Goal: Task Accomplishment & Management: Complete application form

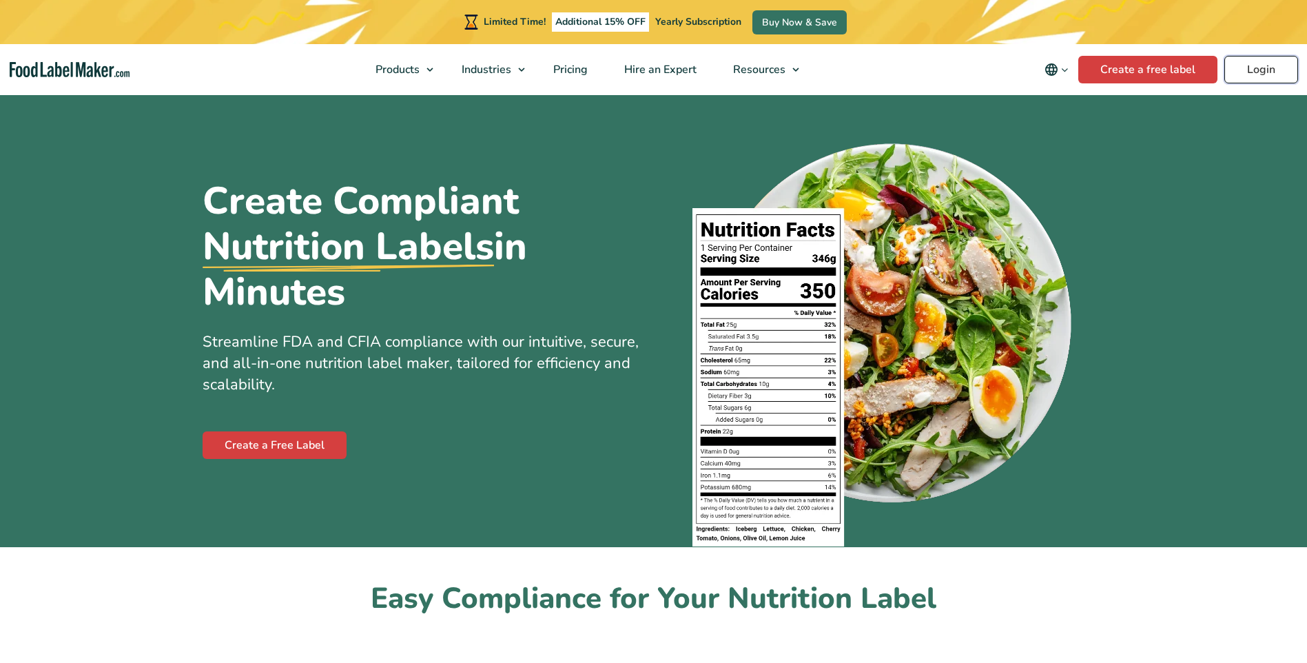
click at [1262, 70] on link "Login" at bounding box center [1262, 70] width 74 height 28
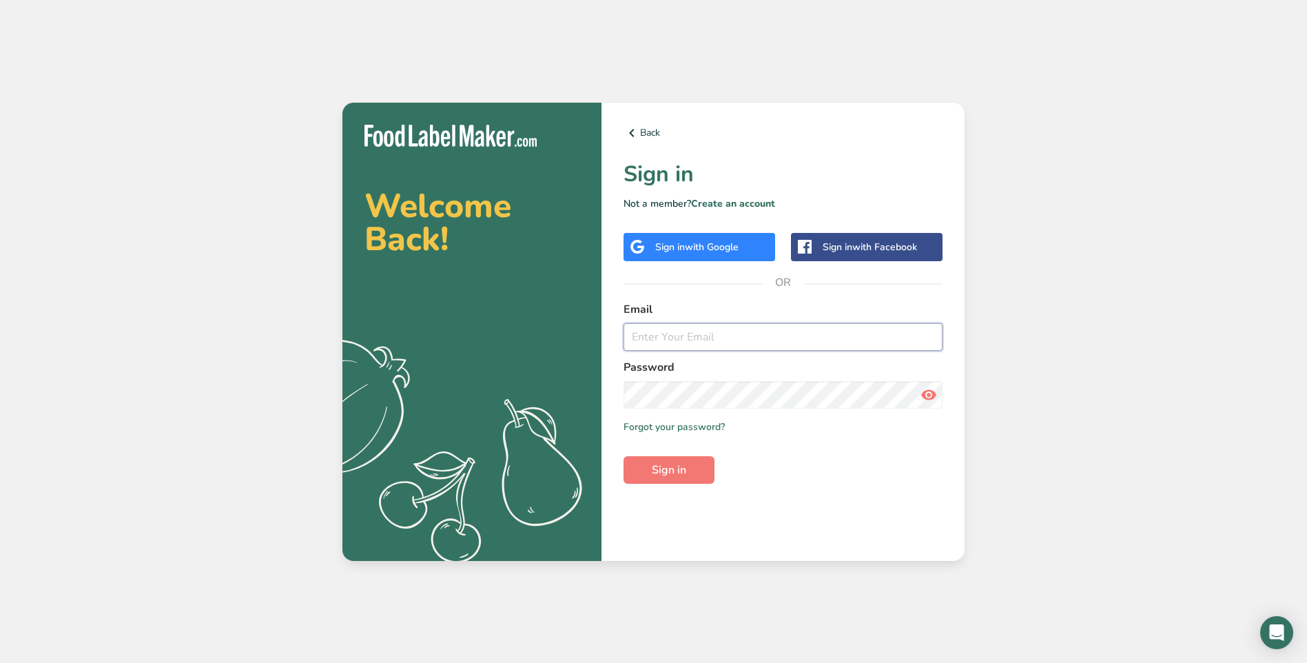
click at [695, 337] on input "email" at bounding box center [783, 337] width 319 height 28
type input "[EMAIL_ADDRESS][DOMAIN_NAME]"
click at [926, 392] on icon at bounding box center [929, 394] width 17 height 25
click at [688, 478] on button "Sign in" at bounding box center [669, 470] width 91 height 28
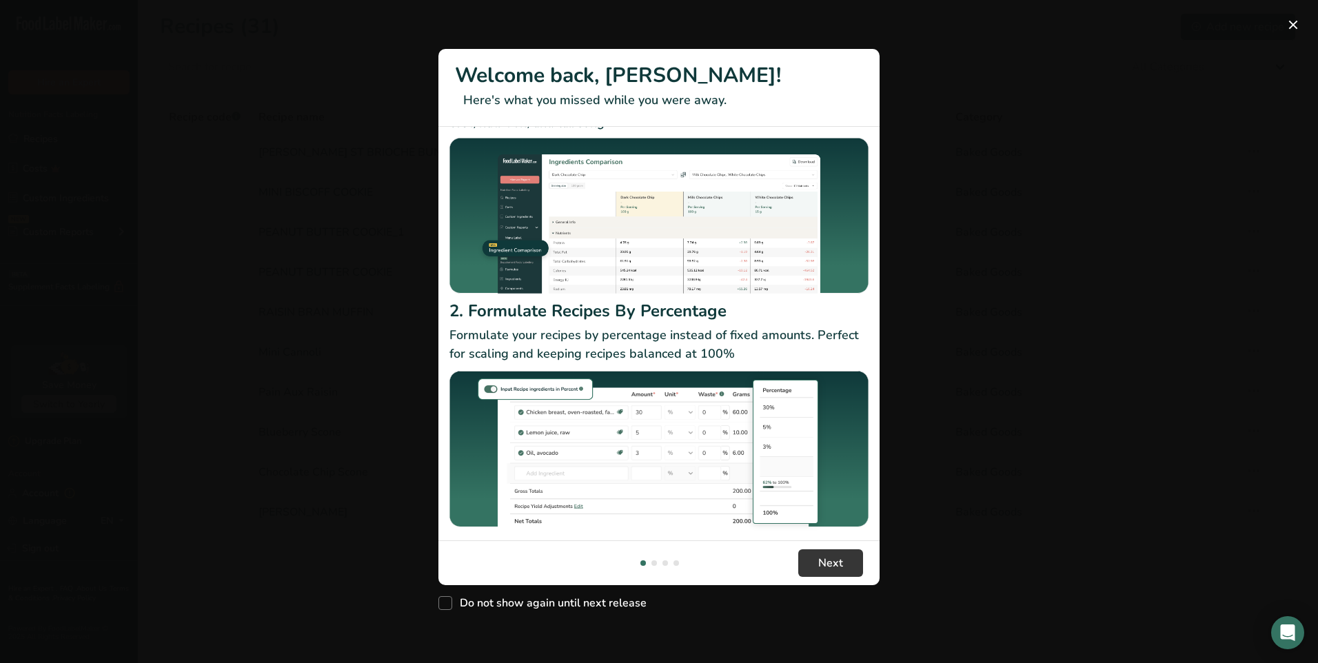
scroll to position [73, 0]
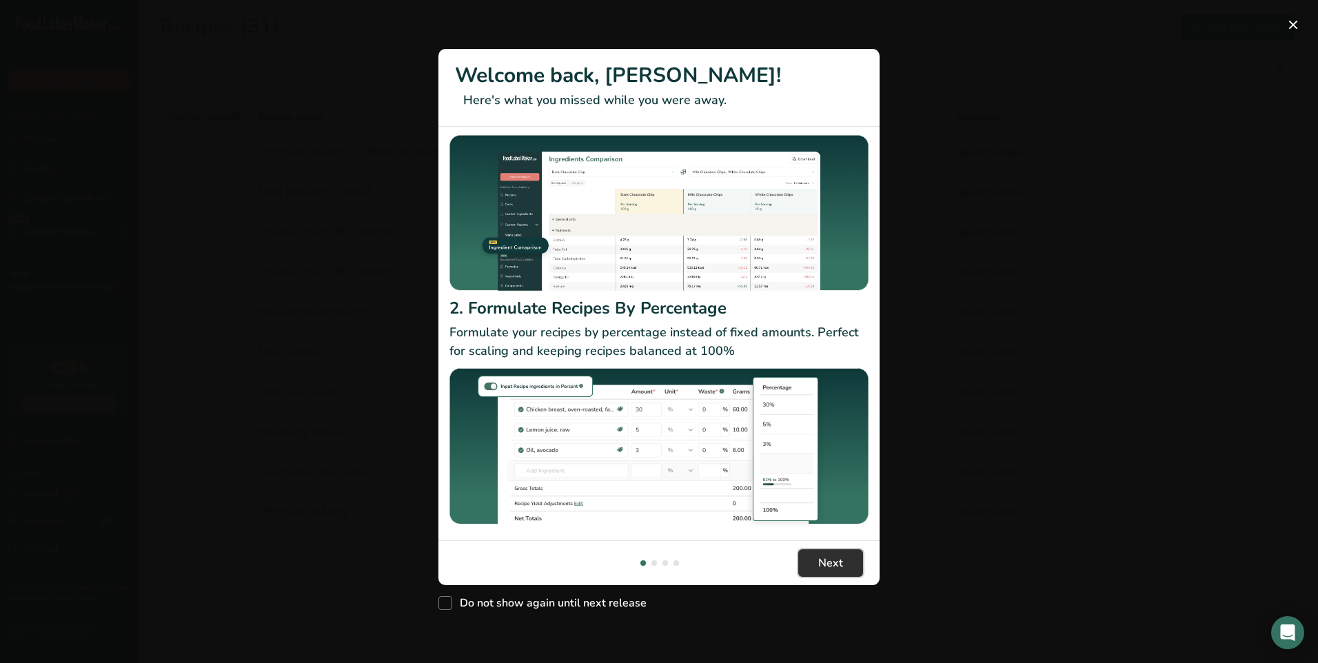
drag, startPoint x: 837, startPoint y: 566, endPoint x: 832, endPoint y: 560, distance: 8.0
click at [834, 562] on span "Next" at bounding box center [830, 563] width 25 height 17
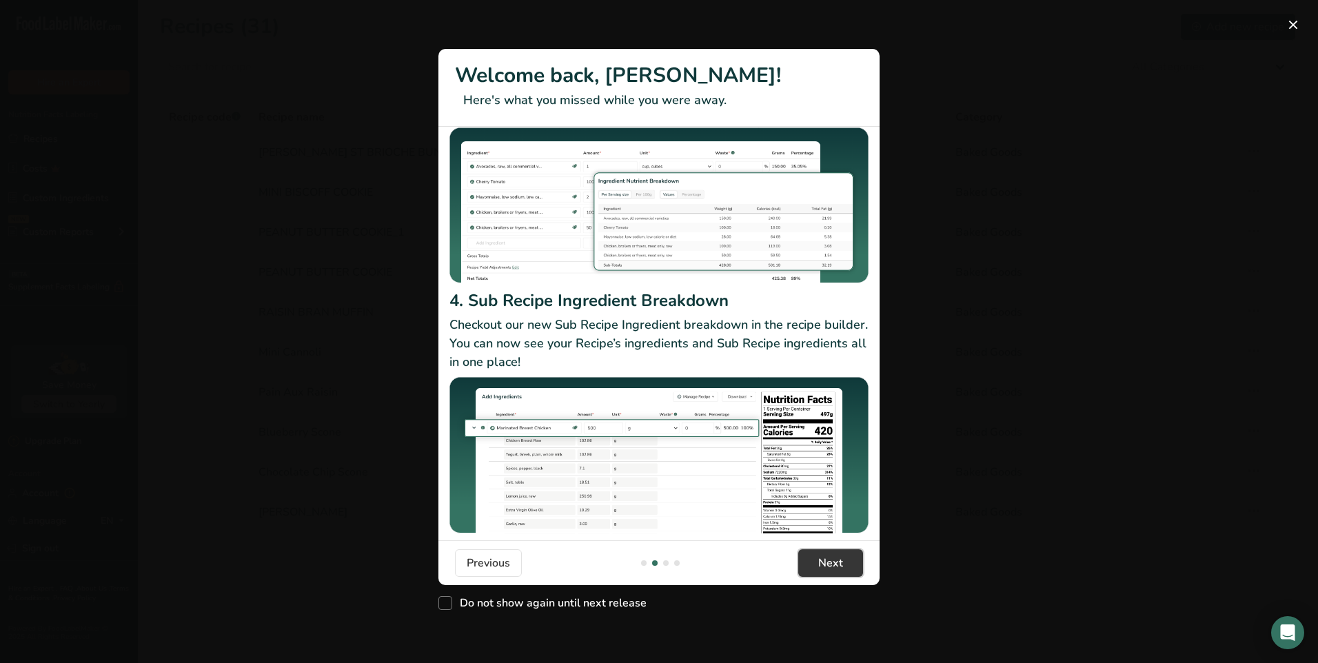
scroll to position [119, 0]
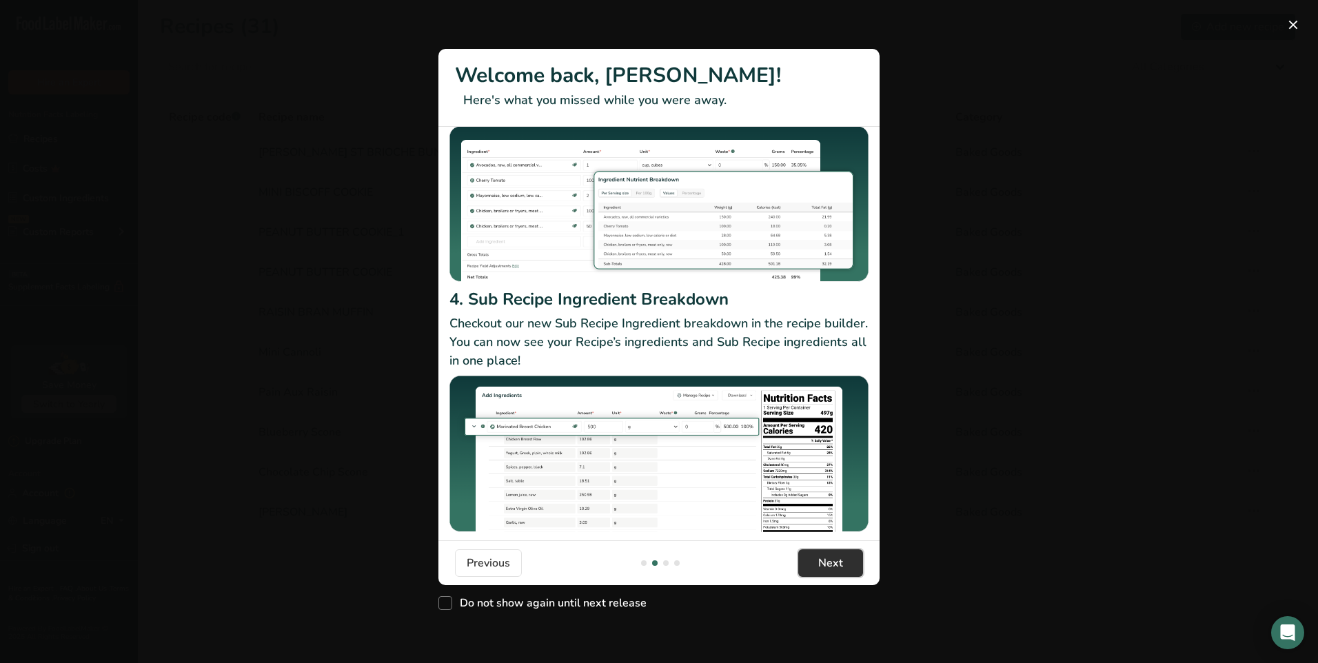
drag, startPoint x: 832, startPoint y: 566, endPoint x: 831, endPoint y: 557, distance: 9.1
click at [832, 564] on span "Next" at bounding box center [830, 563] width 25 height 17
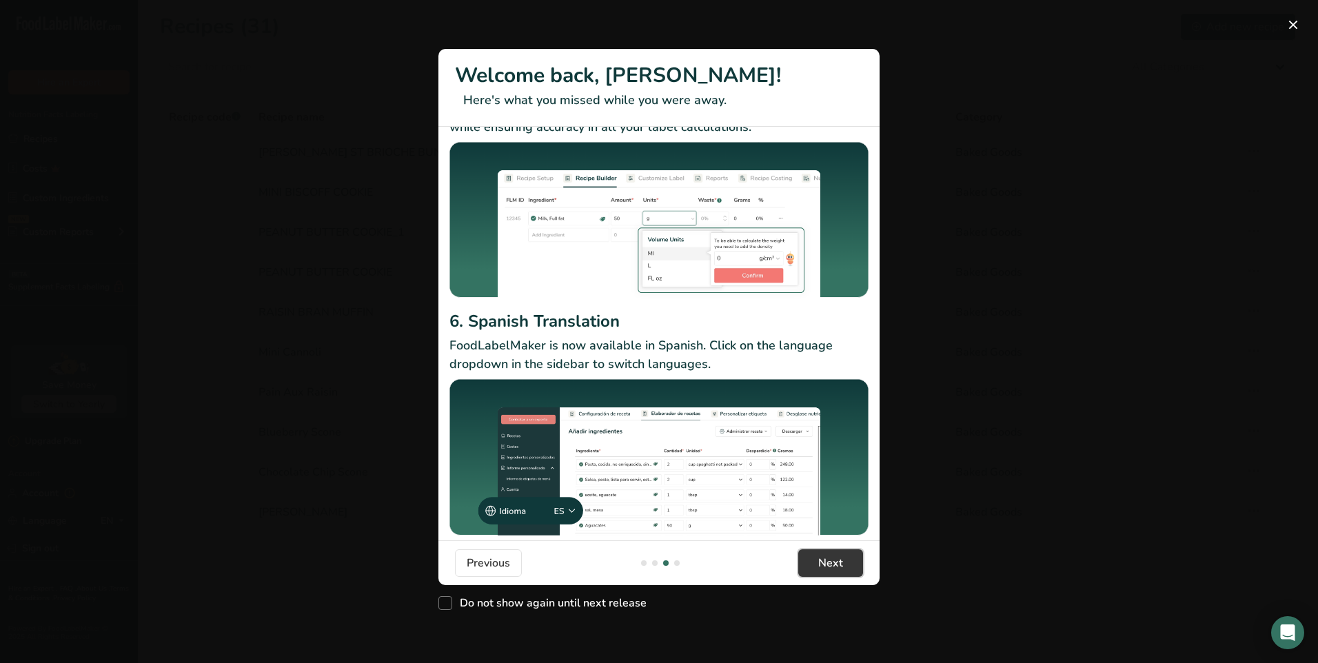
scroll to position [88, 0]
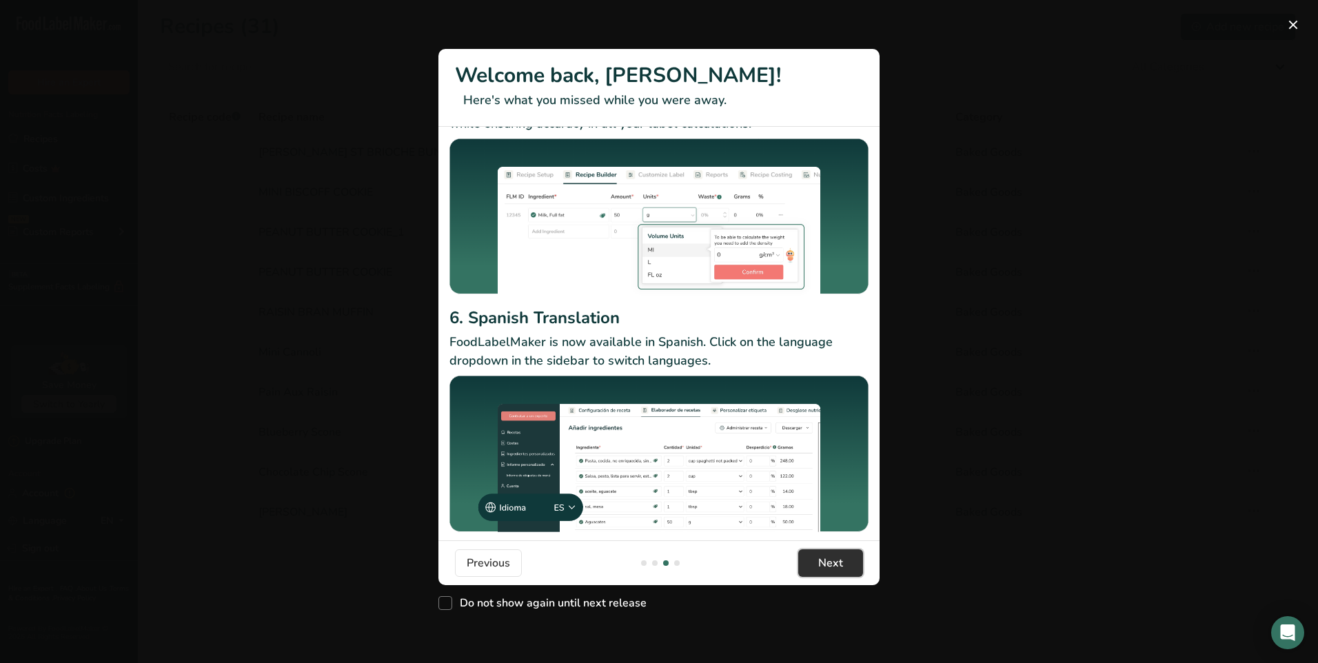
click at [846, 566] on button "Next" at bounding box center [830, 563] width 65 height 28
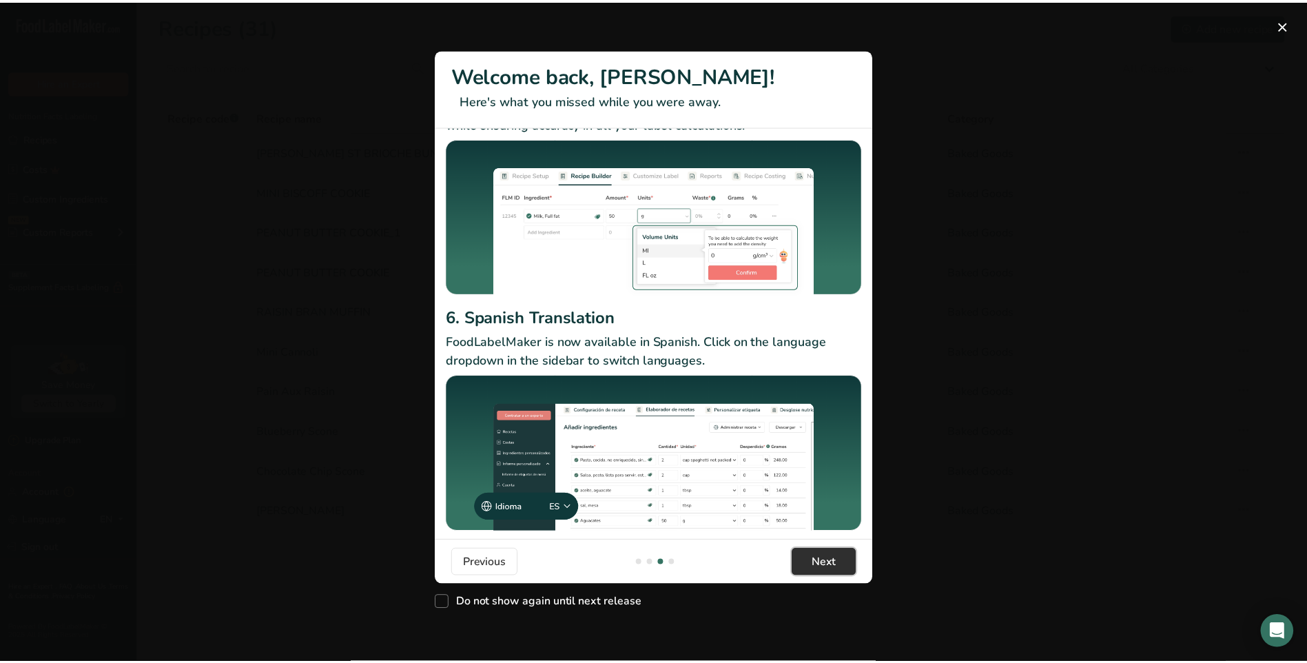
scroll to position [0, 1323]
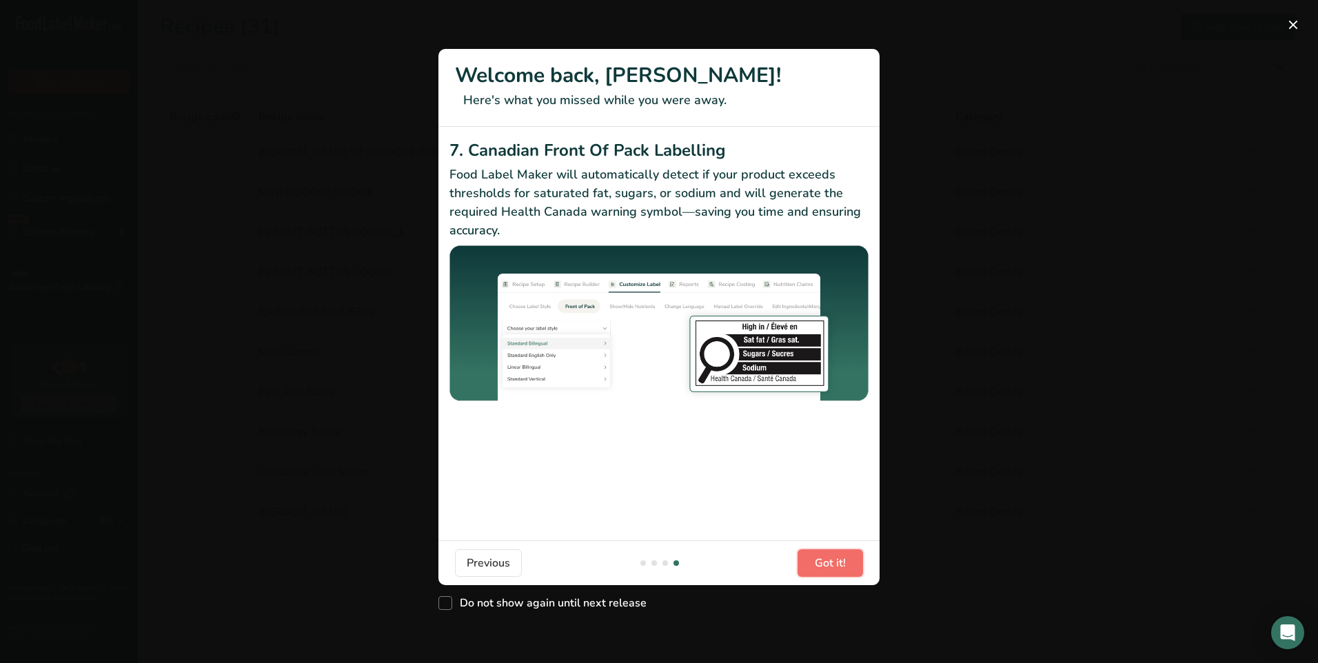
click at [840, 566] on span "Got it!" at bounding box center [829, 563] width 31 height 17
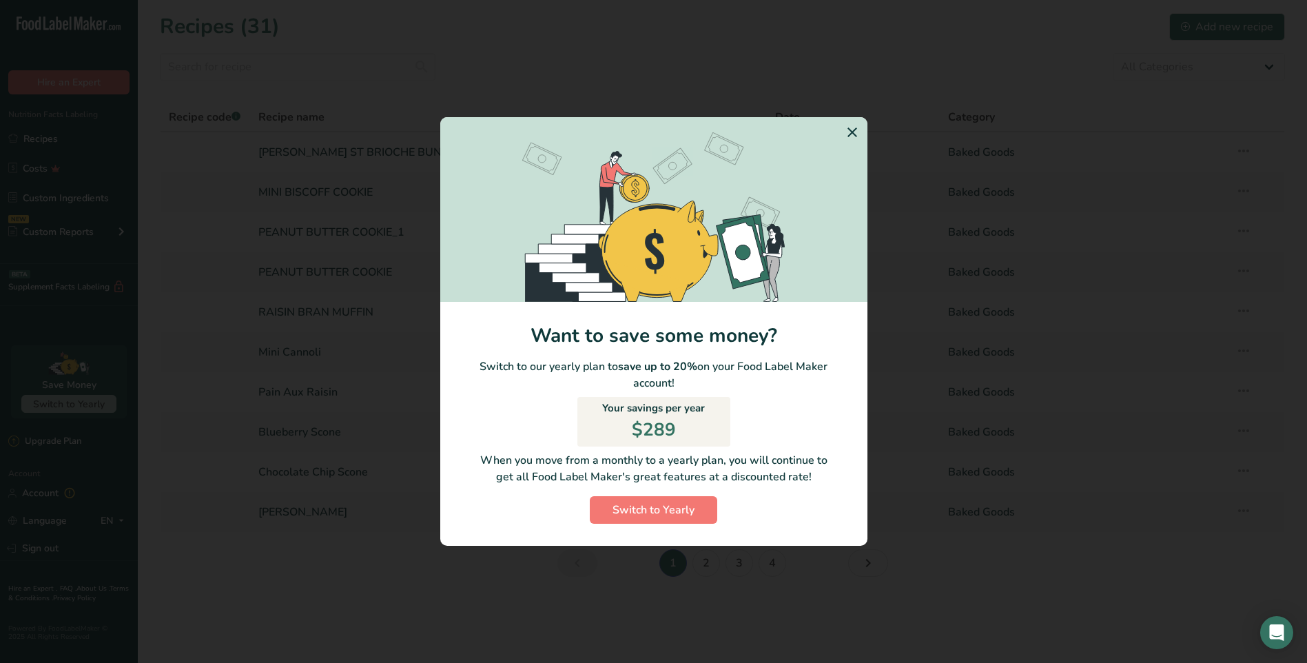
click at [855, 134] on icon "Switch to Yearly Modal" at bounding box center [852, 132] width 17 height 25
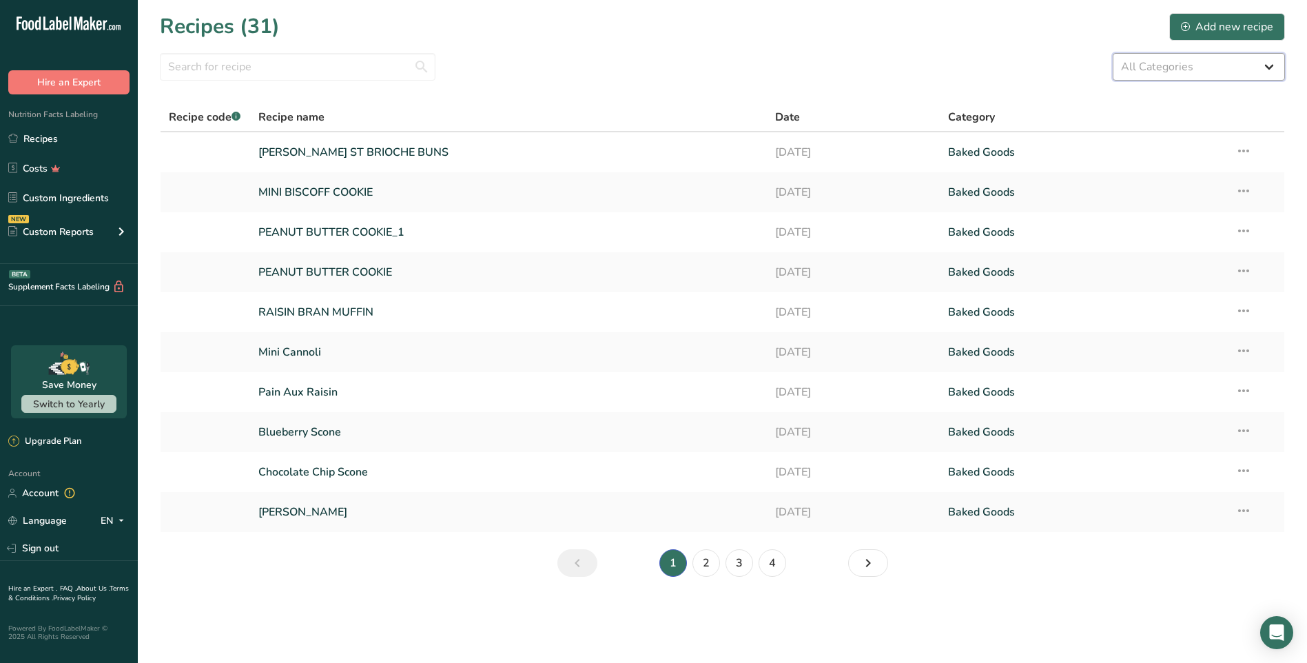
click at [1266, 65] on select "All Categories Baked Goods Beverages Confectionery Cooked Meals, Salads, & Sauc…" at bounding box center [1199, 67] width 172 height 28
click at [1113, 53] on select "All Categories Baked Goods Beverages Confectionery Cooked Meals, Salads, & Sauc…" at bounding box center [1199, 67] width 172 height 28
click at [1248, 66] on select "All Categories Baked Goods Beverages Confectionery Cooked Meals, Salads, & Sauc…" at bounding box center [1199, 67] width 172 height 28
click at [1113, 53] on select "All Categories Baked Goods Beverages Confectionery Cooked Meals, Salads, & Sauc…" at bounding box center [1199, 67] width 172 height 28
click at [1257, 66] on select "All Categories Baked Goods Beverages Confectionery Cooked Meals, Salads, & Sauc…" at bounding box center [1199, 67] width 172 height 28
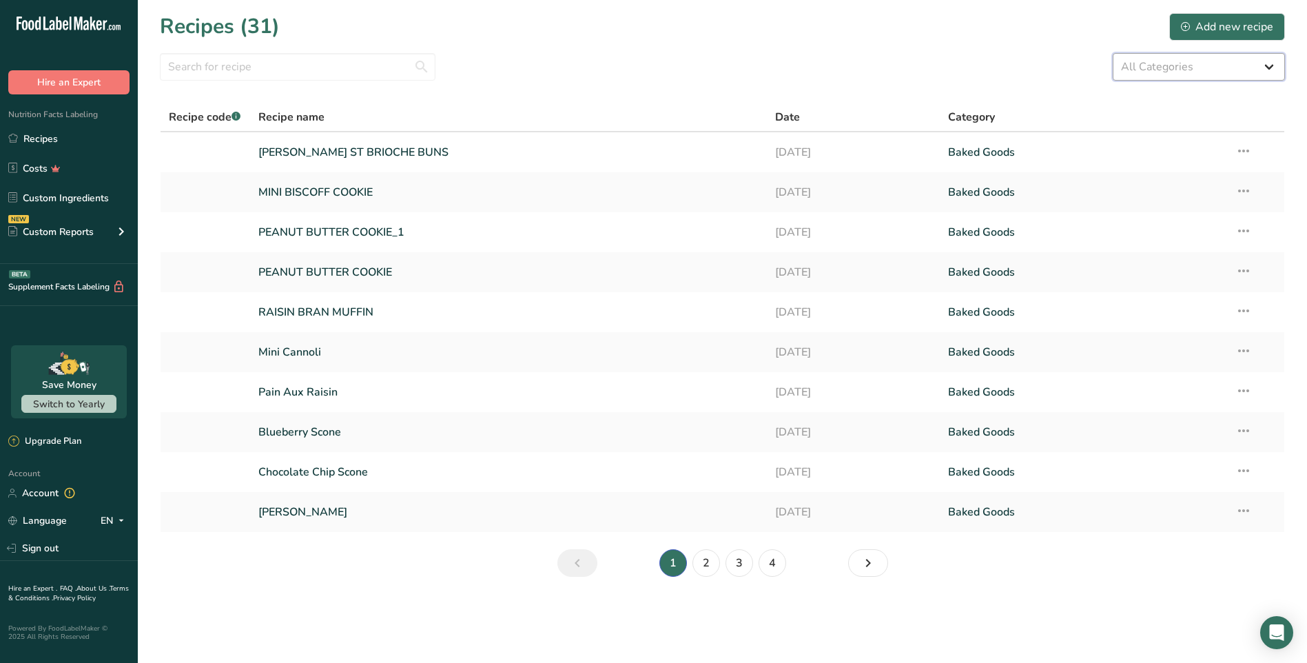
select select "6"
click at [1113, 53] on select "All Categories Baked Goods Beverages Confectionery Cooked Meals, Salads, & Sauc…" at bounding box center [1199, 67] width 172 height 28
click at [649, 154] on link "[PERSON_NAME] ST BRIOCHE BUNS" at bounding box center [508, 152] width 501 height 29
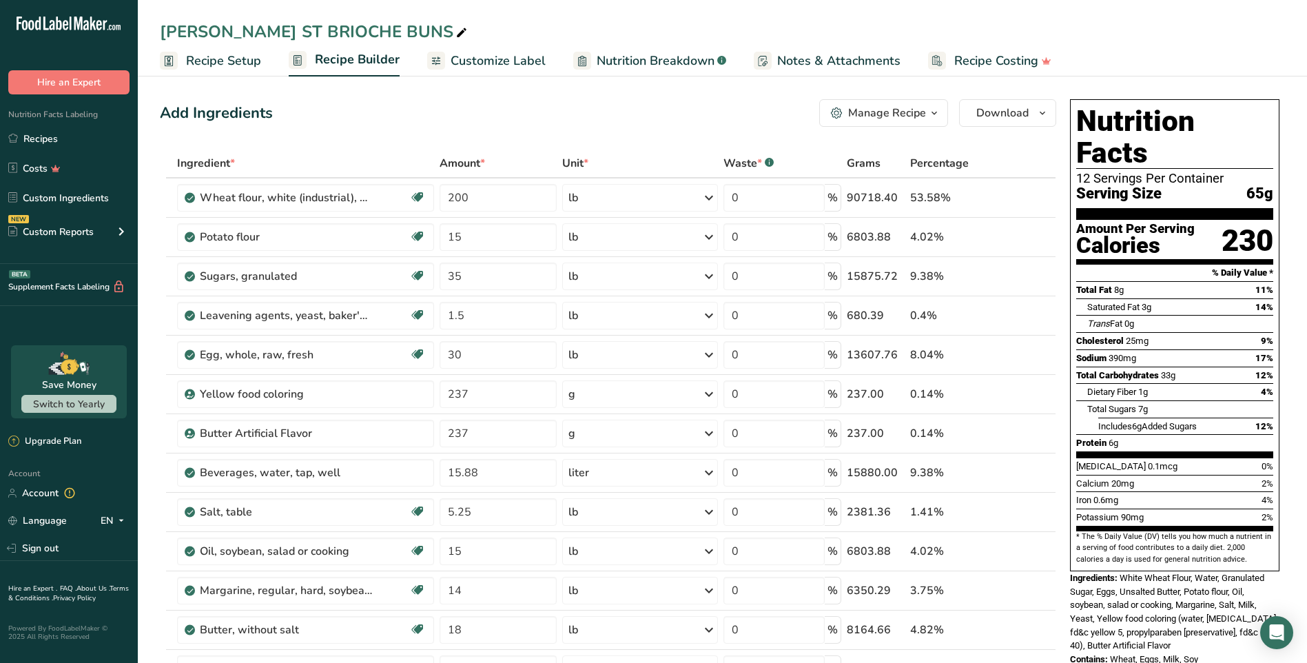
click at [232, 62] on span "Recipe Setup" at bounding box center [223, 61] width 75 height 19
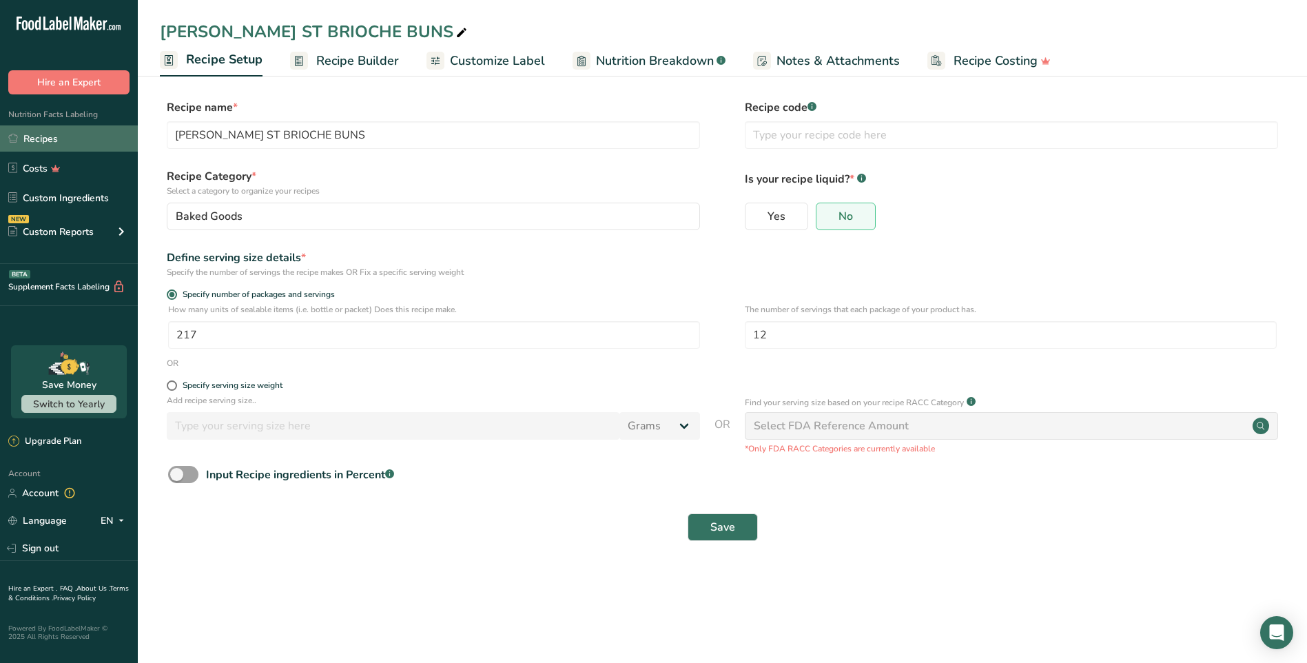
drag, startPoint x: 40, startPoint y: 138, endPoint x: 98, endPoint y: 151, distance: 59.3
click at [41, 136] on link "Recipes" at bounding box center [69, 138] width 138 height 26
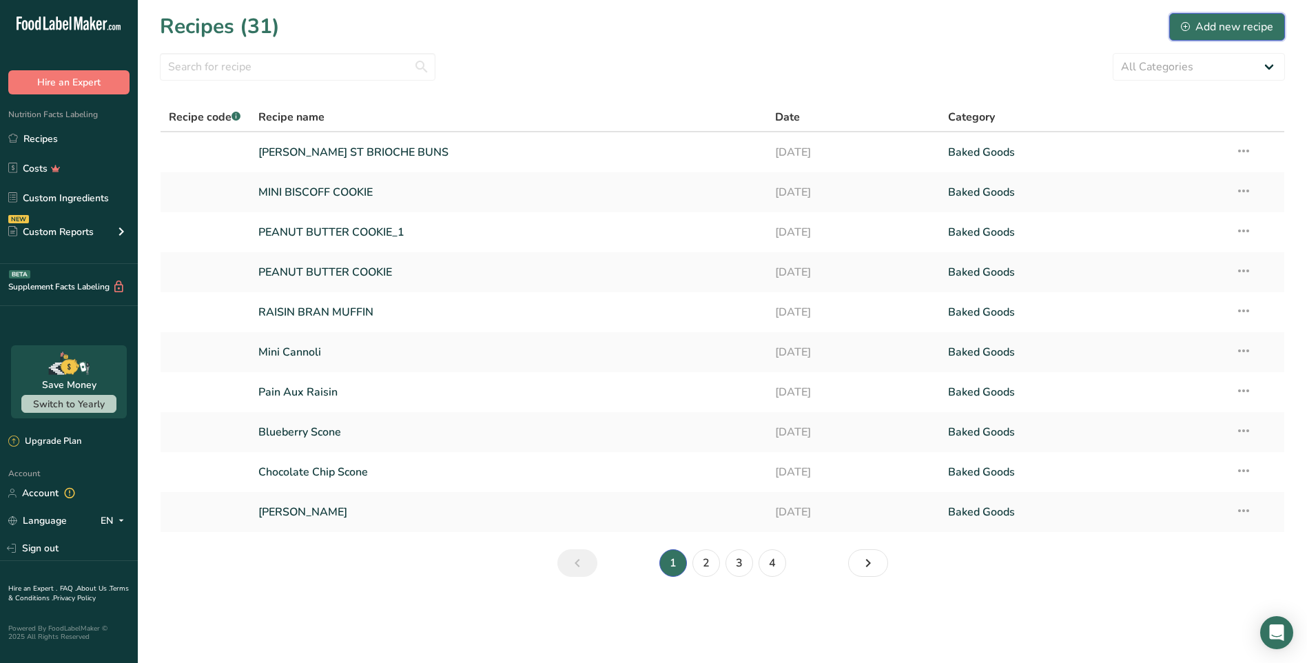
click at [1227, 30] on div "Add new recipe" at bounding box center [1227, 27] width 92 height 17
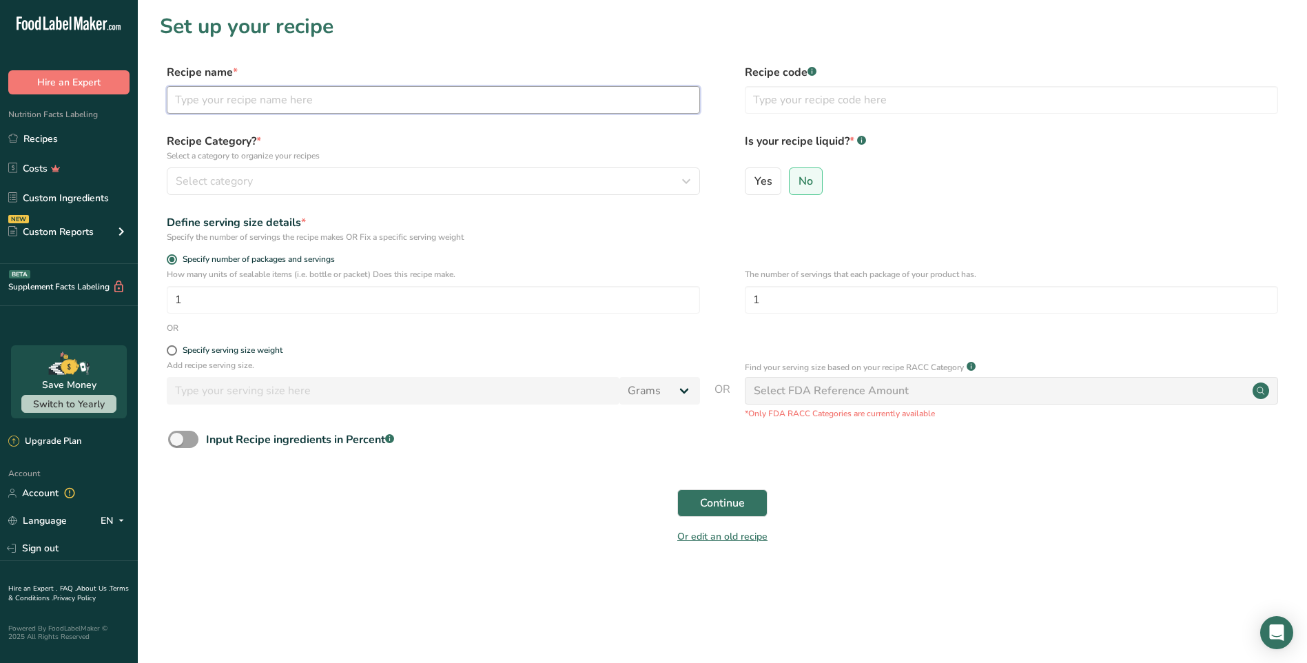
click at [286, 106] on input "text" at bounding box center [433, 100] width 533 height 28
type input "WHOLE WHEAT FOCACCIA"
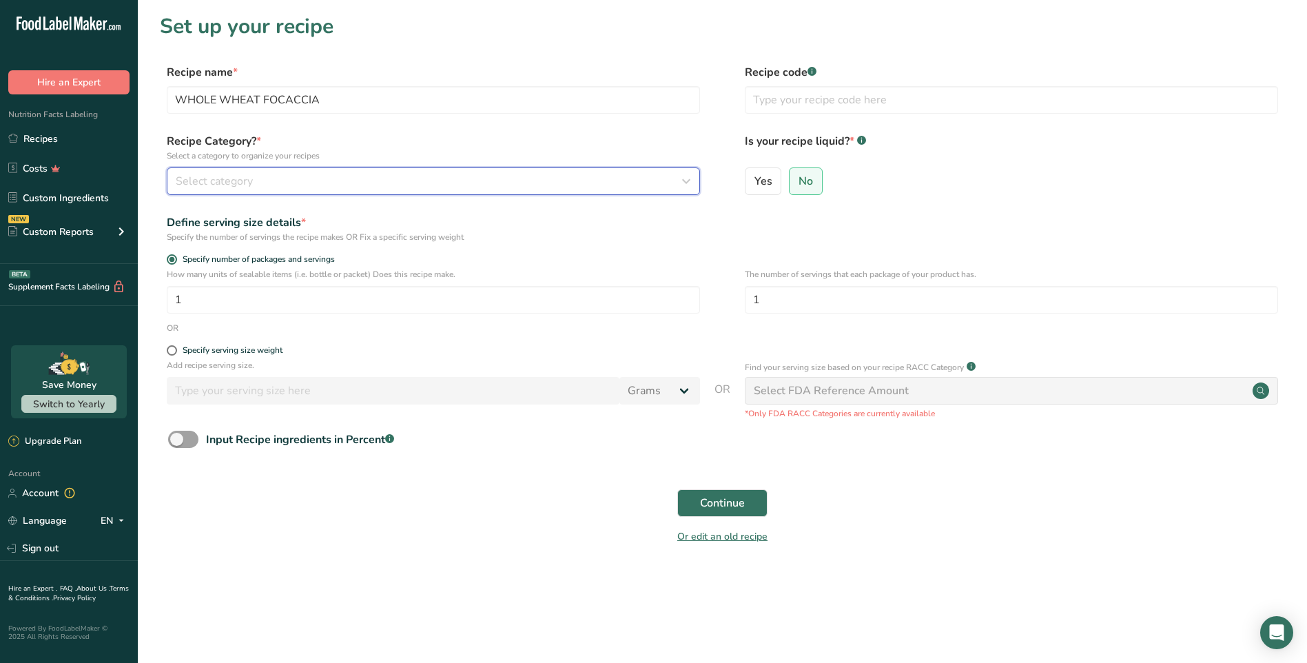
click at [683, 183] on icon "button" at bounding box center [686, 181] width 17 height 25
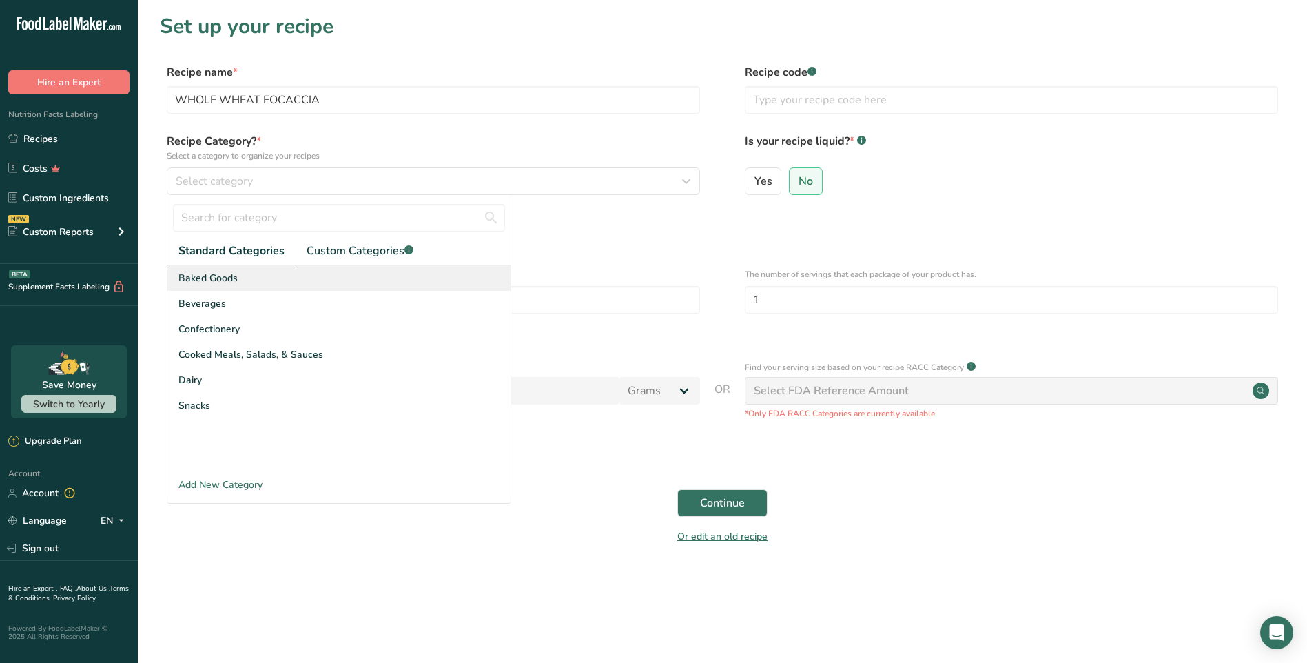
click at [207, 279] on span "Baked Goods" at bounding box center [207, 278] width 59 height 14
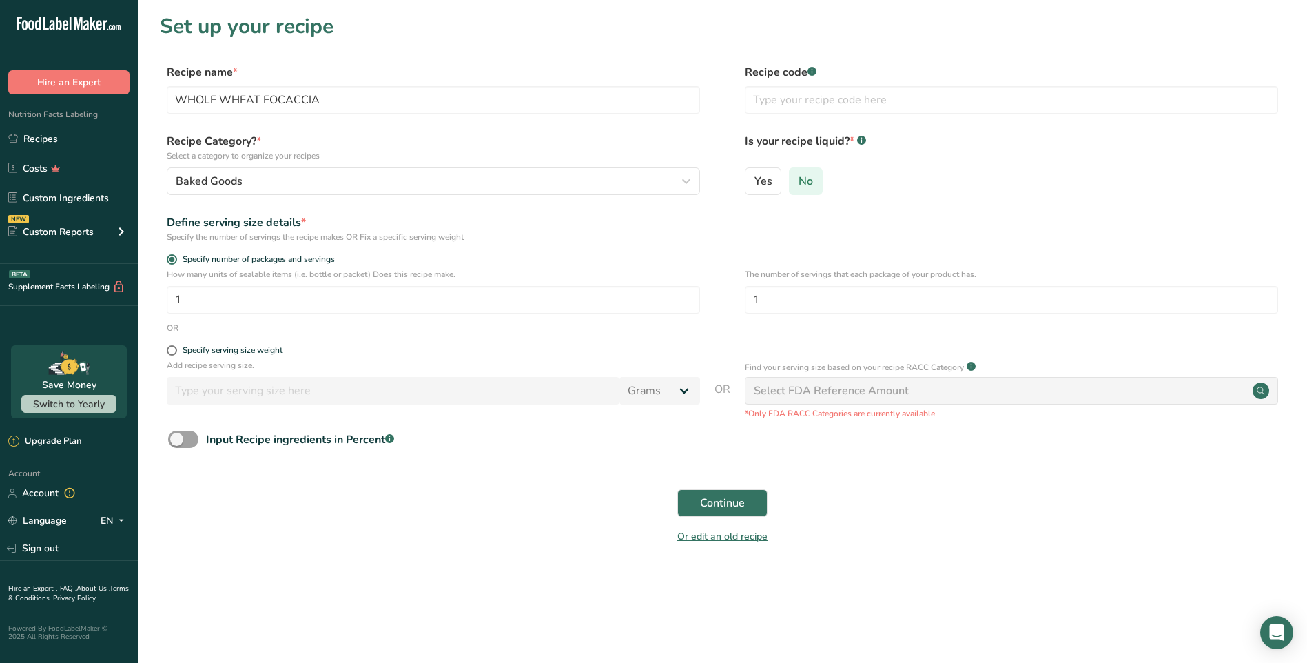
click at [803, 182] on span "No" at bounding box center [806, 181] width 14 height 14
click at [799, 182] on input "No" at bounding box center [794, 180] width 9 height 9
click at [867, 101] on input "text" at bounding box center [1011, 100] width 533 height 28
click at [973, 192] on div "Yes No" at bounding box center [1011, 185] width 533 height 36
drag, startPoint x: 45, startPoint y: 138, endPoint x: 83, endPoint y: 139, distance: 37.2
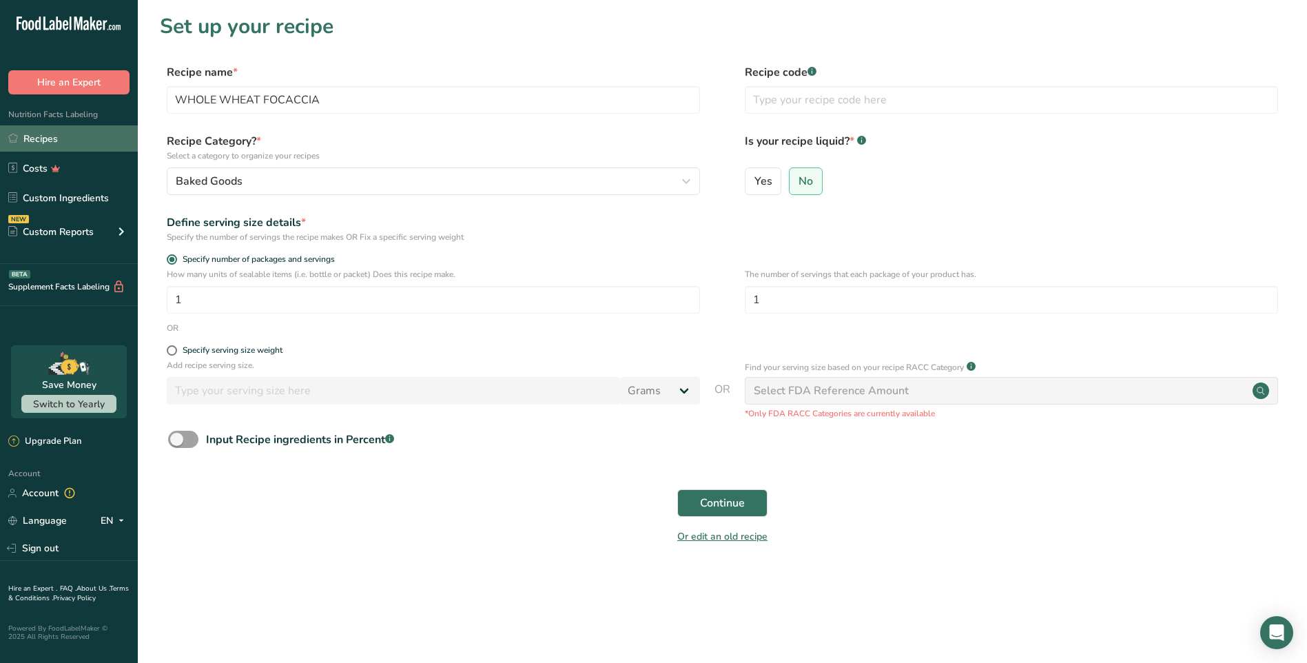
click at [45, 137] on link "Recipes" at bounding box center [69, 138] width 138 height 26
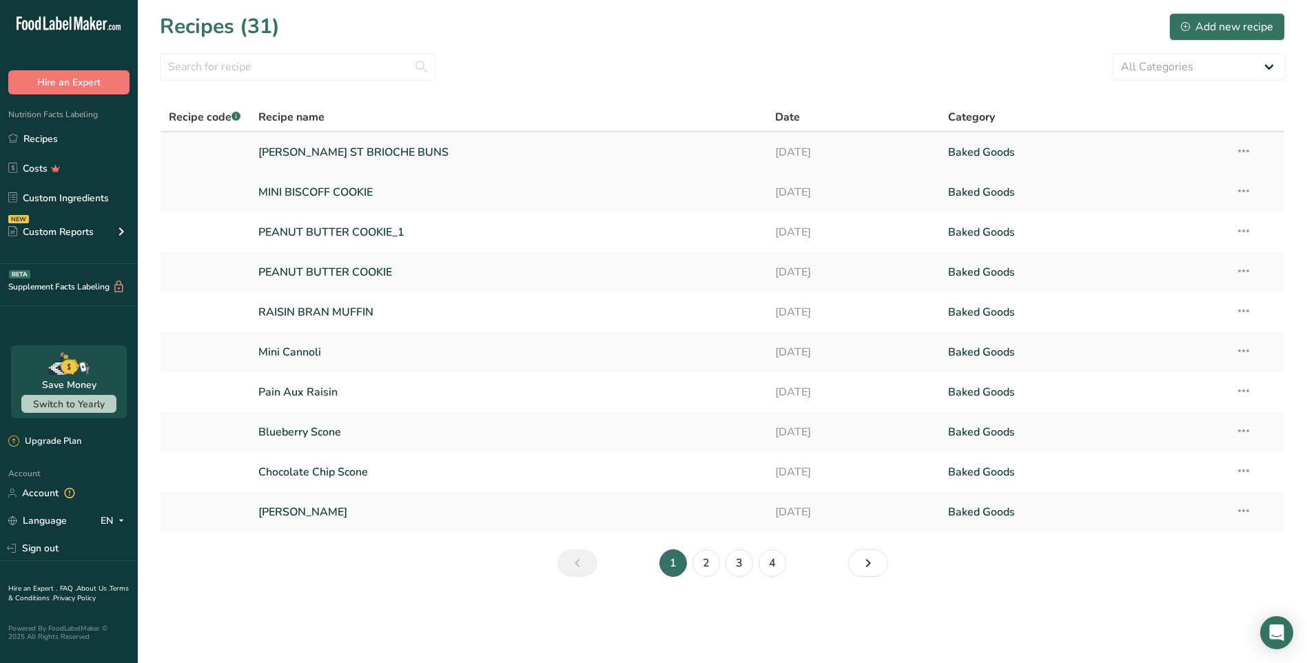
click at [703, 155] on link "SMITH ST BRIOCHE BUNS" at bounding box center [508, 152] width 501 height 29
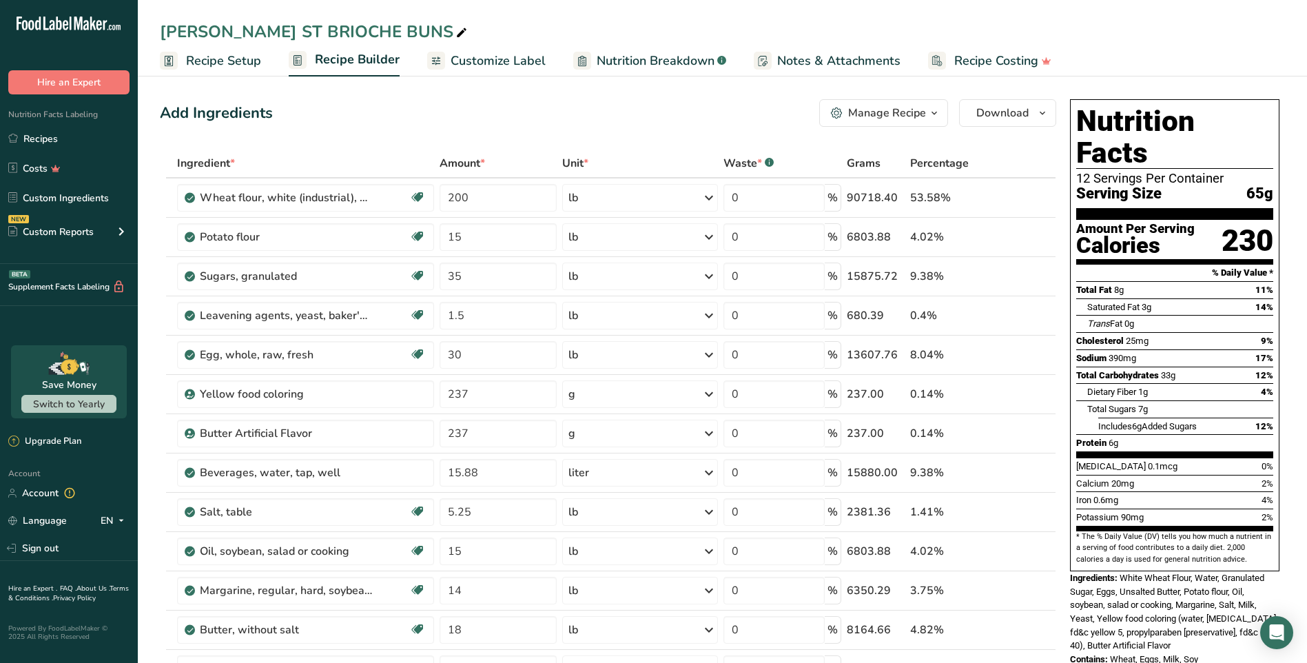
click at [223, 56] on span "Recipe Setup" at bounding box center [223, 61] width 75 height 19
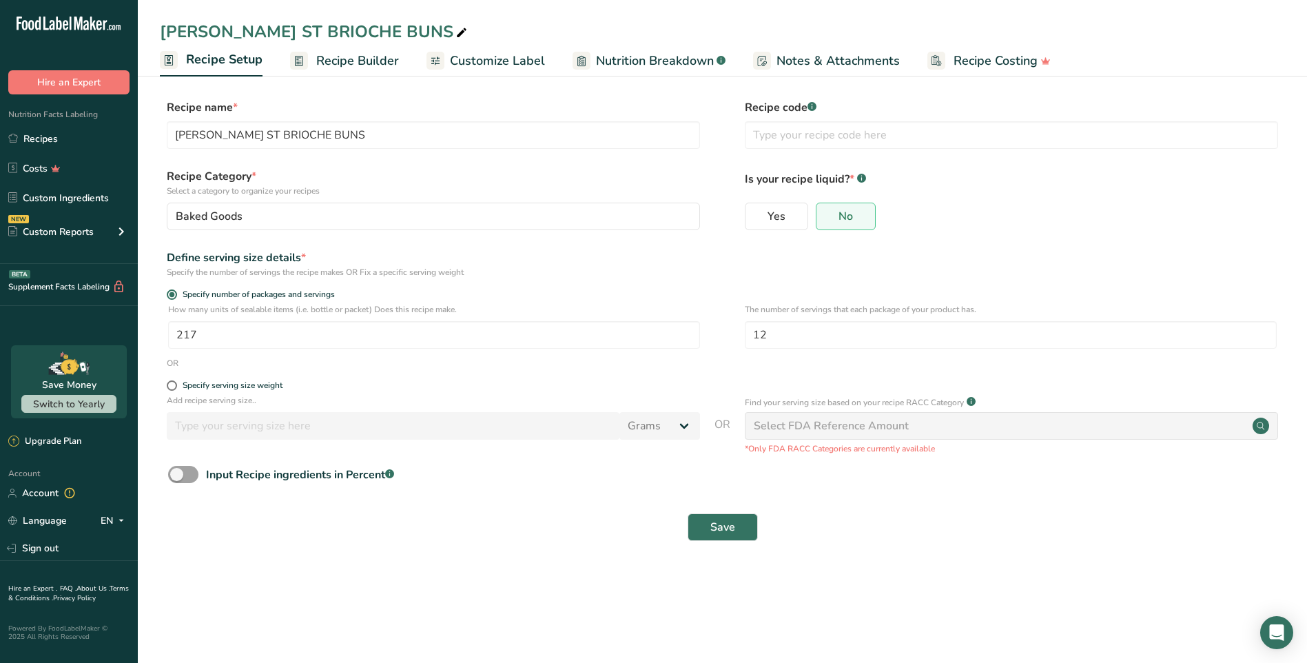
click at [517, 63] on span "Customize Label" at bounding box center [497, 61] width 95 height 19
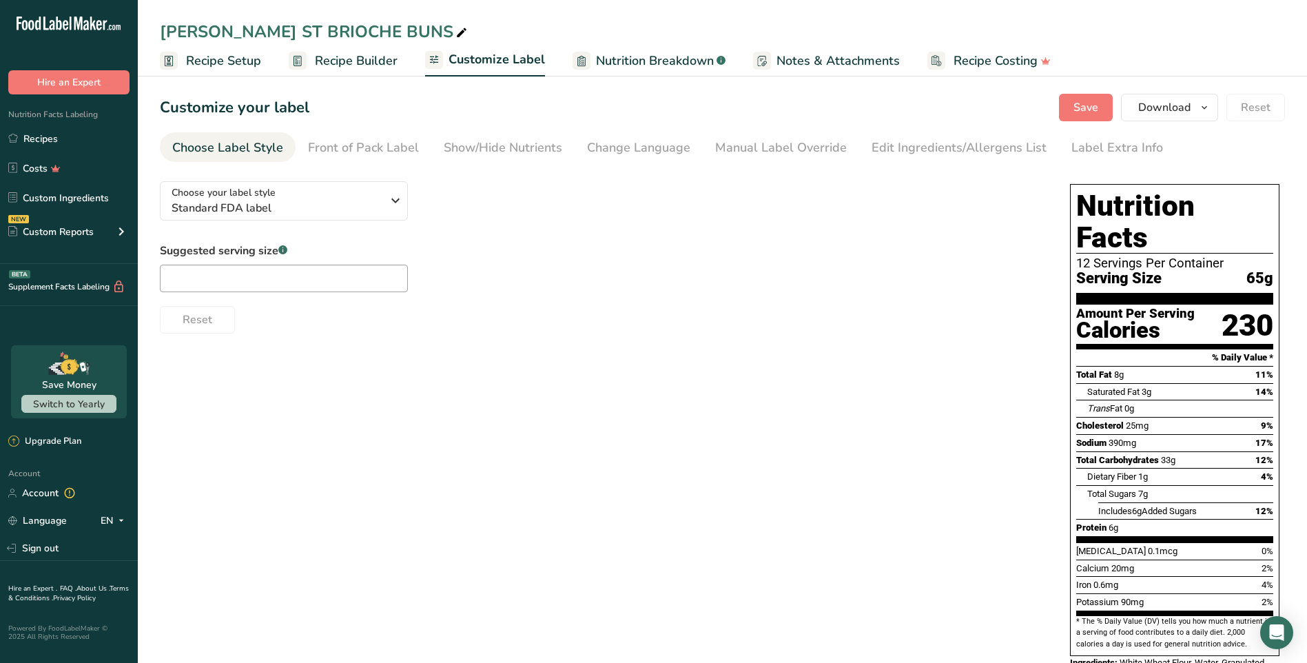
click at [353, 64] on span "Recipe Builder" at bounding box center [356, 61] width 83 height 19
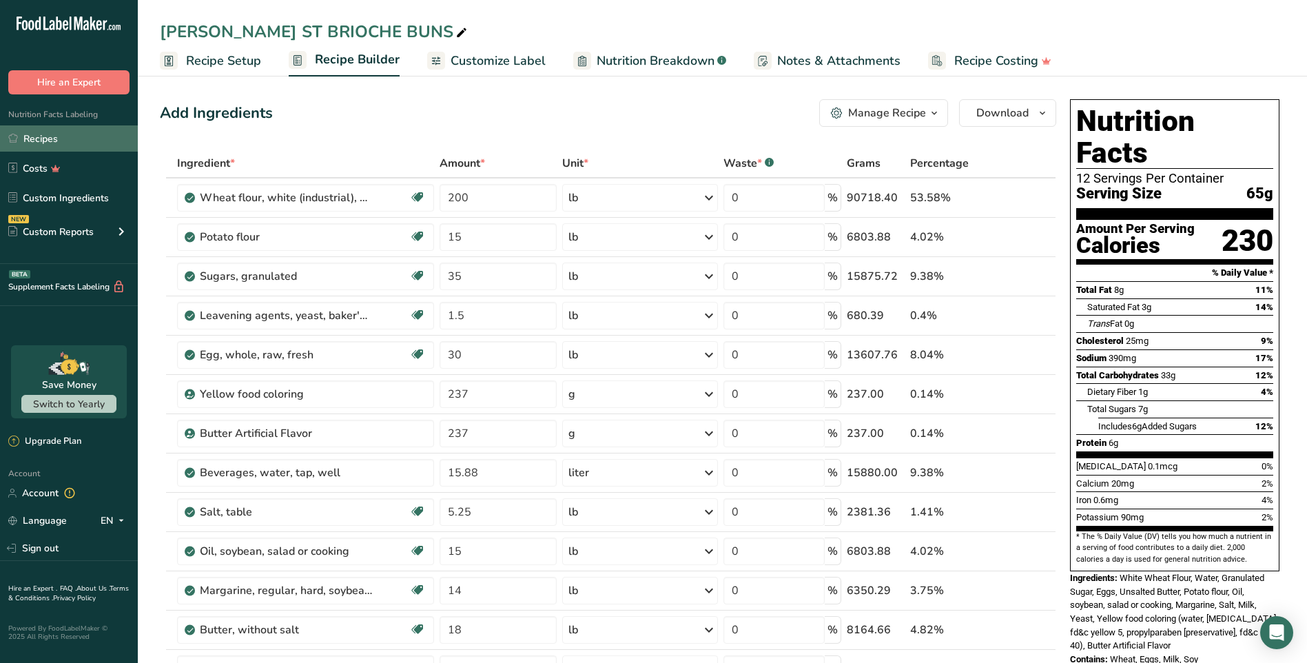
click at [47, 137] on link "Recipes" at bounding box center [69, 138] width 138 height 26
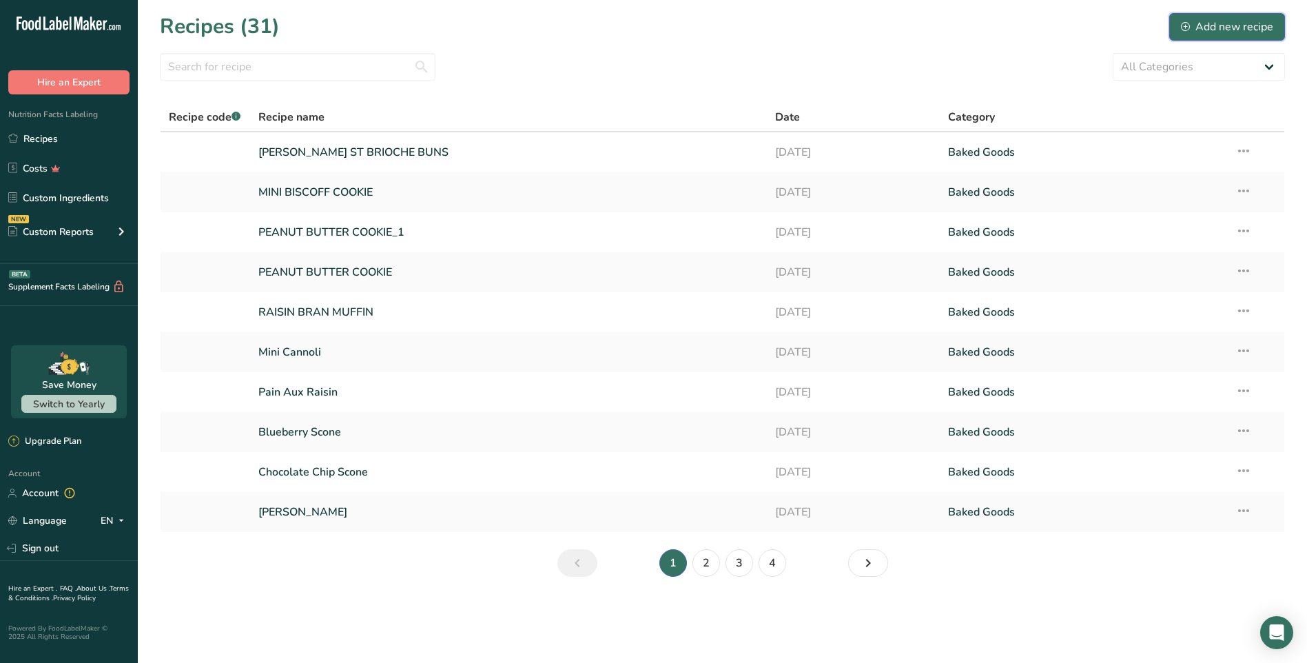
click at [1240, 30] on div "Add new recipe" at bounding box center [1227, 27] width 92 height 17
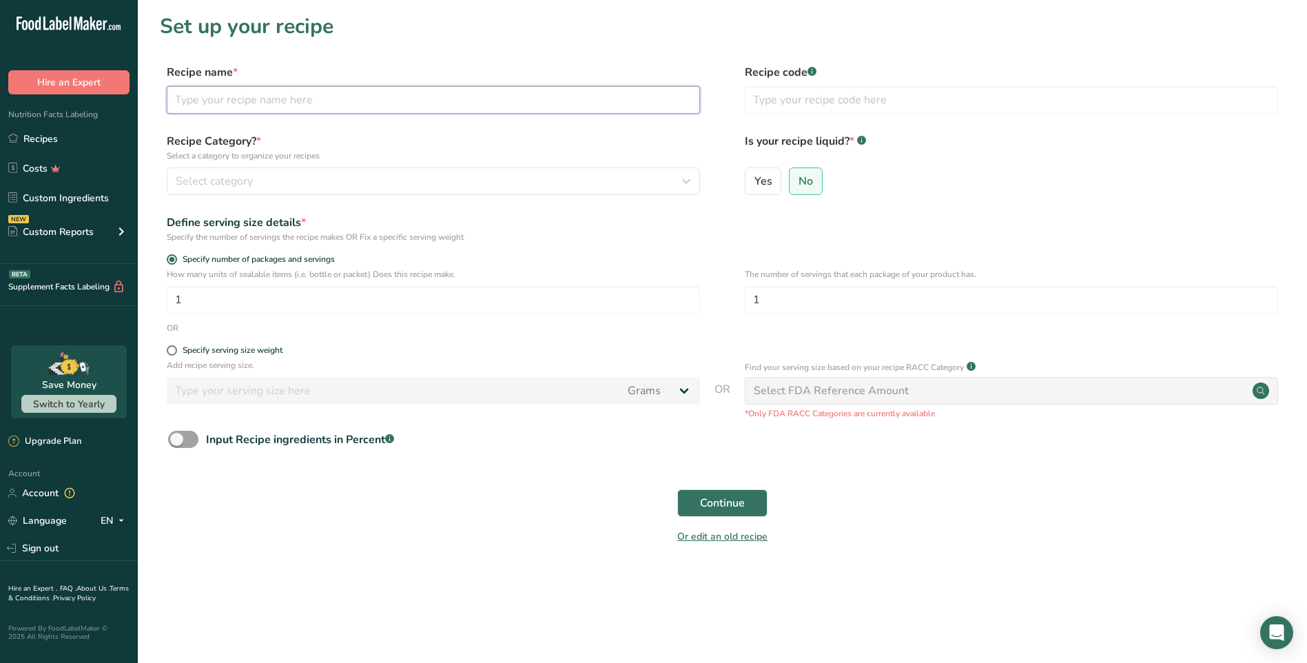
click at [292, 98] on input "text" at bounding box center [433, 100] width 533 height 28
type input "WHOLE WHEAT FOCACCIA"
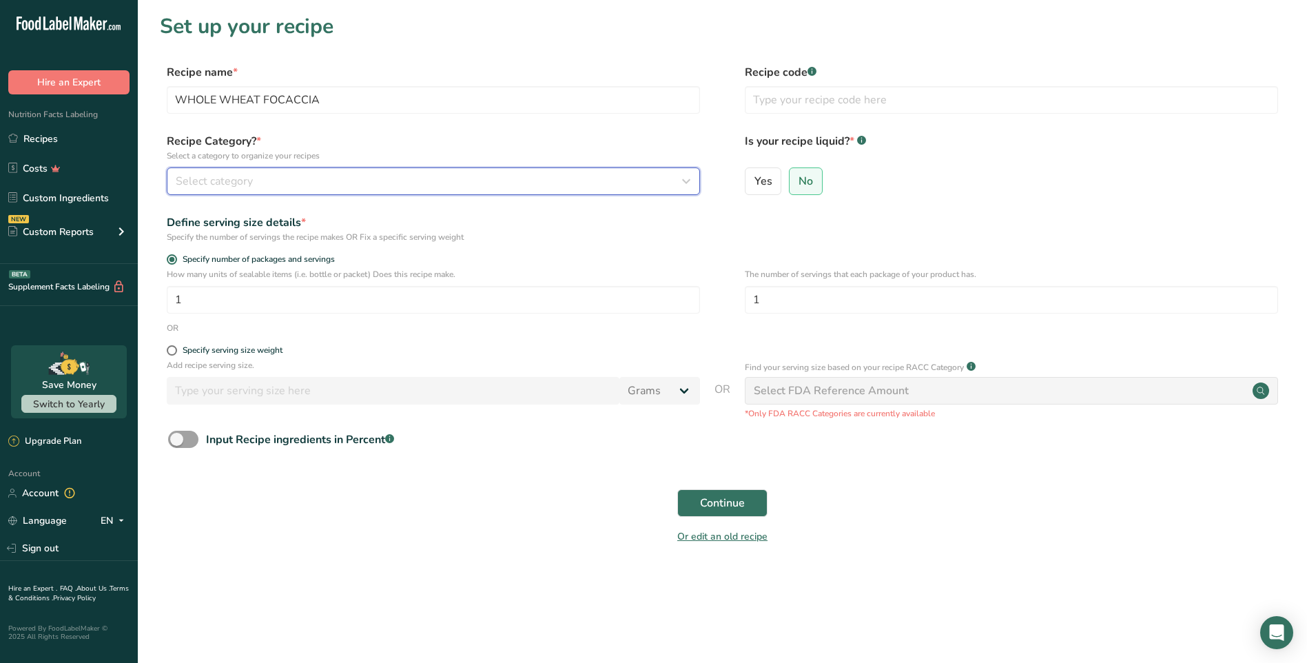
click at [426, 183] on div "Select category" at bounding box center [429, 181] width 507 height 17
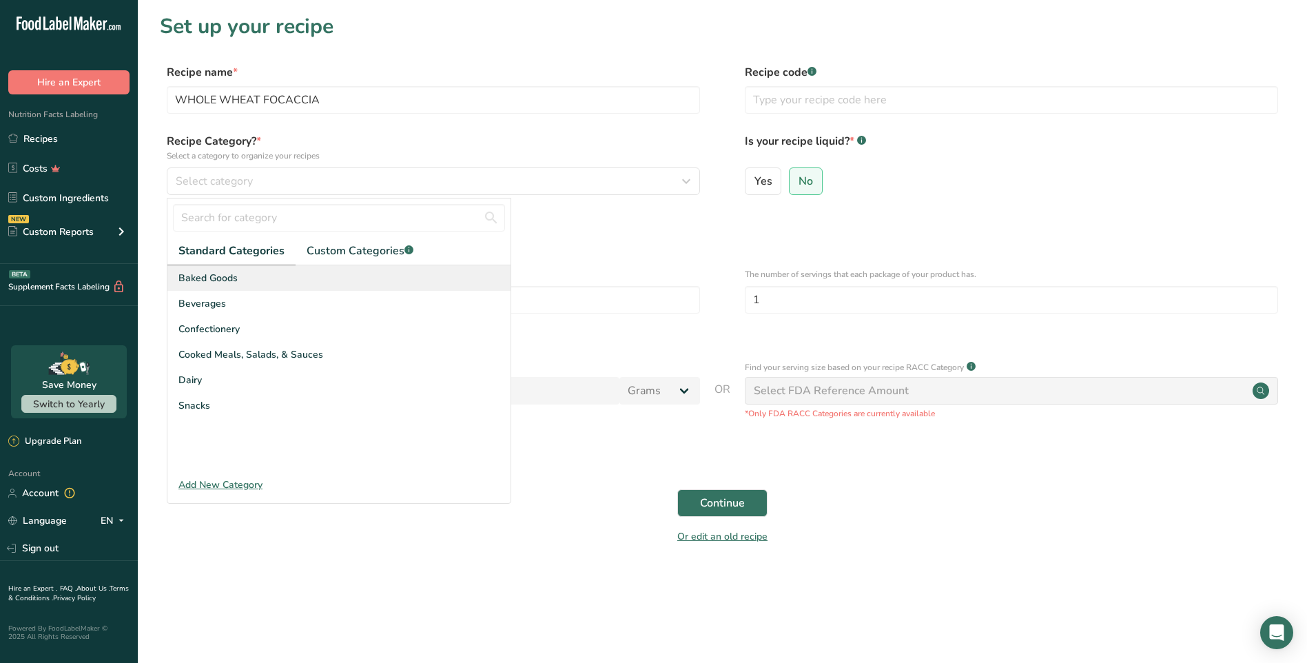
click at [229, 278] on span "Baked Goods" at bounding box center [207, 278] width 59 height 14
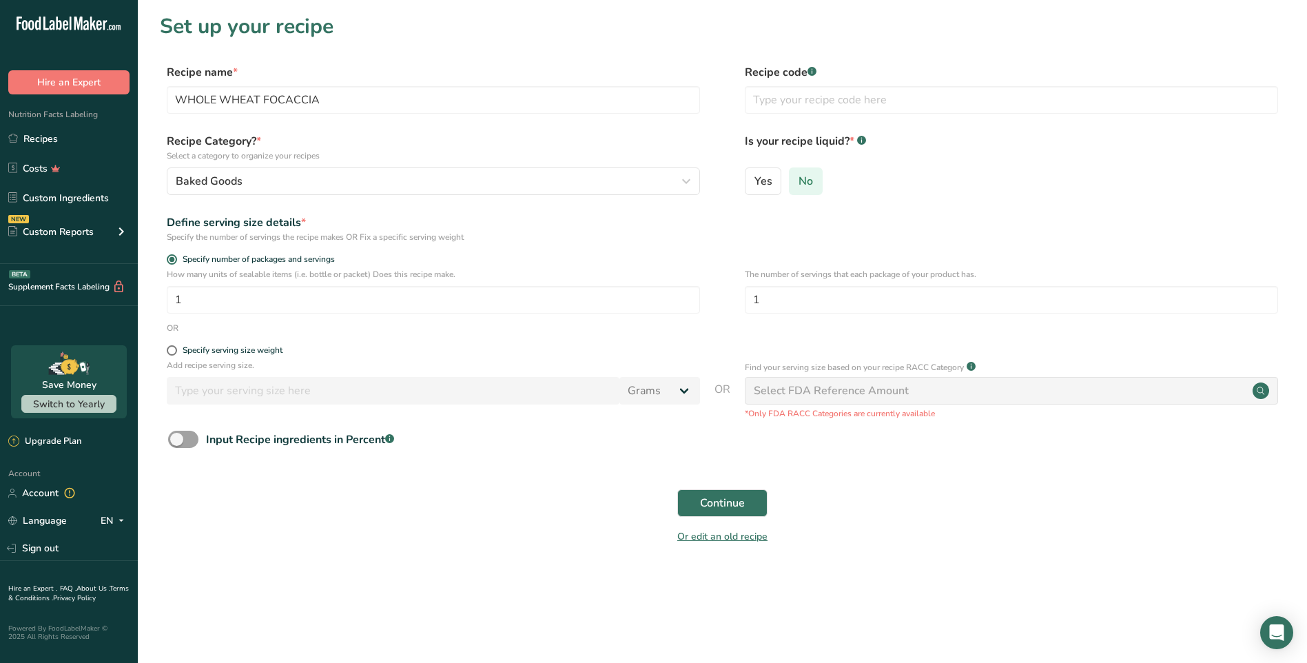
click at [810, 178] on span "No" at bounding box center [806, 181] width 14 height 14
click at [799, 178] on input "No" at bounding box center [794, 180] width 9 height 9
drag, startPoint x: 742, startPoint y: 509, endPoint x: 827, endPoint y: 489, distance: 87.1
click at [742, 506] on span "Continue" at bounding box center [722, 503] width 45 height 17
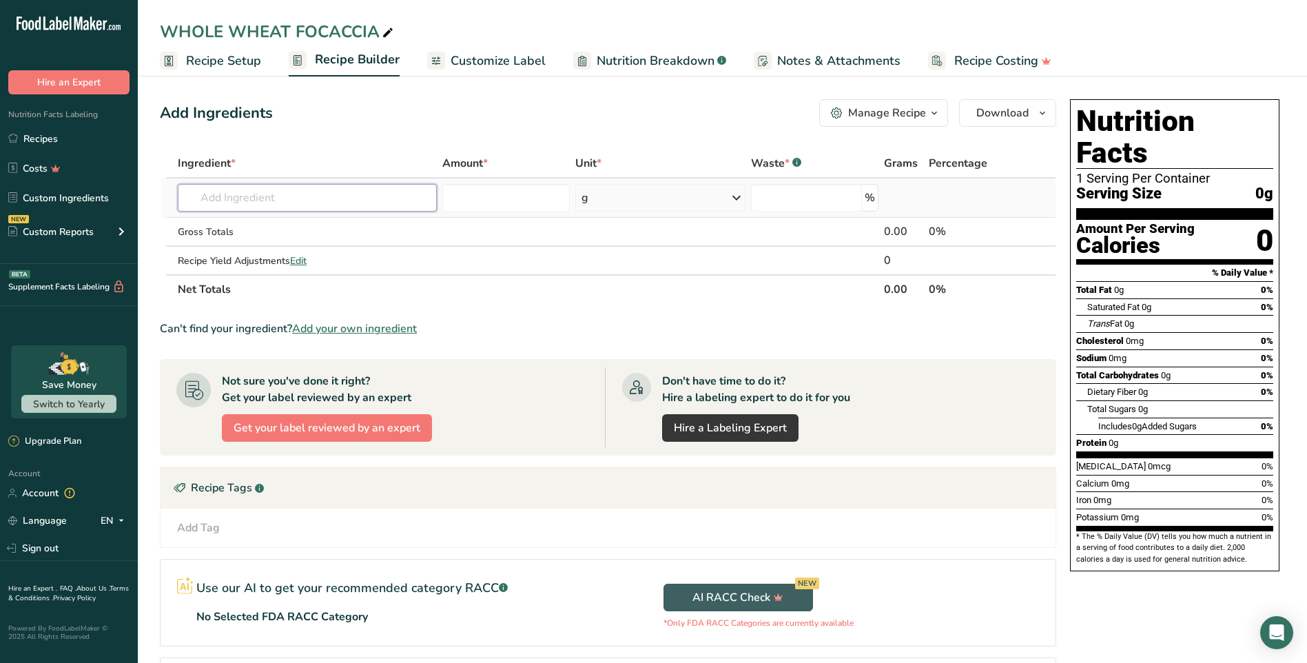
click at [320, 201] on input "text" at bounding box center [307, 198] width 259 height 28
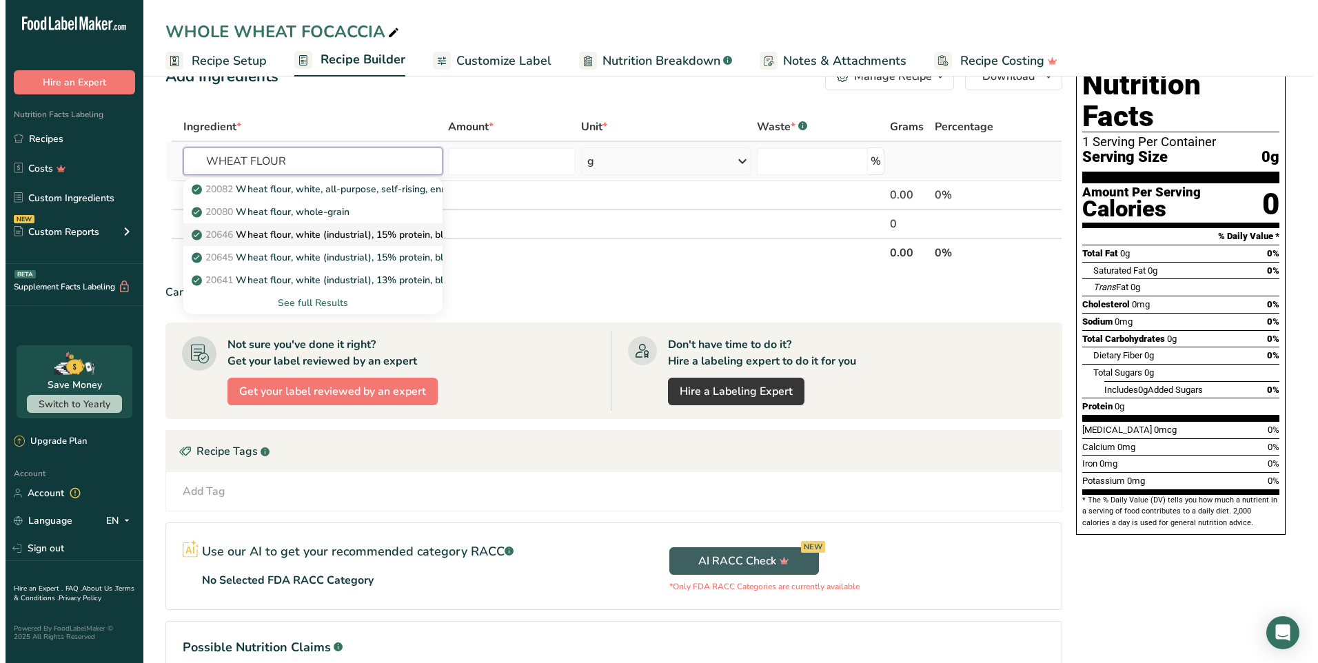
scroll to position [69, 0]
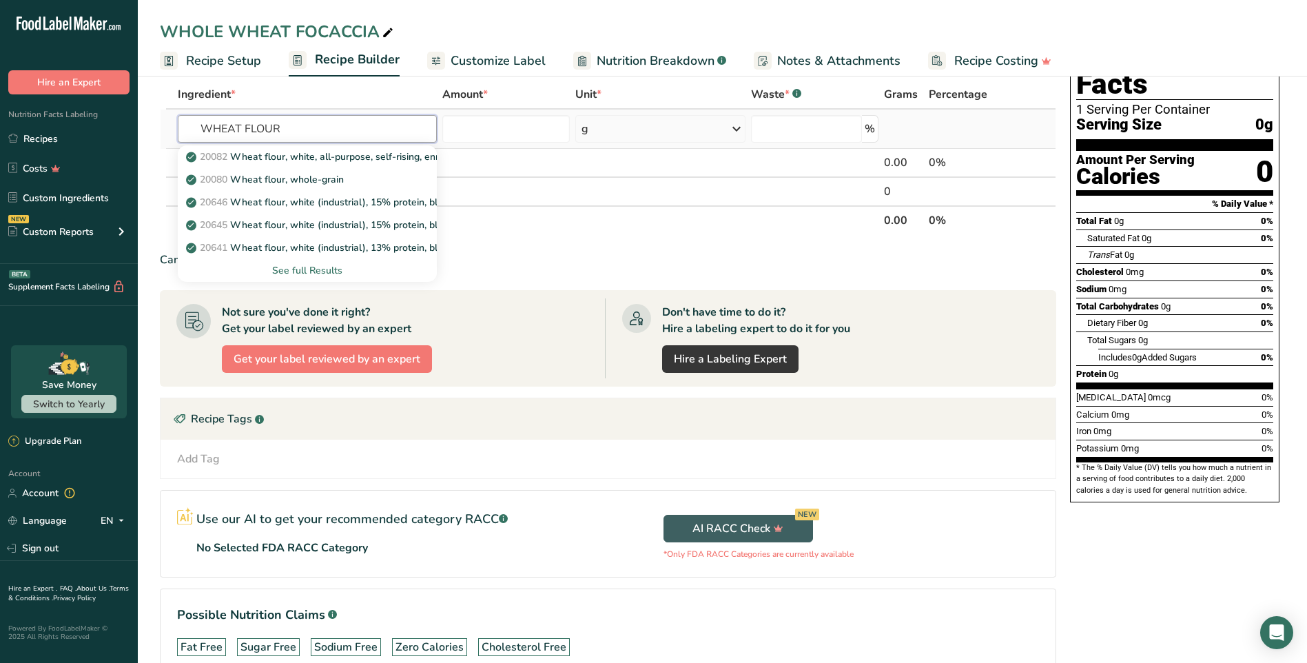
type input "WHEAT FLOUR"
click at [334, 276] on div "See full Results" at bounding box center [307, 270] width 237 height 14
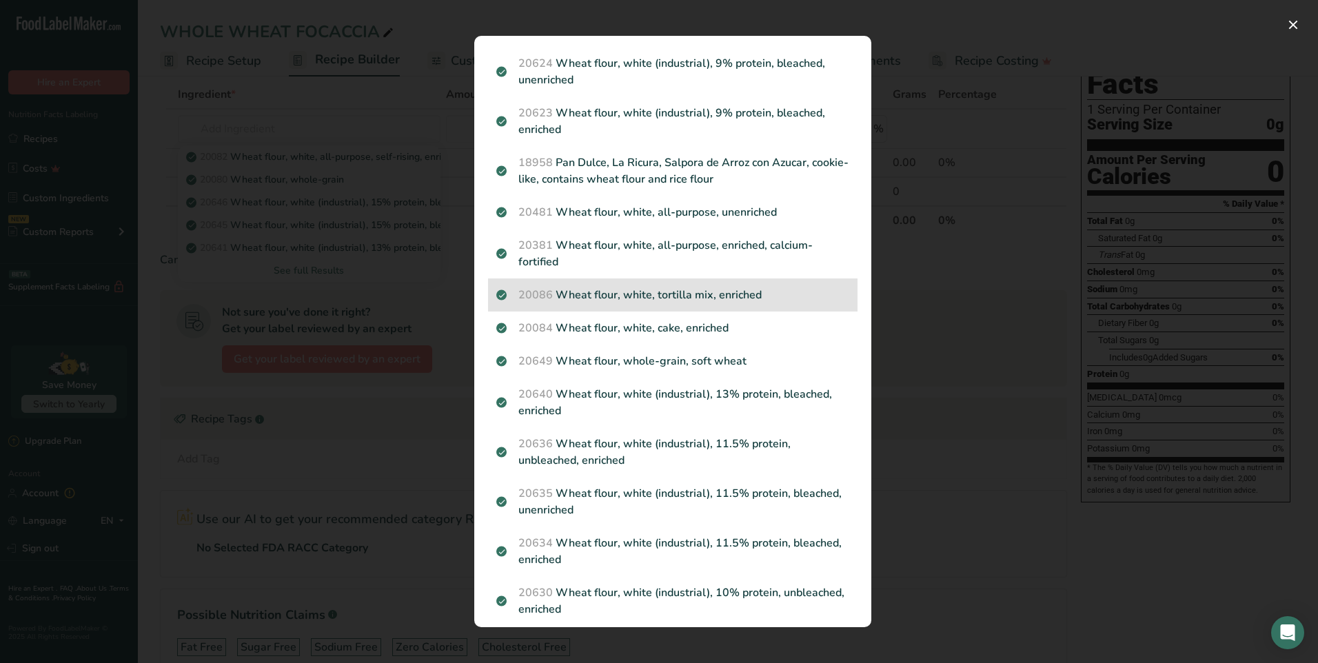
scroll to position [0, 0]
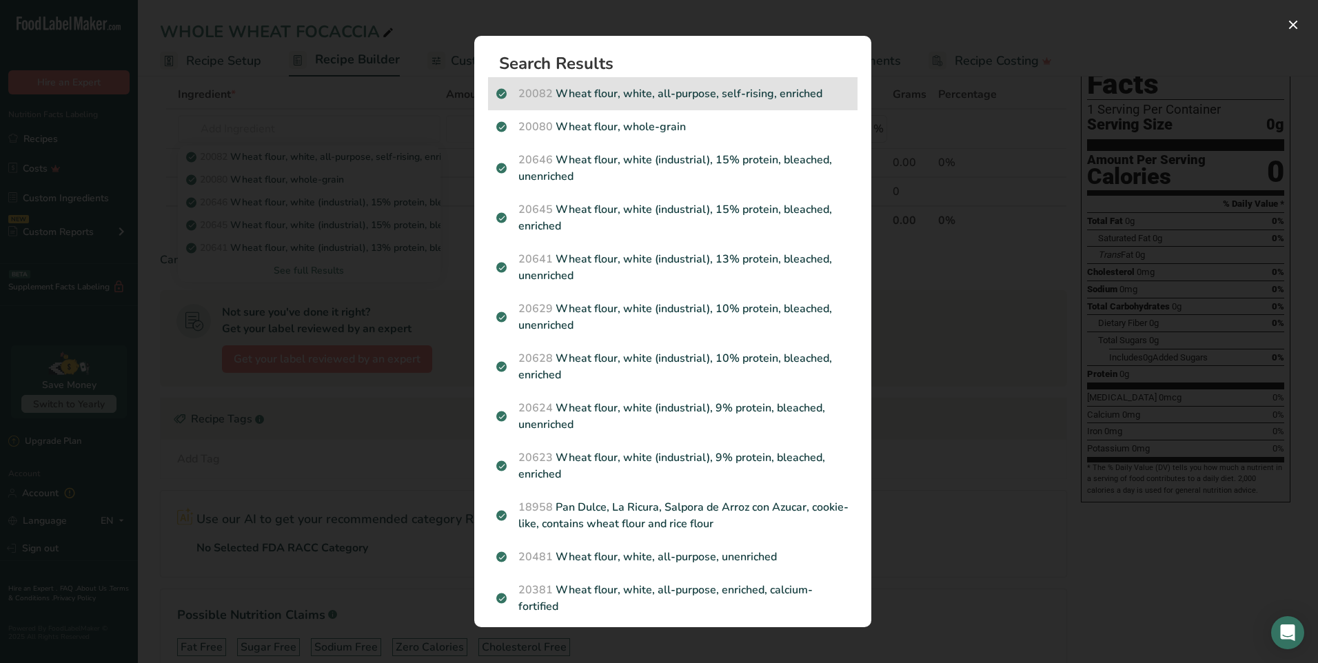
click at [716, 99] on p "20082 Wheat flour, white, all-purpose, self-rising, enriched" at bounding box center [672, 93] width 353 height 17
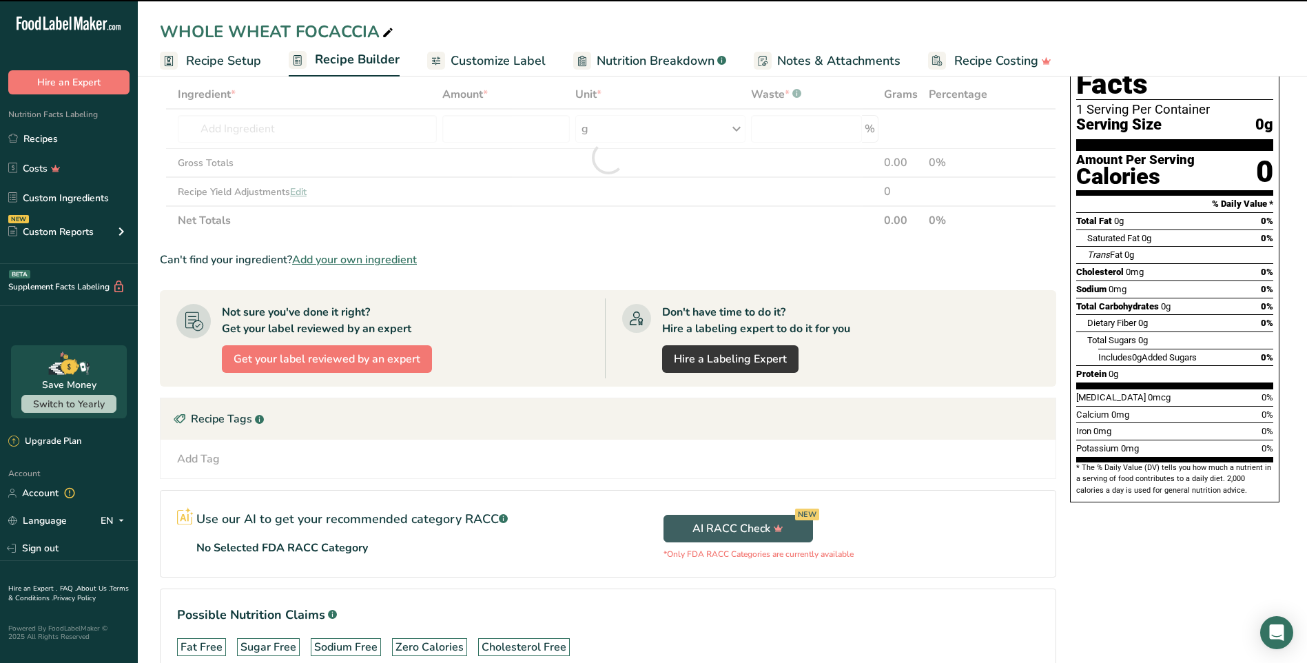
type input "0"
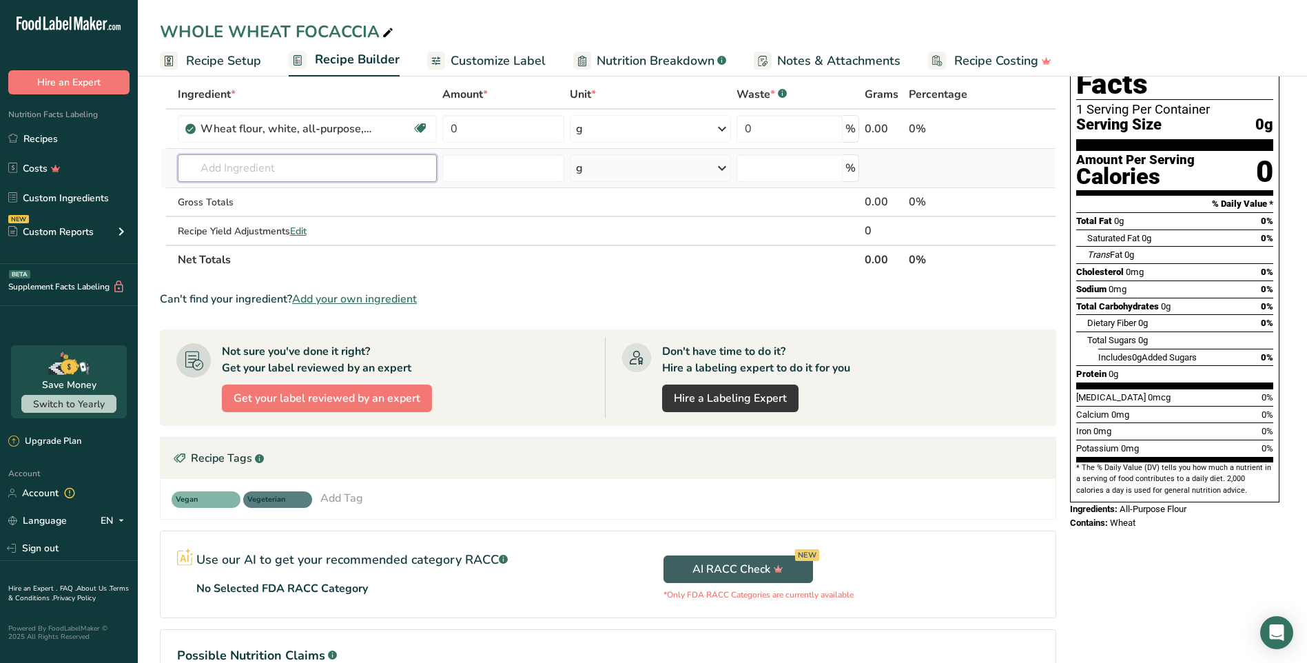
click at [374, 164] on input "text" at bounding box center [307, 168] width 259 height 28
type input "WHOLE WHEAT FLOUR"
click at [389, 221] on p "20649 Wheat flour, whole-grain, soft wheat" at bounding box center [293, 219] width 208 height 14
type input "Wheat flour, whole-grain, soft wheat"
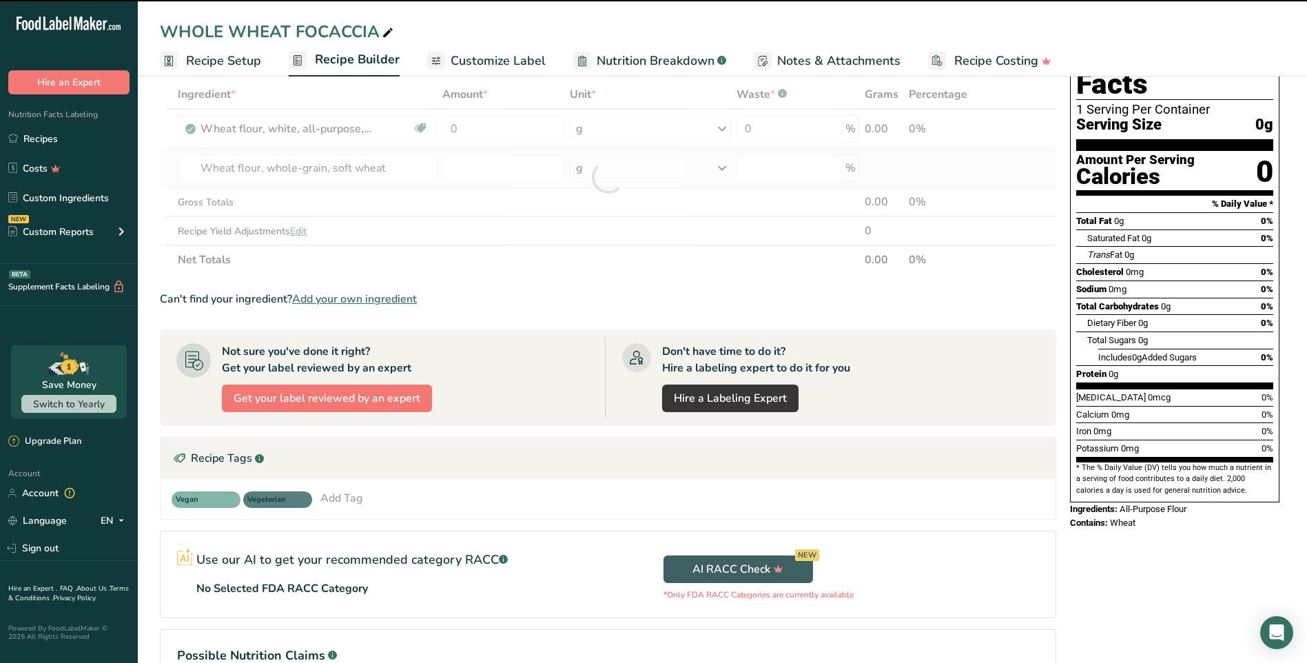
type input "0"
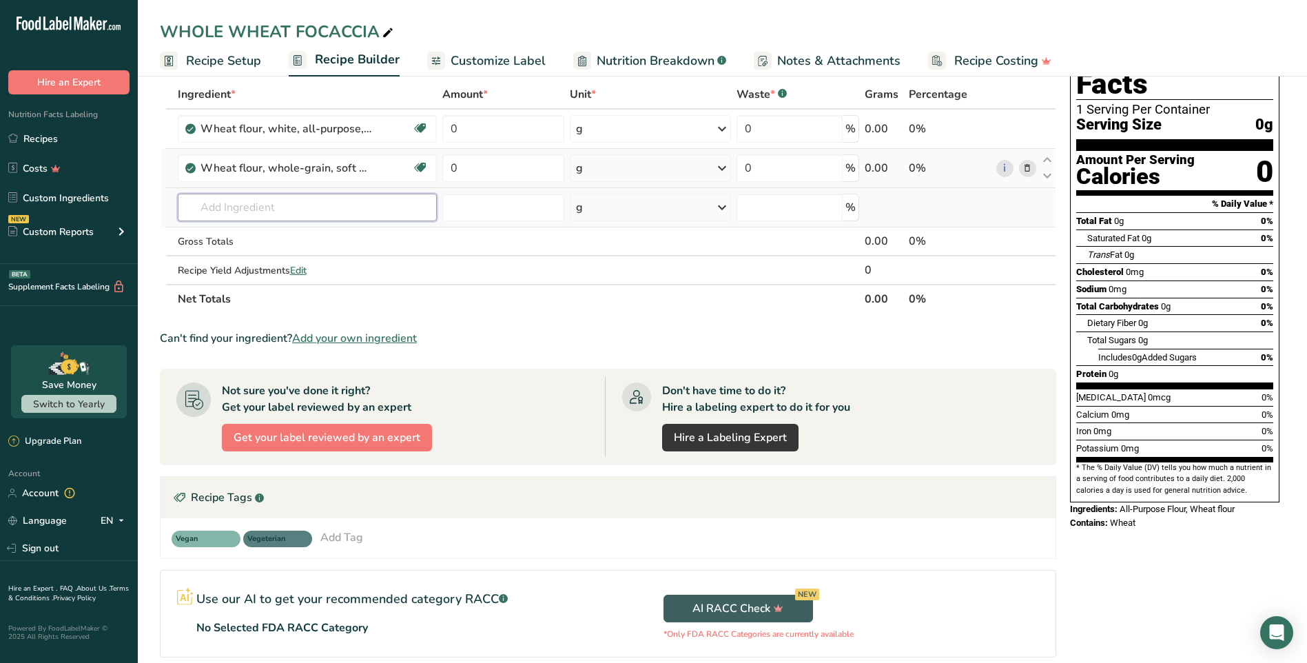
click at [389, 214] on input "text" at bounding box center [307, 208] width 259 height 28
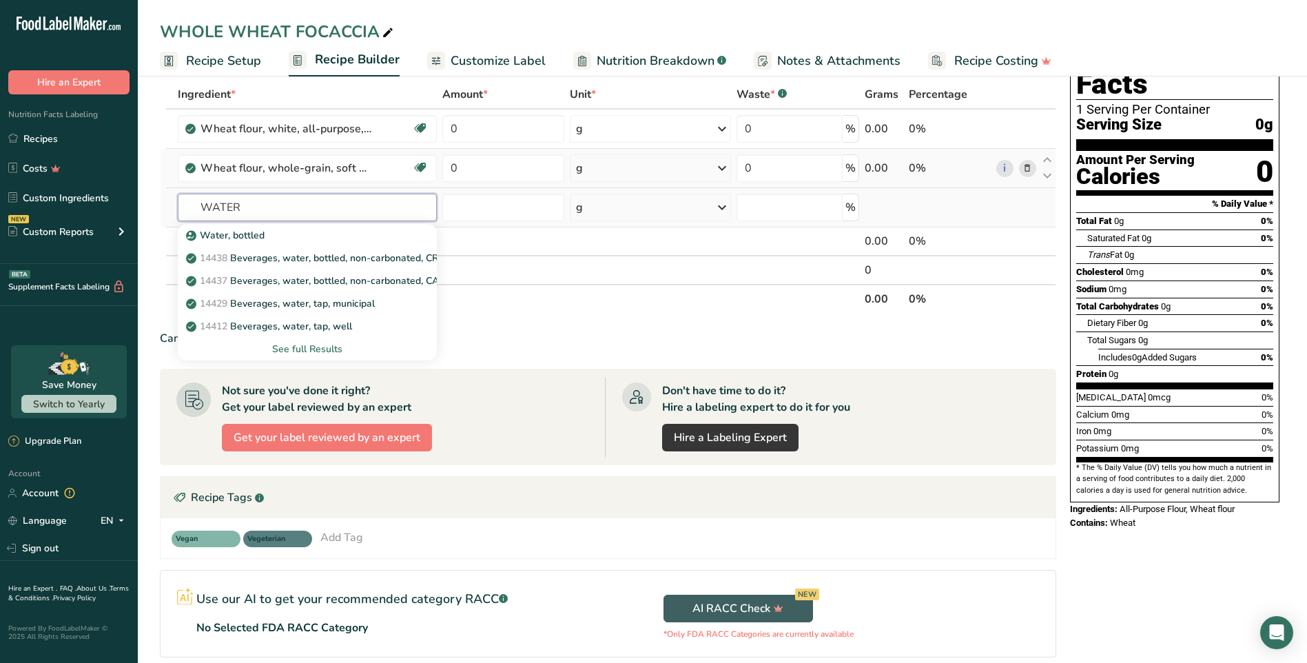
type input "WATER"
click at [327, 348] on div "See full Results" at bounding box center [307, 349] width 237 height 14
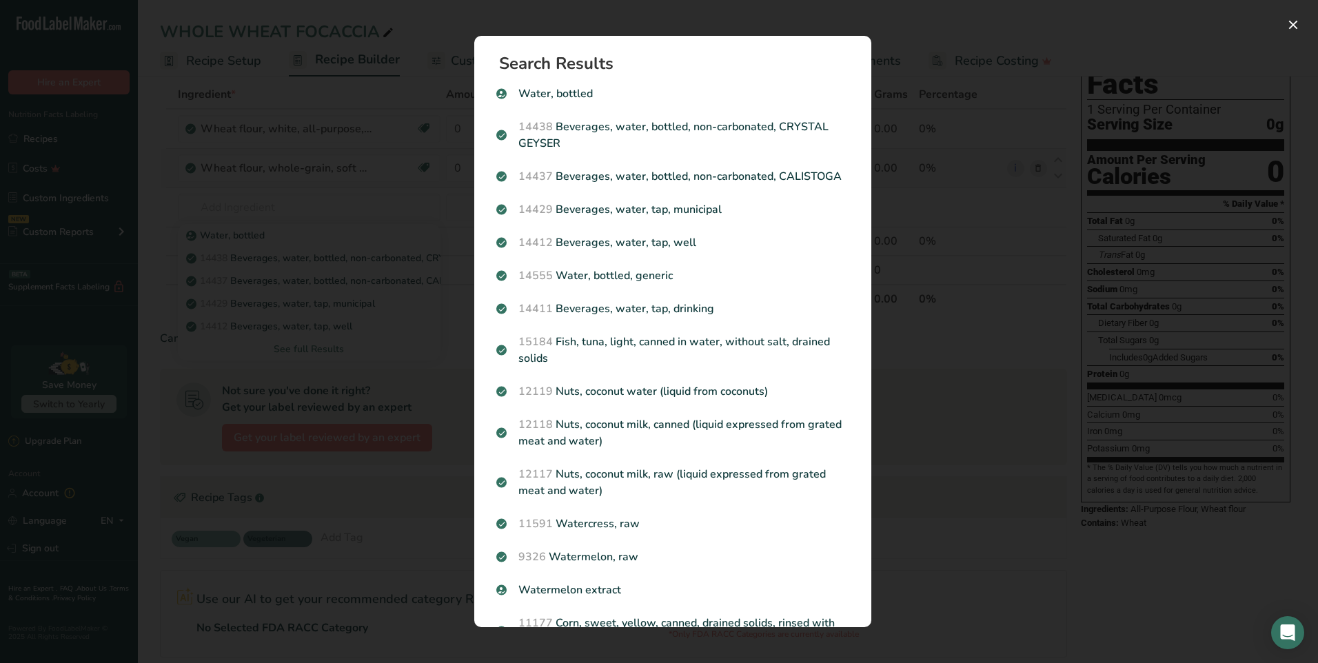
drag, startPoint x: 978, startPoint y: 192, endPoint x: 969, endPoint y: 194, distance: 9.9
click at [980, 192] on div "Search results modal" at bounding box center [659, 331] width 1318 height 663
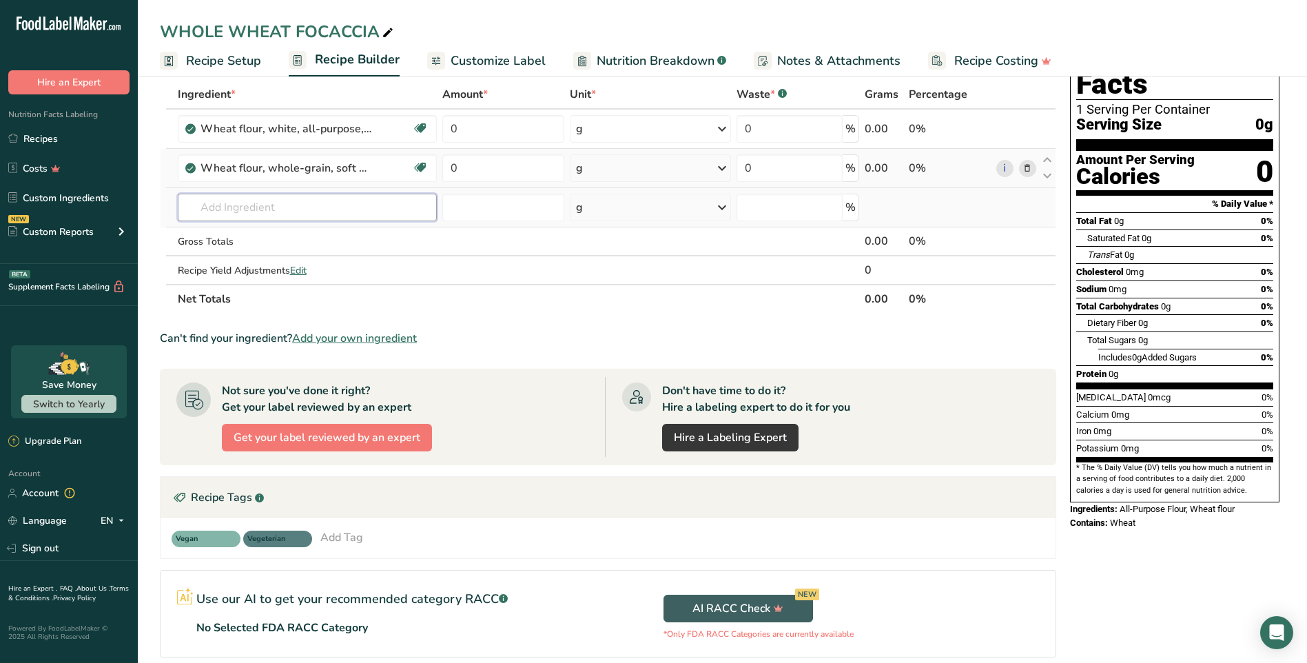
click at [283, 203] on input "text" at bounding box center [307, 208] width 259 height 28
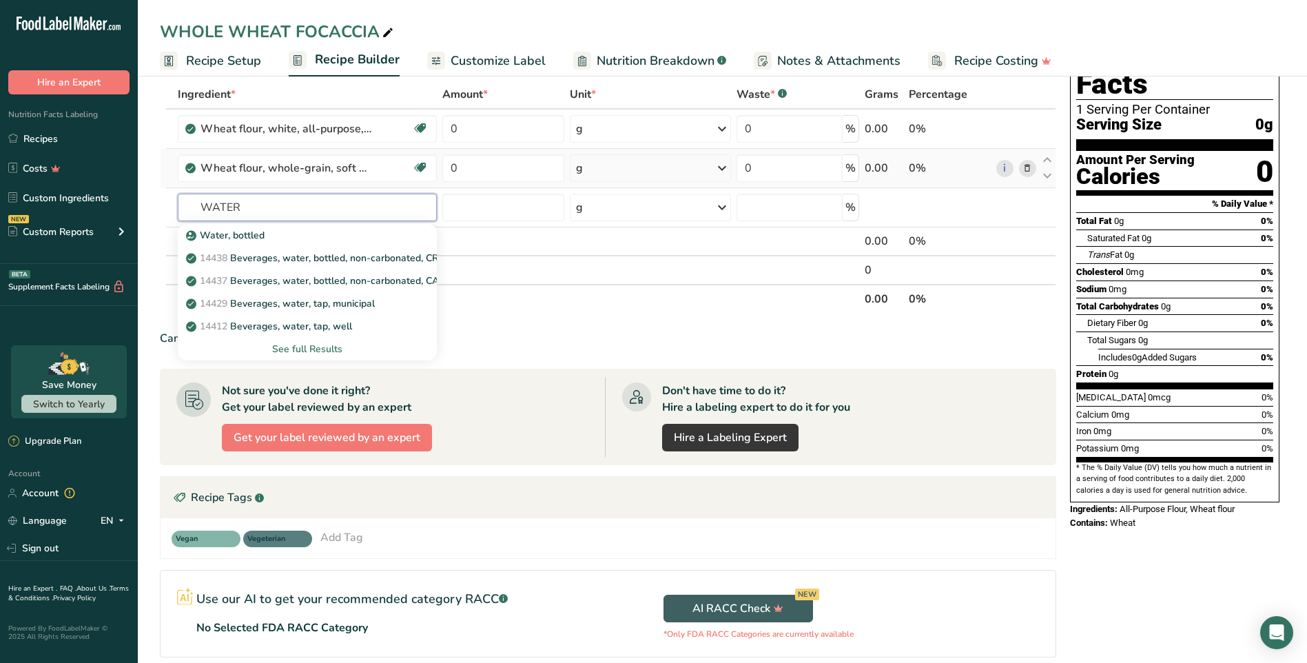
type input "WATER"
click at [513, 322] on section "Ingredient * Amount * Unit * Waste * .a-a{fill:#347362;}.b-a{fill:#fff;} Grams …" at bounding box center [608, 430] width 896 height 701
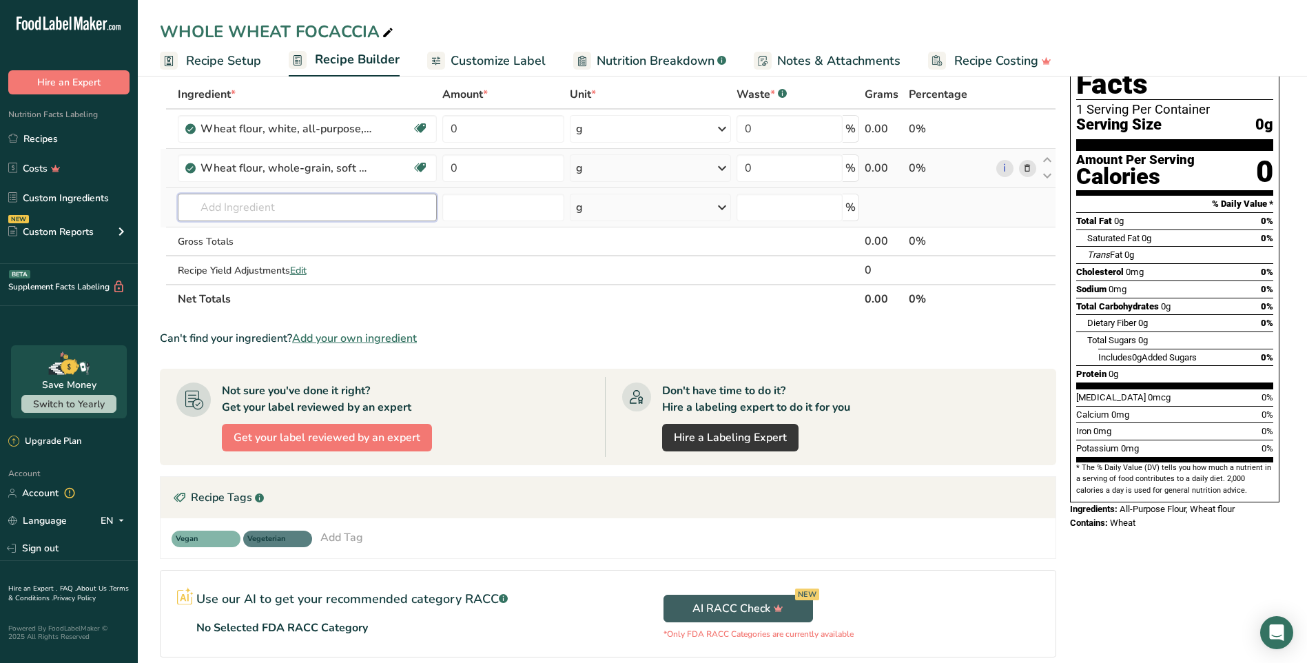
click at [316, 207] on input "text" at bounding box center [307, 208] width 259 height 28
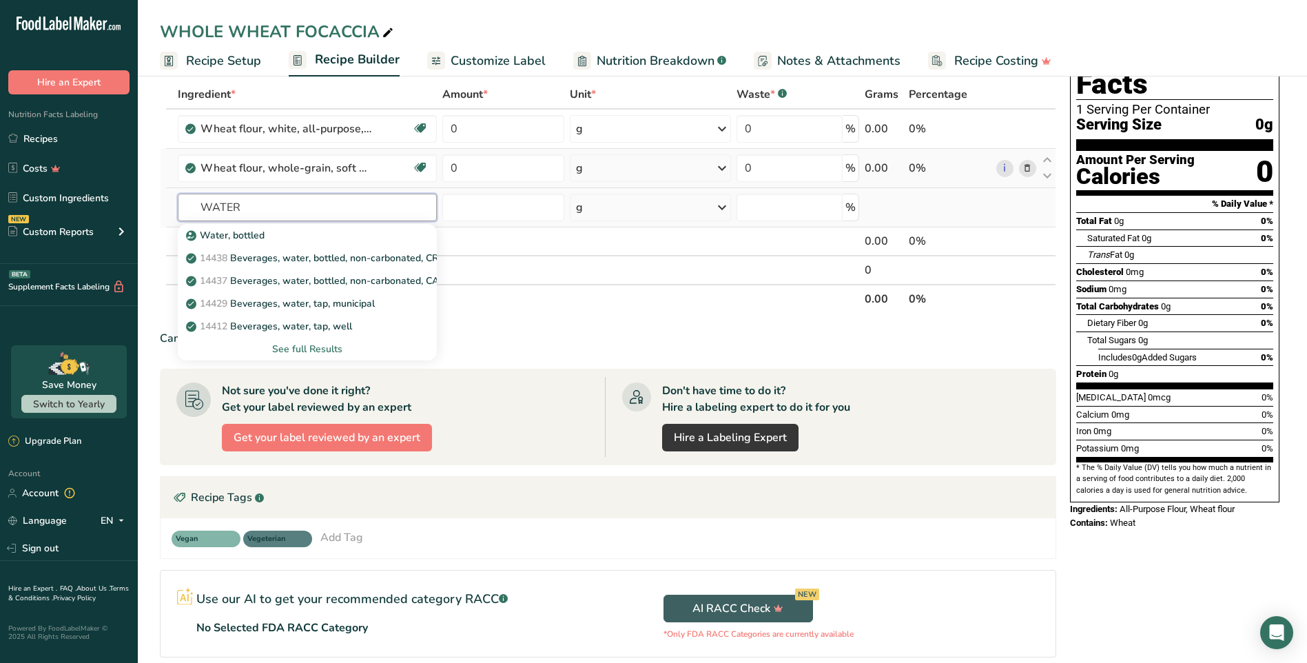
type input "WATER"
drag, startPoint x: 316, startPoint y: 345, endPoint x: 369, endPoint y: 347, distance: 52.4
click at [316, 344] on div "See full Results" at bounding box center [307, 349] width 237 height 14
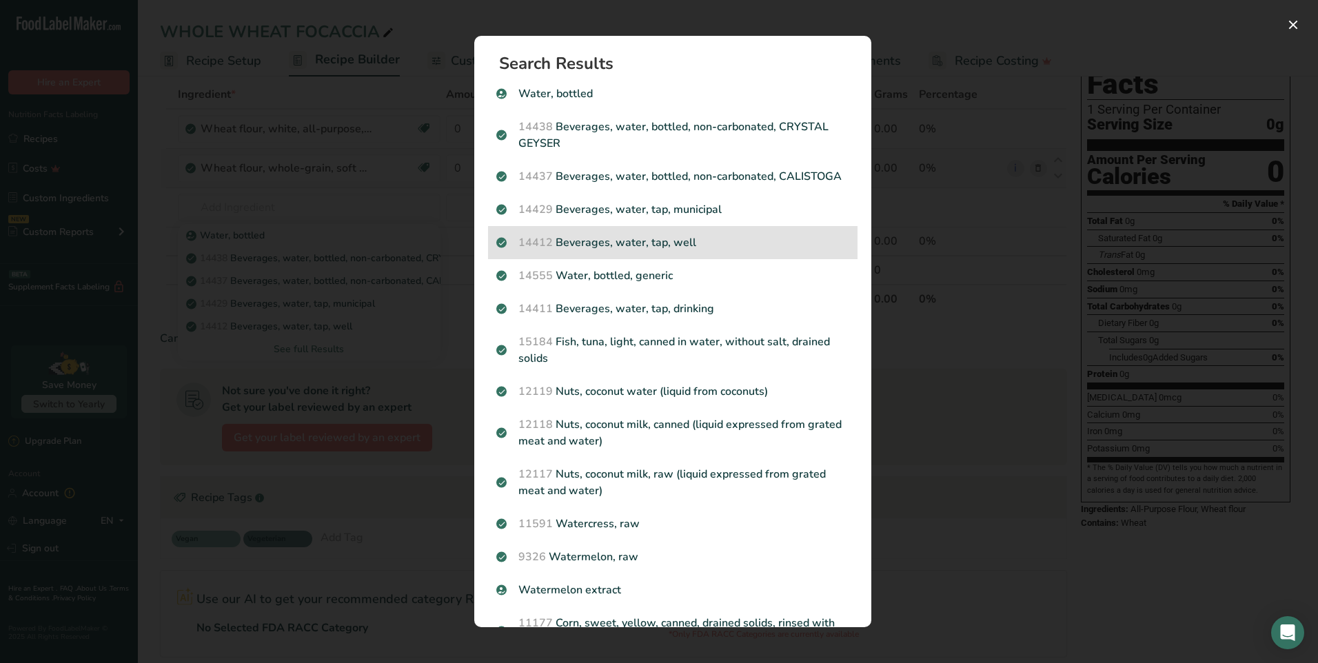
click at [698, 251] on p "14412 Beverages, water, tap, well" at bounding box center [672, 242] width 353 height 17
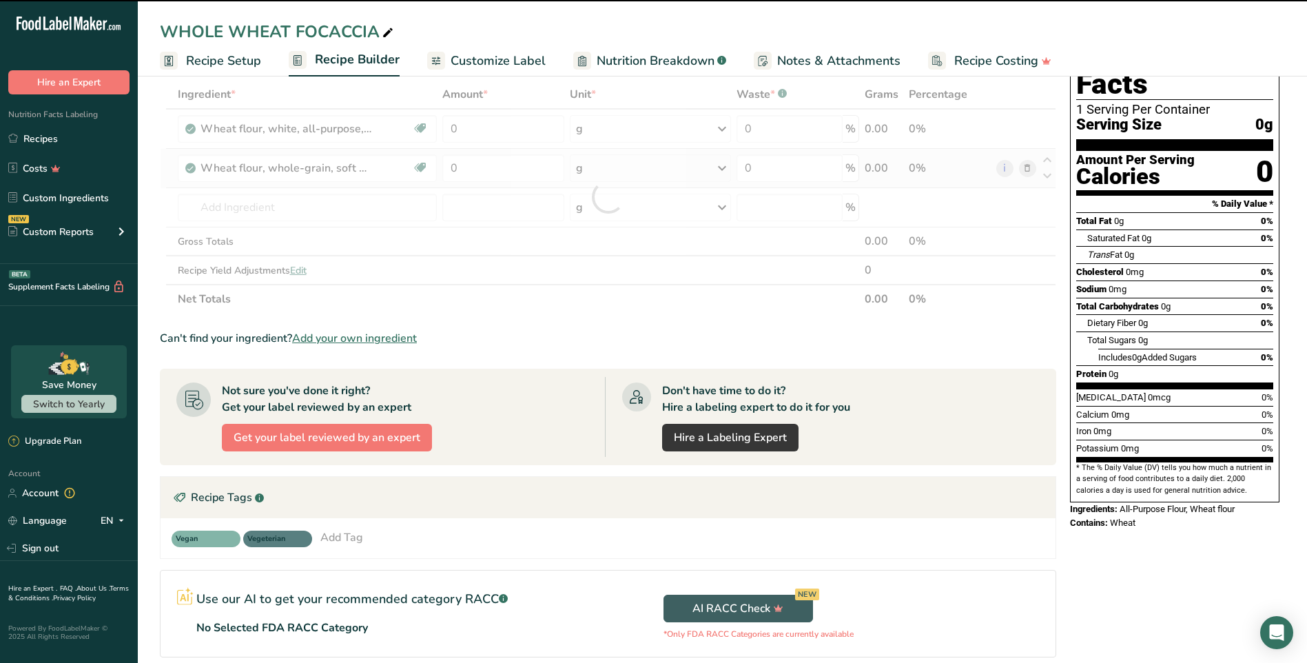
type input "0"
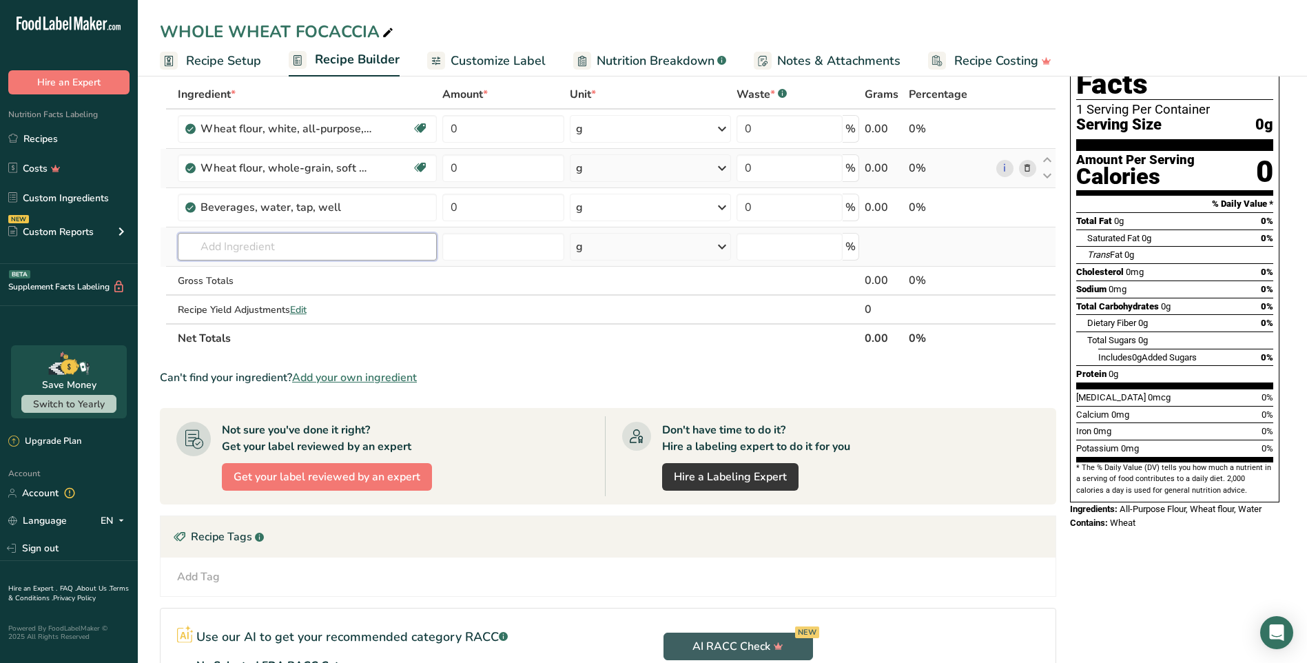
click at [373, 244] on input "text" at bounding box center [307, 247] width 259 height 28
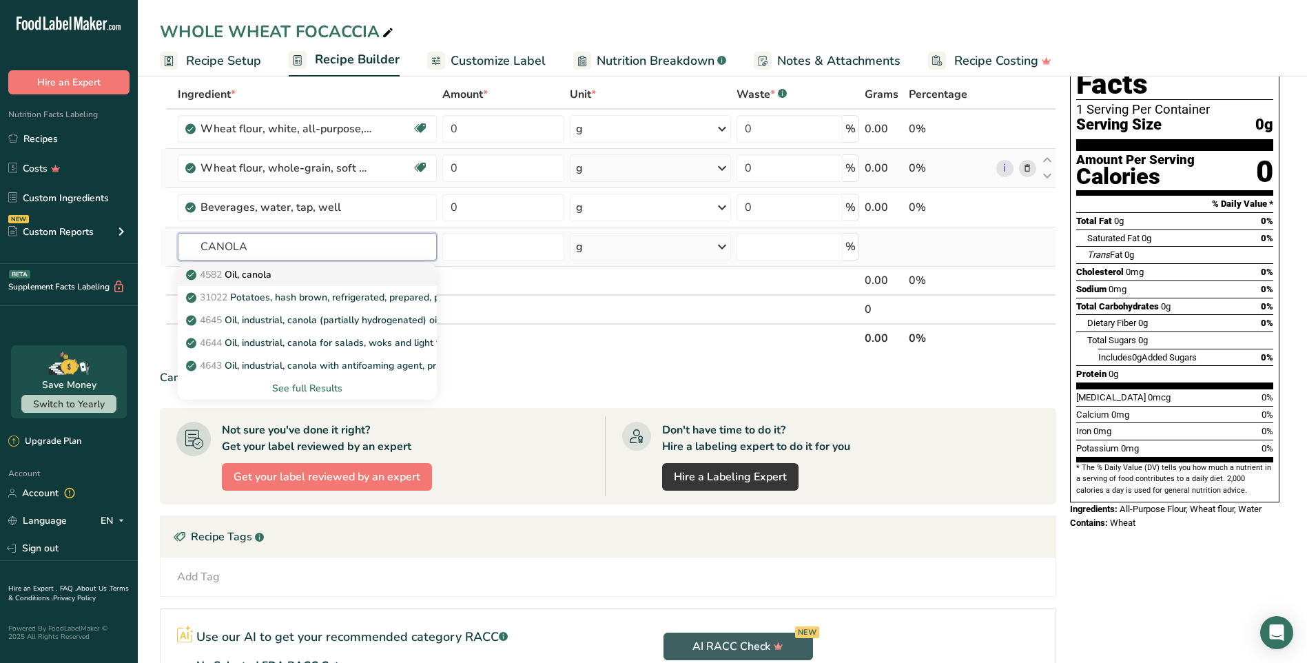
type input "CANOLA"
click at [373, 269] on div "4582 Oil, canola" at bounding box center [296, 274] width 215 height 14
type input "Oil, canola"
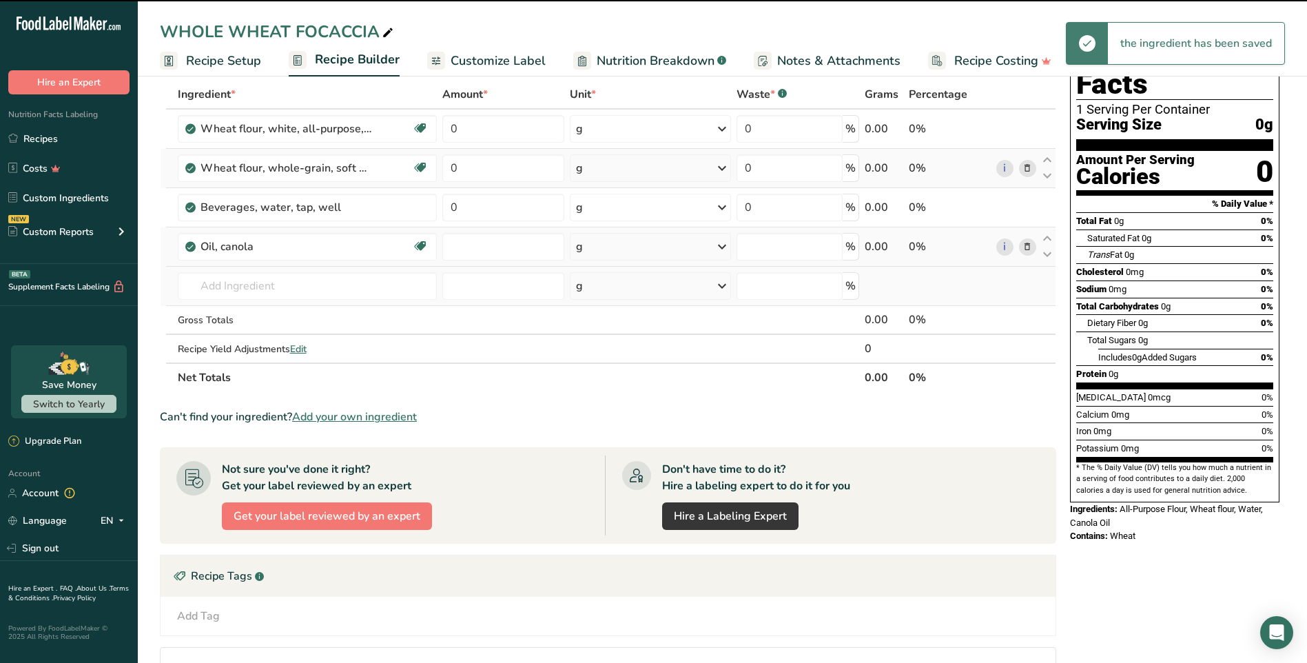
type input "0"
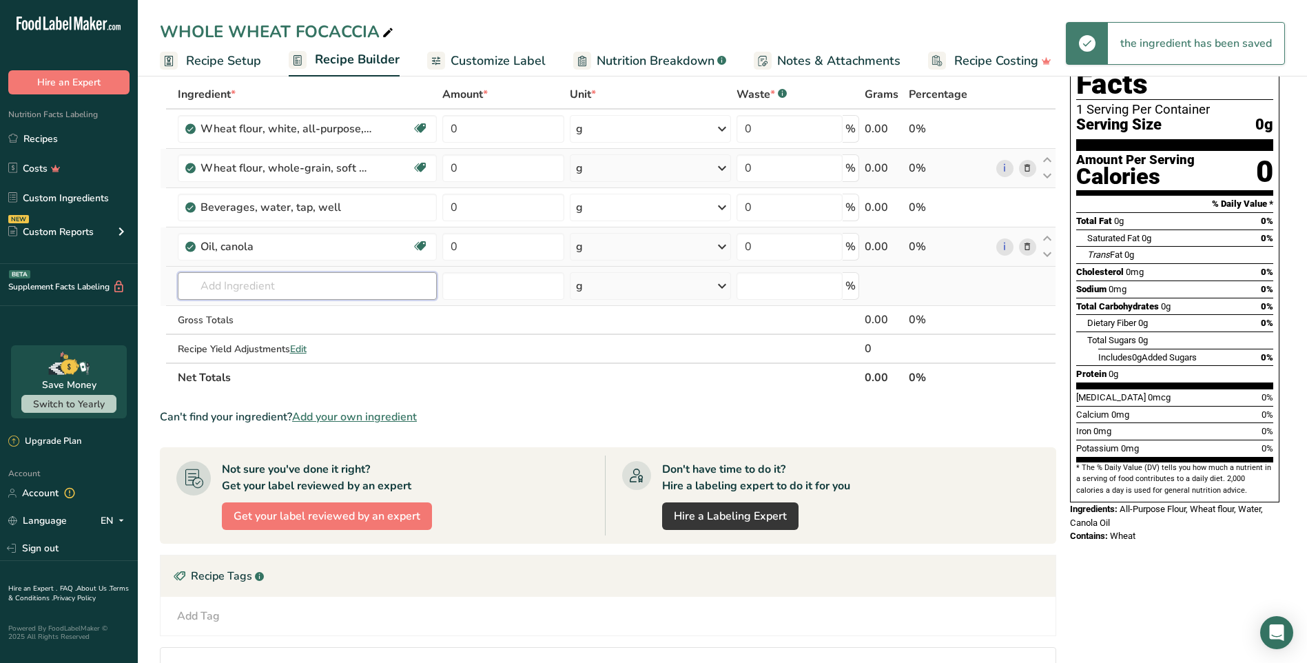
click at [378, 290] on input "text" at bounding box center [307, 286] width 259 height 28
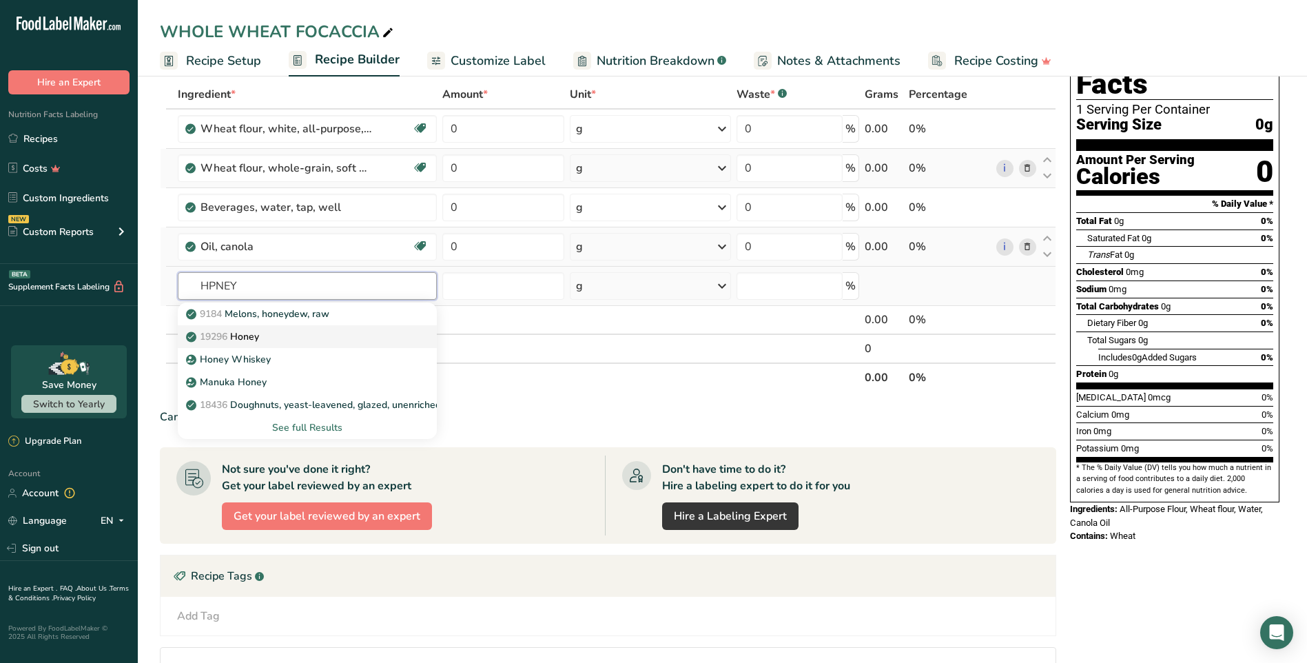
type input "HPNEY"
click at [345, 340] on div "19296 Honey" at bounding box center [296, 336] width 215 height 14
type input "Honey"
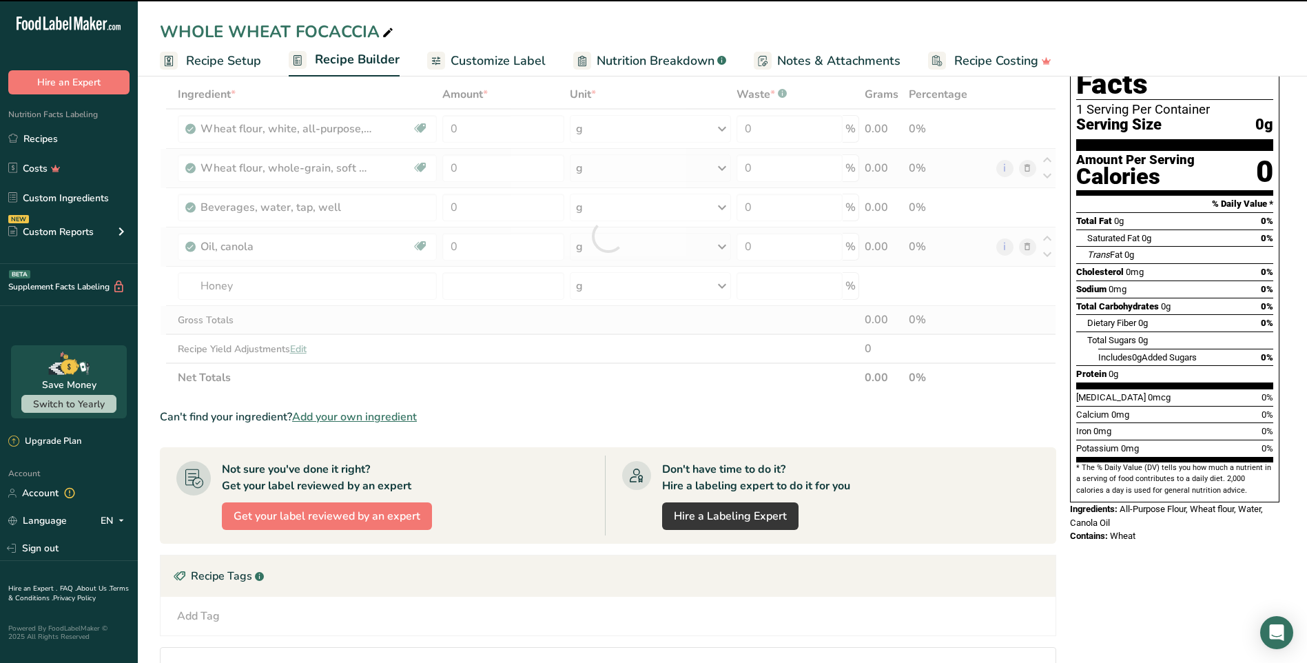
type input "0"
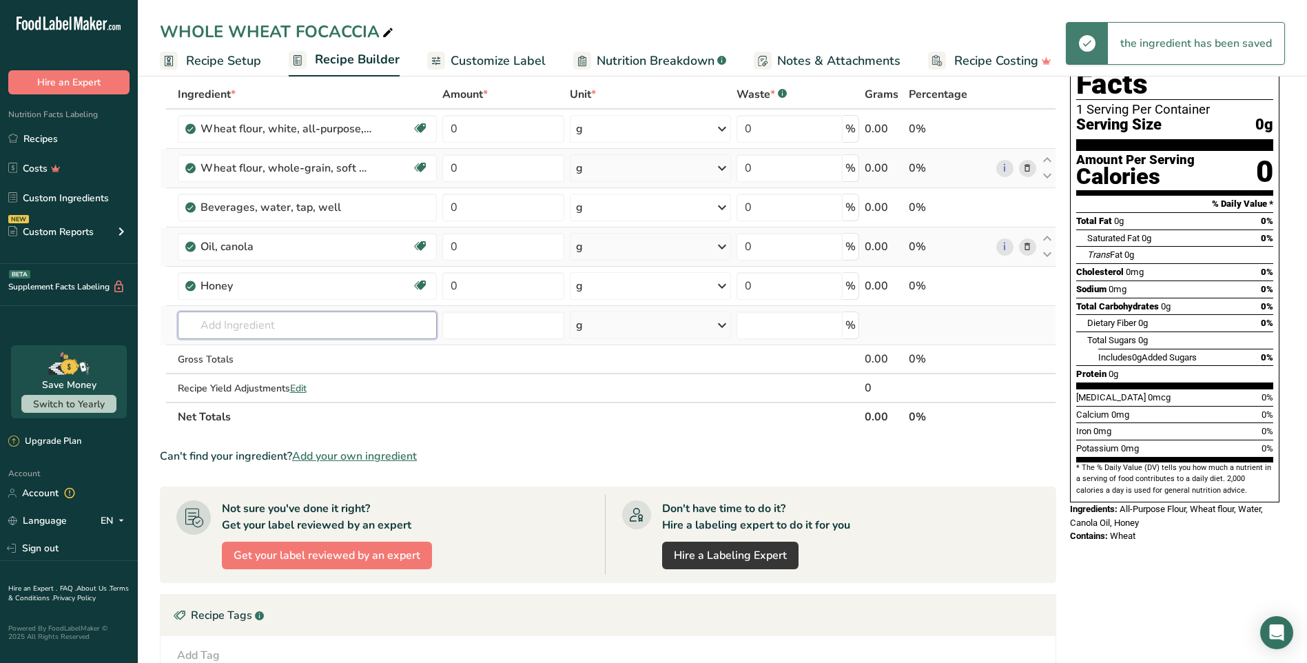
click at [273, 328] on input "text" at bounding box center [307, 325] width 259 height 28
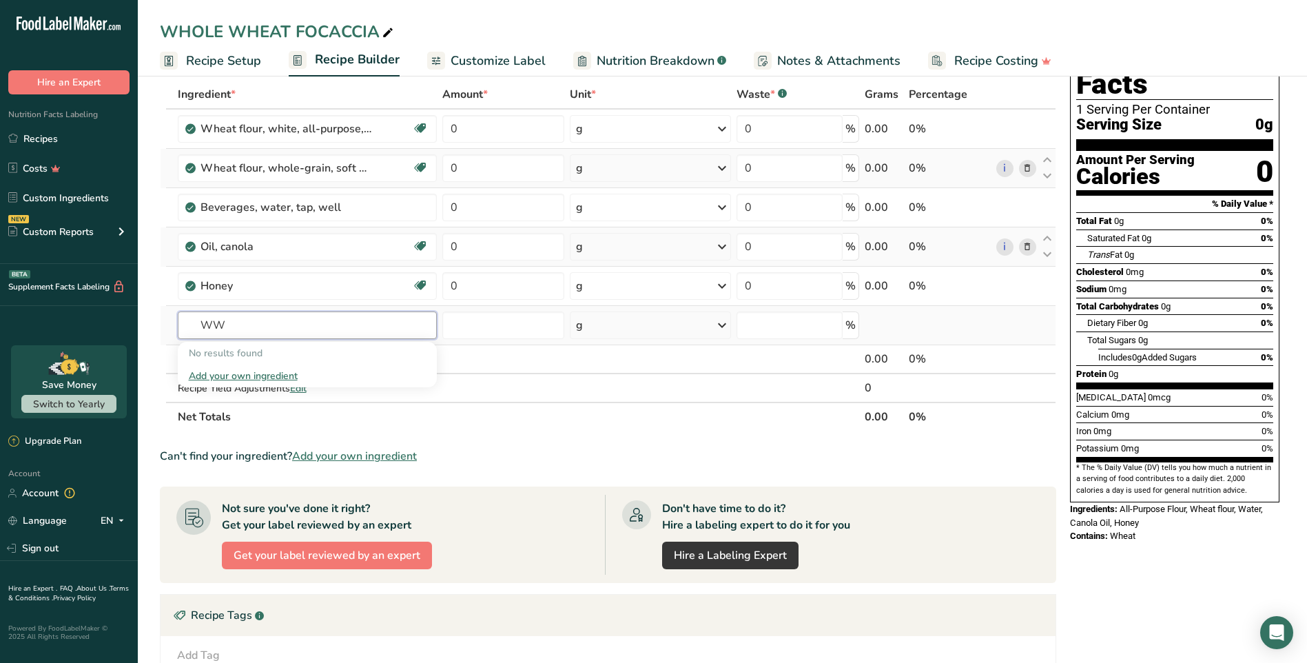
type input "W"
type input "WHOLE WHEAT STARTER"
click at [263, 376] on div "Add your own ingredient" at bounding box center [307, 376] width 237 height 14
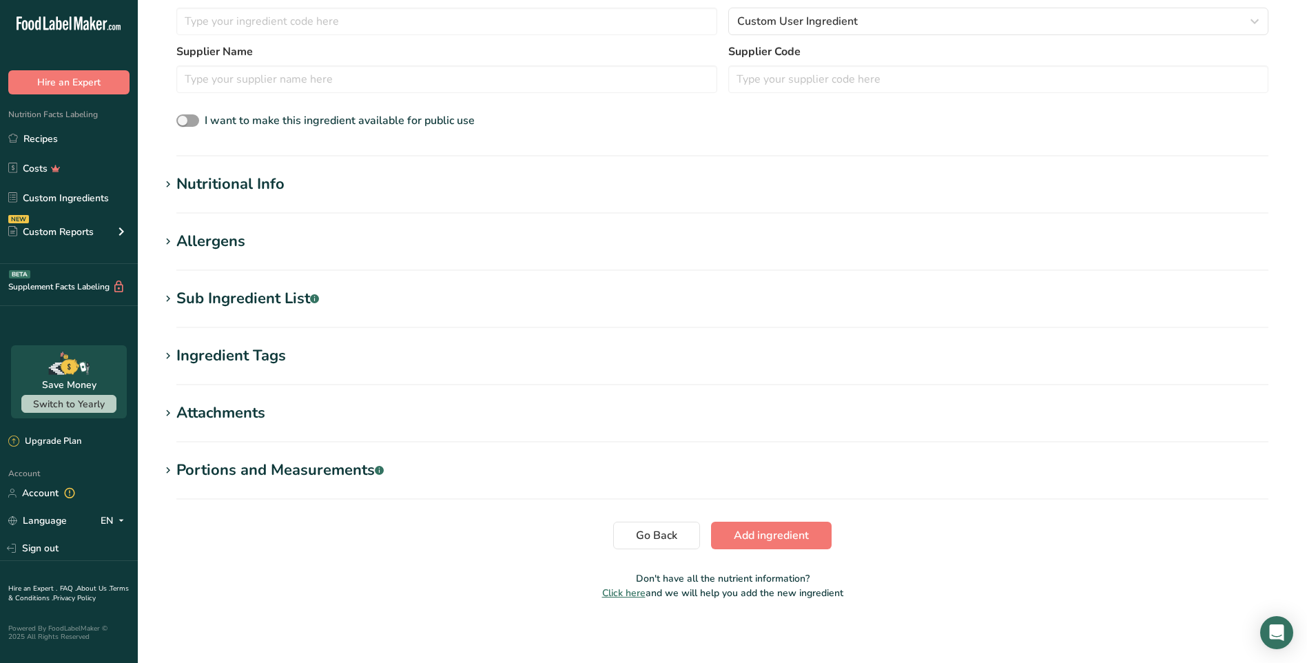
scroll to position [376, 0]
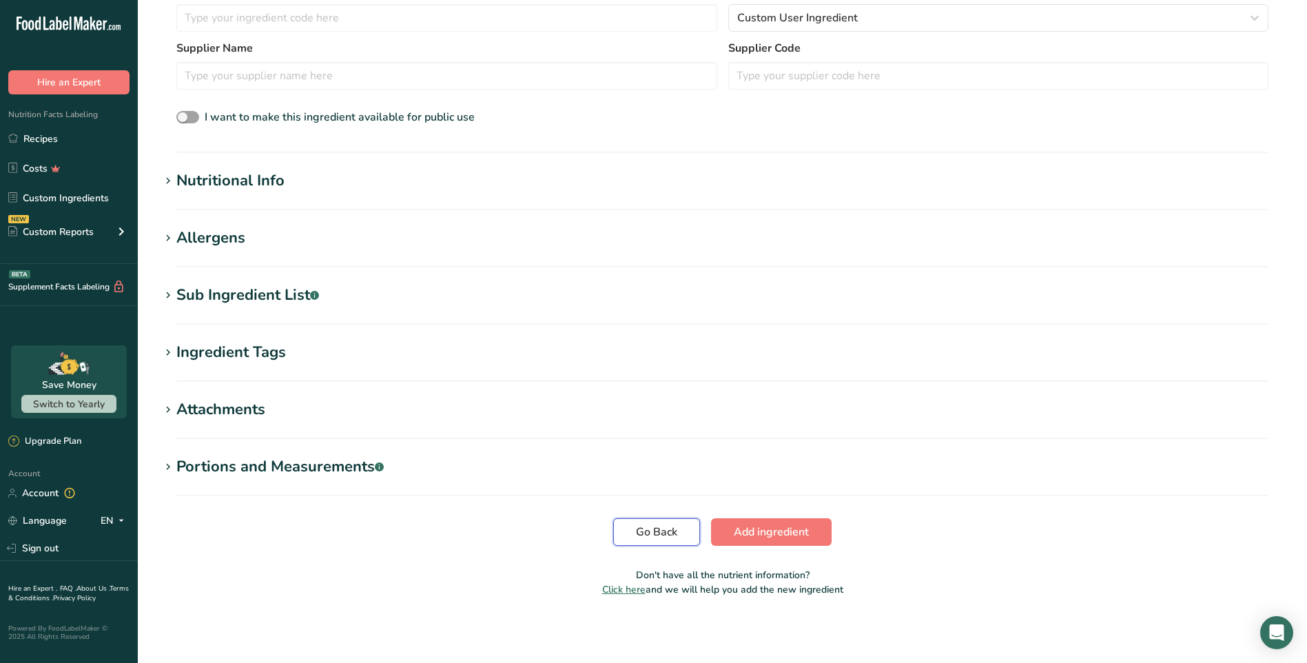
click at [666, 534] on span "Go Back" at bounding box center [656, 532] width 41 height 17
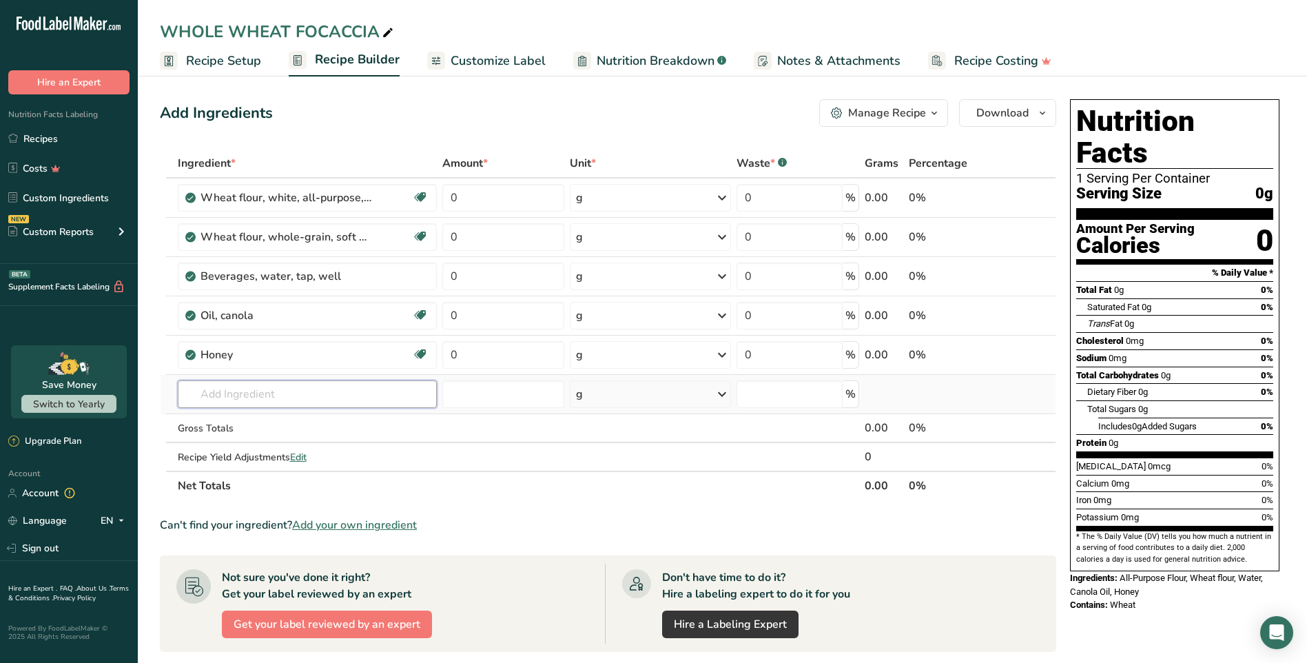
click at [262, 391] on input "text" at bounding box center [307, 394] width 259 height 28
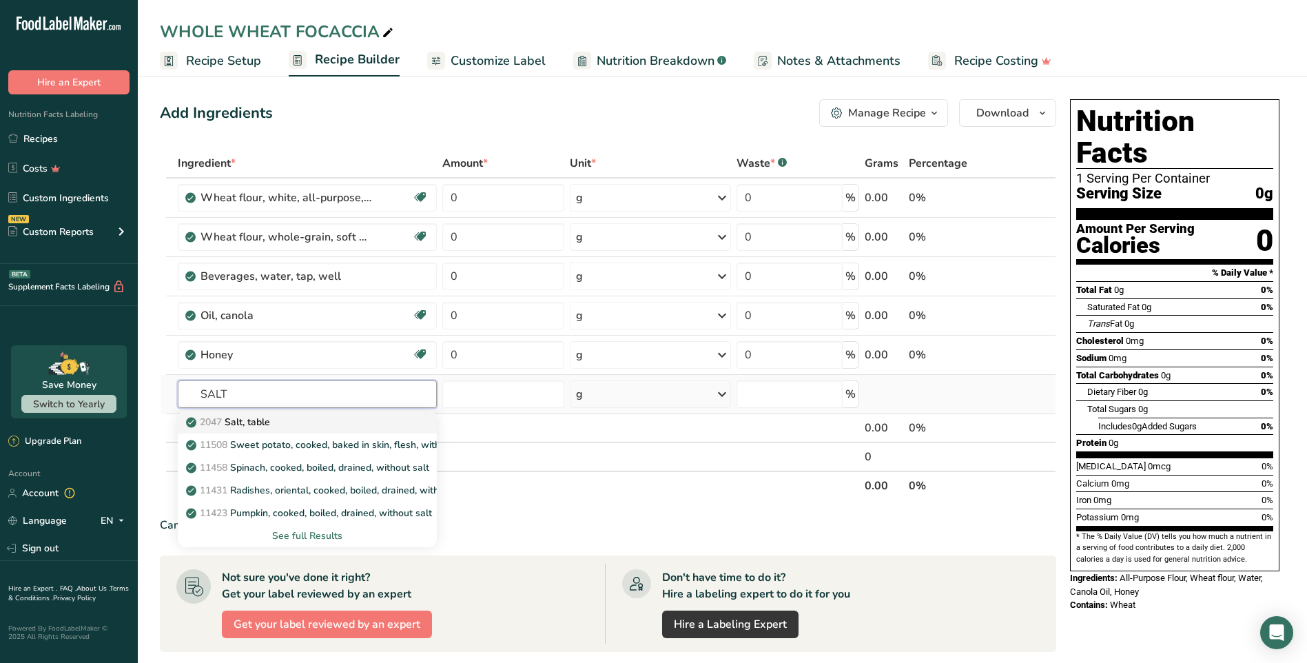
type input "SALT"
click at [279, 422] on div "2047 Salt, table" at bounding box center [296, 422] width 215 height 14
type input "Salt, table"
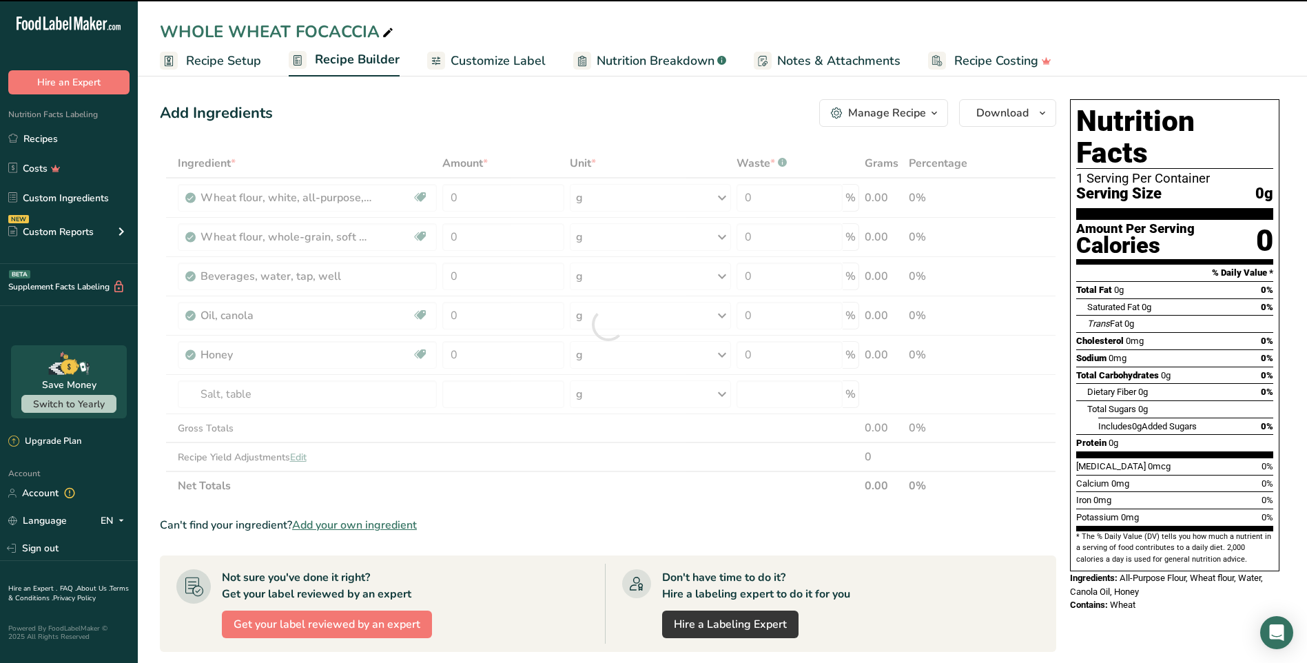
type input "0"
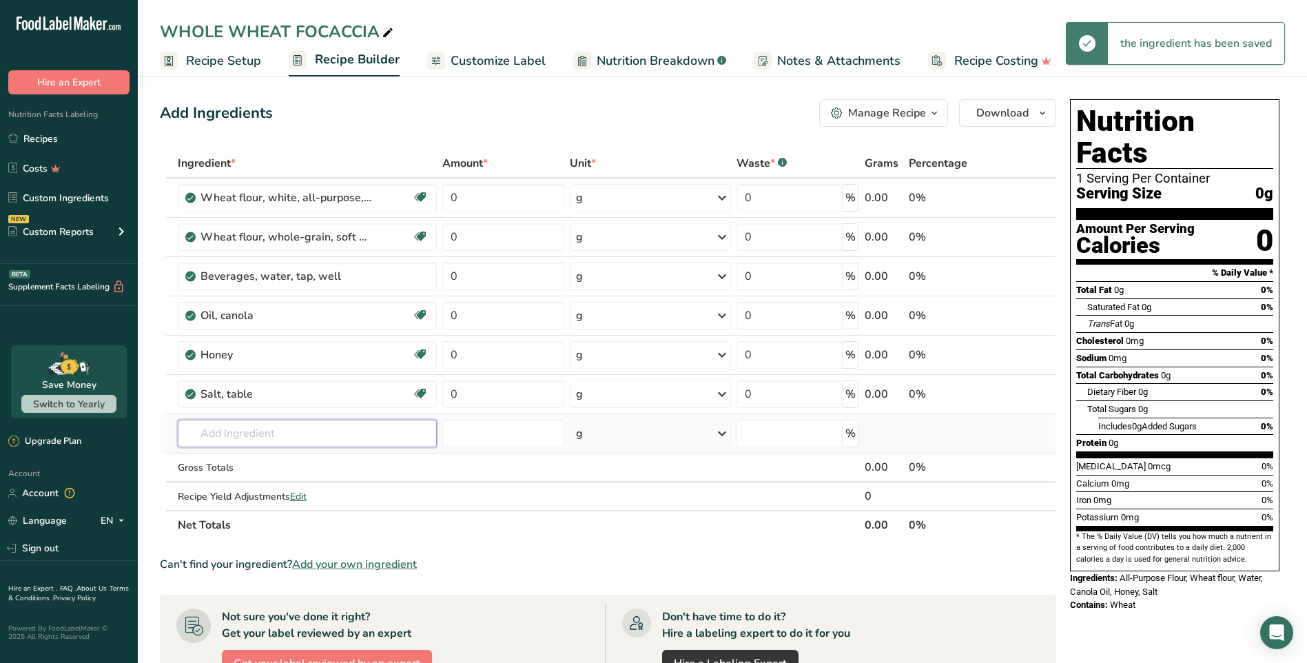
click at [258, 431] on input "text" at bounding box center [307, 434] width 259 height 28
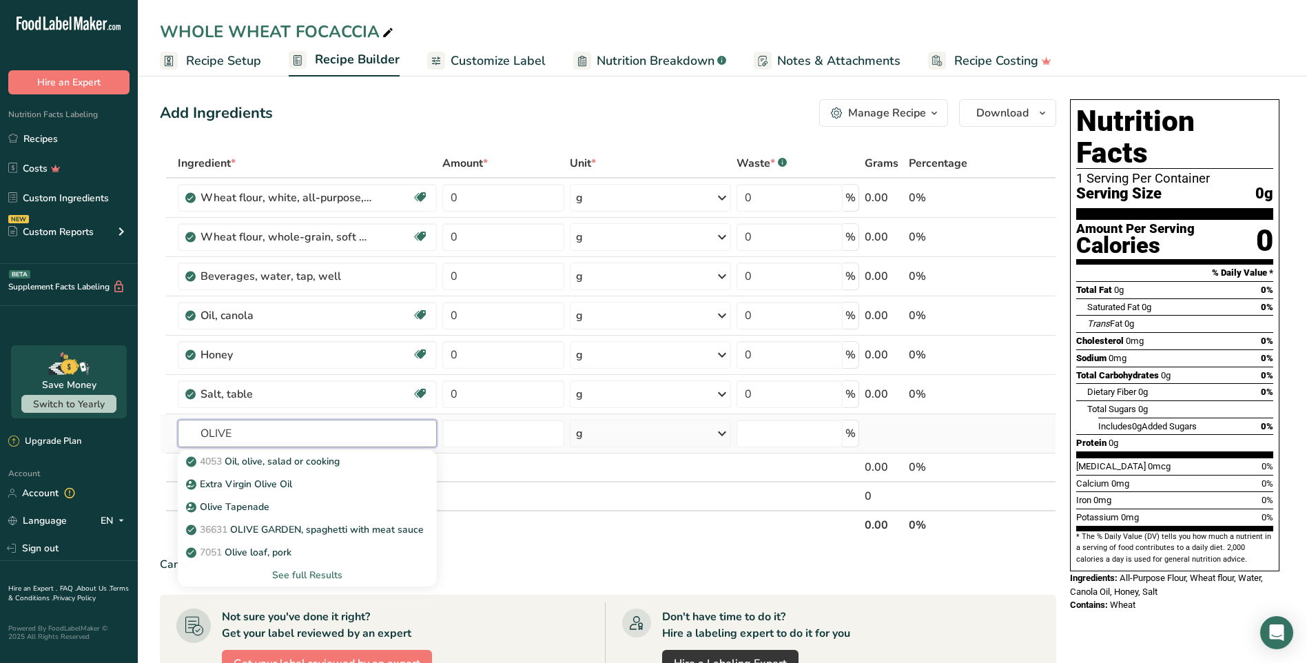
type input "OLIVE"
click at [304, 575] on div "See full Results" at bounding box center [307, 575] width 237 height 14
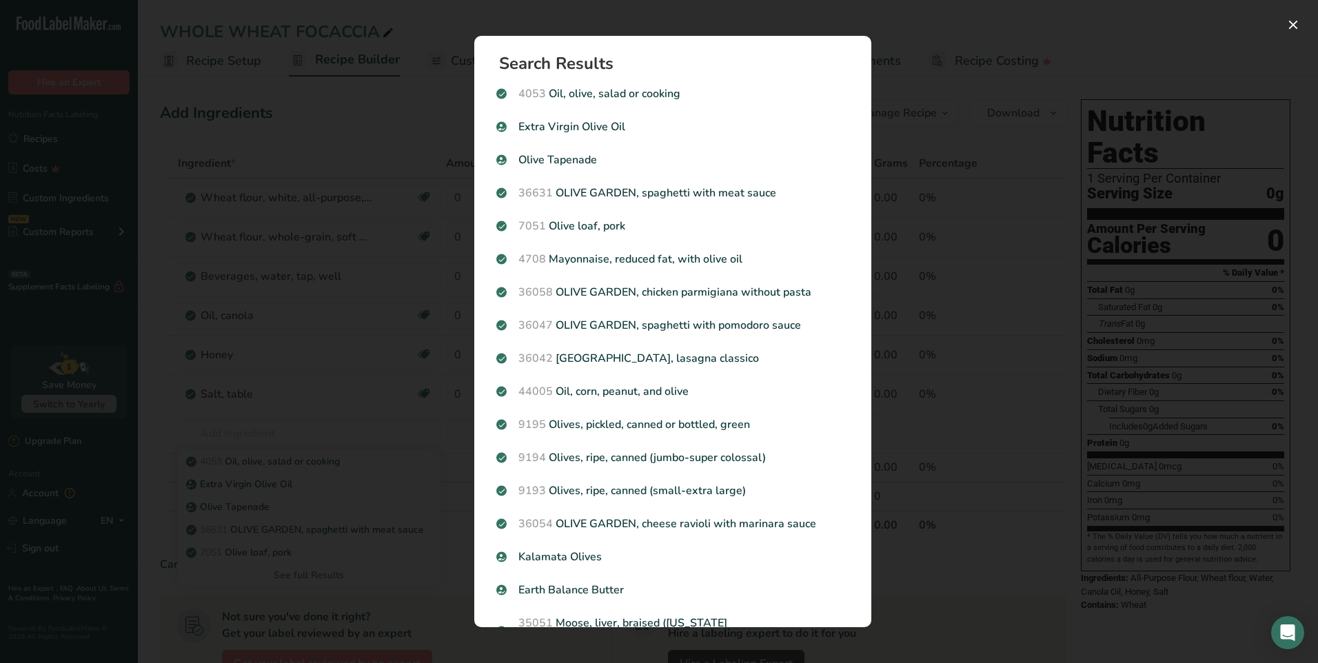
drag, startPoint x: 571, startPoint y: 127, endPoint x: 602, endPoint y: 133, distance: 31.6
click at [571, 126] on p "Extra Virgin Olive Oil" at bounding box center [672, 127] width 353 height 17
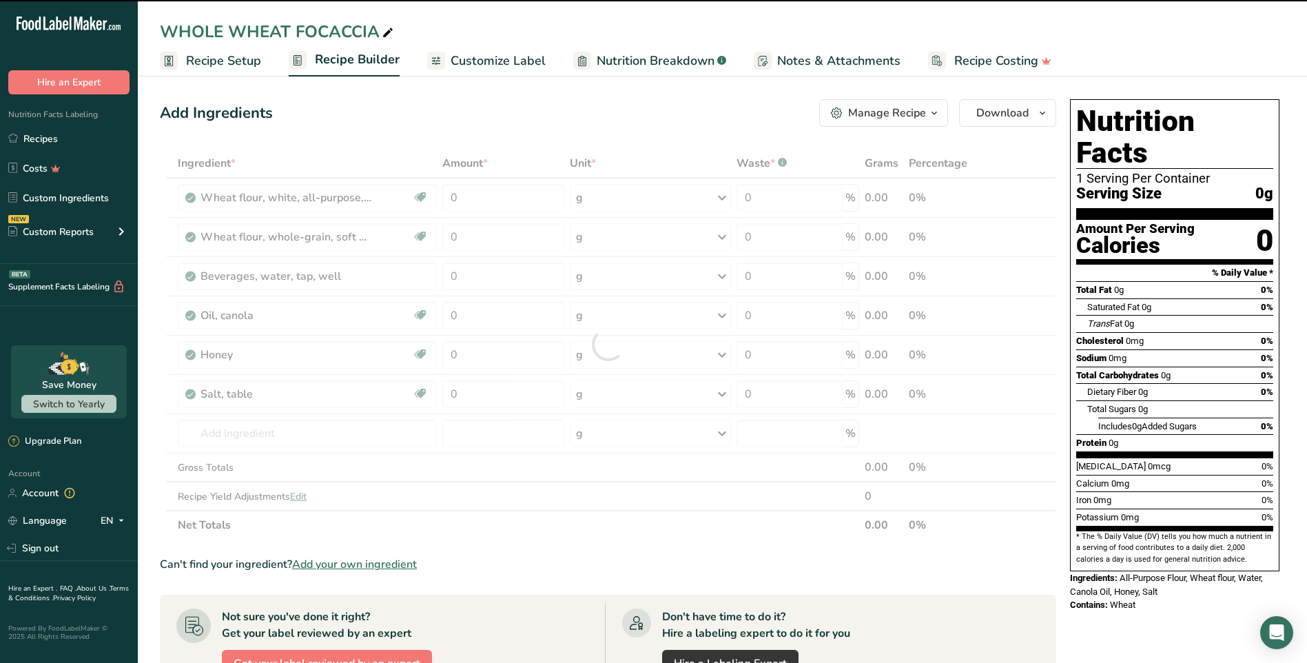
type input "0"
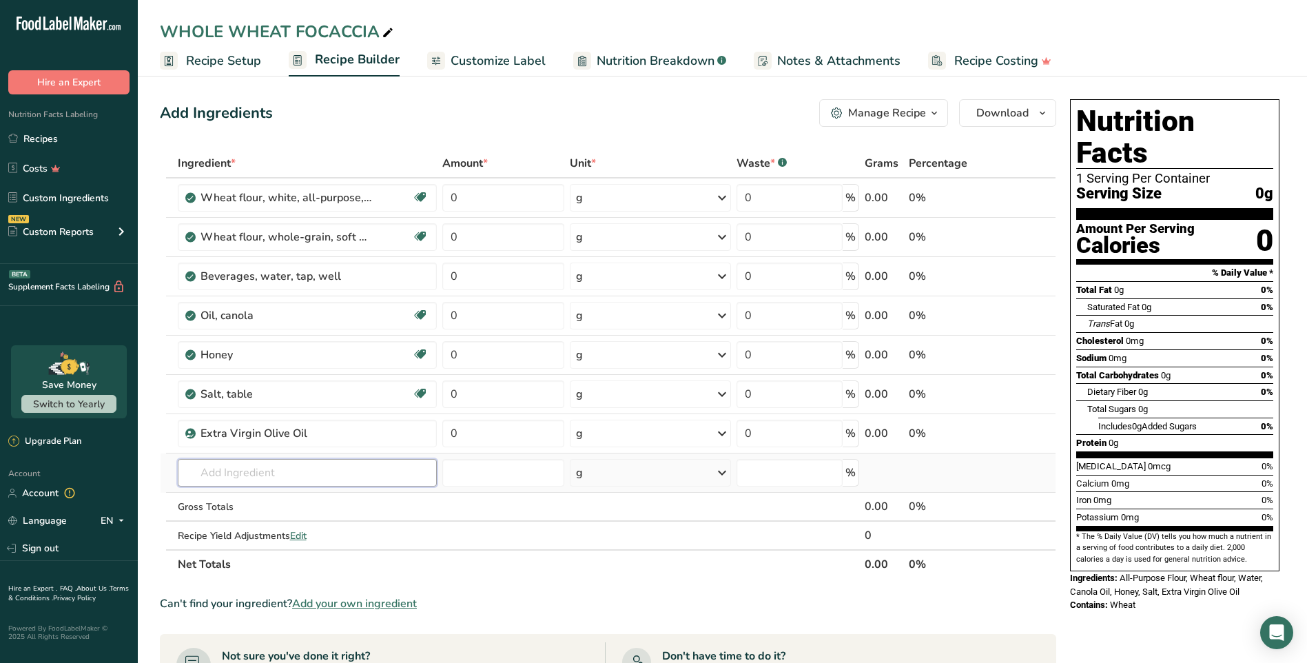
click at [256, 476] on input "text" at bounding box center [307, 473] width 259 height 28
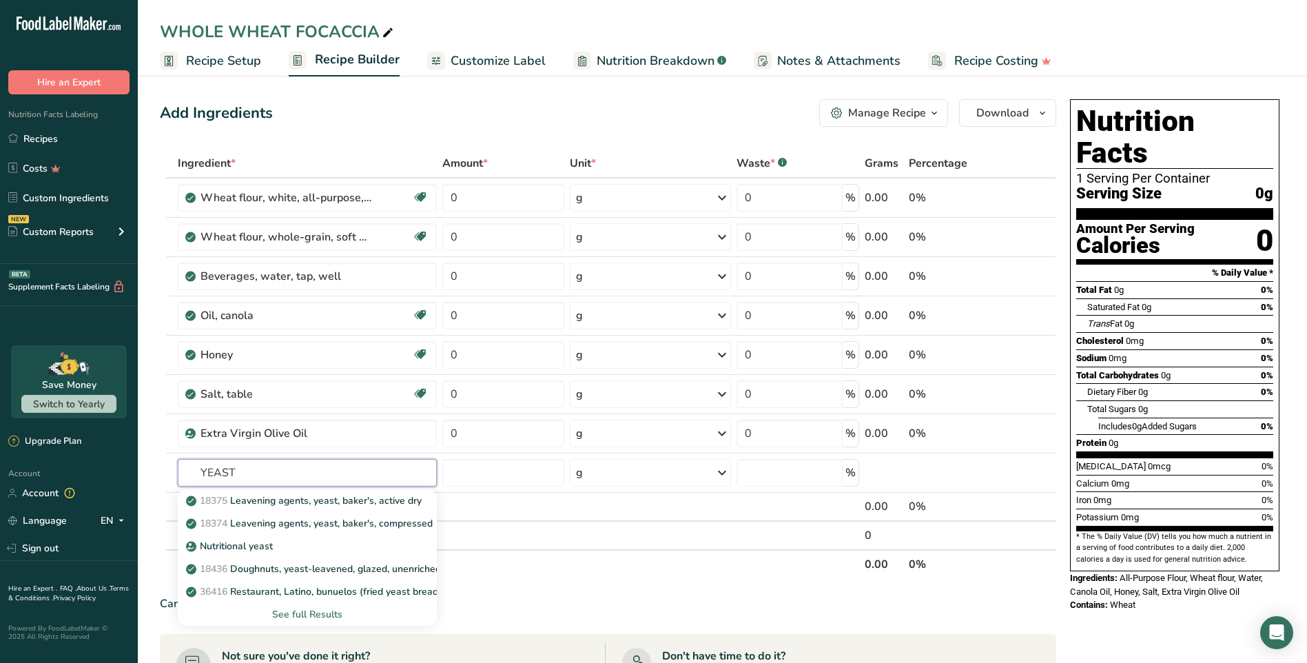
type input "YEAST"
click at [316, 611] on div "See full Results" at bounding box center [307, 614] width 237 height 14
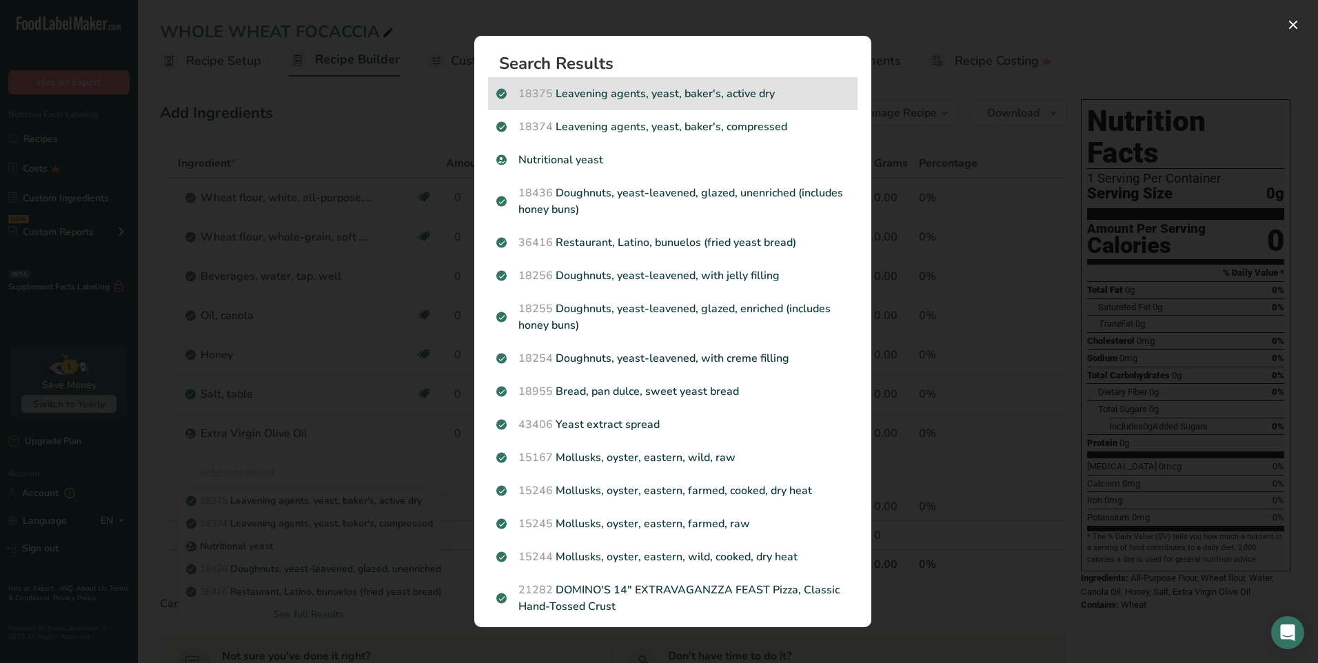
click at [750, 97] on p "18375 Leavening agents, yeast, baker's, active dry" at bounding box center [672, 93] width 353 height 17
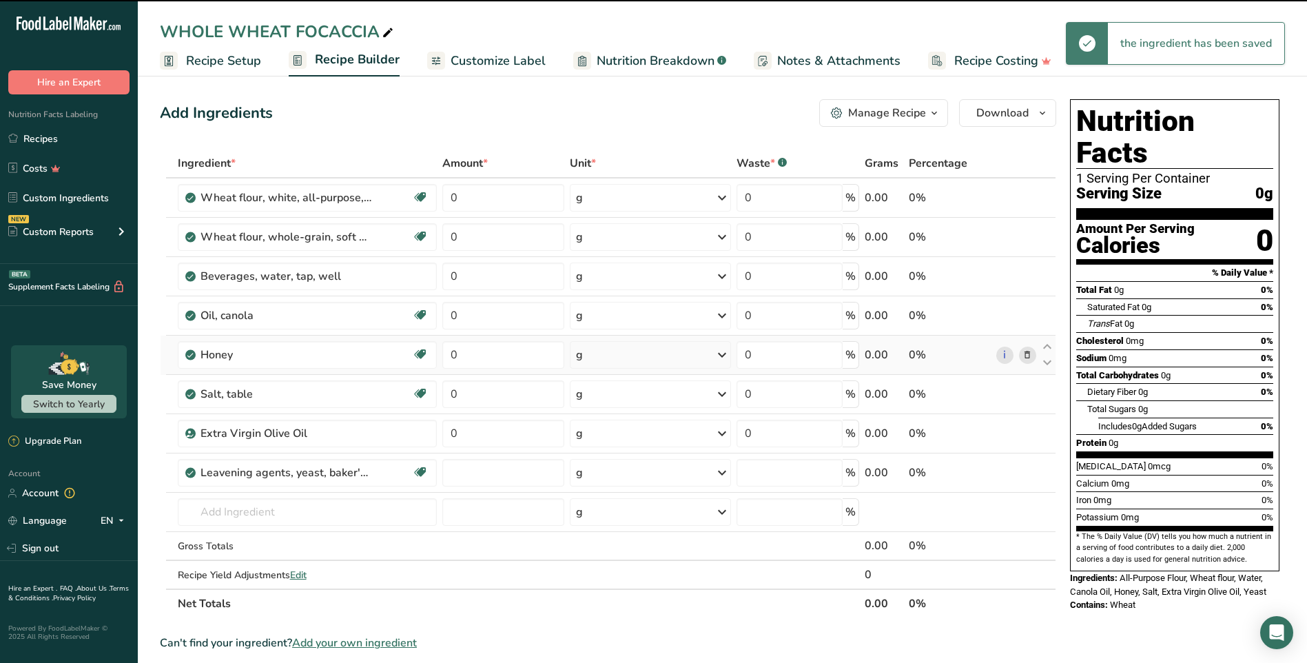
type input "0"
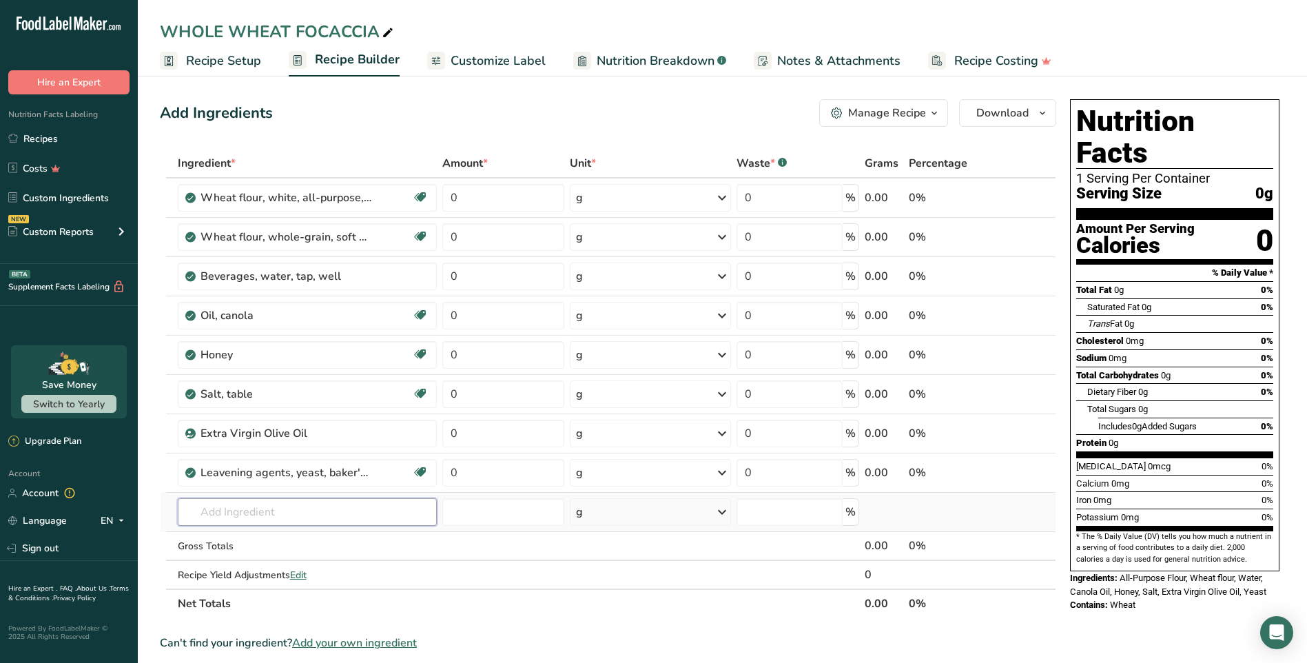
click at [356, 520] on input "text" at bounding box center [307, 512] width 259 height 28
type input "S"
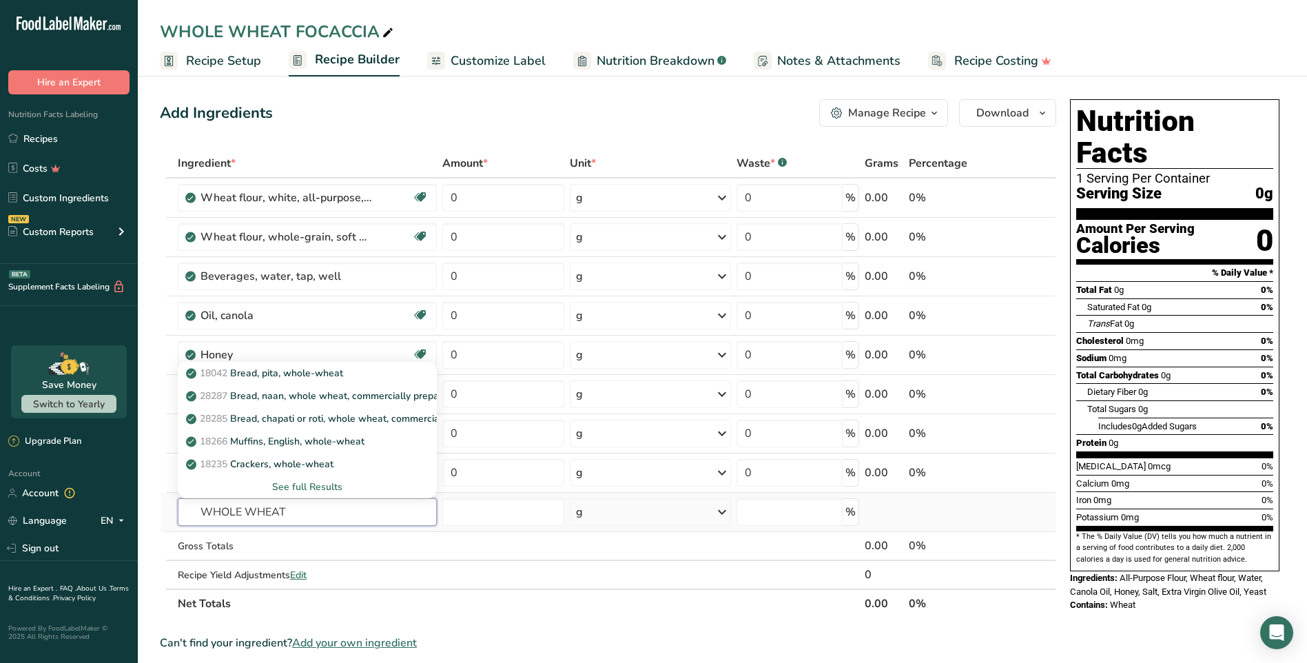
type input "WHOLE WHEAT"
drag, startPoint x: 322, startPoint y: 488, endPoint x: 420, endPoint y: 460, distance: 102.3
click at [322, 487] on div "See full Results" at bounding box center [307, 487] width 237 height 14
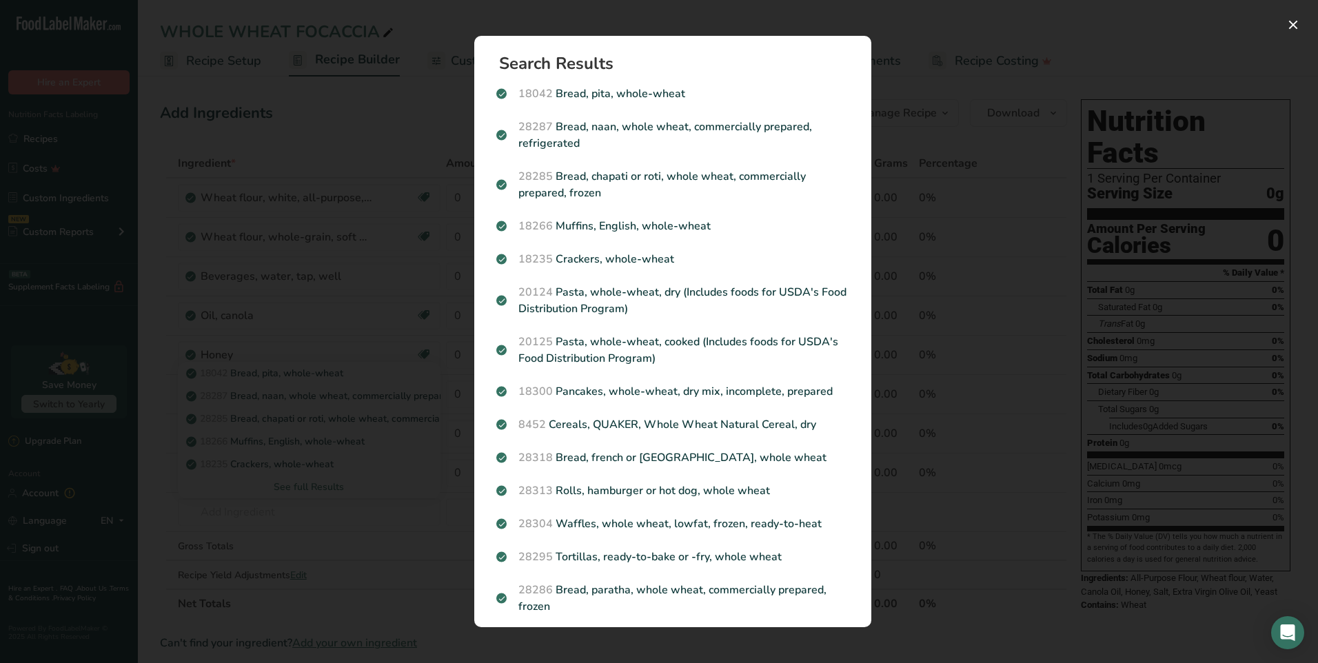
click at [970, 104] on div "Search results modal" at bounding box center [659, 331] width 1318 height 663
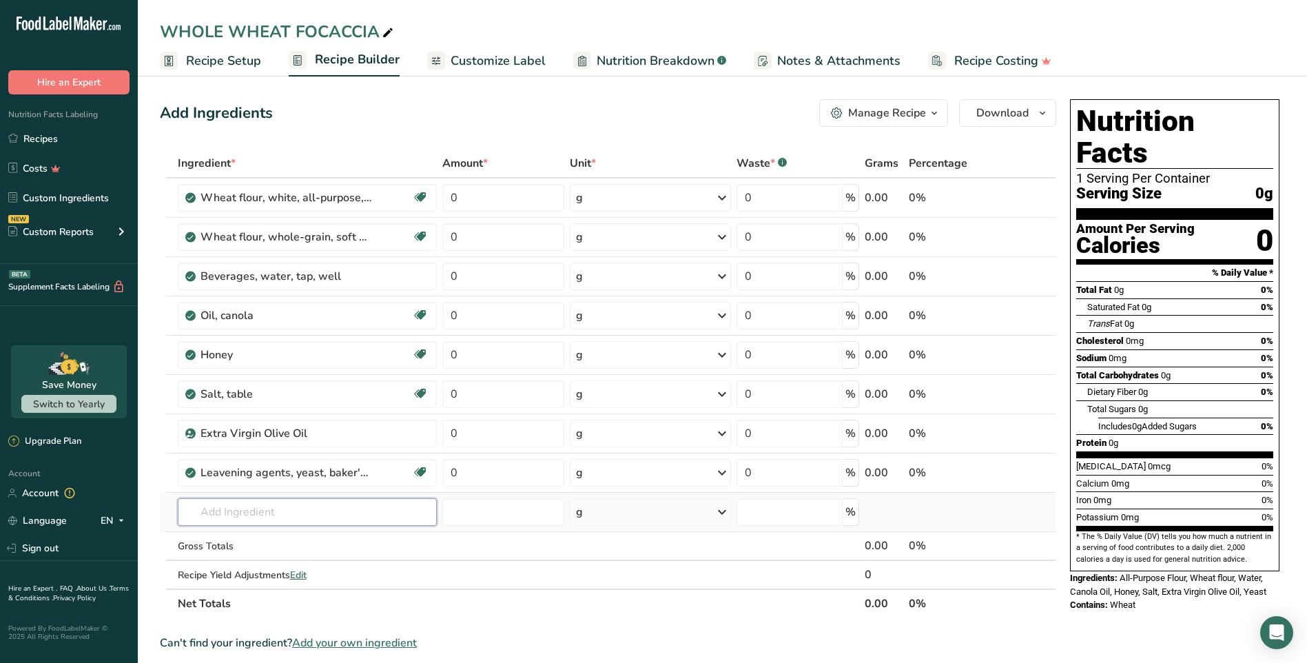
click at [276, 511] on input "text" at bounding box center [307, 512] width 259 height 28
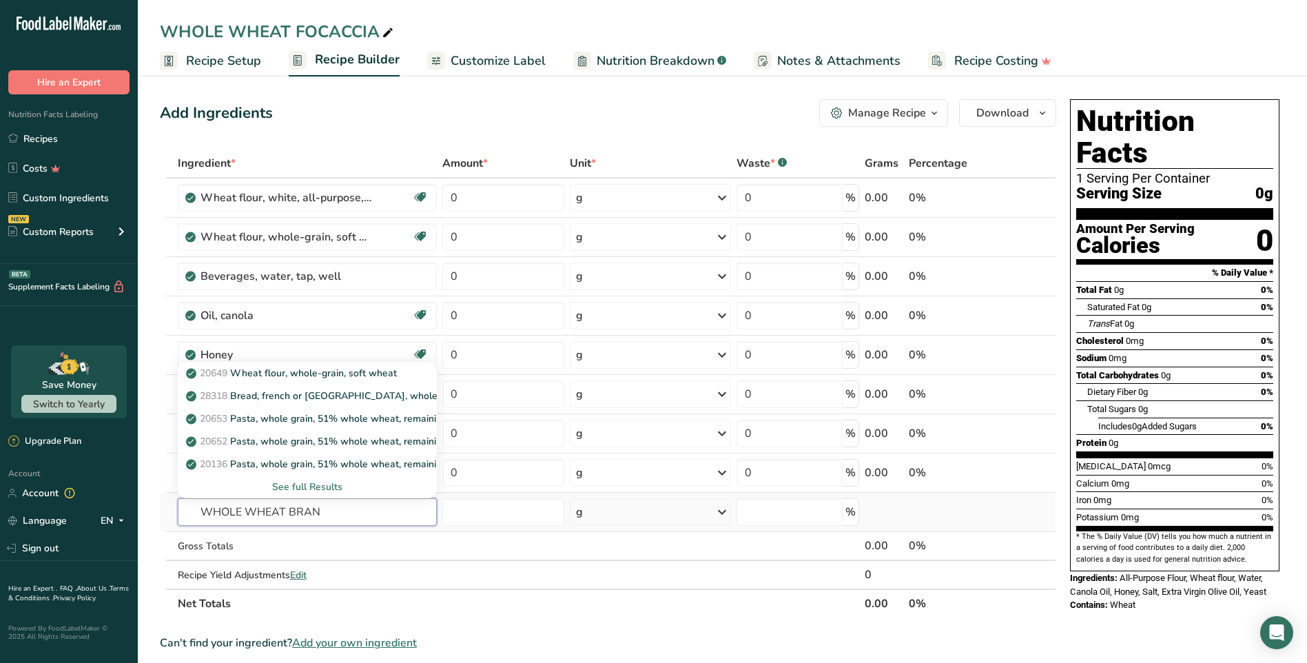
type input "WHOLE WHEAT BRAN"
click at [331, 485] on div "See full Results" at bounding box center [307, 487] width 237 height 14
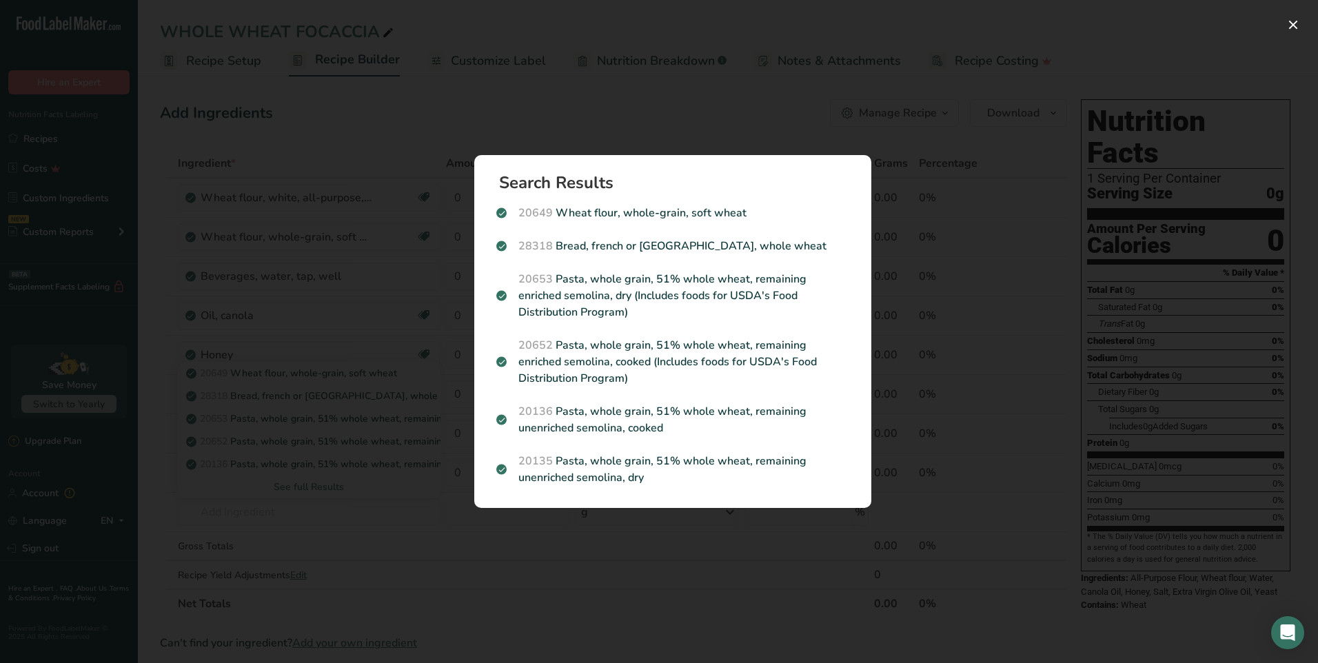
click at [994, 258] on div "Search results modal" at bounding box center [659, 331] width 1318 height 663
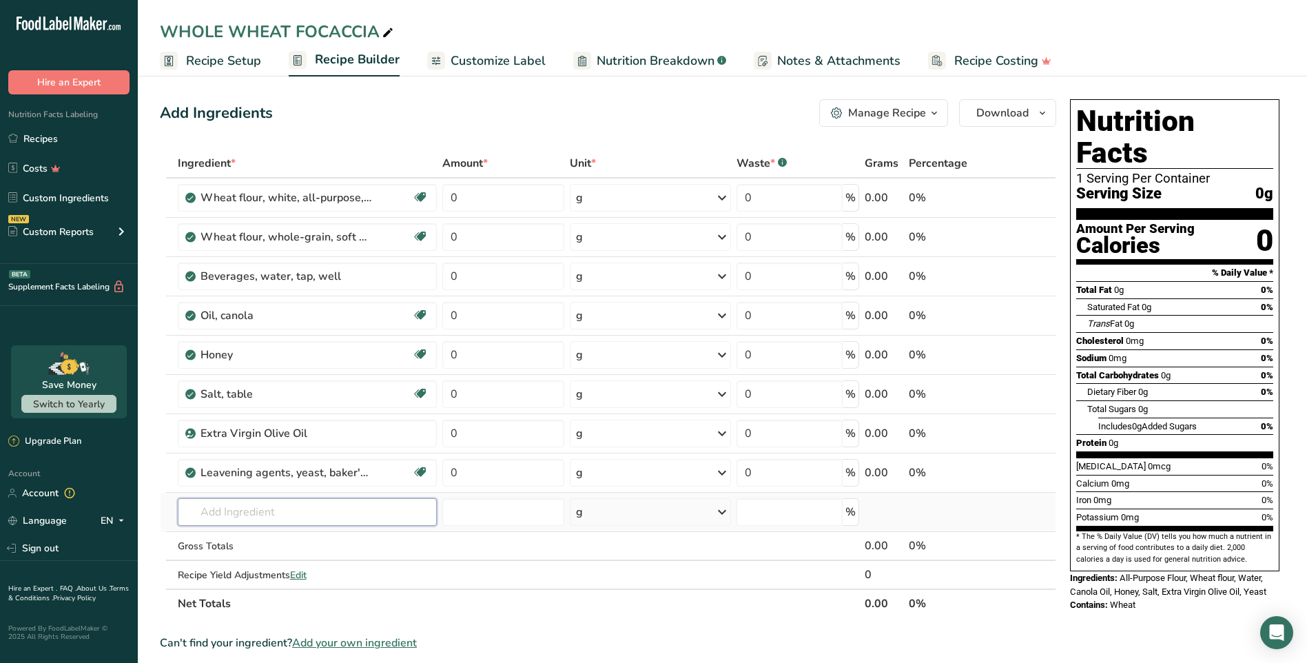
click at [280, 515] on input "text" at bounding box center [307, 512] width 259 height 28
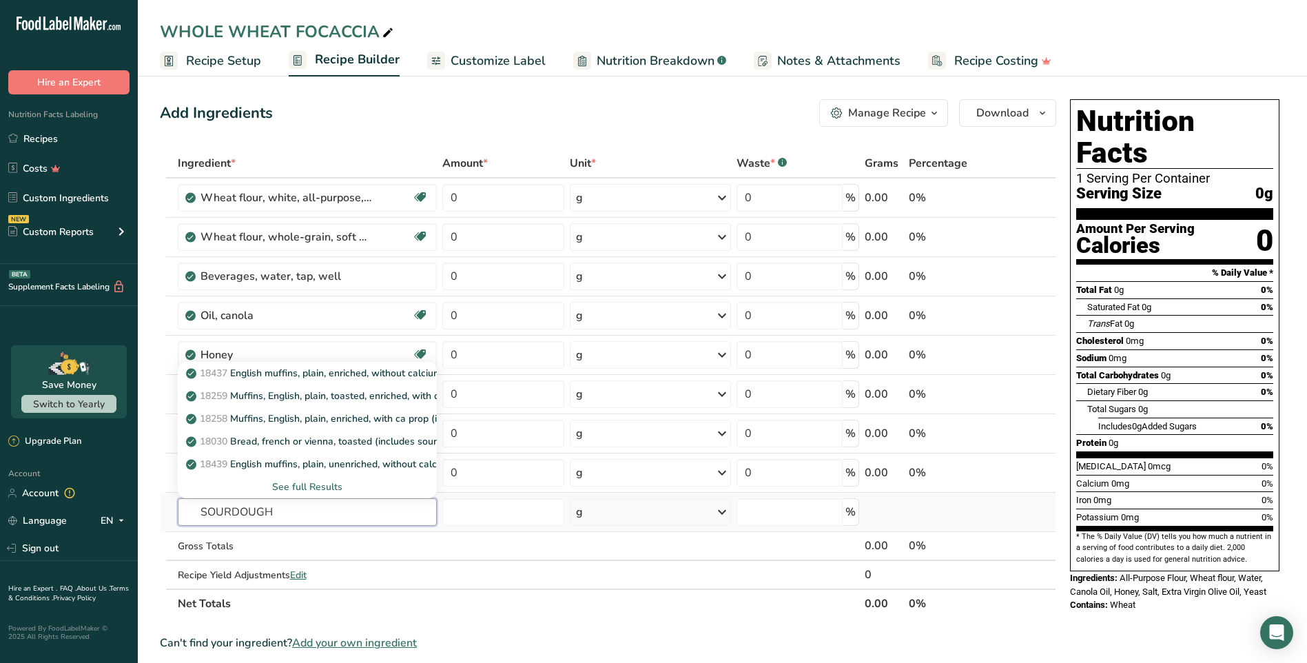
type input "SOURDOUGH"
click at [303, 486] on div "See full Results" at bounding box center [307, 487] width 237 height 14
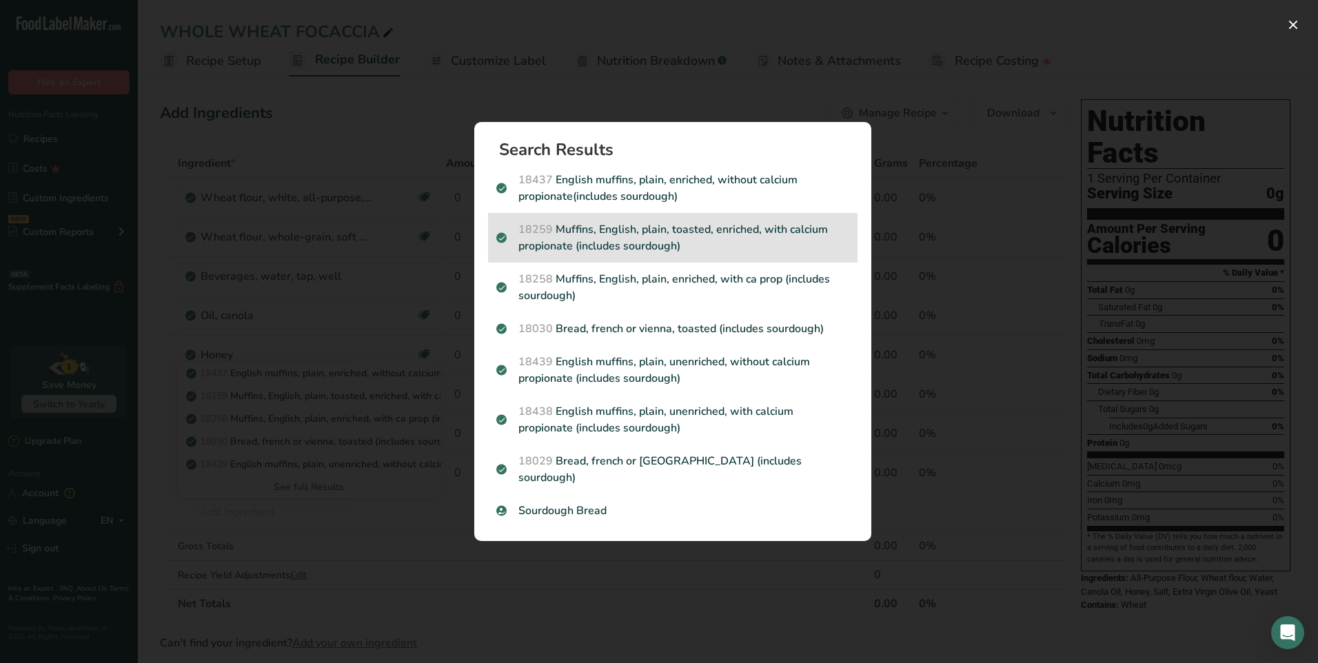
drag, startPoint x: 1011, startPoint y: 218, endPoint x: 853, endPoint y: 244, distance: 159.8
click at [1012, 218] on div "Search results modal" at bounding box center [659, 331] width 1318 height 663
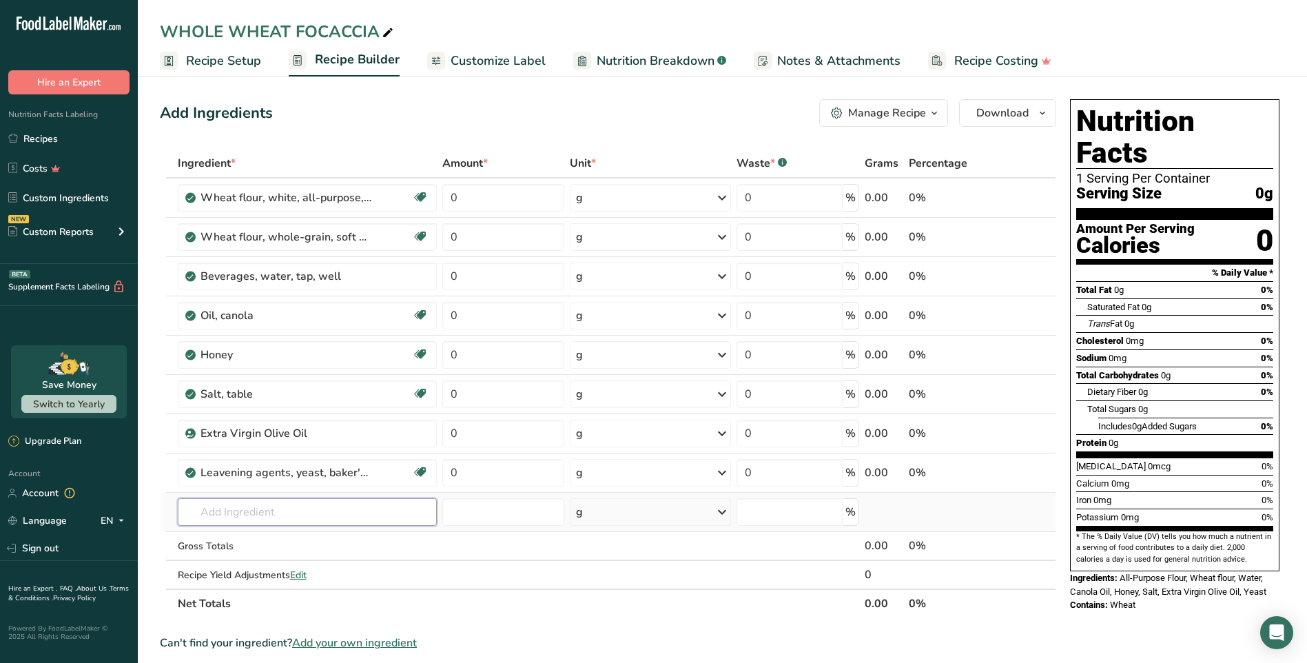
click at [283, 512] on input "text" at bounding box center [307, 512] width 259 height 28
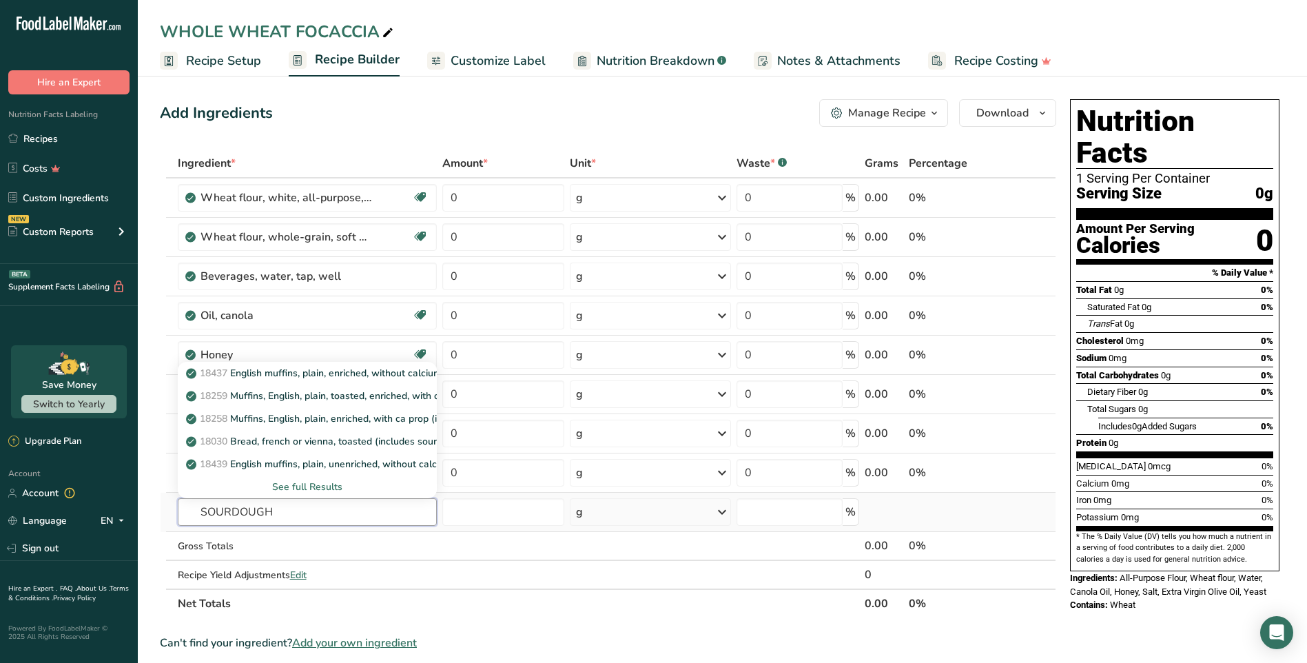
type input "SOURDOUGH"
click at [315, 489] on div "See full Results" at bounding box center [307, 487] width 237 height 14
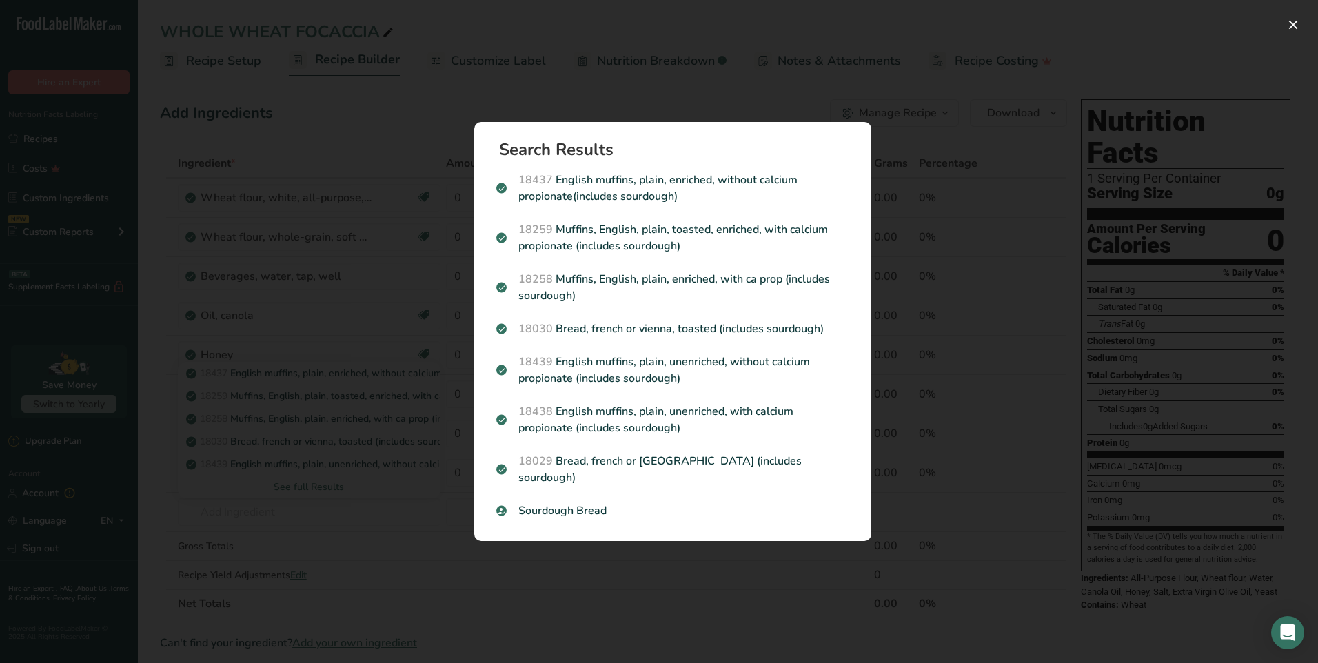
click at [993, 265] on div "Search results modal" at bounding box center [659, 331] width 1318 height 663
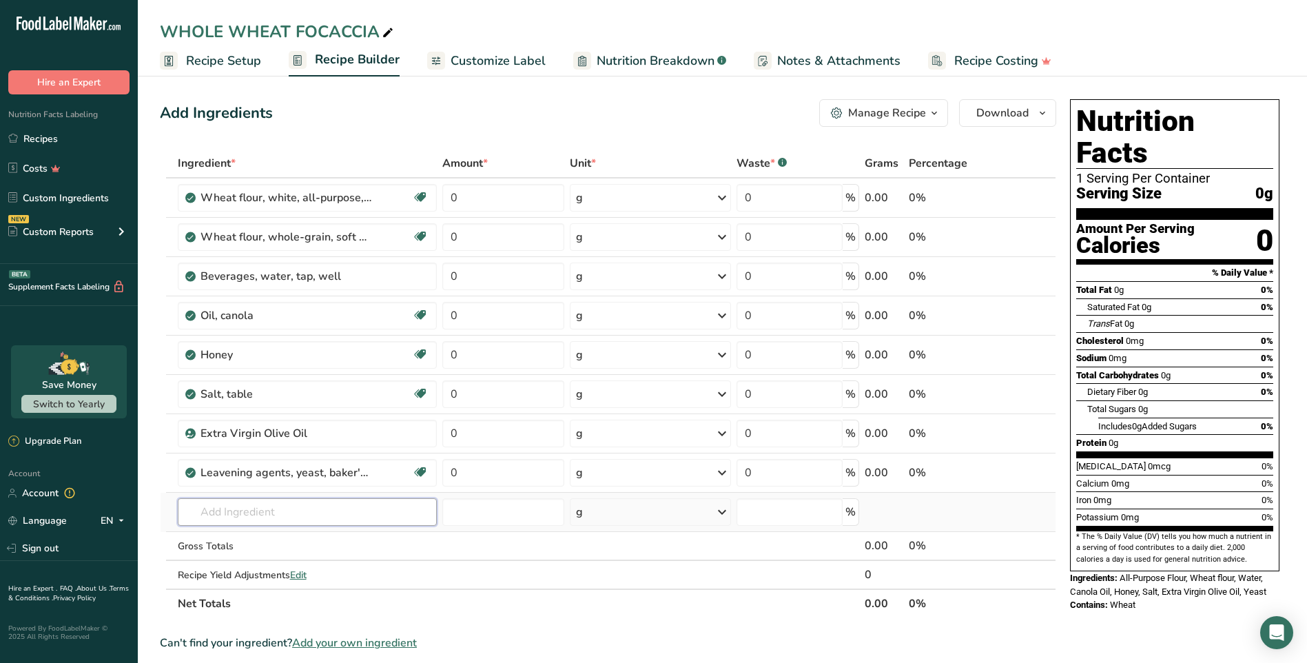
click at [303, 509] on input "text" at bounding box center [307, 512] width 259 height 28
click at [721, 197] on icon at bounding box center [722, 197] width 17 height 25
click at [602, 449] on div "See more" at bounding box center [636, 449] width 116 height 14
click at [584, 396] on div "l" at bounding box center [636, 392] width 105 height 14
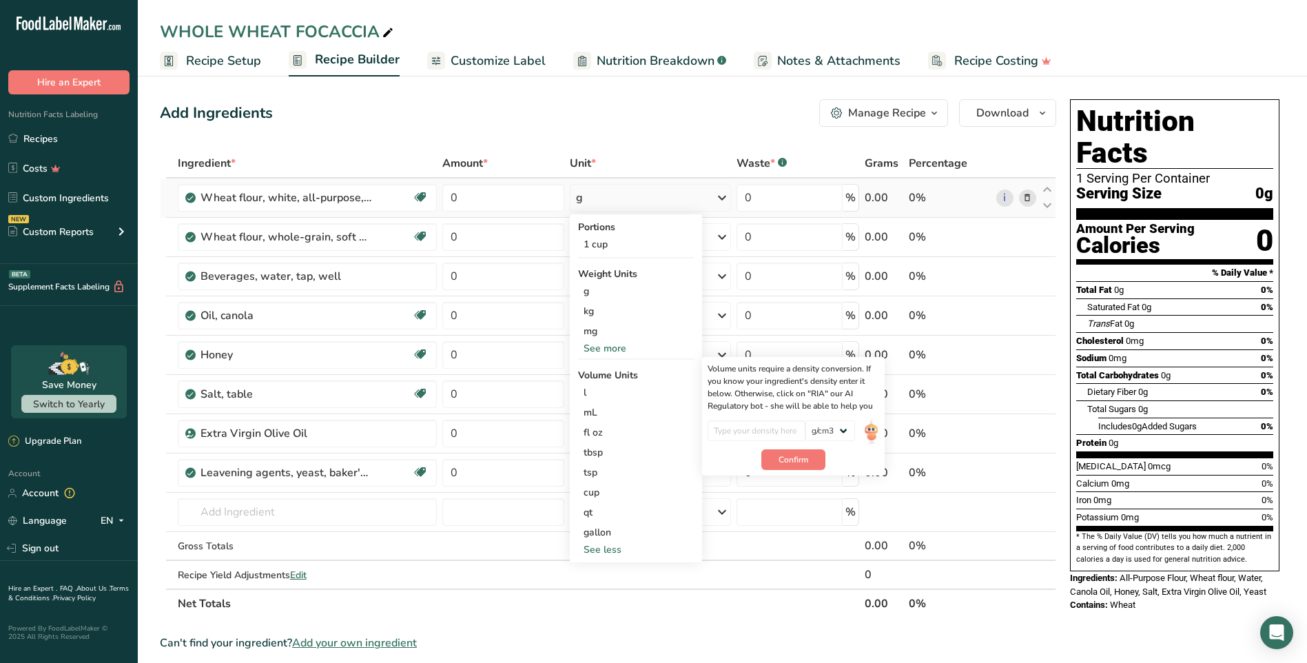
click at [597, 551] on div "See less" at bounding box center [636, 549] width 116 height 14
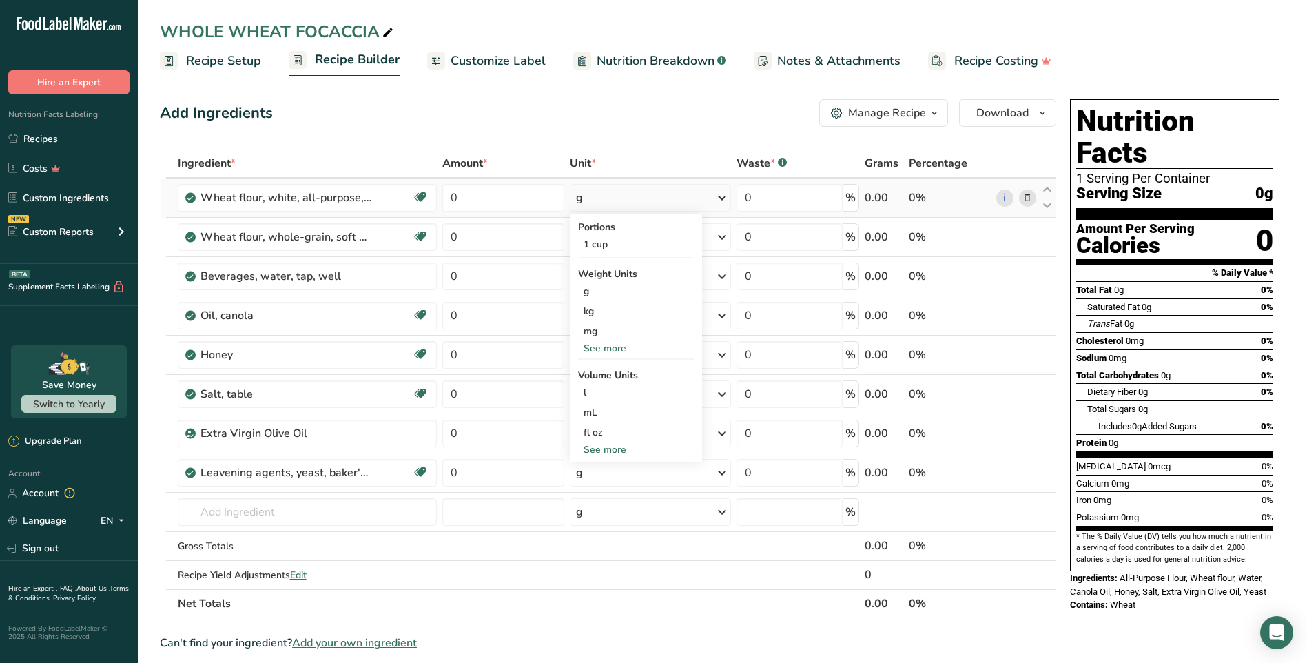
click at [607, 347] on div "See more" at bounding box center [636, 348] width 116 height 14
click at [586, 367] on div "lb" at bounding box center [636, 371] width 116 height 20
click at [723, 232] on icon at bounding box center [723, 237] width 17 height 25
click at [617, 345] on div "See more" at bounding box center [636, 346] width 116 height 14
click at [591, 373] on div "lb" at bounding box center [636, 369] width 116 height 20
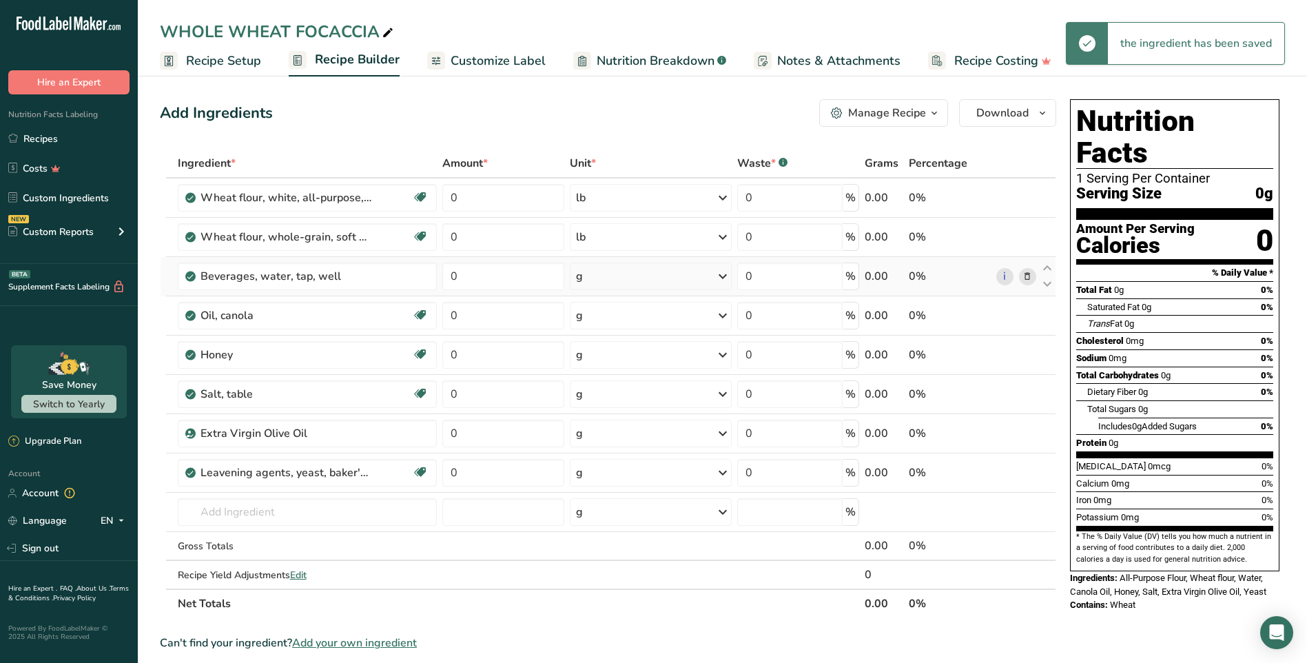
click at [724, 275] on icon at bounding box center [723, 276] width 17 height 25
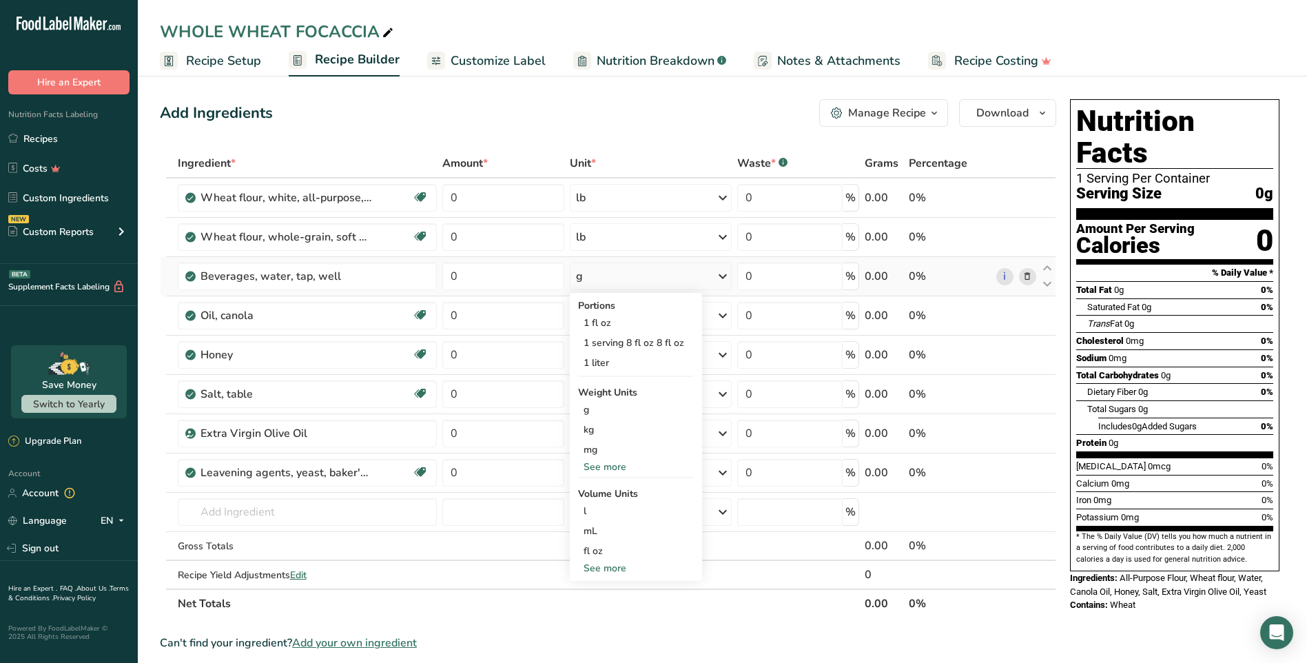
click at [604, 463] on div "See more" at bounding box center [636, 467] width 116 height 14
click at [590, 487] on div "lb" at bounding box center [636, 490] width 116 height 20
click at [719, 310] on icon at bounding box center [723, 315] width 17 height 25
click at [600, 507] on div "See more" at bounding box center [636, 506] width 116 height 14
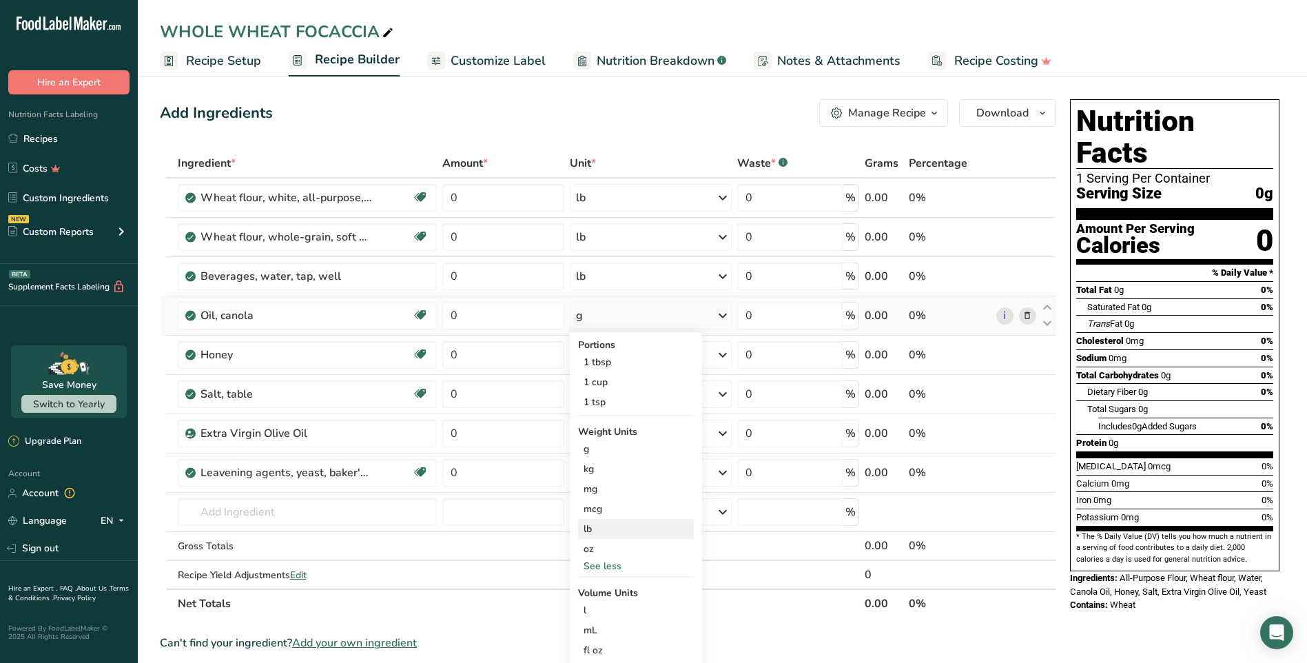
click at [589, 533] on div "lb" at bounding box center [636, 529] width 116 height 20
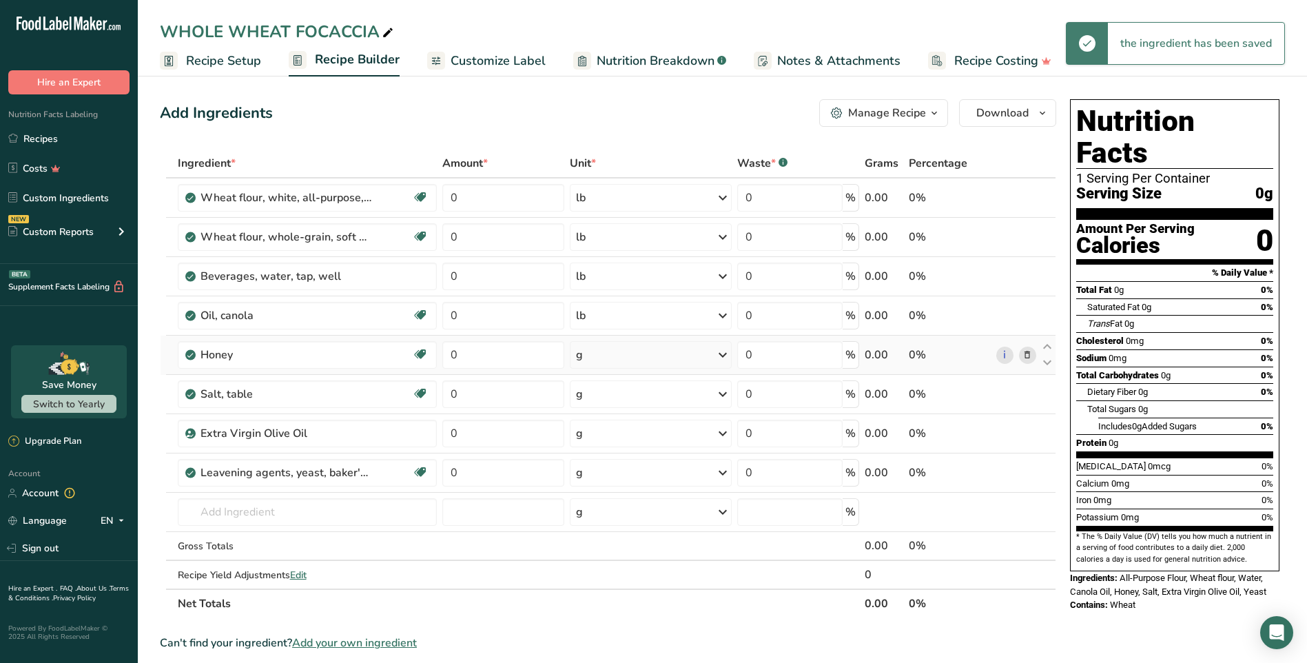
click at [721, 358] on icon at bounding box center [723, 354] width 17 height 25
click at [597, 547] on div "See more" at bounding box center [636, 545] width 116 height 14
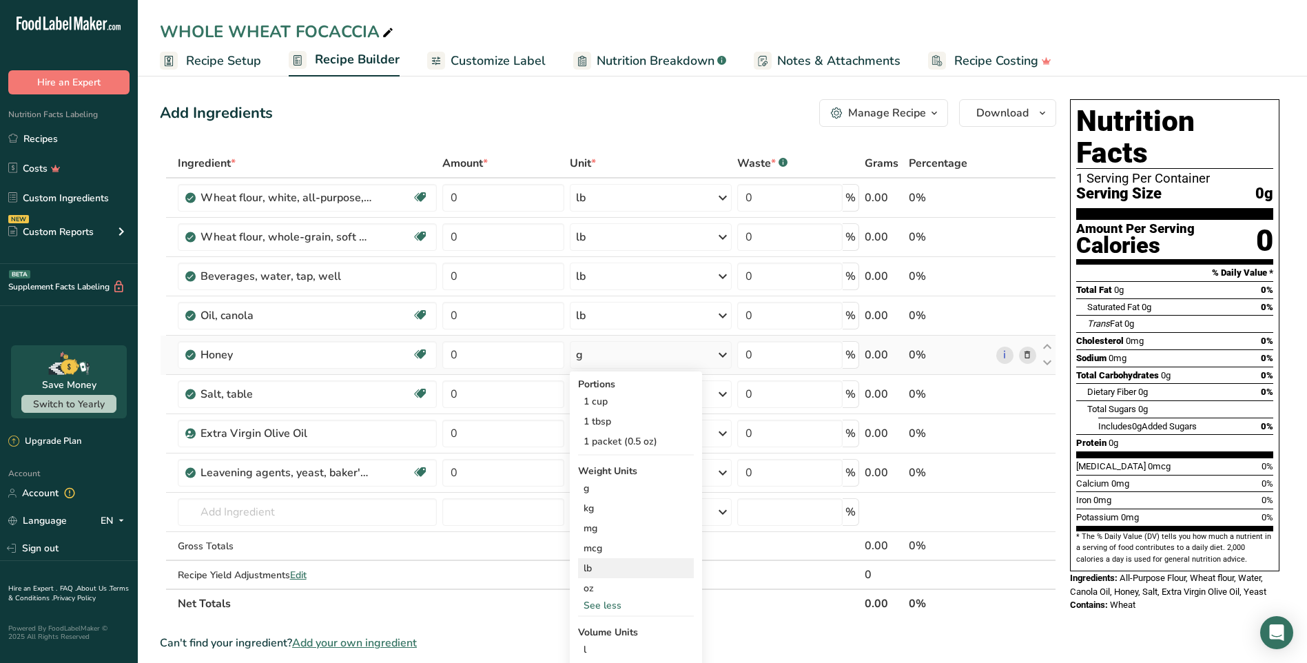
click at [589, 567] on div "lb" at bounding box center [636, 568] width 116 height 20
click at [723, 395] on icon at bounding box center [723, 394] width 17 height 25
click at [599, 595] on div "See more" at bounding box center [636, 599] width 116 height 14
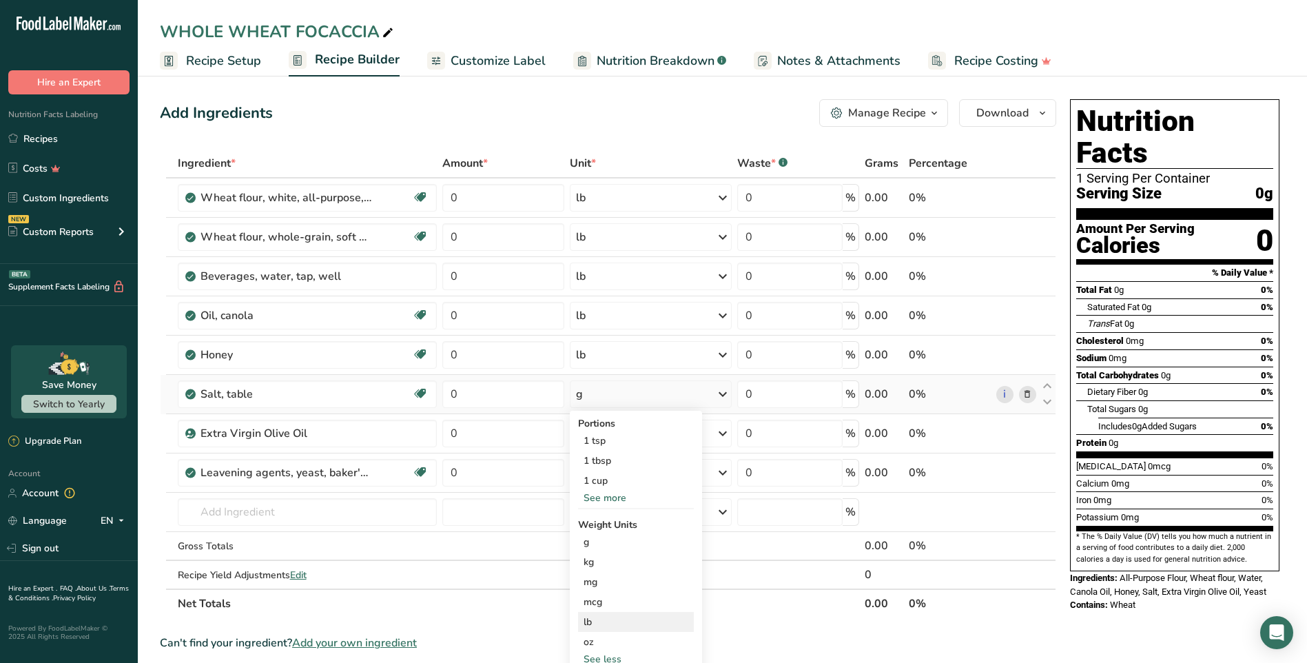
click at [596, 617] on div "lb" at bounding box center [636, 622] width 116 height 20
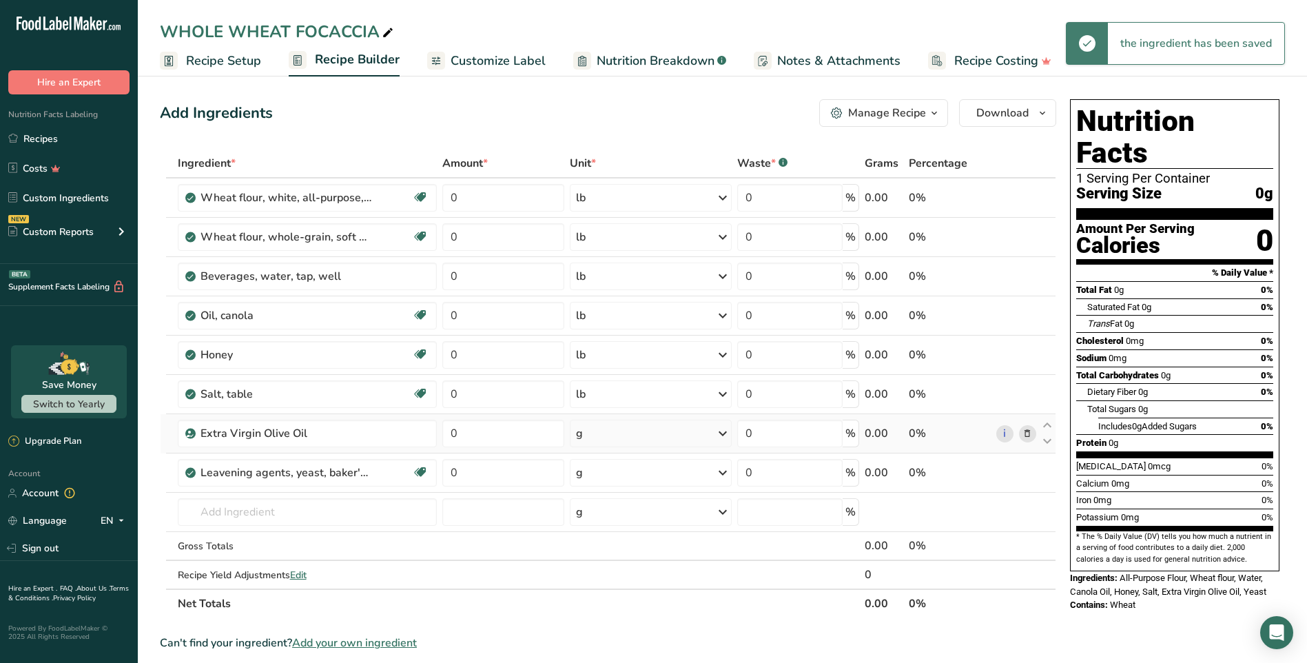
click at [721, 433] on icon at bounding box center [723, 433] width 17 height 25
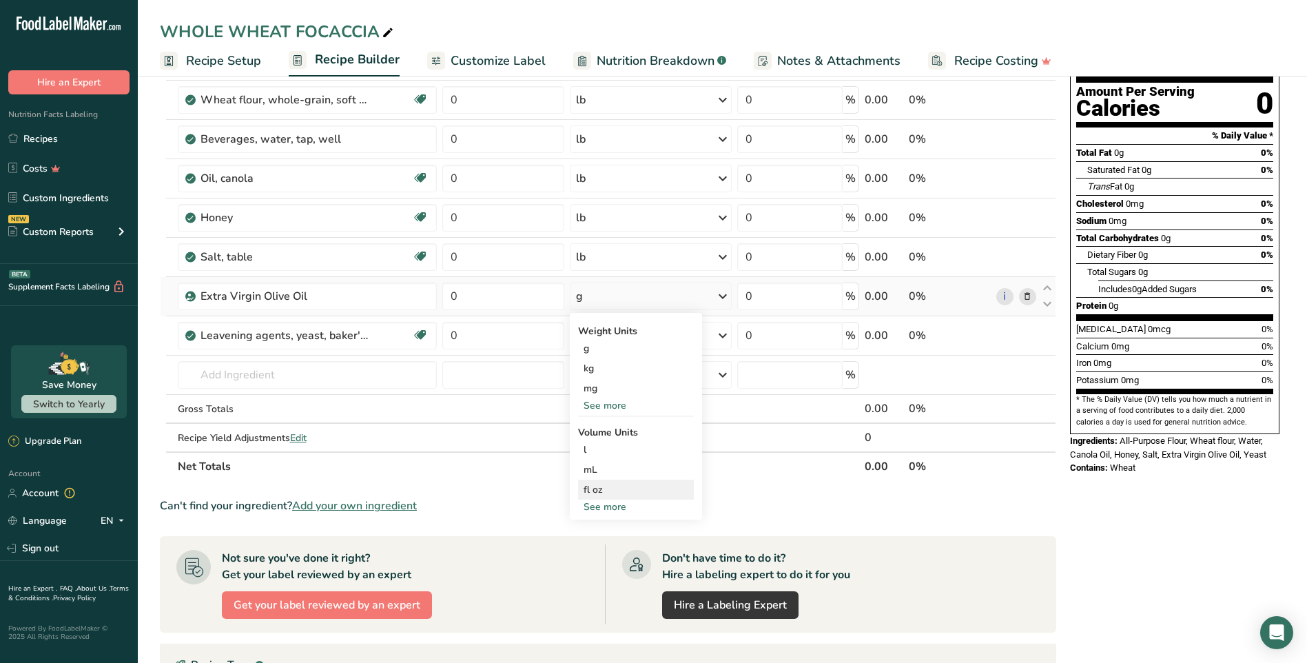
scroll to position [138, 0]
click at [612, 399] on div "See more" at bounding box center [636, 405] width 116 height 14
click at [587, 428] on div "lb" at bounding box center [636, 428] width 116 height 20
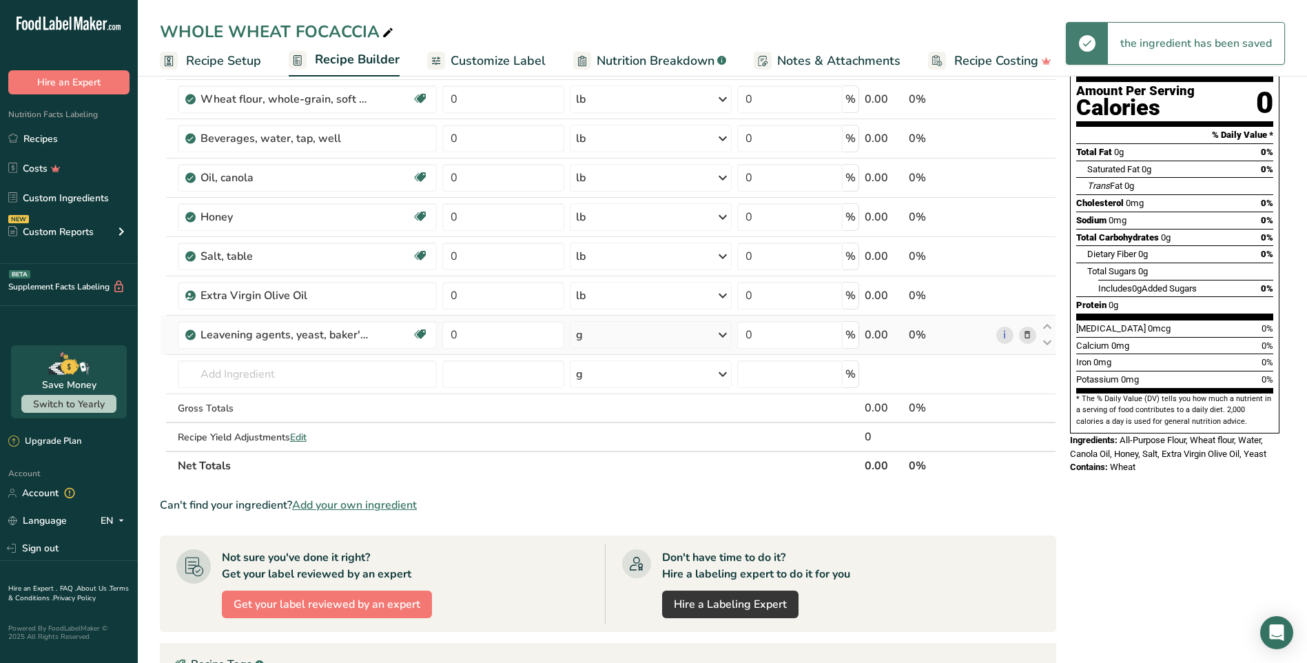
click at [720, 333] on icon at bounding box center [723, 334] width 17 height 25
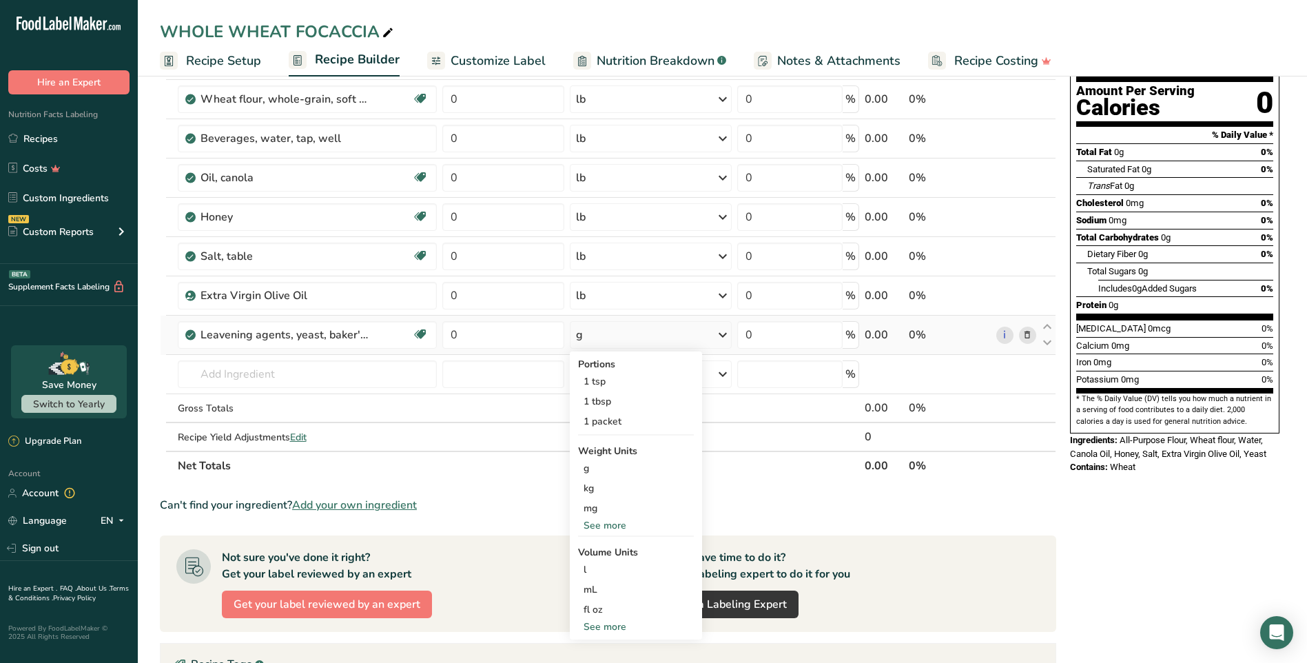
click at [597, 522] on div "See more" at bounding box center [636, 525] width 116 height 14
drag, startPoint x: 590, startPoint y: 546, endPoint x: 600, endPoint y: 539, distance: 12.3
click at [593, 546] on div "lb" at bounding box center [636, 548] width 116 height 20
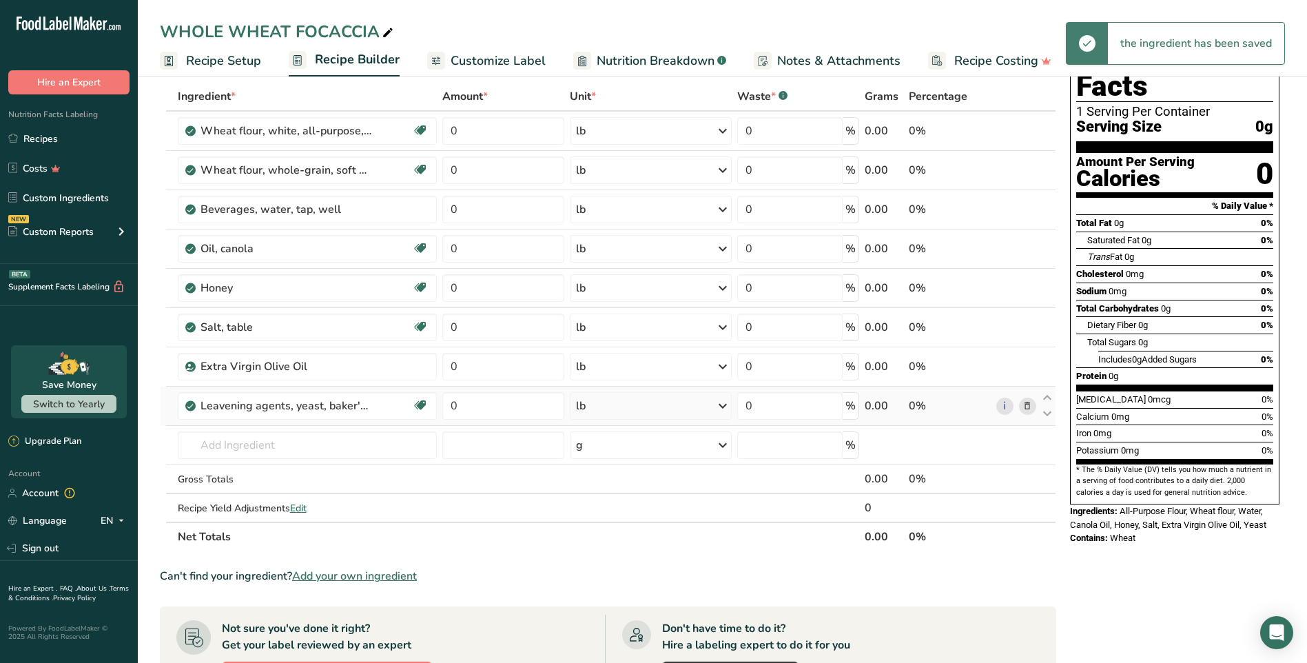
scroll to position [0, 0]
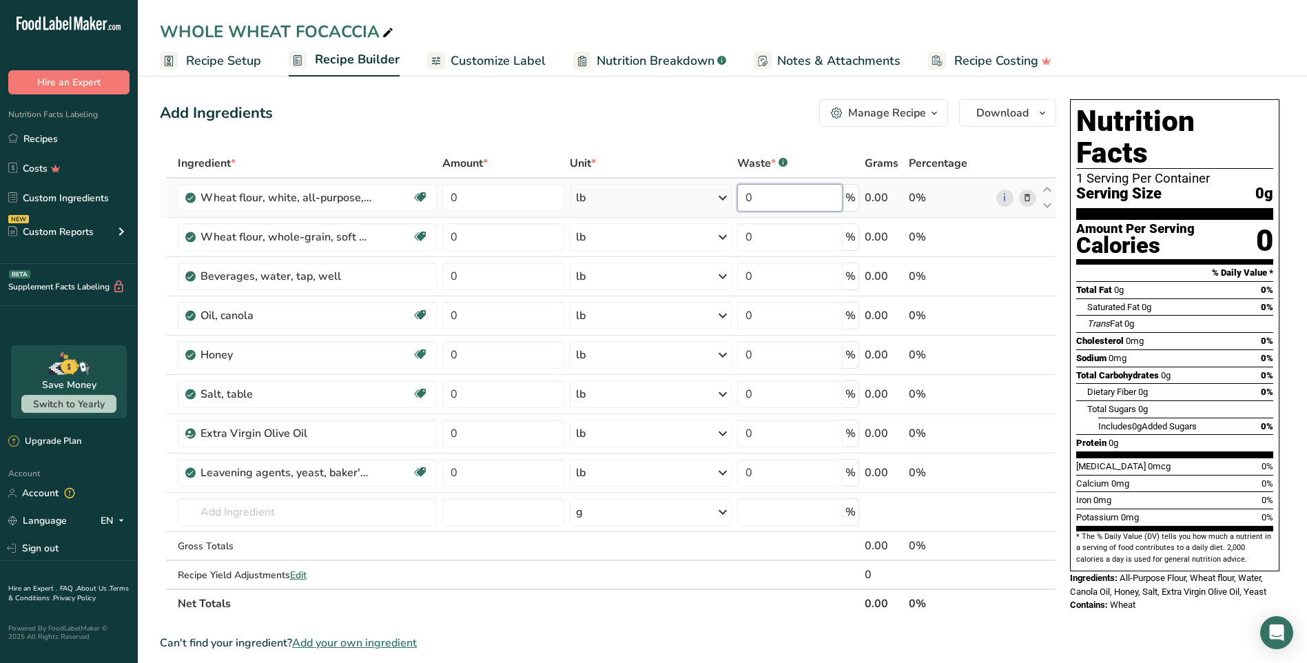
click at [811, 198] on input "0" at bounding box center [789, 198] width 105 height 28
type input "27"
click at [789, 233] on div "Ingredient * Amount * Unit * Waste * .a-a{fill:#347362;}.b-a{fill:#fff;} Grams …" at bounding box center [608, 383] width 896 height 469
type input "27"
click at [799, 278] on div "Ingredient * Amount * Unit * Waste * .a-a{fill:#347362;}.b-a{fill:#fff;} Grams …" at bounding box center [608, 383] width 896 height 469
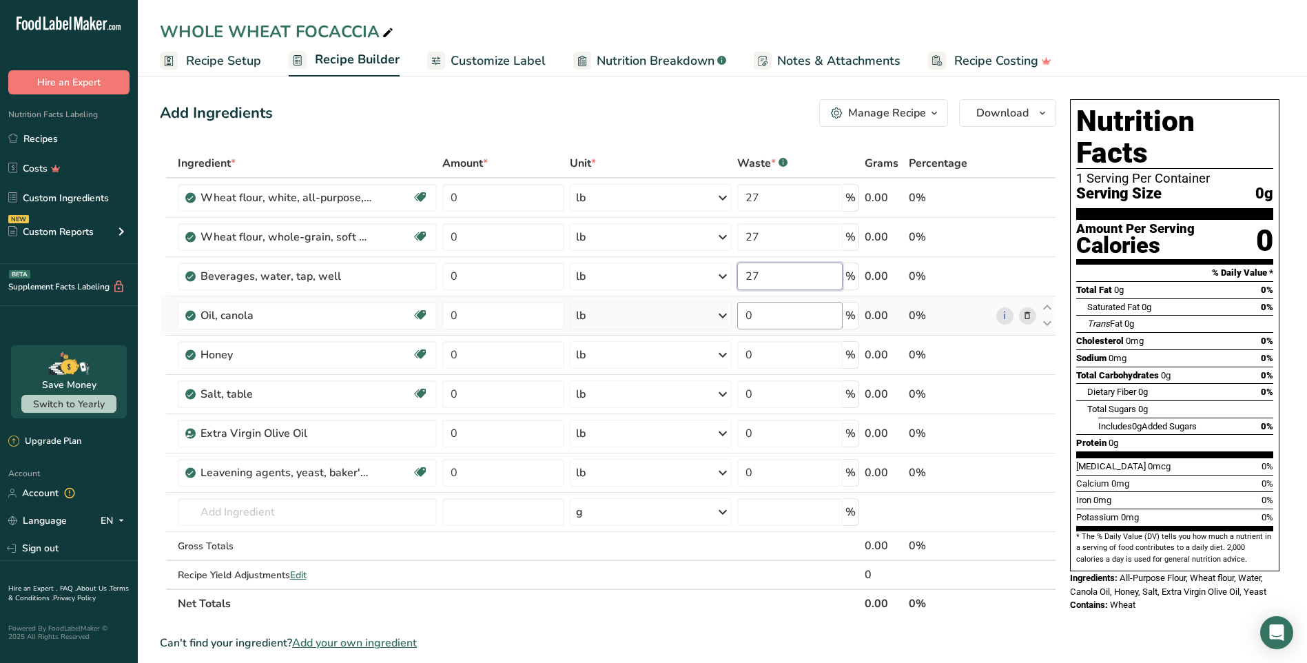
type input "27"
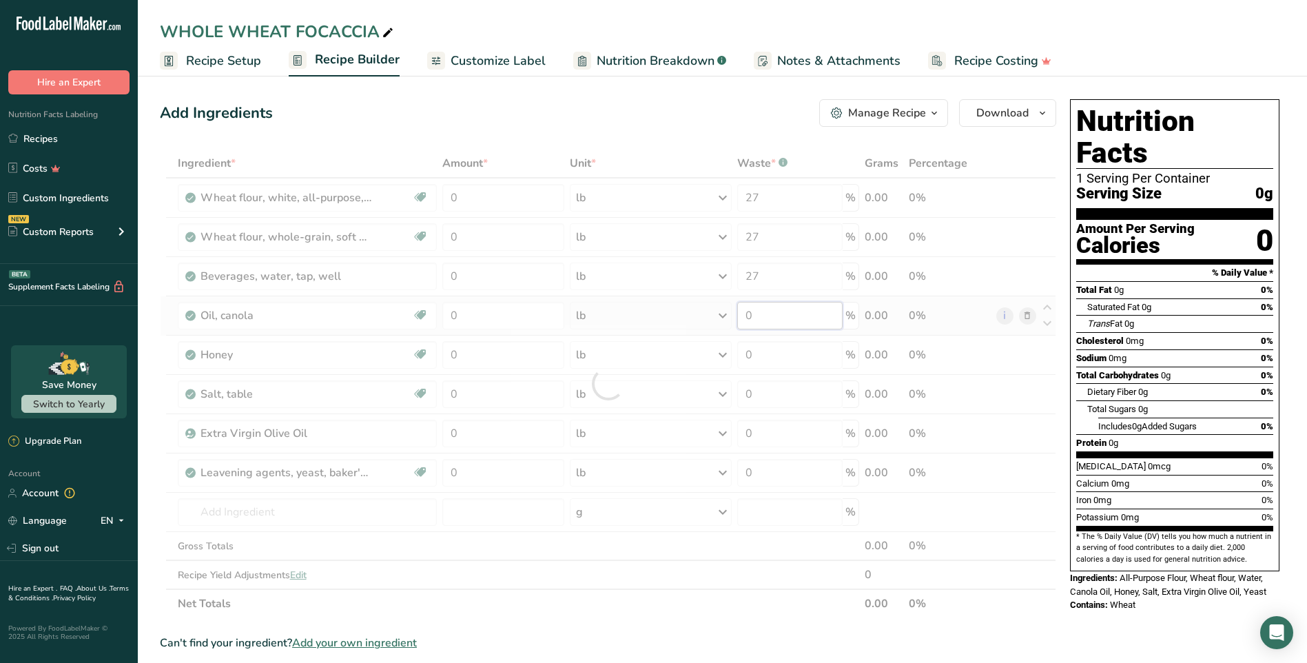
click at [790, 314] on div "Ingredient * Amount * Unit * Waste * .a-a{fill:#347362;}.b-a{fill:#fff;} Grams …" at bounding box center [608, 383] width 896 height 469
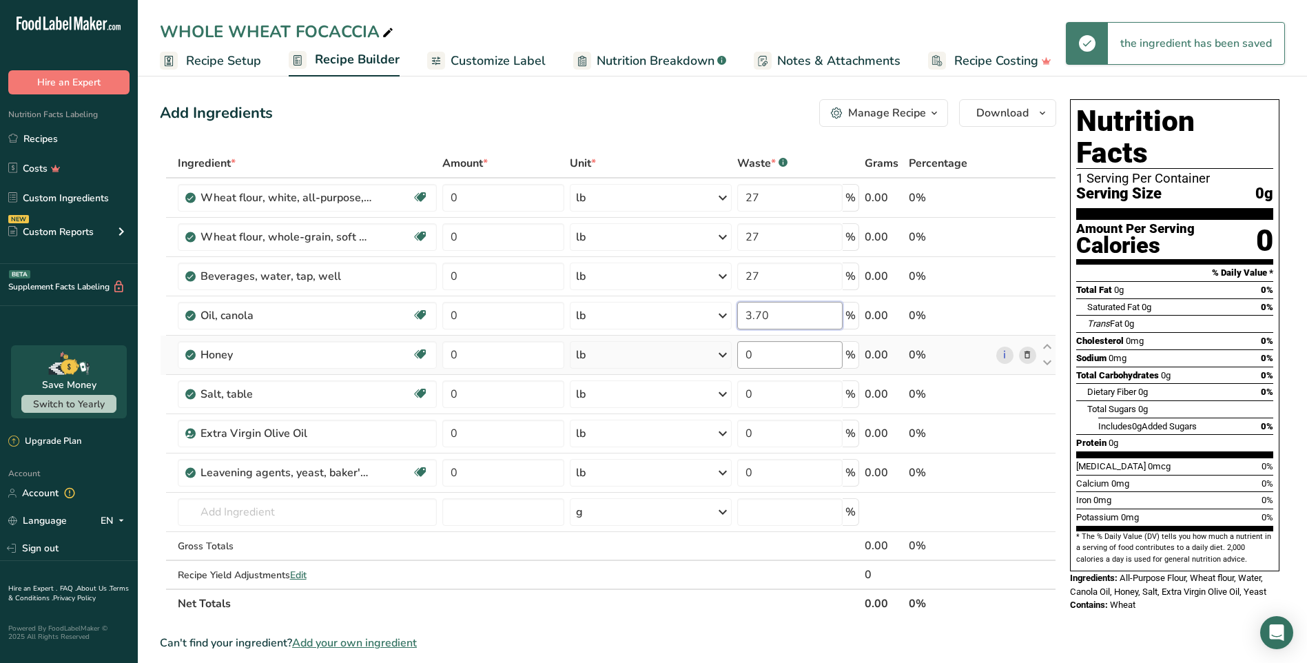
type input "3.70"
click at [797, 353] on div "Ingredient * Amount * Unit * Waste * .a-a{fill:#347362;}.b-a{fill:#fff;} Grams …" at bounding box center [608, 383] width 896 height 469
type input "4.50"
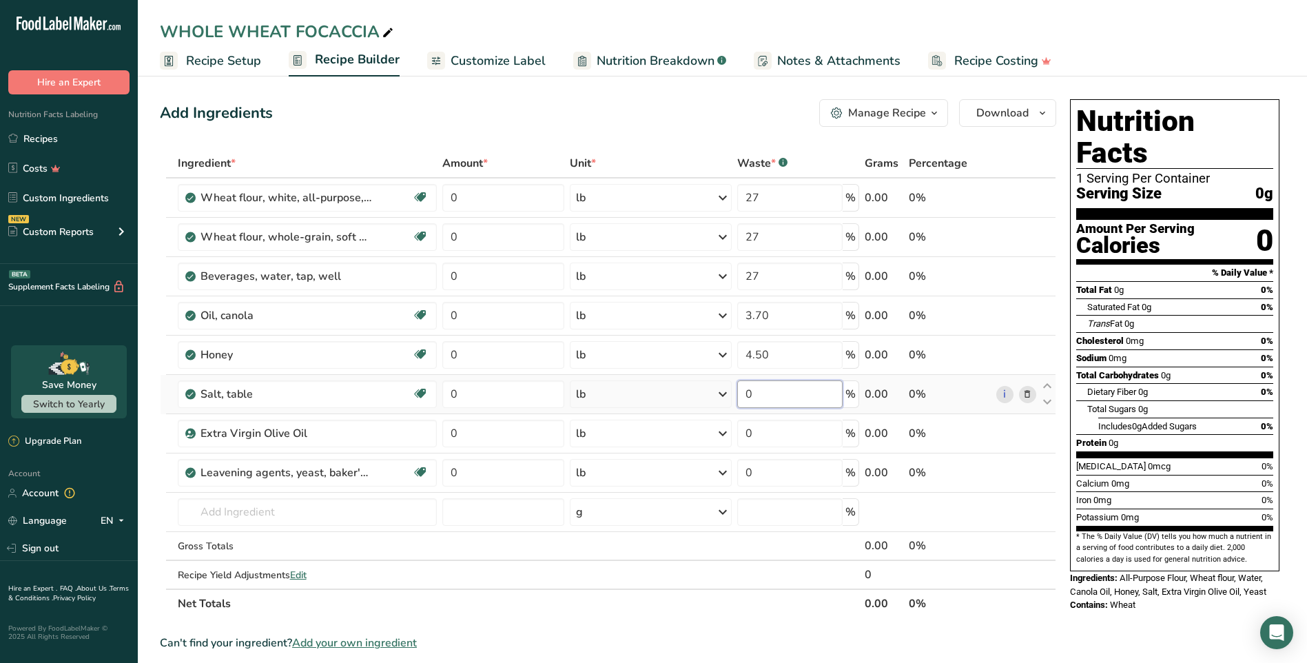
click at [814, 391] on div "Ingredient * Amount * Unit * Waste * .a-a{fill:#347362;}.b-a{fill:#fff;} Grams …" at bounding box center [608, 383] width 896 height 469
type input "1.10"
click at [805, 441] on div "Ingredient * Amount * Unit * Waste * .a-a{fill:#347362;}.b-a{fill:#fff;} Grams …" at bounding box center [608, 383] width 896 height 469
type input "4.10"
click at [803, 471] on div "Ingredient * Amount * Unit * Waste * .a-a{fill:#347362;}.b-a{fill:#fff;} Grams …" at bounding box center [608, 383] width 896 height 469
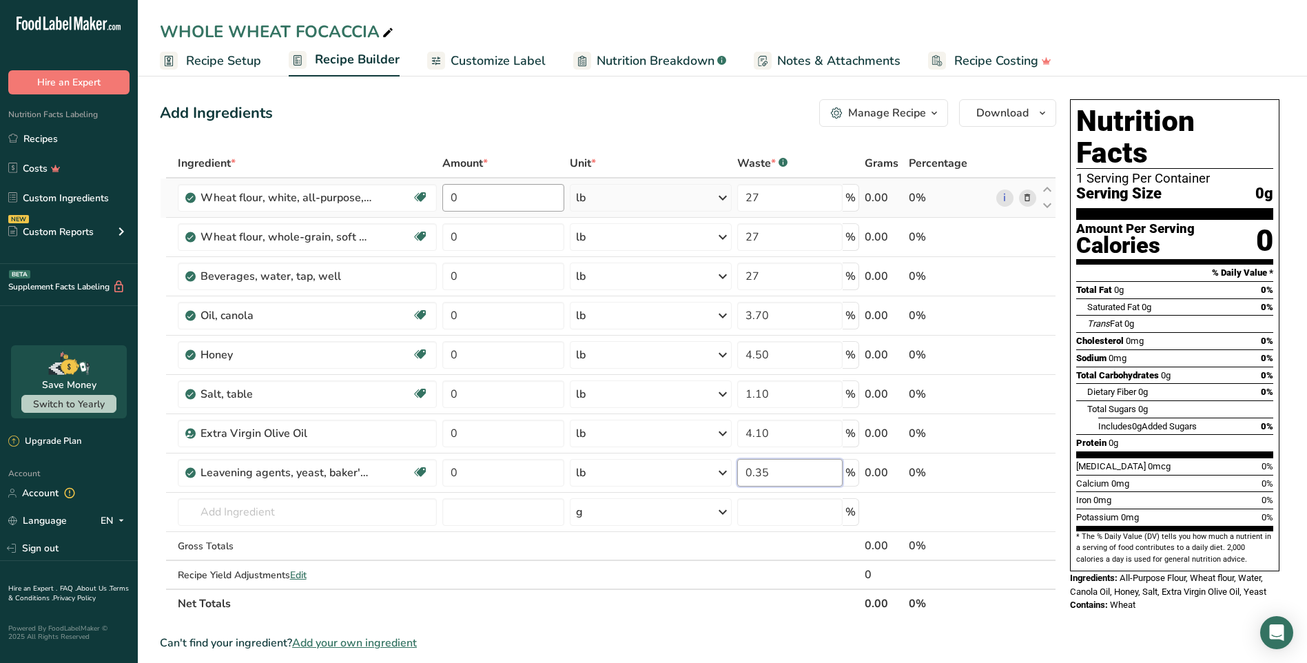
type input "0.35"
click at [482, 196] on div "Ingredient * Amount * Unit * Waste * .a-a{fill:#347362;}.b-a{fill:#fff;} Grams …" at bounding box center [608, 383] width 896 height 469
type input "27"
click at [493, 229] on div "Ingredient * Amount * Unit * Waste * .a-a{fill:#347362;}.b-a{fill:#fff;} Grams …" at bounding box center [608, 383] width 896 height 469
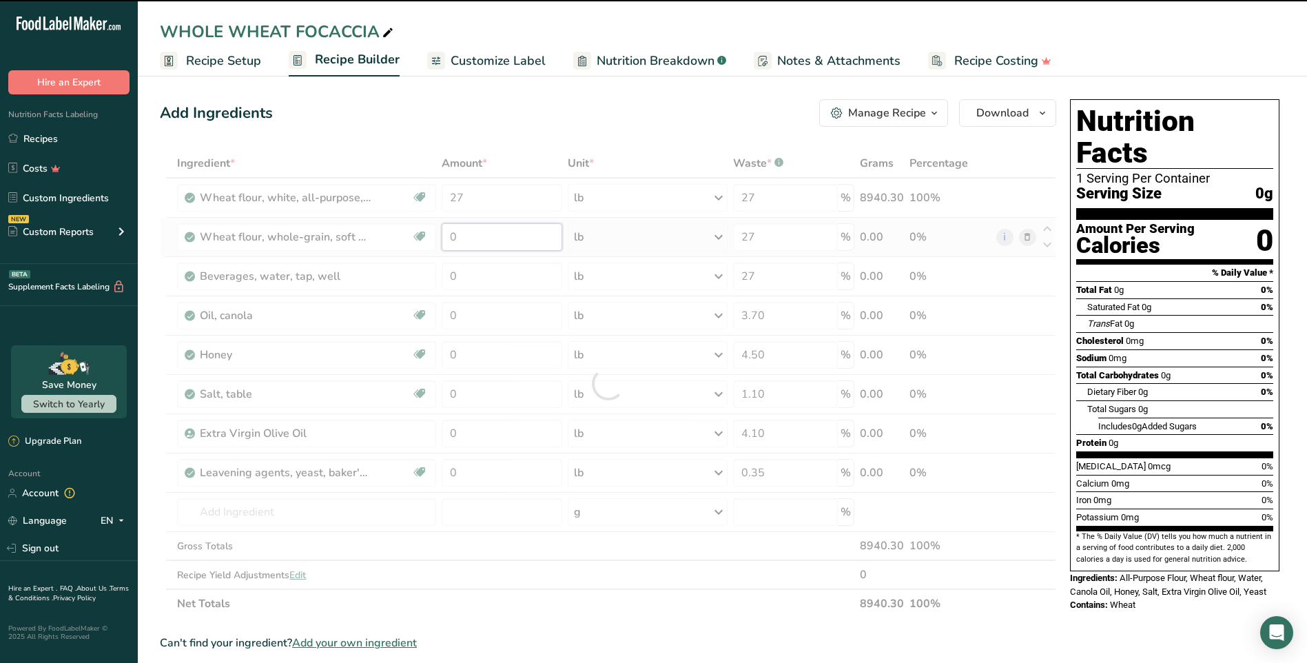
type input "7"
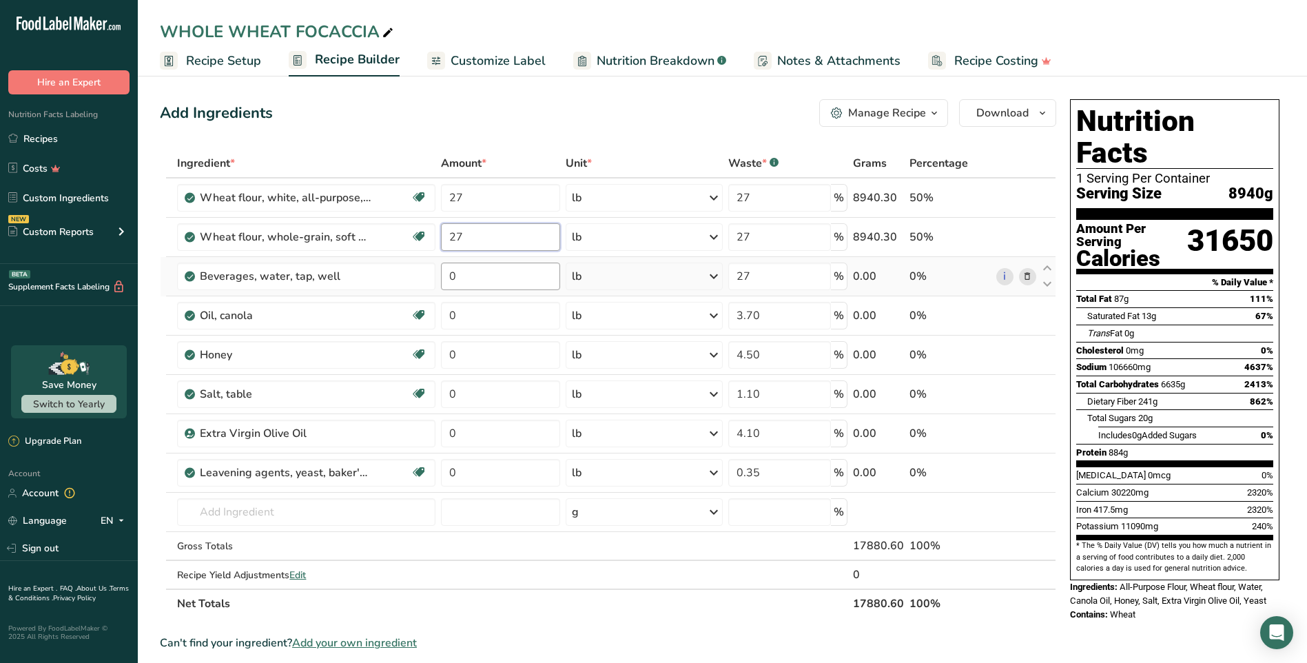
type input "27"
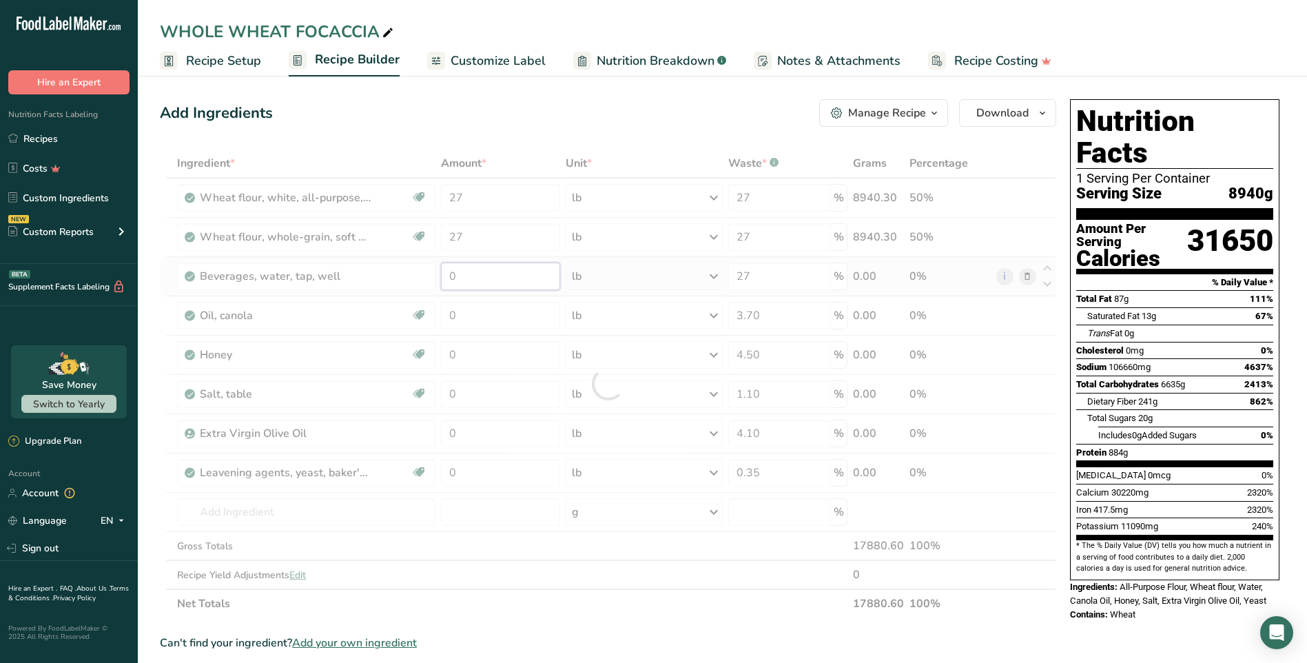
click at [497, 264] on div "Ingredient * Amount * Unit * Waste * .a-a{fill:#347362;}.b-a{fill:#fff;} Grams …" at bounding box center [608, 383] width 896 height 469
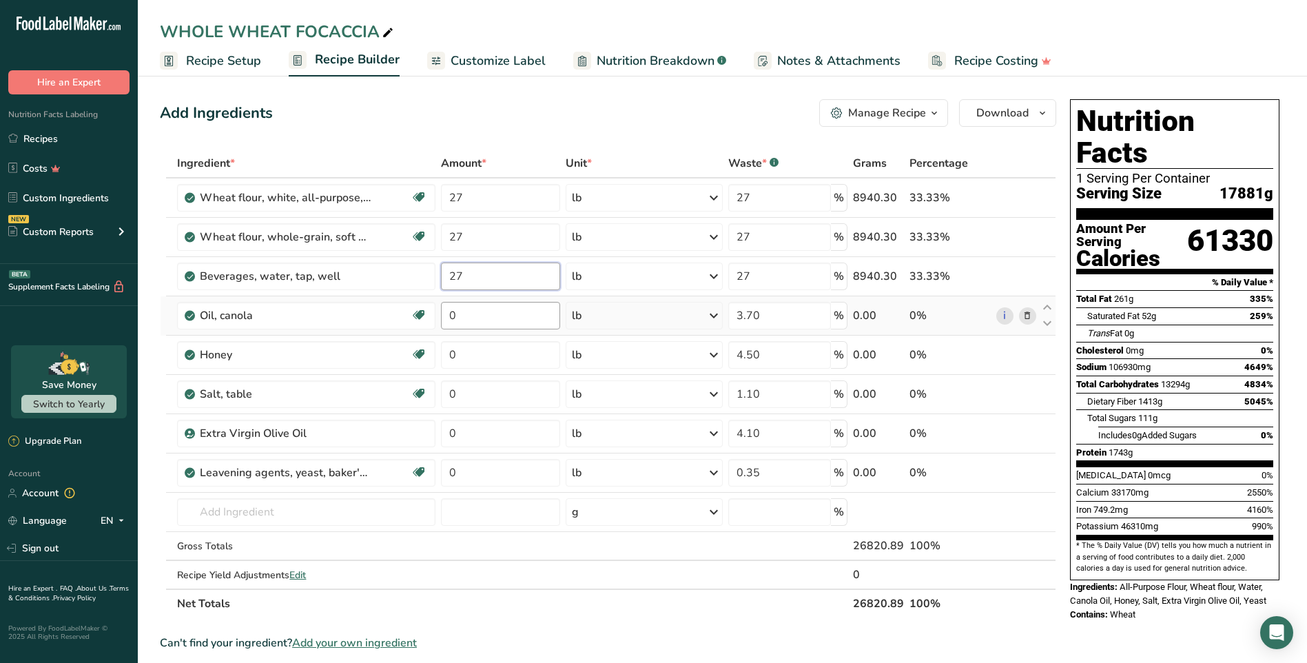
type input "27"
click at [511, 307] on div "Ingredient * Amount * Unit * Waste * .a-a{fill:#347362;}.b-a{fill:#fff;} Grams …" at bounding box center [608, 383] width 896 height 469
type input "3.70"
click at [503, 359] on div "Ingredient * Amount * Unit * Waste * .a-a{fill:#347362;}.b-a{fill:#fff;} Grams …" at bounding box center [608, 383] width 896 height 469
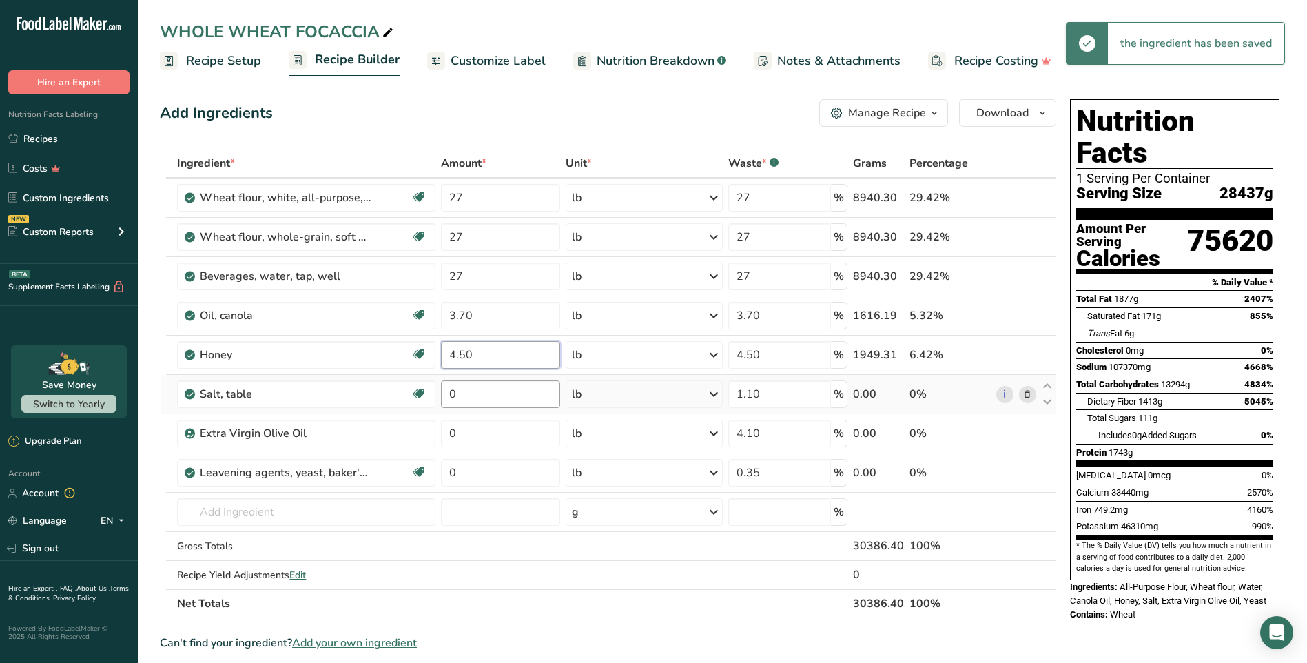
type input "4.50"
click at [502, 407] on div "Ingredient * Amount * Unit * Waste * .a-a{fill:#347362;}.b-a{fill:#fff;} Grams …" at bounding box center [608, 383] width 896 height 469
type input "1.10"
click at [512, 443] on div "Ingredient * Amount * Unit * Waste * .a-a{fill:#347362;}.b-a{fill:#fff;} Grams …" at bounding box center [608, 383] width 896 height 469
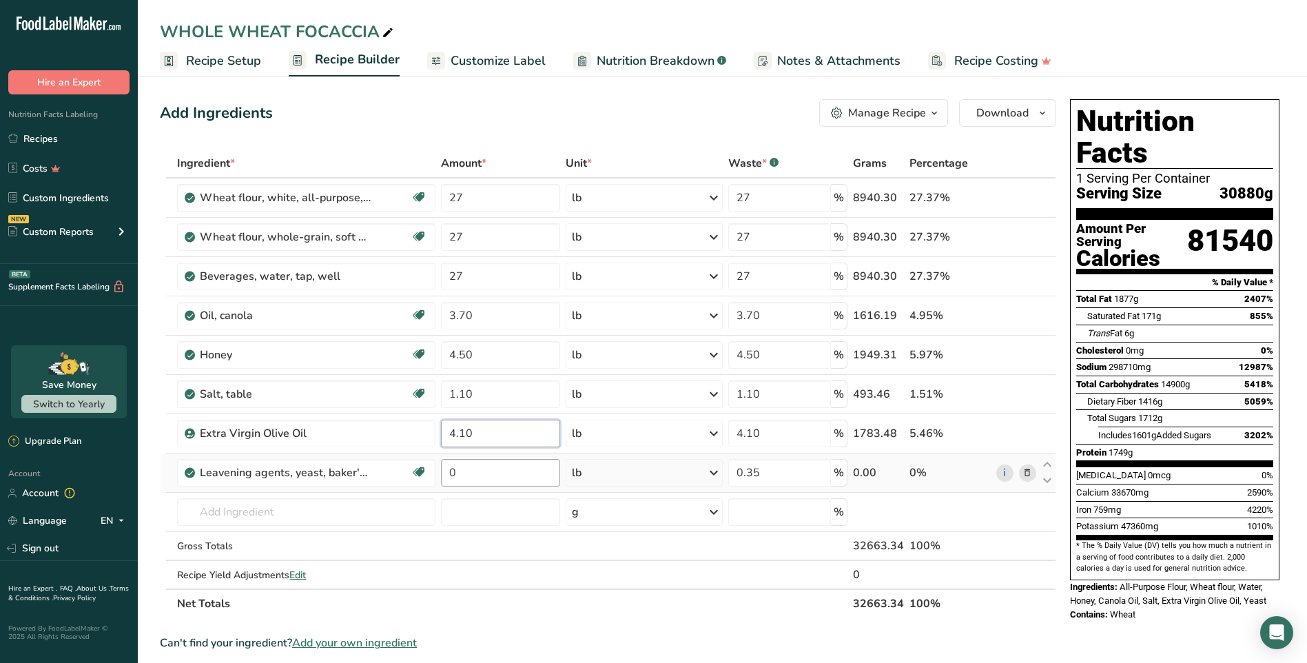
type input "4.10"
click at [528, 477] on div "Ingredient * Amount * Unit * Waste * .a-a{fill:#347362;}.b-a{fill:#fff;} Grams …" at bounding box center [608, 383] width 896 height 469
type input "0.35"
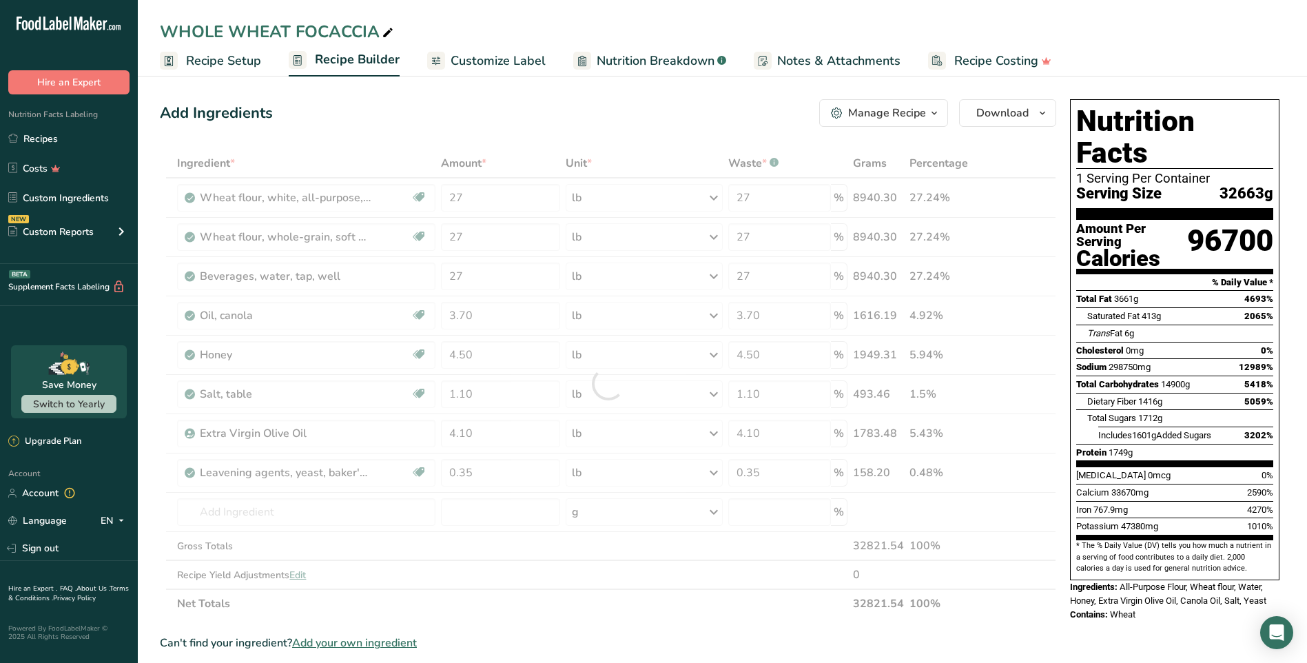
drag, startPoint x: 645, startPoint y: 615, endPoint x: 728, endPoint y: 577, distance: 91.0
click at [647, 614] on div "Ingredient * Amount * Unit * Waste * .a-a{fill:#347362;}.b-a{fill:#fff;} Grams …" at bounding box center [608, 383] width 896 height 469
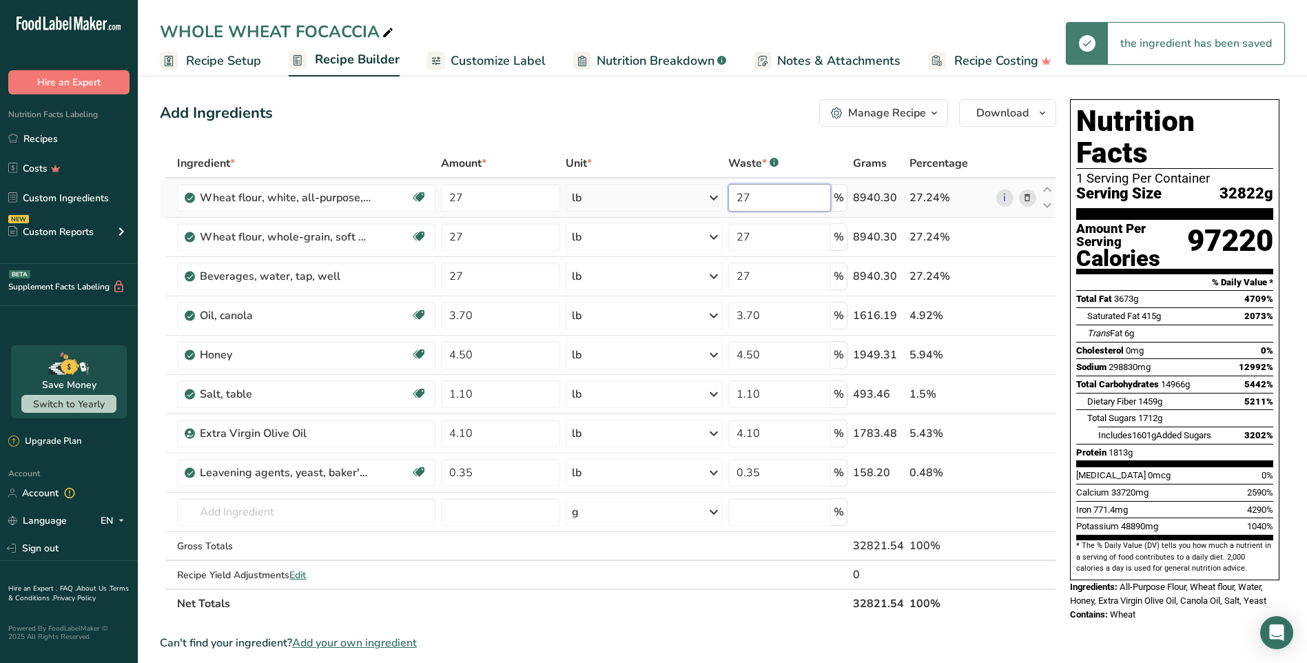
click at [799, 203] on input "27" at bounding box center [779, 198] width 103 height 28
type input "2"
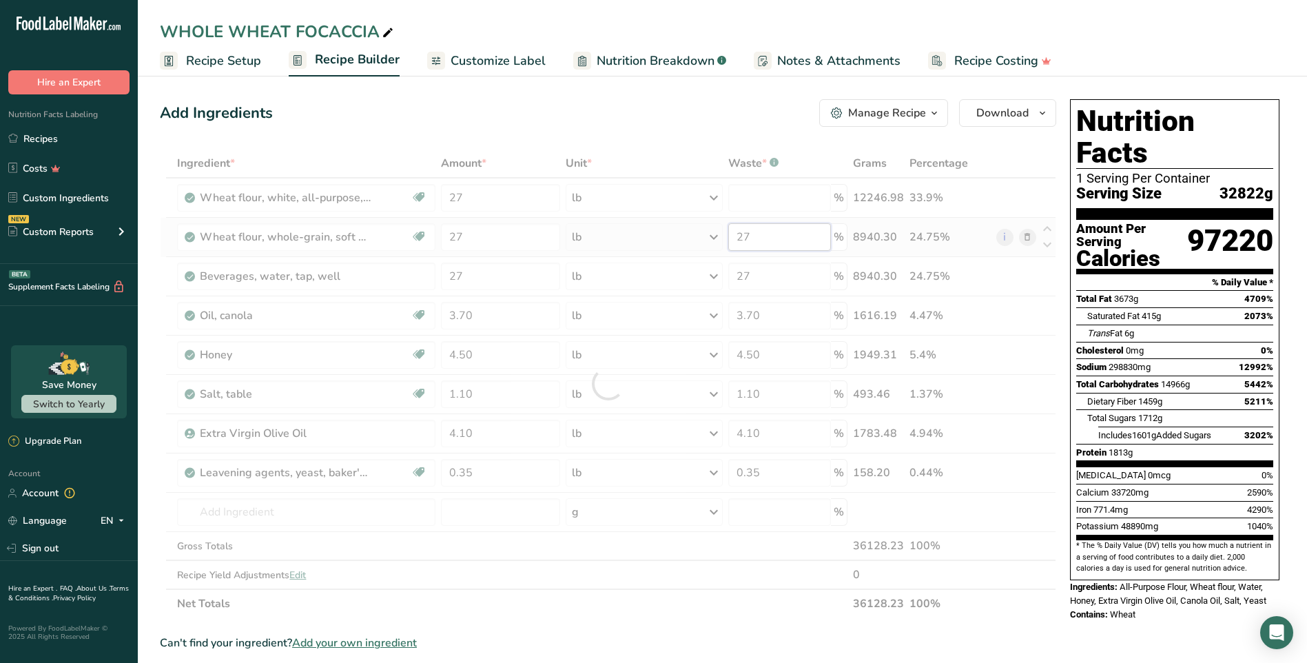
click at [788, 232] on div "Ingredient * Amount * Unit * Waste * .a-a{fill:#347362;}.b-a{fill:#fff;} Grams …" at bounding box center [608, 383] width 896 height 469
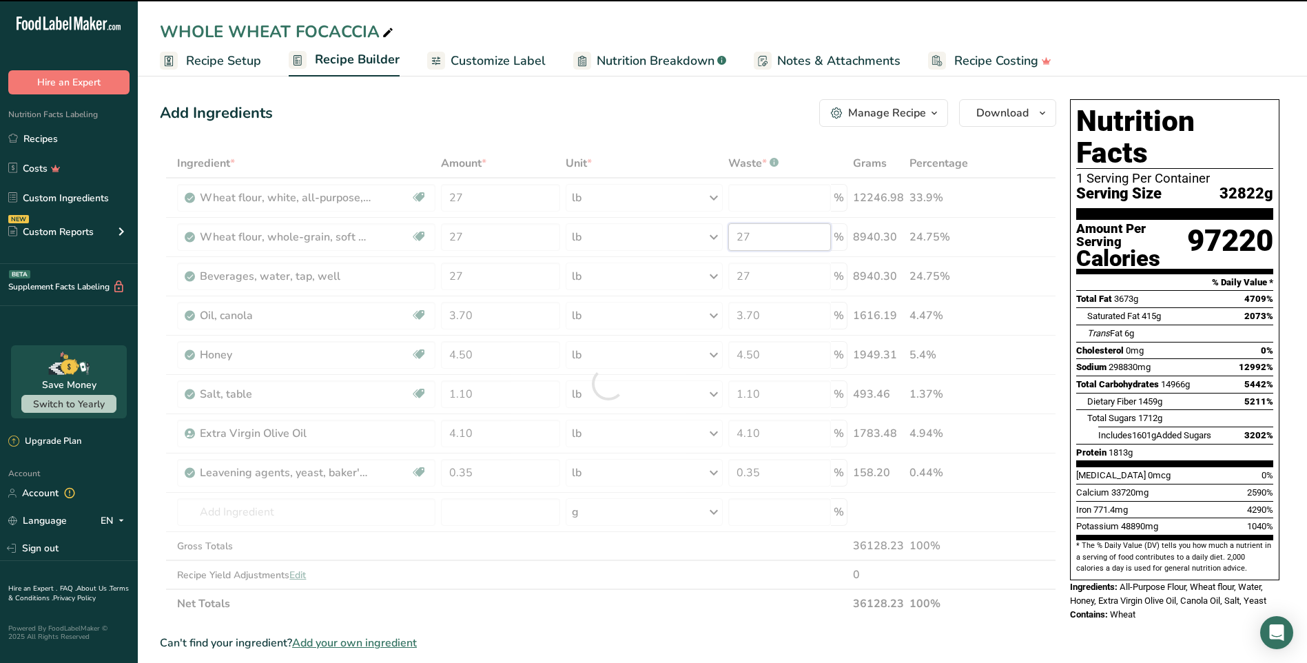
type input "2"
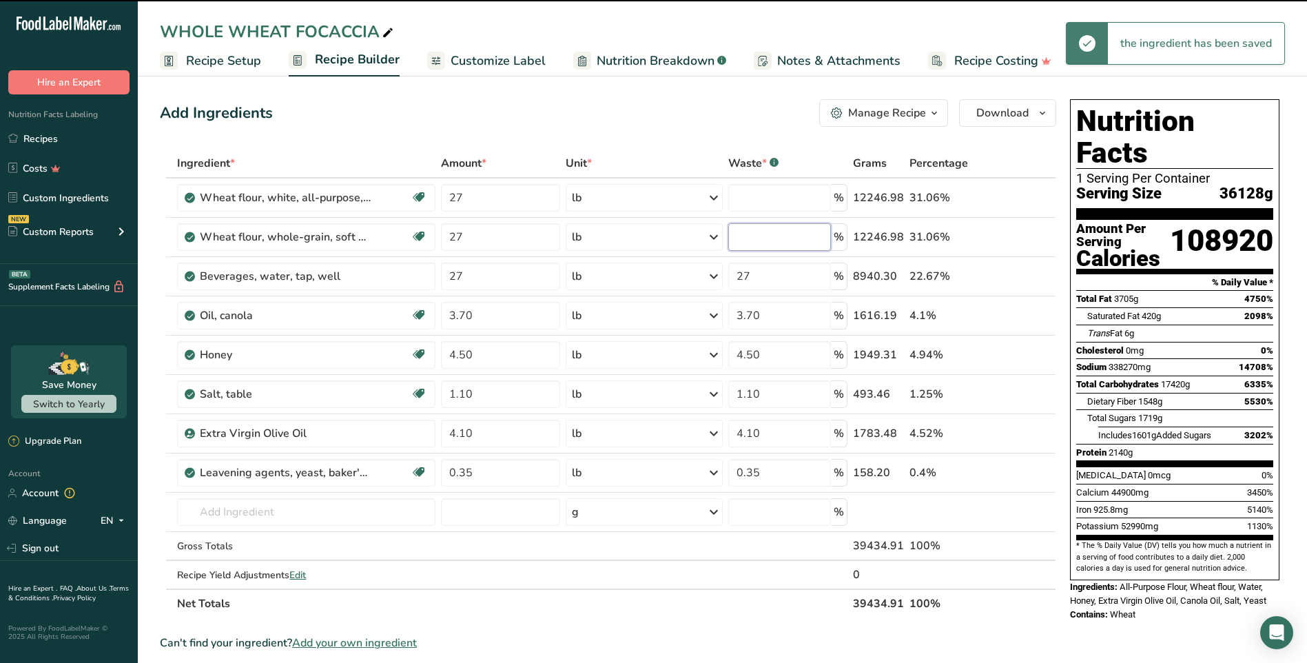
type input "0"
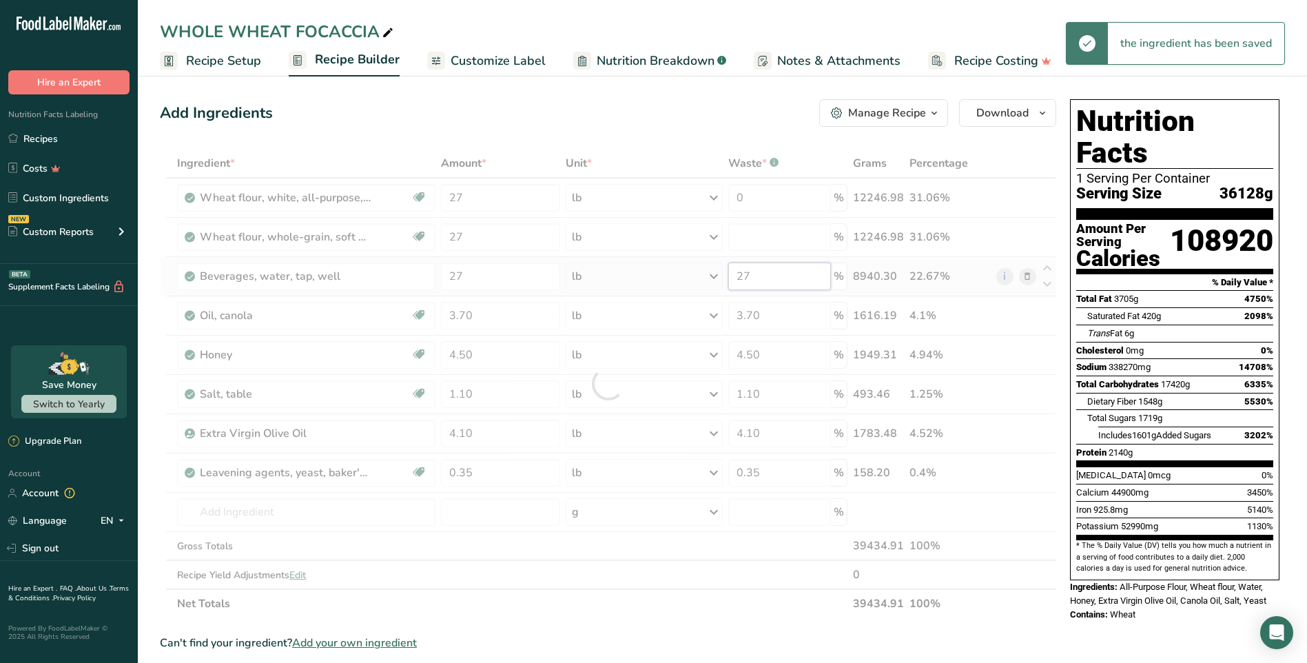
click at [774, 278] on div "Ingredient * Amount * Unit * Waste * .a-a{fill:#347362;}.b-a{fill:#fff;} Grams …" at bounding box center [608, 383] width 896 height 469
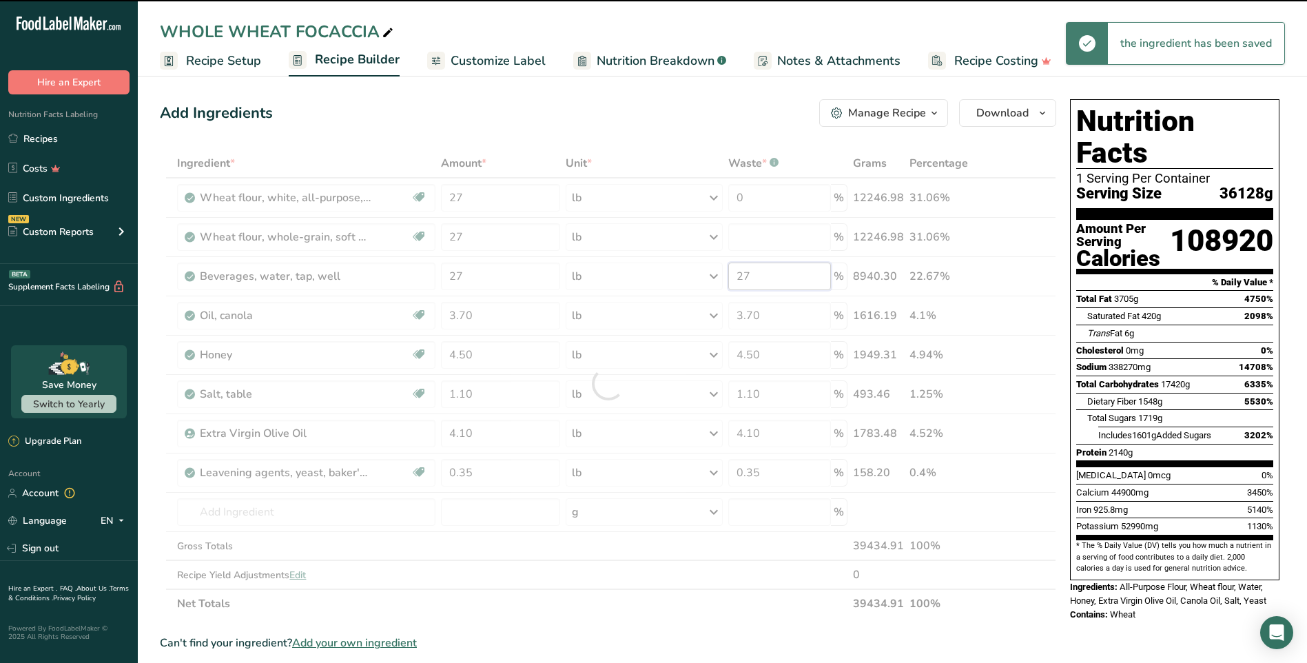
type input "2"
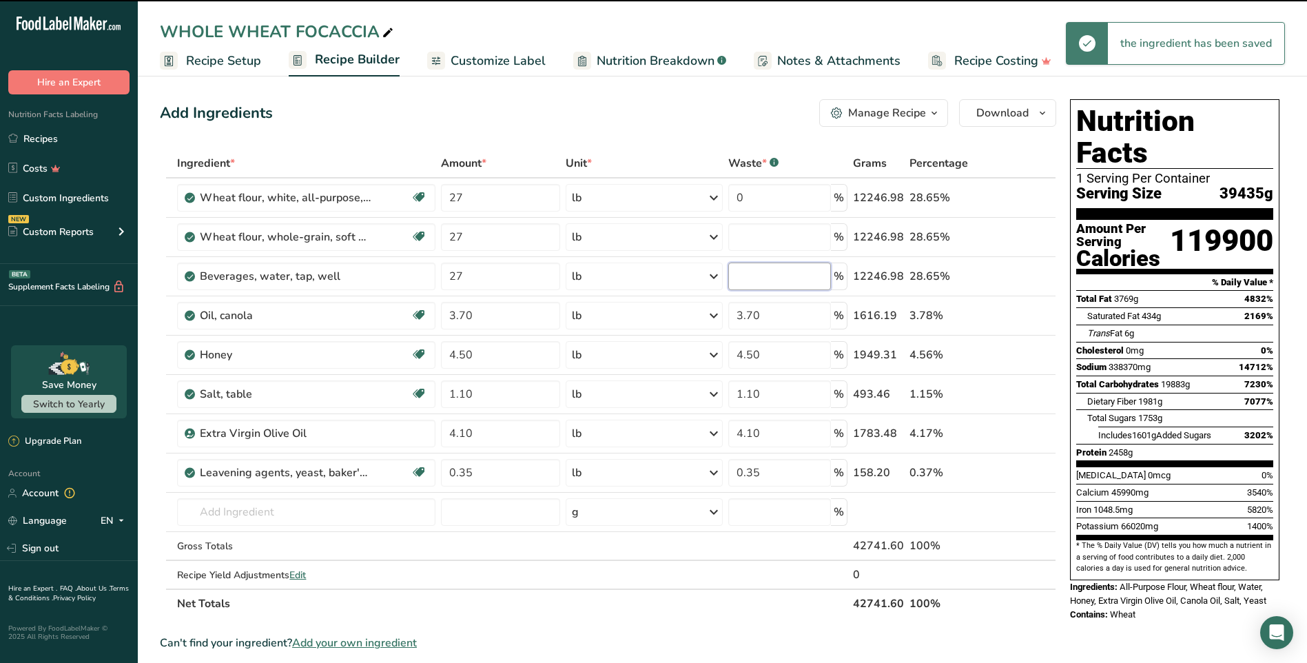
type input "0"
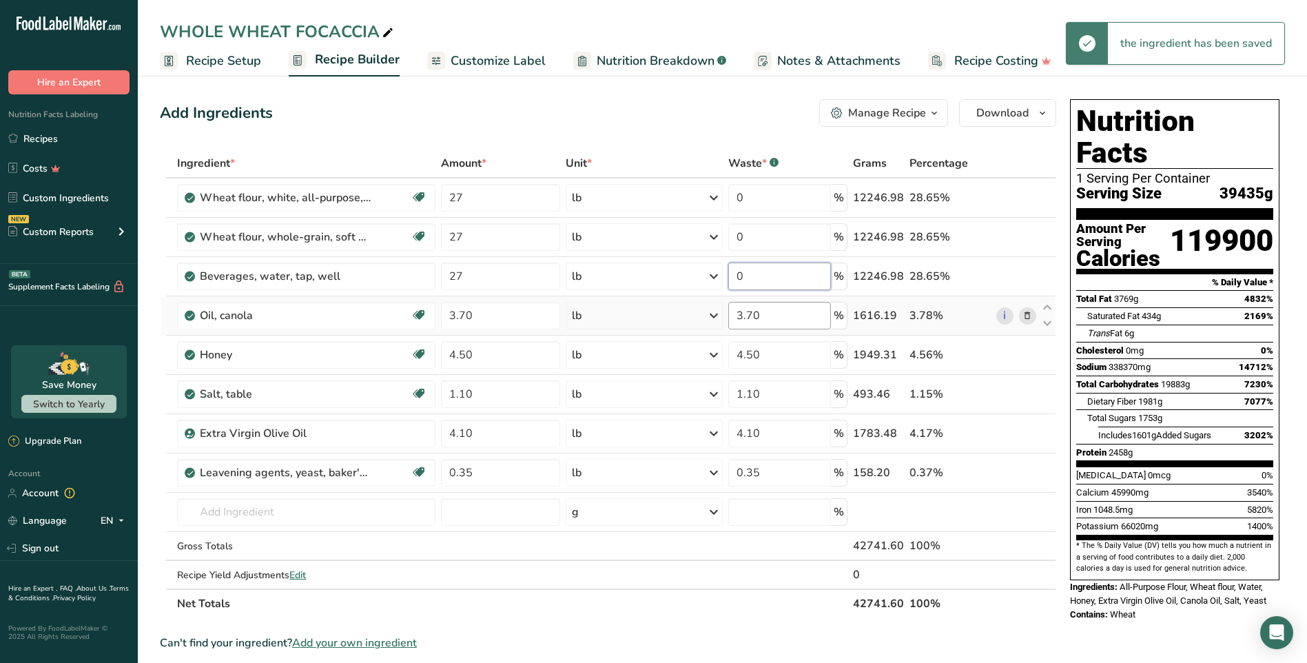
type input "0"
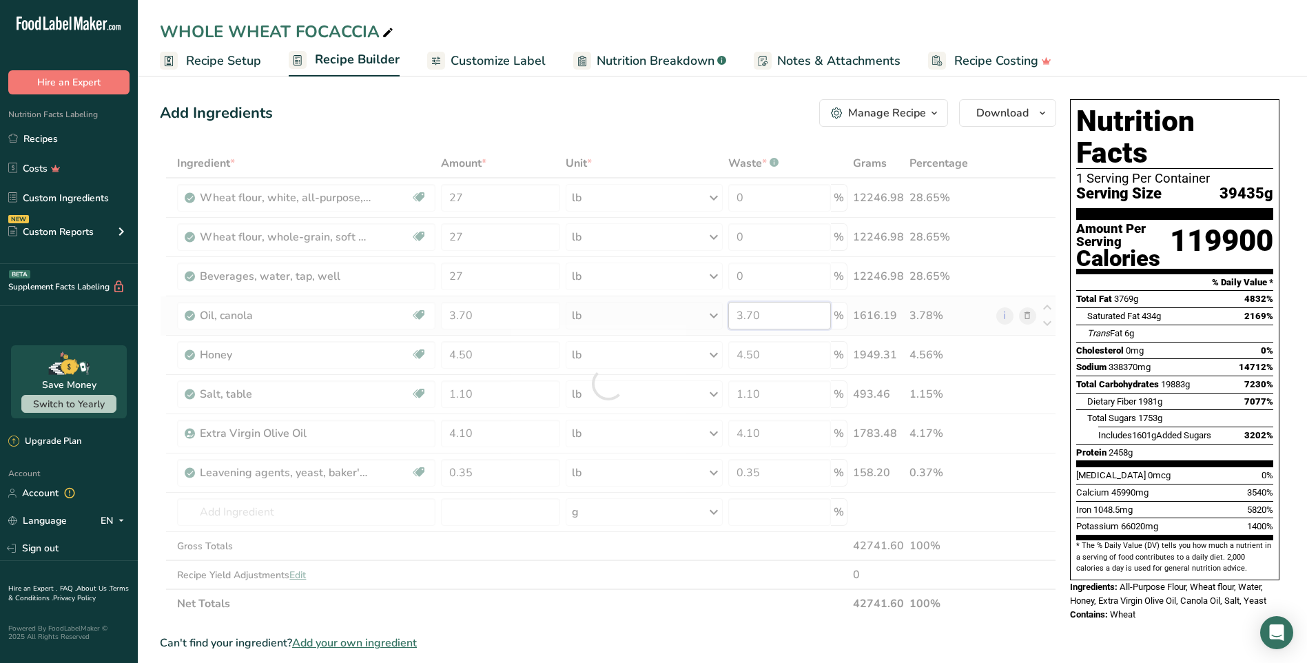
click at [785, 327] on div "Ingredient * Amount * Unit * Waste * .a-a{fill:#347362;}.b-a{fill:#fff;} Grams …" at bounding box center [608, 383] width 896 height 469
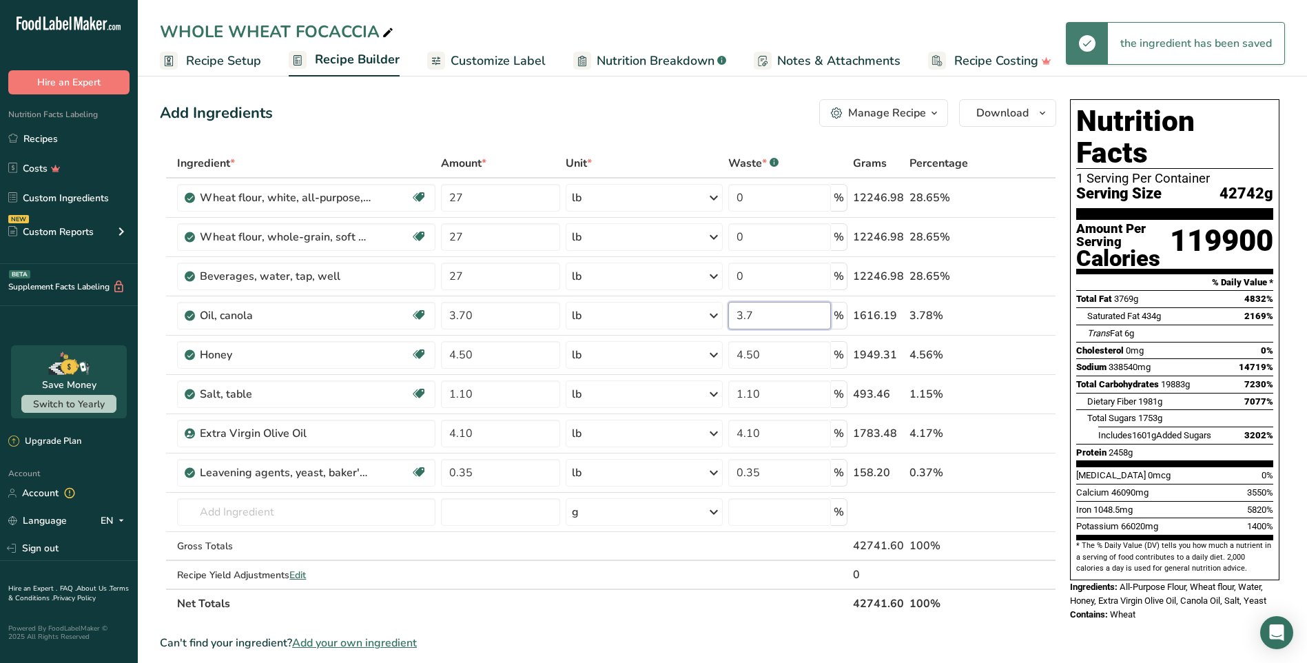
type input "3"
type input "0"
click at [790, 343] on div "Ingredient * Amount * Unit * Waste * .a-a{fill:#347362;}.b-a{fill:#fff;} Grams …" at bounding box center [608, 383] width 896 height 469
type input "4"
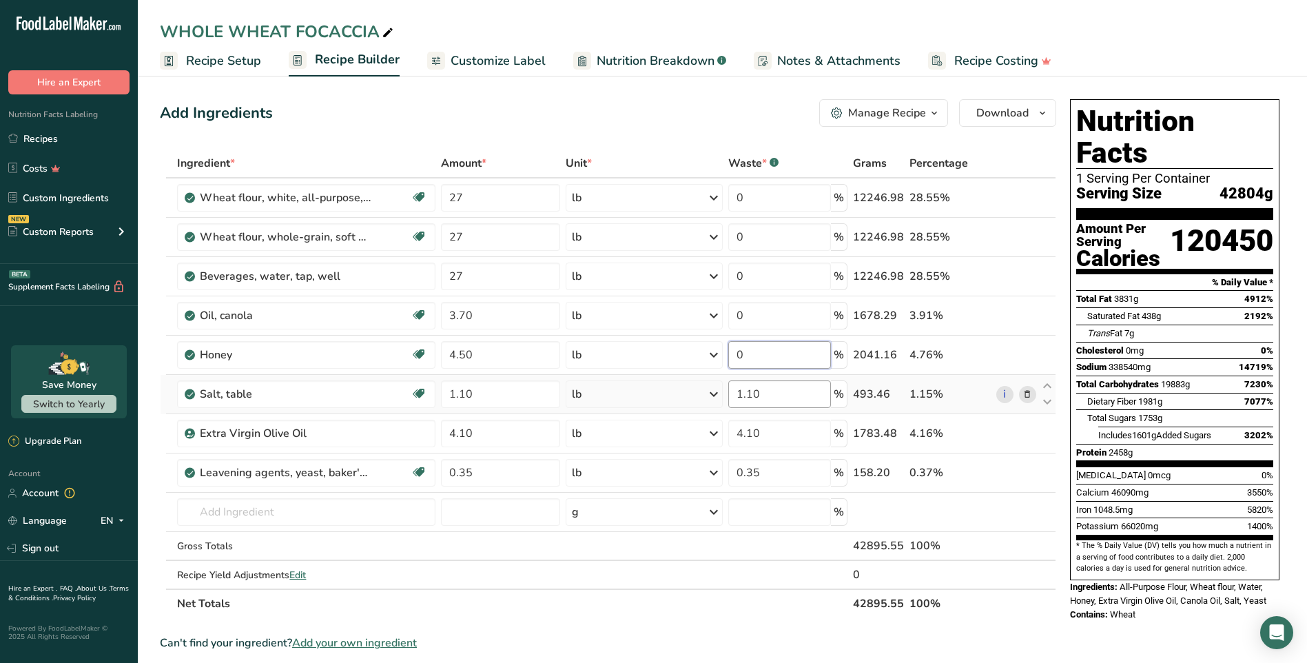
type input "0"
click at [796, 399] on div "Ingredient * Amount * Unit * Waste * .a-a{fill:#347362;}.b-a{fill:#fff;} Grams …" at bounding box center [608, 383] width 896 height 469
type input "1"
type input "0"
click at [791, 436] on div "Ingredient * Amount * Unit * Waste * .a-a{fill:#347362;}.b-a{fill:#fff;} Grams …" at bounding box center [608, 383] width 896 height 469
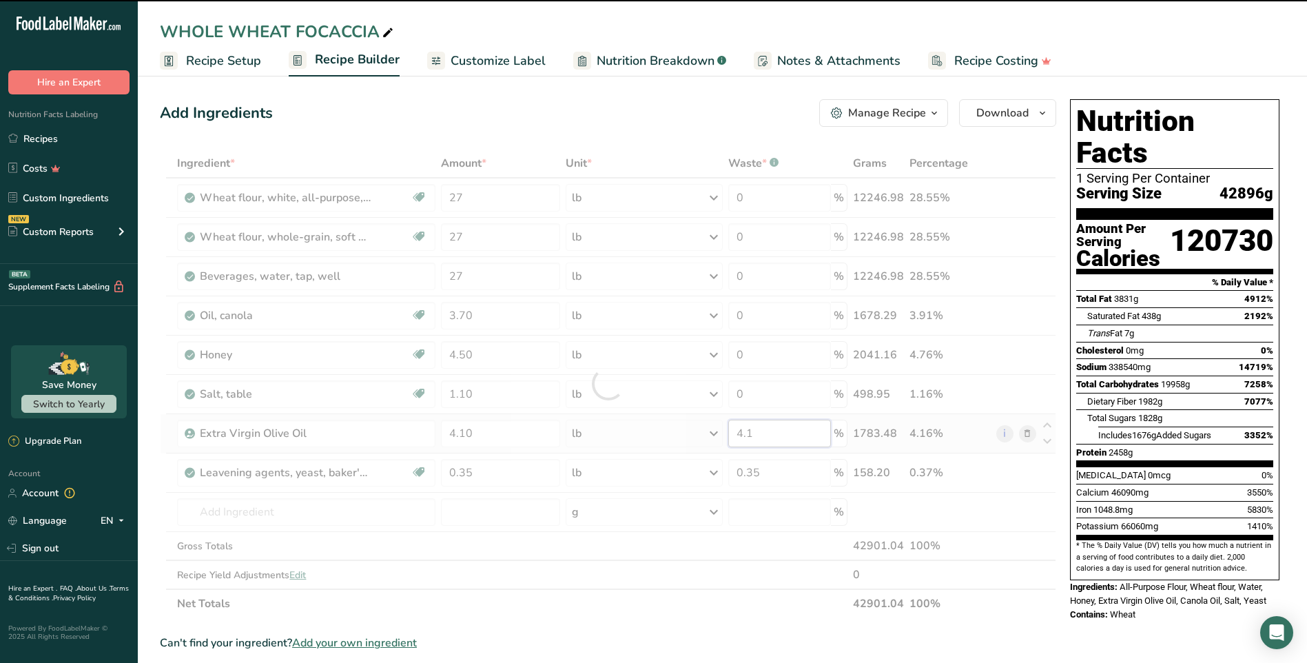
type input "4"
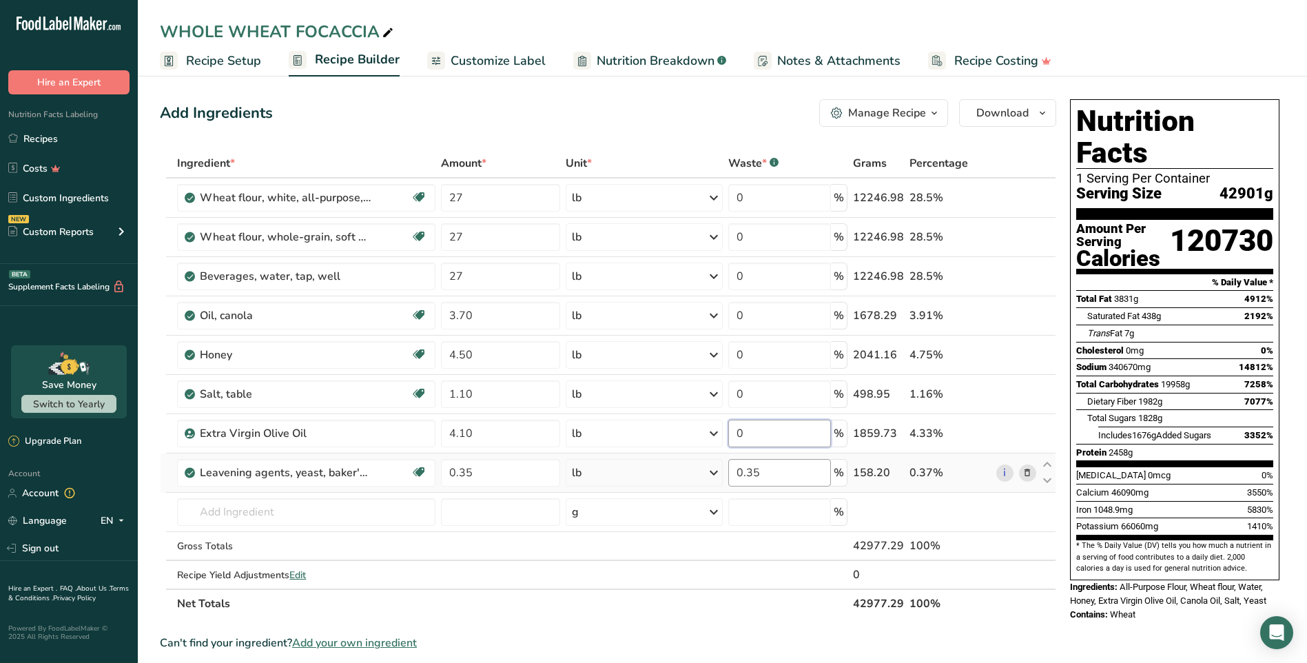
type input "0"
click at [789, 469] on div "Ingredient * Amount * Unit * Waste * .a-a{fill:#347362;}.b-a{fill:#fff;} Grams …" at bounding box center [608, 383] width 896 height 469
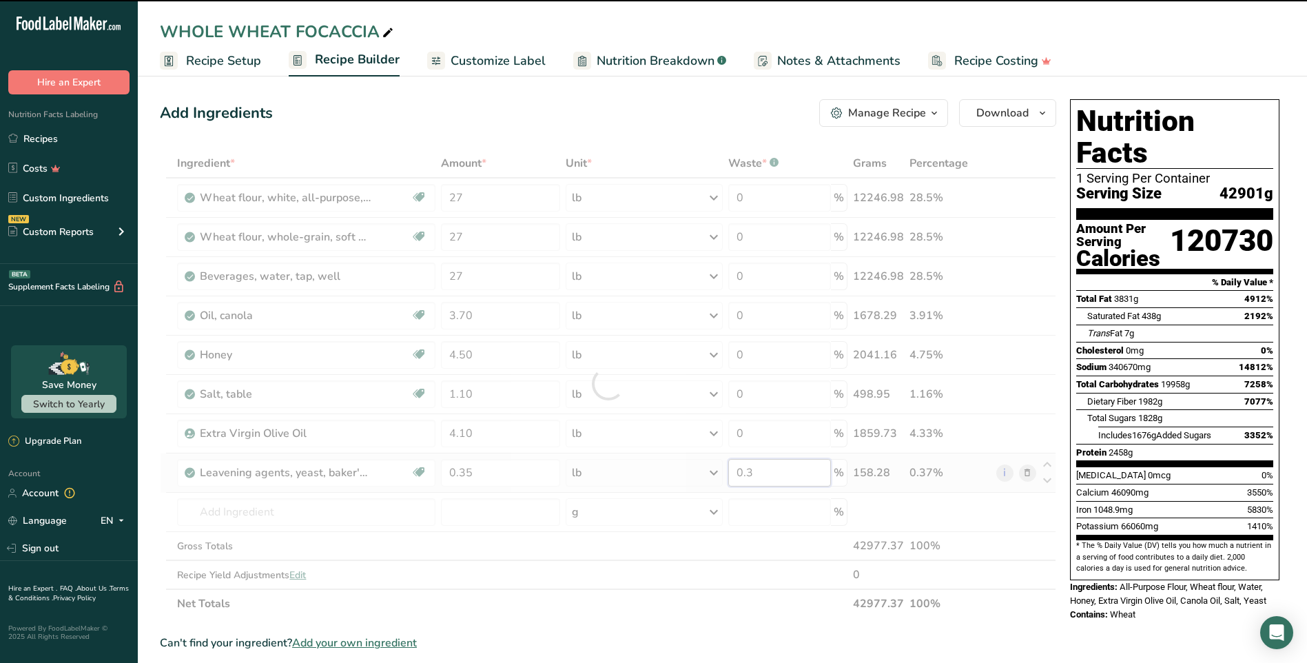
type input "0"
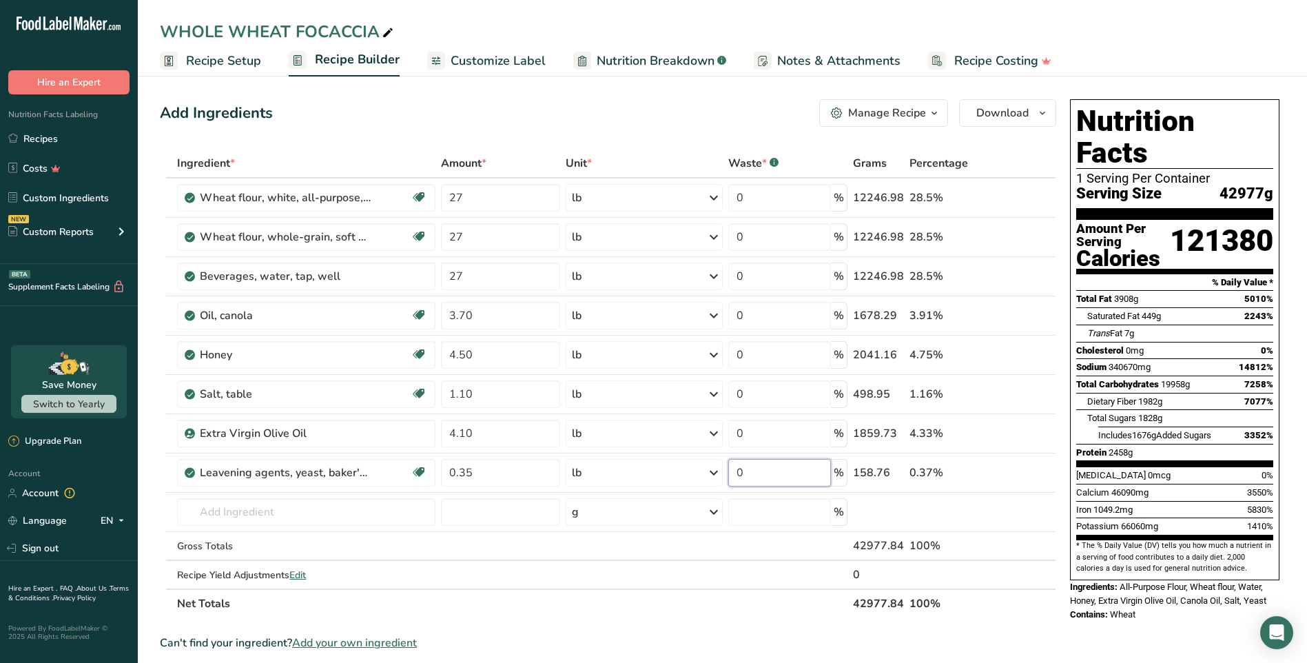
type input "0"
drag, startPoint x: 792, startPoint y: 627, endPoint x: 802, endPoint y: 618, distance: 13.7
click at [795, 626] on section "Ingredient * Amount * Unit * Waste * .a-a{fill:#347362;}.b-a{fill:#fff;} Grams …" at bounding box center [608, 631] width 896 height 964
click at [713, 272] on icon at bounding box center [714, 276] width 17 height 25
click at [489, 619] on section "Ingredient * Amount * Unit * Waste * .a-a{fill:#347362;}.b-a{fill:#fff;} Grams …" at bounding box center [608, 631] width 896 height 964
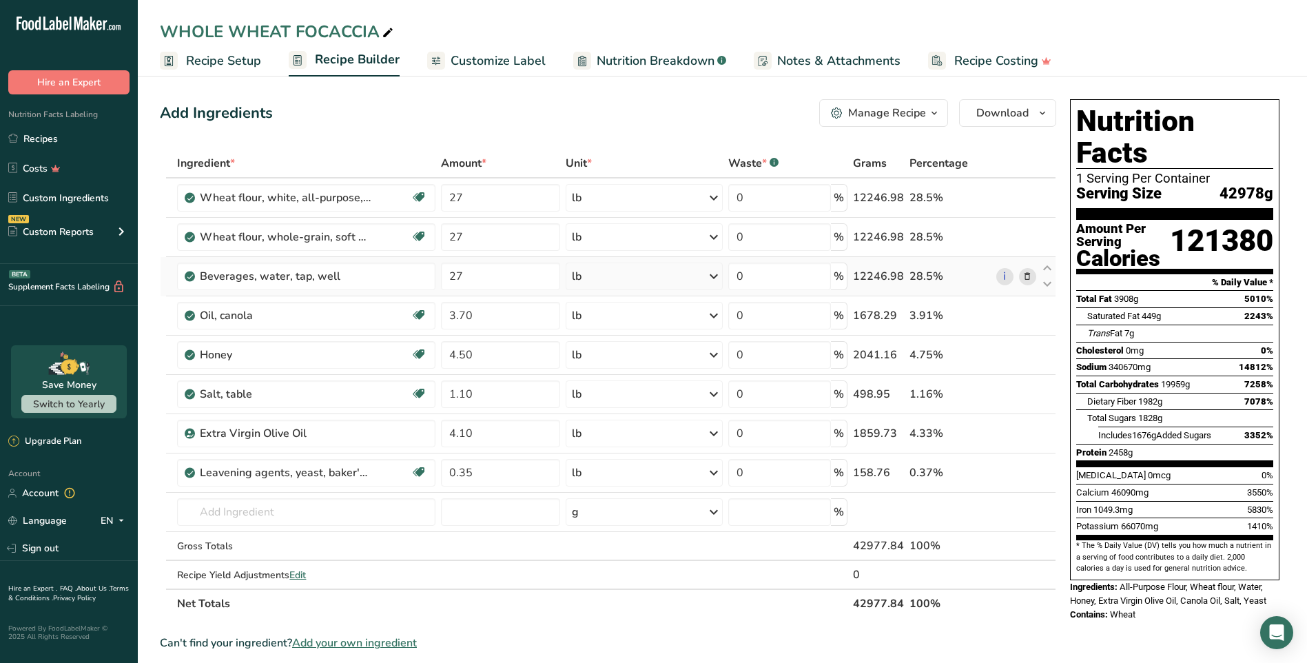
click at [719, 274] on icon at bounding box center [714, 276] width 17 height 25
click at [586, 573] on div "l" at bounding box center [632, 571] width 105 height 14
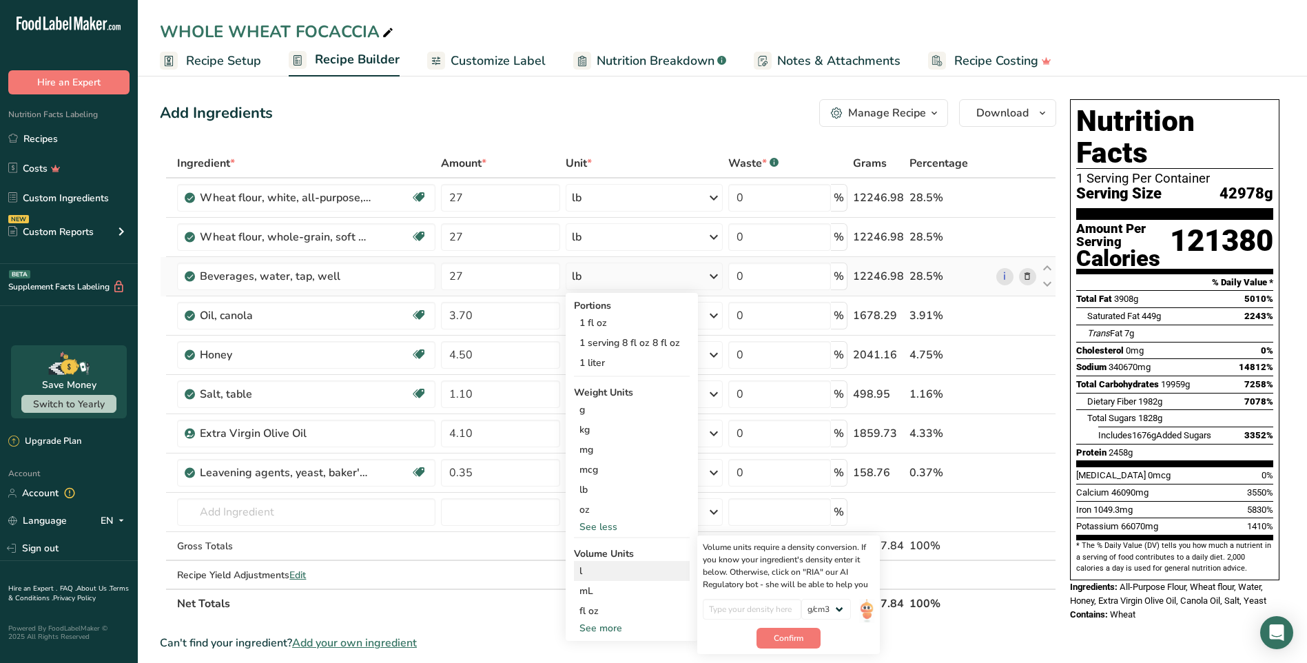
click at [581, 568] on div "l" at bounding box center [632, 571] width 105 height 14
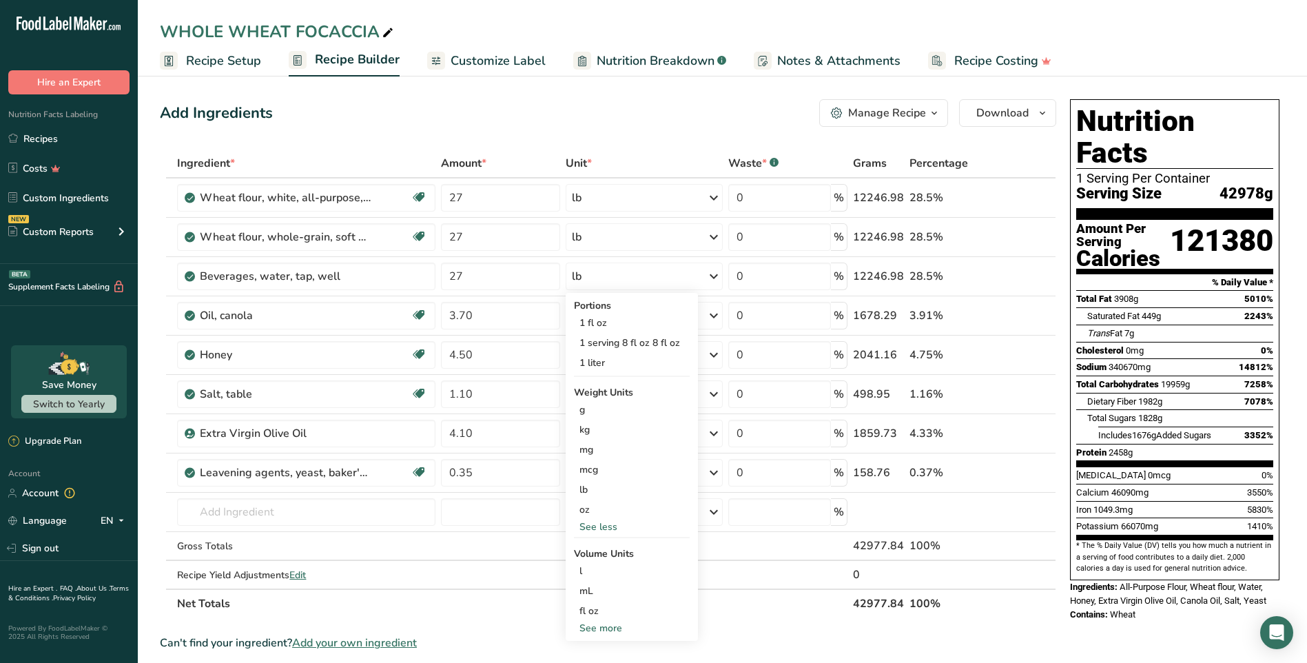
click at [509, 644] on div "Can't find your ingredient? Add your own ingredient" at bounding box center [608, 643] width 896 height 17
click at [716, 275] on icon at bounding box center [714, 276] width 17 height 25
click at [586, 576] on div "l" at bounding box center [632, 571] width 105 height 14
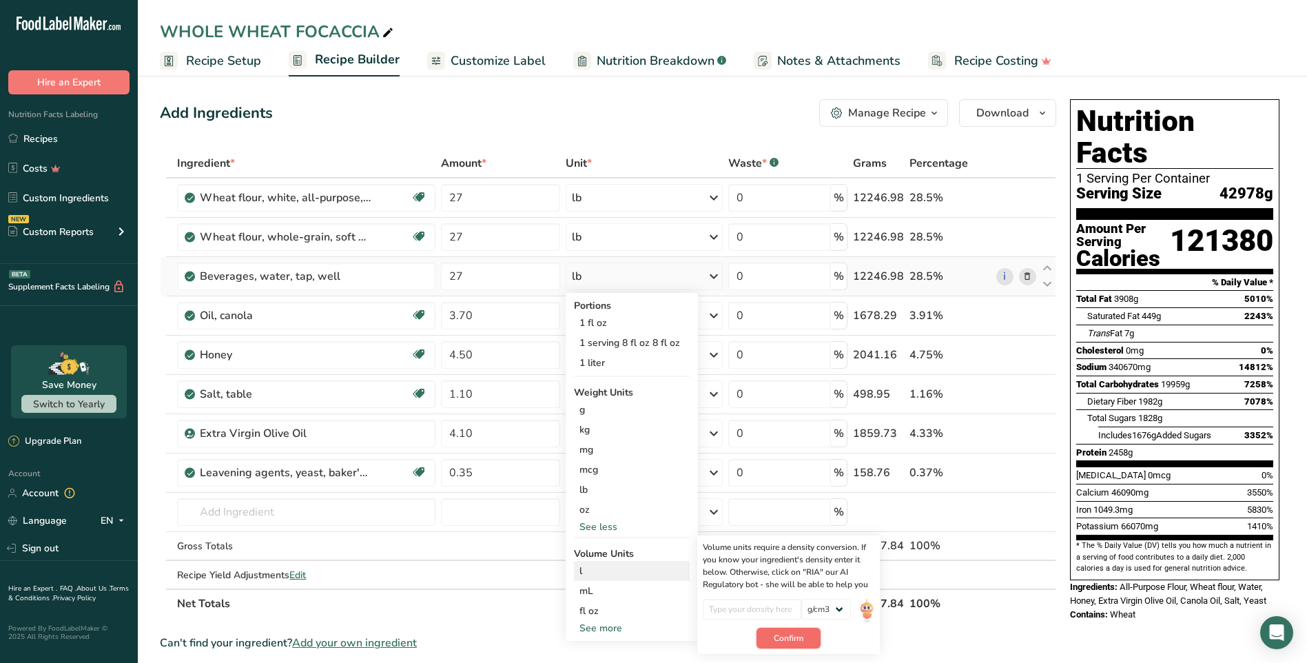
click at [795, 636] on span "Confirm" at bounding box center [789, 638] width 30 height 12
click at [799, 646] on span "Confirm" at bounding box center [789, 645] width 30 height 12
click at [939, 626] on section "Ingredient * Amount * Unit * Waste * .a-a{fill:#347362;}.b-a{fill:#fff;} Grams …" at bounding box center [608, 631] width 896 height 964
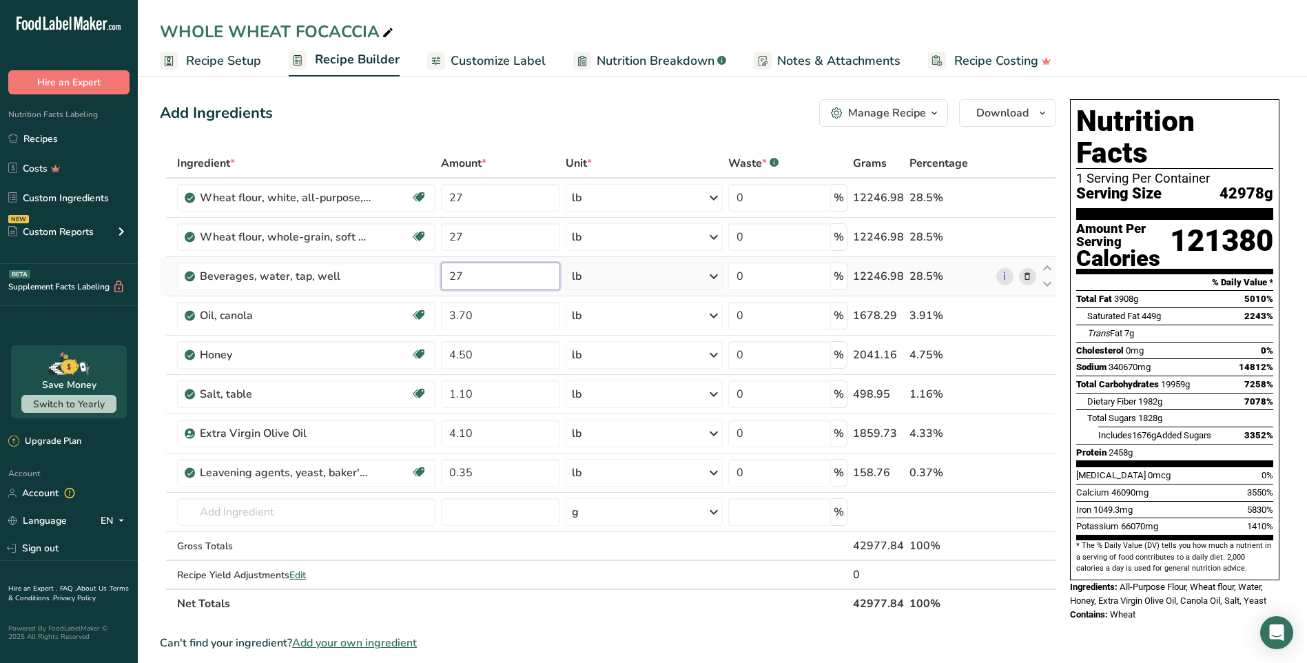
click at [508, 276] on input "27" at bounding box center [500, 277] width 119 height 28
type input "2"
type input "59.40"
click at [713, 274] on div "Ingredient * Amount * Unit * Waste * .a-a{fill:#347362;}.b-a{fill:#fff;} Grams …" at bounding box center [608, 383] width 896 height 469
click at [717, 273] on icon at bounding box center [714, 276] width 17 height 25
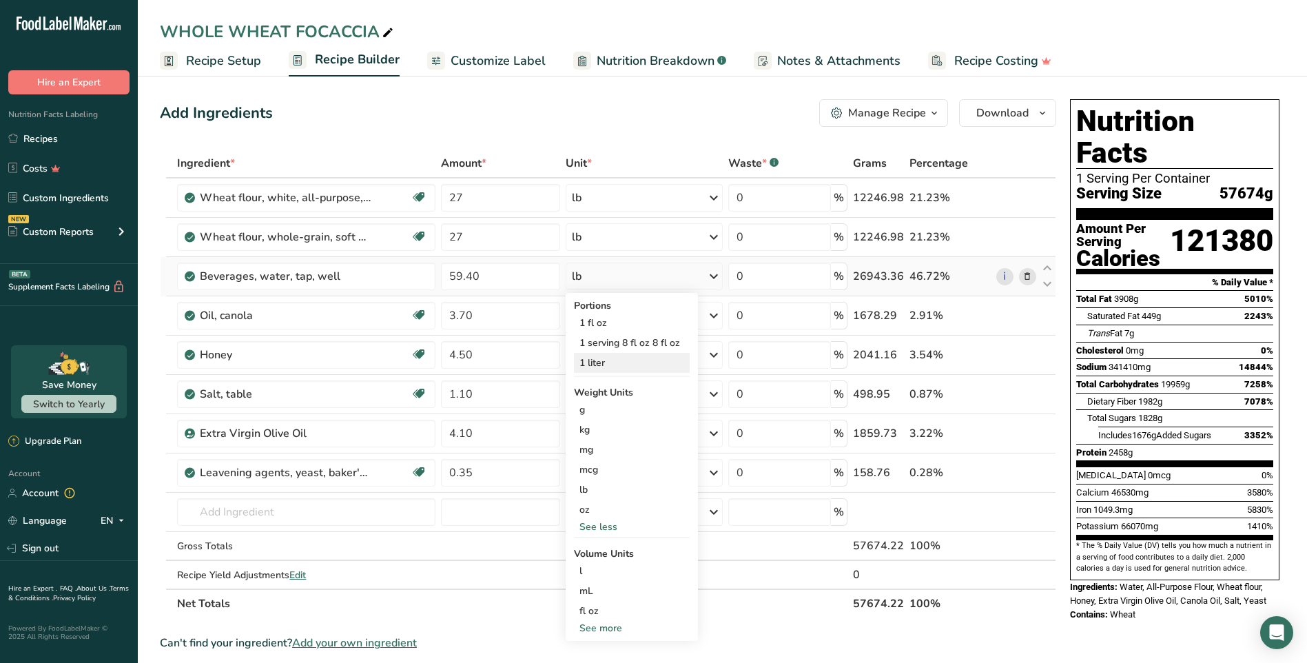
click at [604, 362] on div "1 liter" at bounding box center [632, 363] width 116 height 20
drag, startPoint x: 236, startPoint y: 64, endPoint x: 662, endPoint y: 148, distance: 434.1
click at [236, 64] on span "Recipe Setup" at bounding box center [223, 61] width 75 height 19
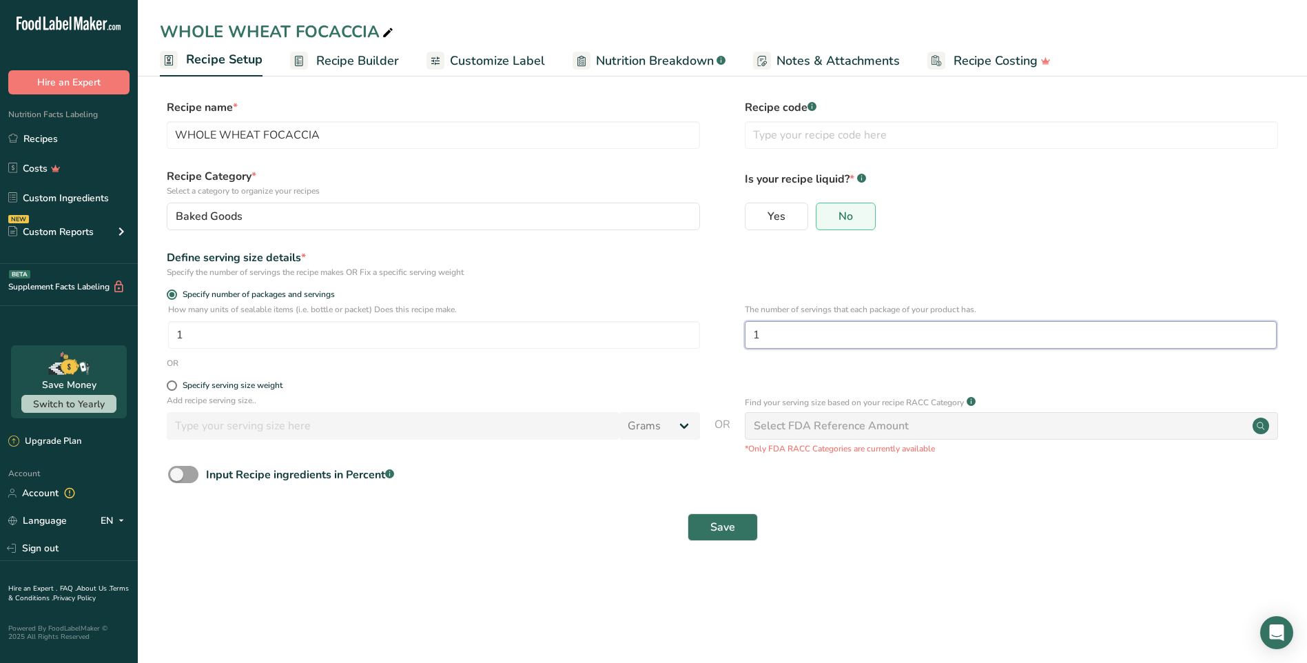
click at [884, 336] on input "1" at bounding box center [1011, 335] width 532 height 28
type input "16"
click at [300, 331] on input "1" at bounding box center [434, 335] width 532 height 28
drag, startPoint x: 717, startPoint y: 524, endPoint x: 735, endPoint y: 525, distance: 17.2
click at [717, 524] on span "Save" at bounding box center [722, 527] width 25 height 17
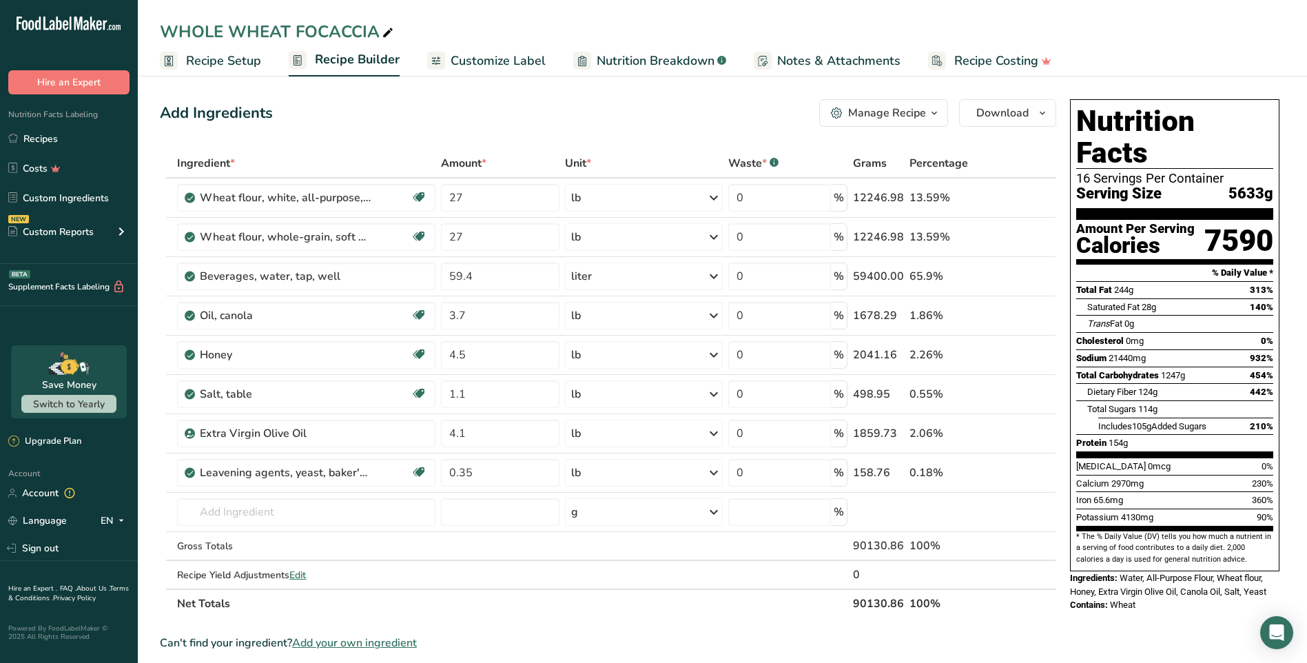
click at [225, 63] on span "Recipe Setup" at bounding box center [223, 61] width 75 height 19
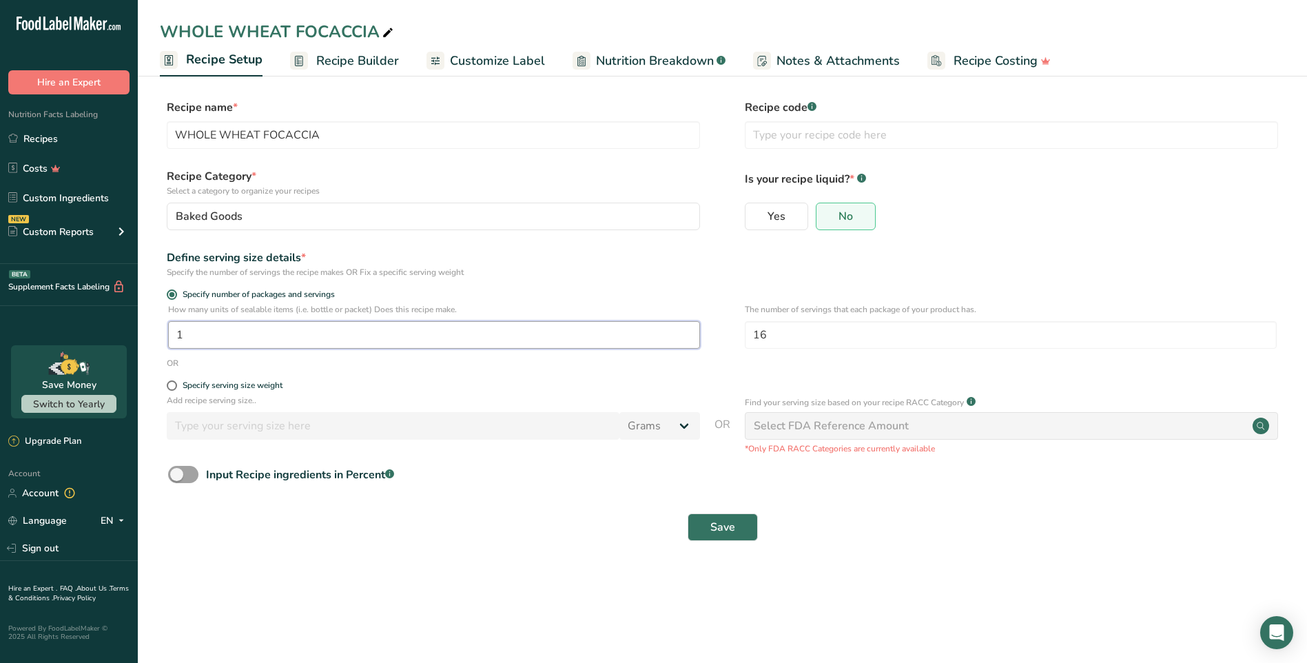
click at [377, 338] on input "1" at bounding box center [434, 335] width 532 height 28
type input "6.5"
click at [724, 531] on span "Save" at bounding box center [722, 527] width 25 height 17
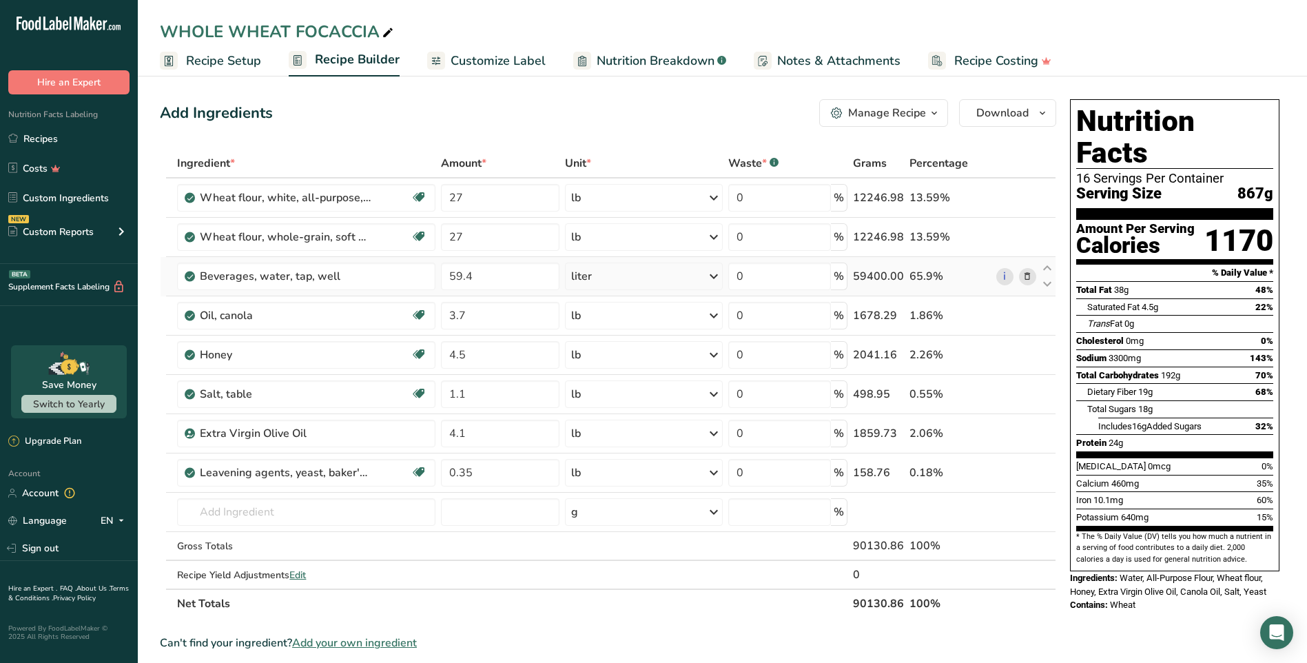
drag, startPoint x: 209, startPoint y: 61, endPoint x: 659, endPoint y: 278, distance: 499.0
click at [210, 61] on span "Recipe Setup" at bounding box center [223, 61] width 75 height 19
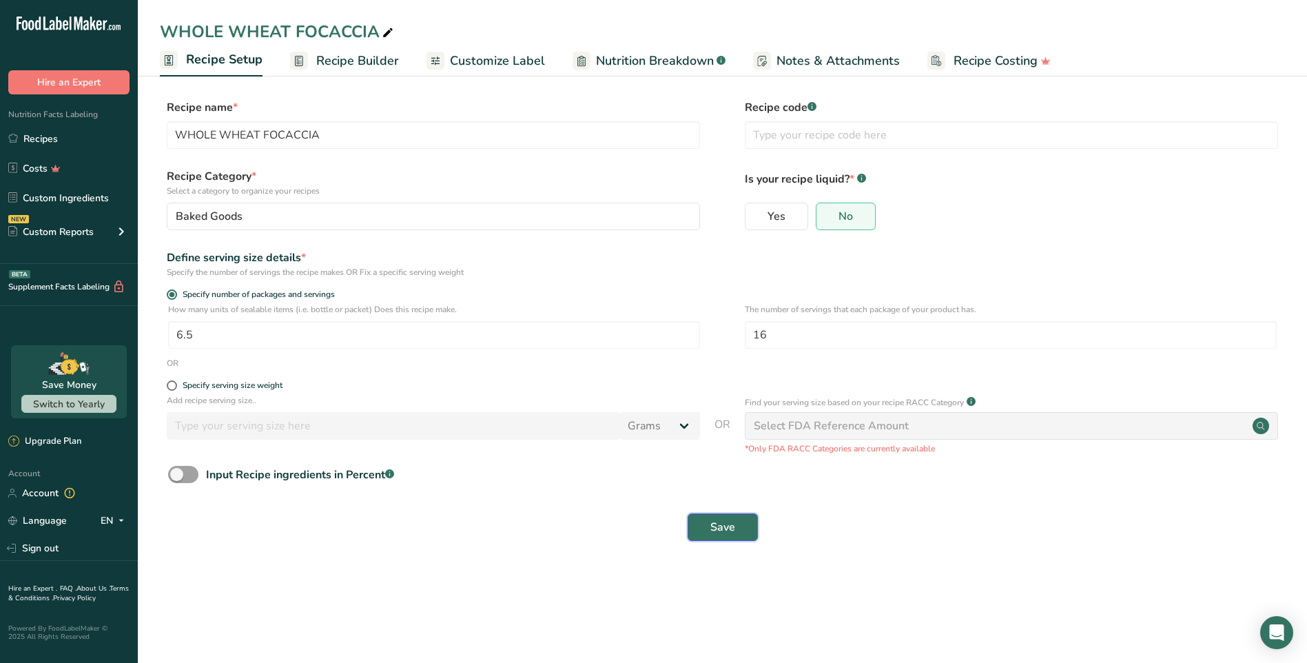
drag, startPoint x: 739, startPoint y: 524, endPoint x: 744, endPoint y: 516, distance: 9.9
click at [738, 524] on button "Save" at bounding box center [723, 527] width 70 height 28
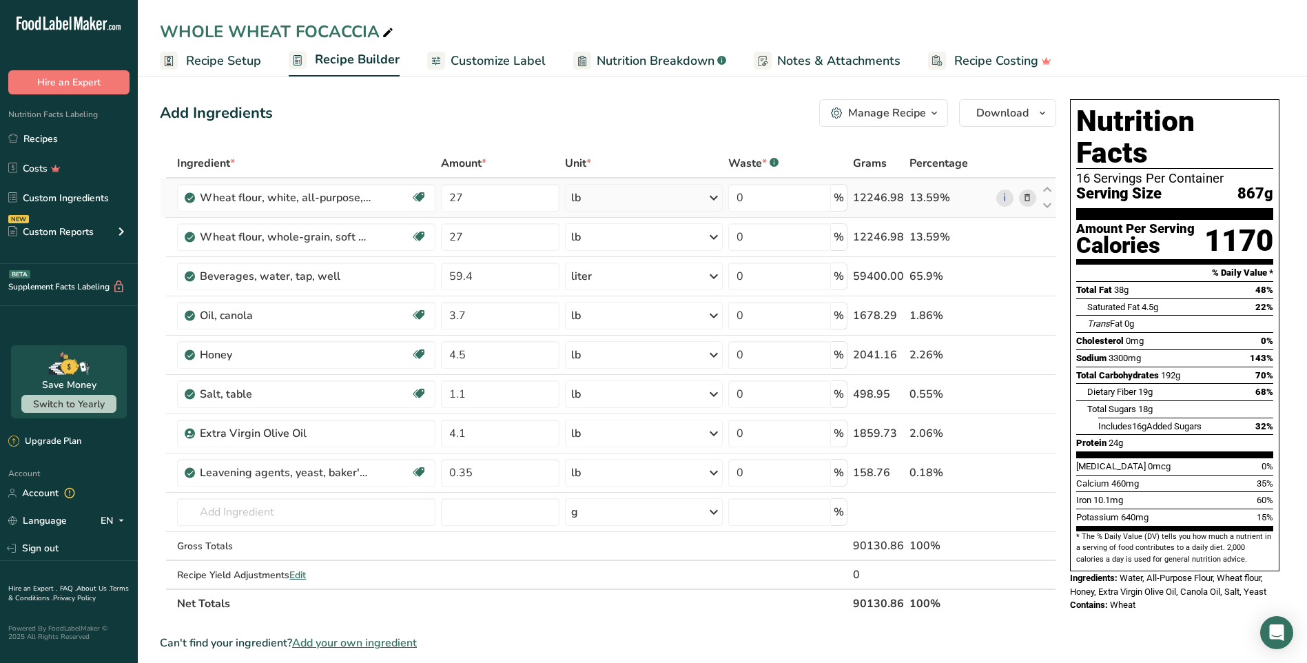
click at [251, 65] on span "Recipe Setup" at bounding box center [223, 61] width 75 height 19
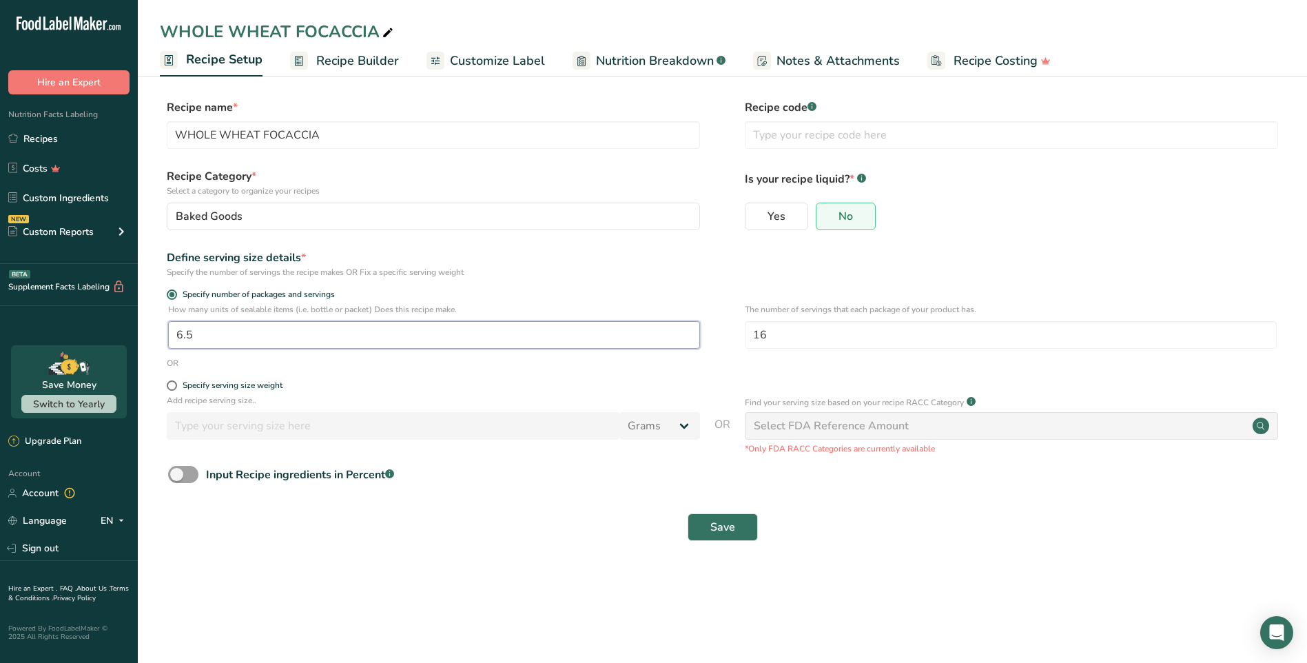
click at [253, 331] on input "6.5" at bounding box center [434, 335] width 532 height 28
type input "1"
type input "867"
click at [710, 514] on button "Save" at bounding box center [723, 527] width 70 height 28
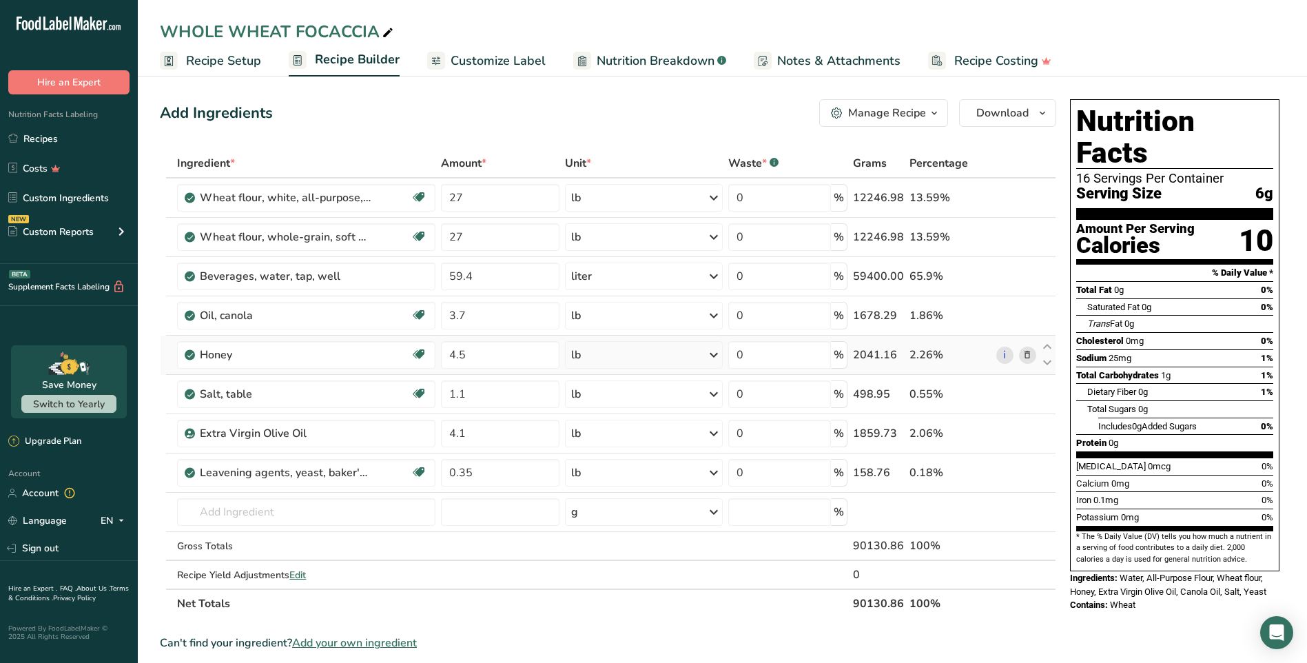
drag, startPoint x: 228, startPoint y: 59, endPoint x: 571, endPoint y: 358, distance: 454.2
click at [228, 59] on span "Recipe Setup" at bounding box center [223, 61] width 75 height 19
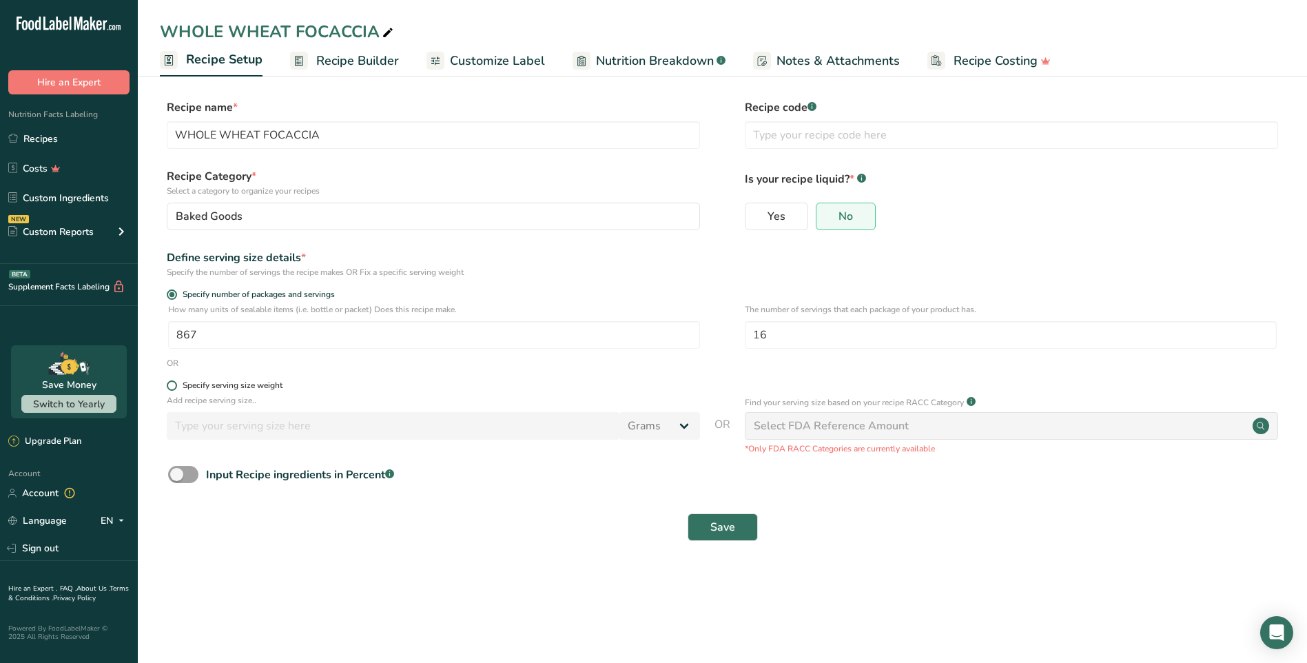
drag, startPoint x: 175, startPoint y: 383, endPoint x: 214, endPoint y: 388, distance: 38.9
click at [175, 384] on span at bounding box center [172, 385] width 10 height 10
click at [175, 384] on input "Specify serving size weight" at bounding box center [171, 385] width 9 height 9
radio input "true"
radio input "false"
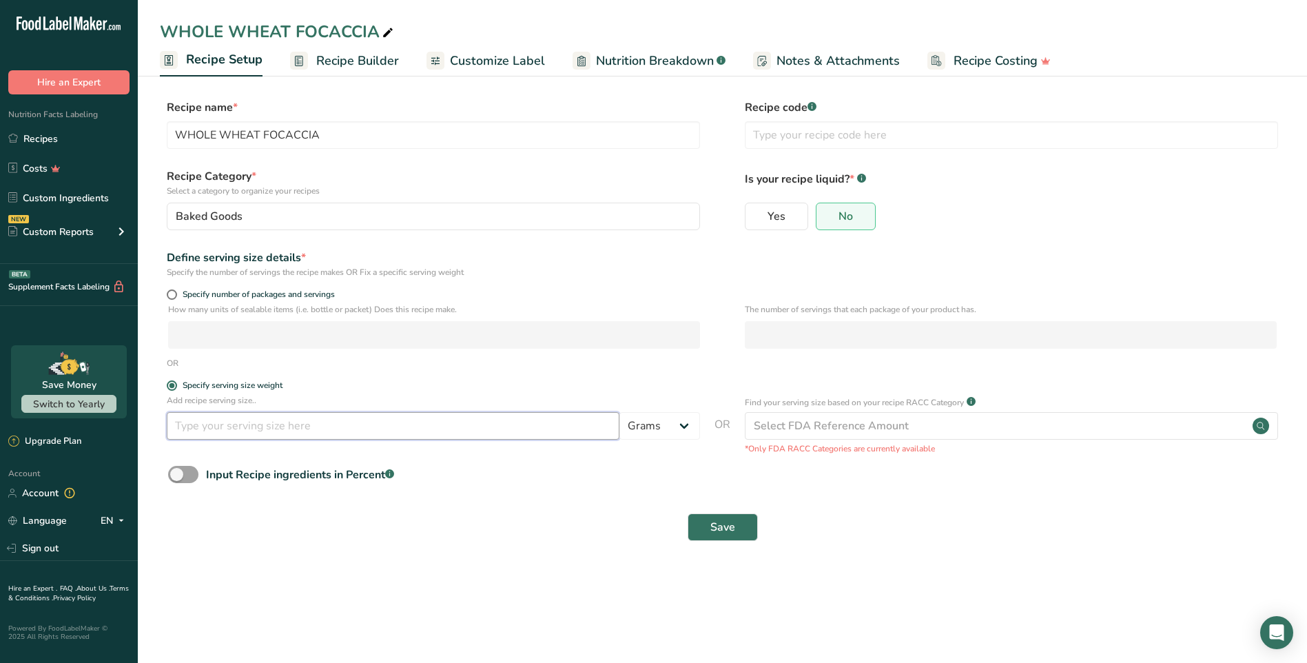
click at [280, 425] on input "number" at bounding box center [393, 426] width 453 height 28
type input "1"
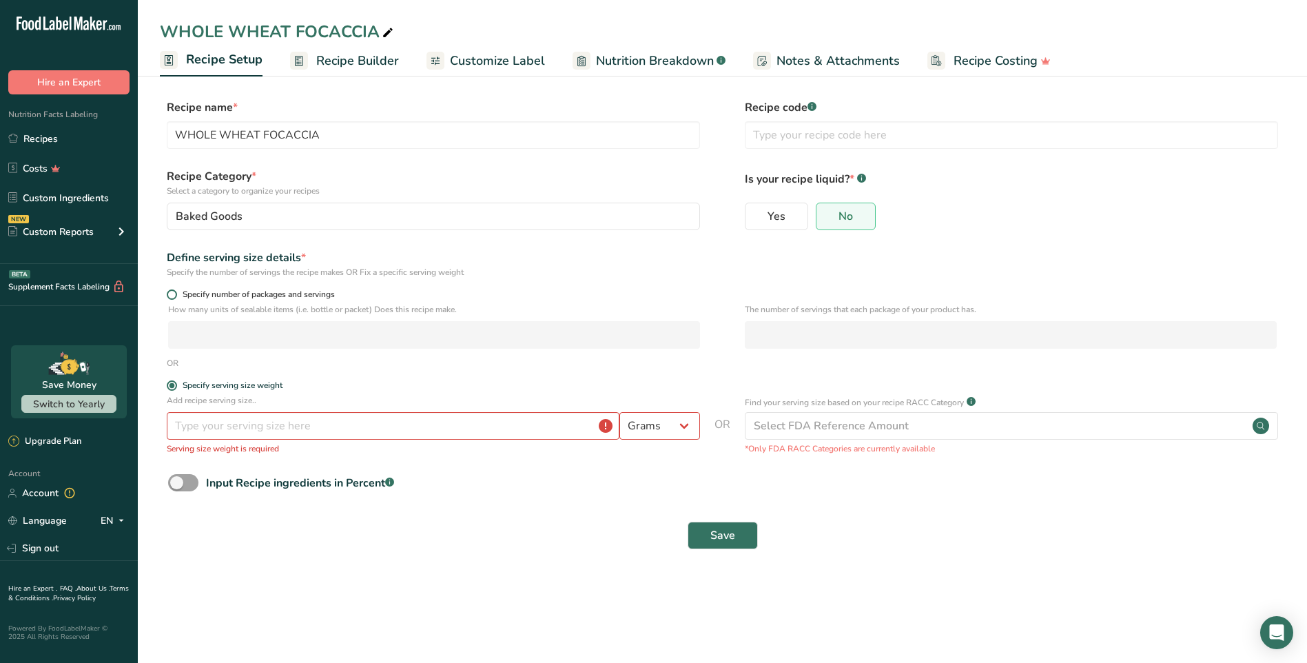
click at [174, 293] on span at bounding box center [172, 294] width 10 height 10
click at [174, 293] on input "Specify number of packages and servings" at bounding box center [171, 294] width 9 height 9
radio input "true"
radio input "false"
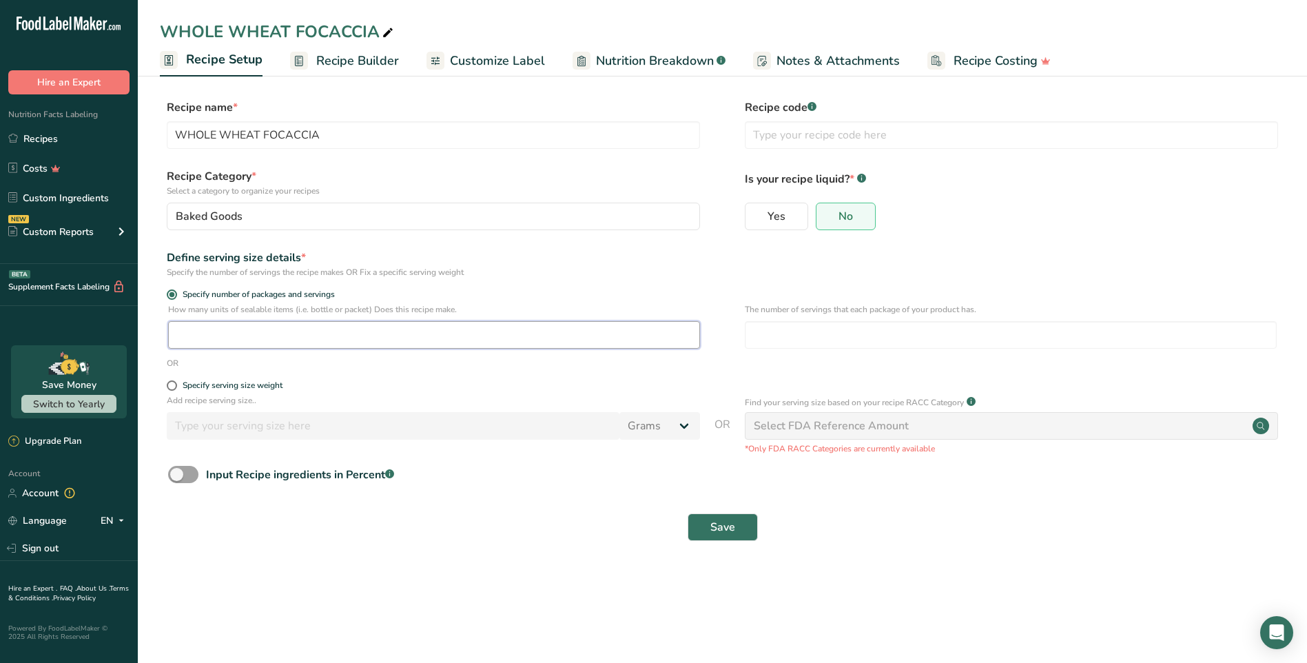
click at [307, 339] on input "number" at bounding box center [434, 335] width 532 height 28
type input "16"
click at [959, 337] on input "number" at bounding box center [1011, 335] width 532 height 28
type input "20"
click at [727, 529] on span "Save" at bounding box center [722, 527] width 25 height 17
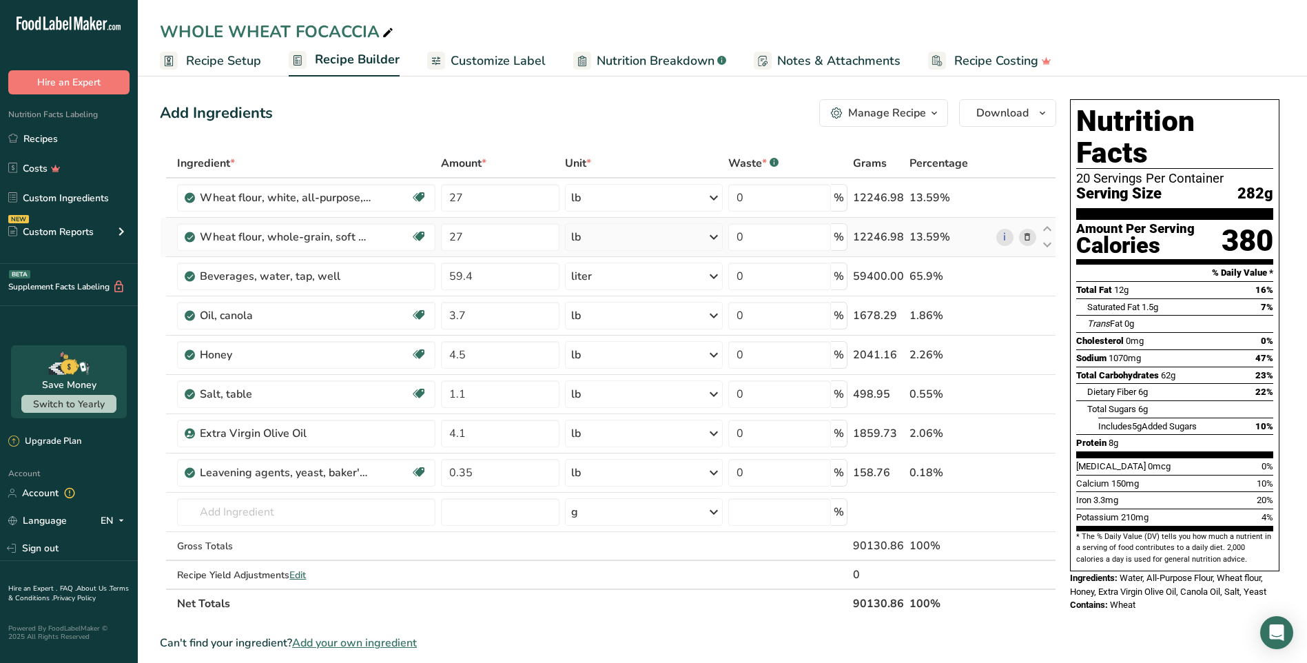
drag, startPoint x: 238, startPoint y: 62, endPoint x: 839, endPoint y: 244, distance: 627.8
click at [238, 62] on span "Recipe Setup" at bounding box center [223, 61] width 75 height 19
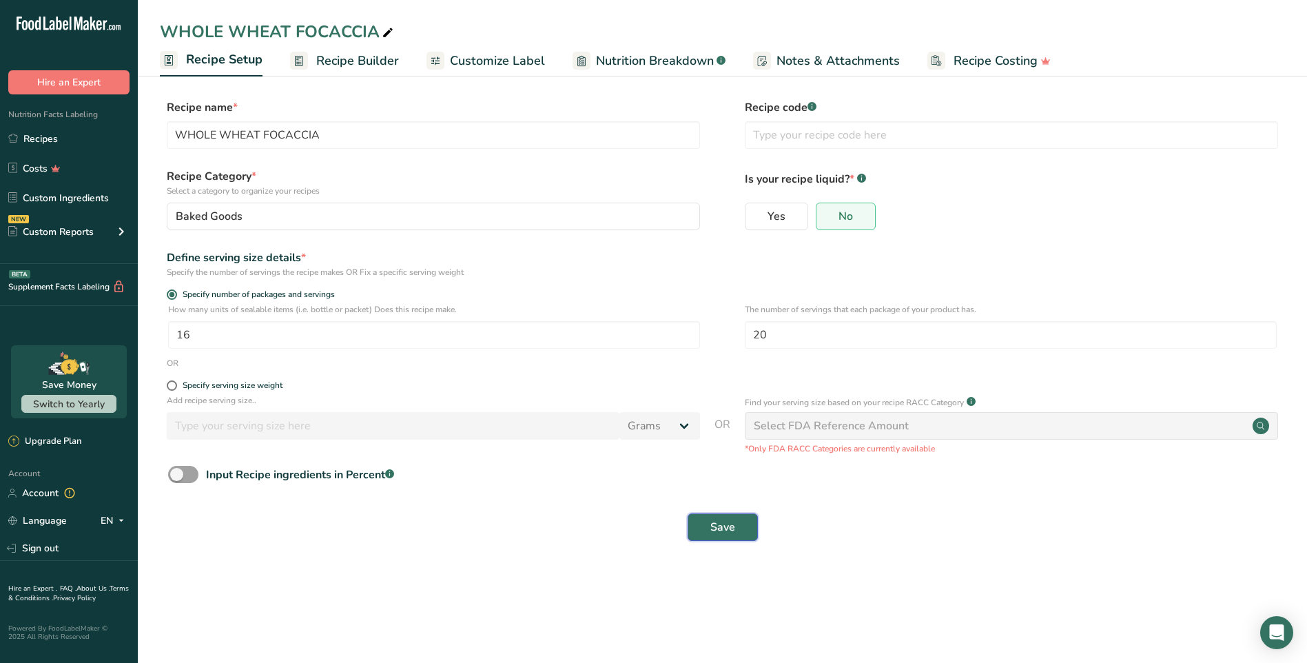
drag, startPoint x: 738, startPoint y: 525, endPoint x: 852, endPoint y: 490, distance: 119.7
click at [737, 524] on button "Save" at bounding box center [723, 527] width 70 height 28
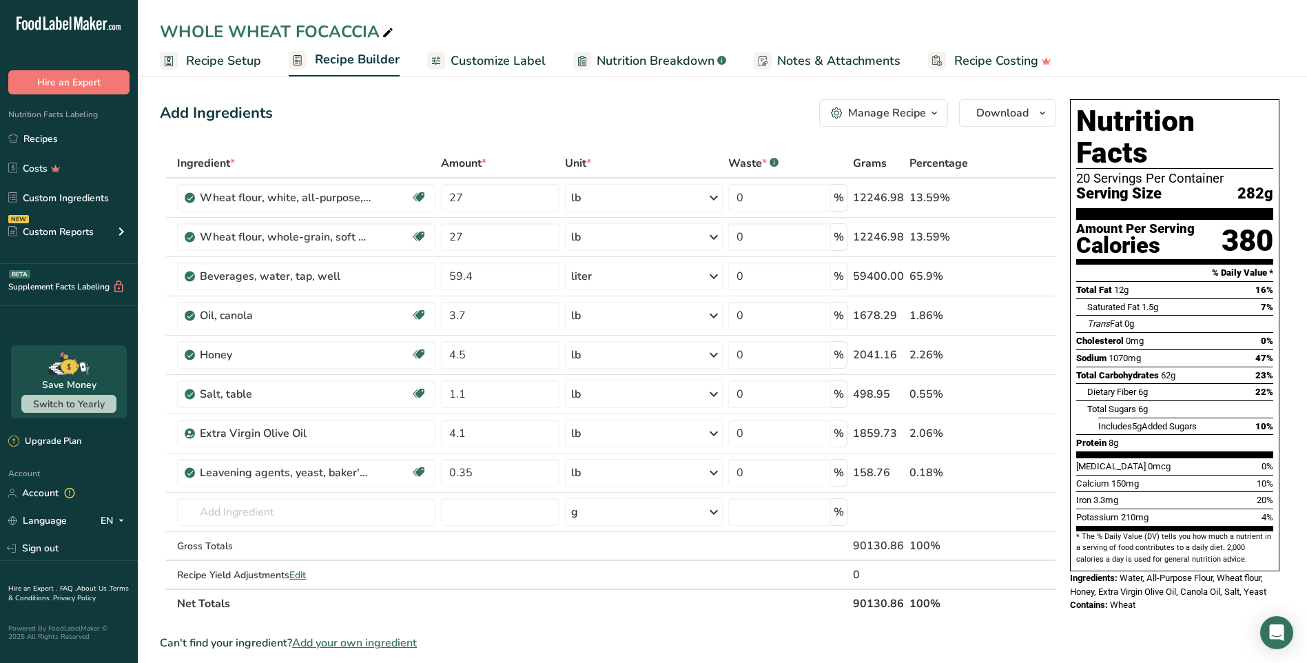
click at [934, 114] on icon "button" at bounding box center [934, 113] width 11 height 17
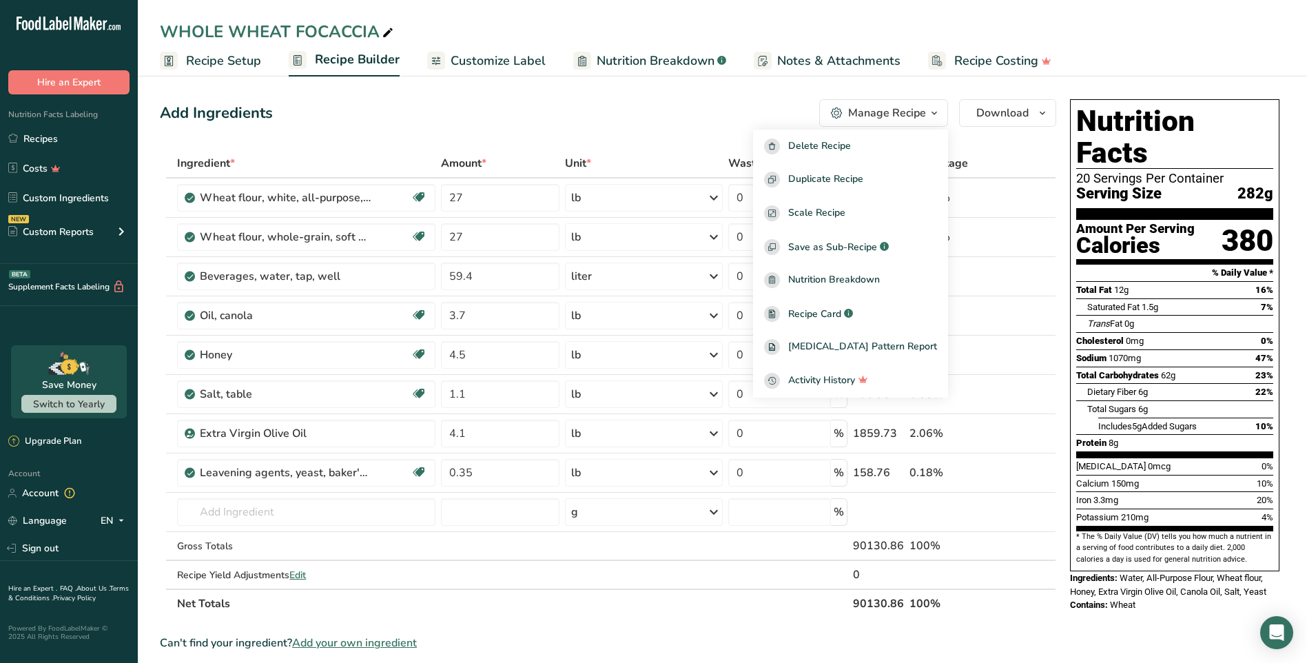
click at [726, 108] on div "Add Ingredients Manage Recipe Delete Recipe Duplicate Recipe Scale Recipe Save …" at bounding box center [608, 113] width 896 height 28
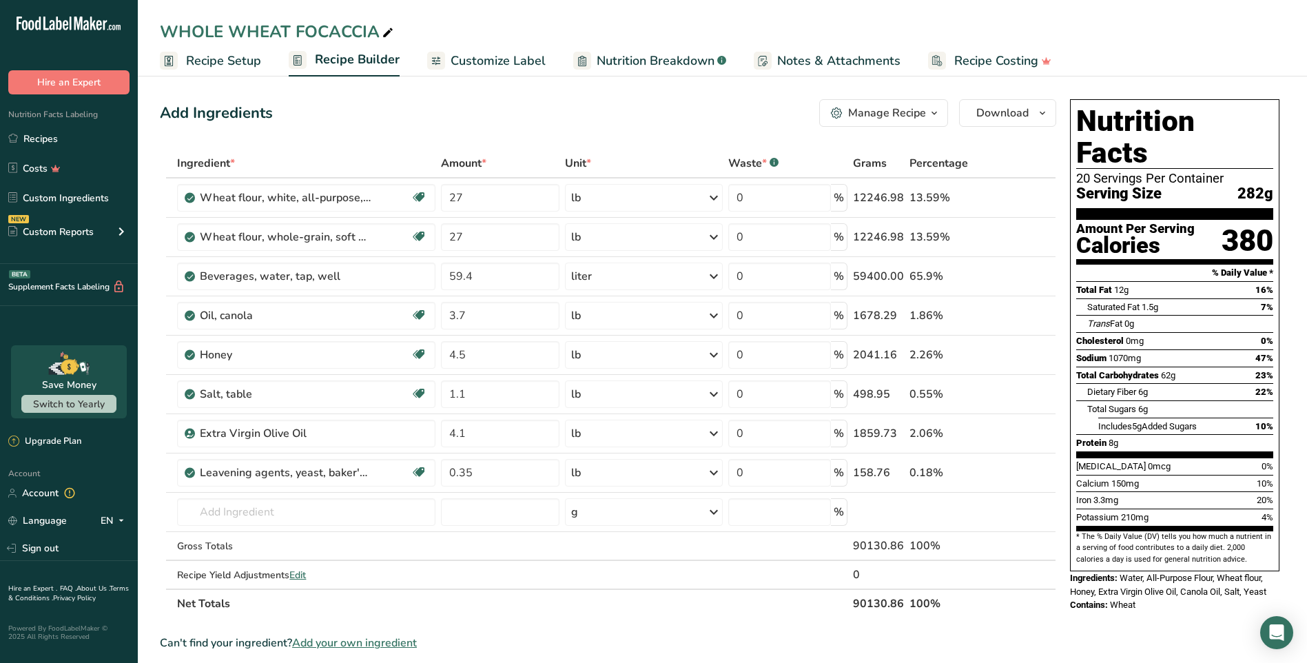
drag, startPoint x: 1116, startPoint y: 393, endPoint x: 1090, endPoint y: 406, distance: 29.3
click at [1111, 421] on span "Includes 5g Added Sugars" at bounding box center [1147, 426] width 99 height 10
click at [559, 316] on input "3.7" at bounding box center [500, 316] width 119 height 28
click at [557, 318] on input "3.7" at bounding box center [500, 316] width 119 height 28
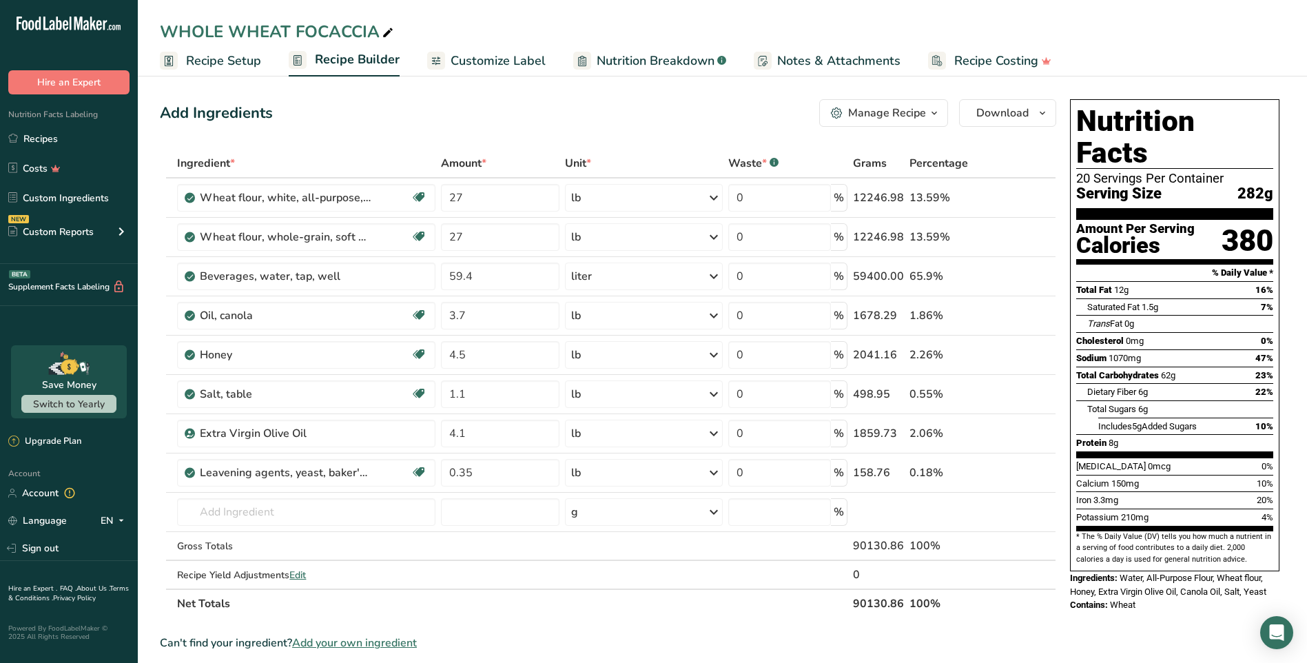
click at [762, 619] on section "Ingredient * Amount * Unit * Waste * .a-a{fill:#347362;}.b-a{fill:#fff;} Grams …" at bounding box center [608, 616] width 896 height 935
drag, startPoint x: 236, startPoint y: 65, endPoint x: 864, endPoint y: 367, distance: 696.8
click at [236, 65] on span "Recipe Setup" at bounding box center [223, 61] width 75 height 19
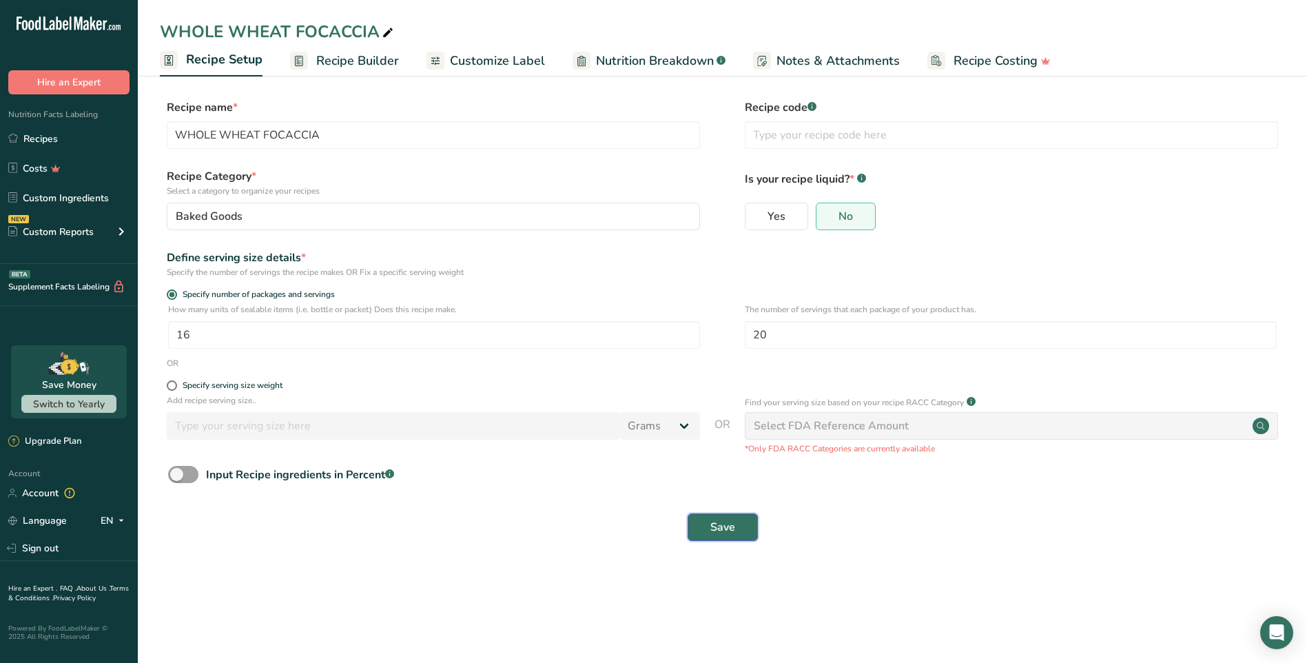
drag, startPoint x: 722, startPoint y: 525, endPoint x: 976, endPoint y: 472, distance: 259.1
click at [724, 524] on span "Save" at bounding box center [722, 527] width 25 height 17
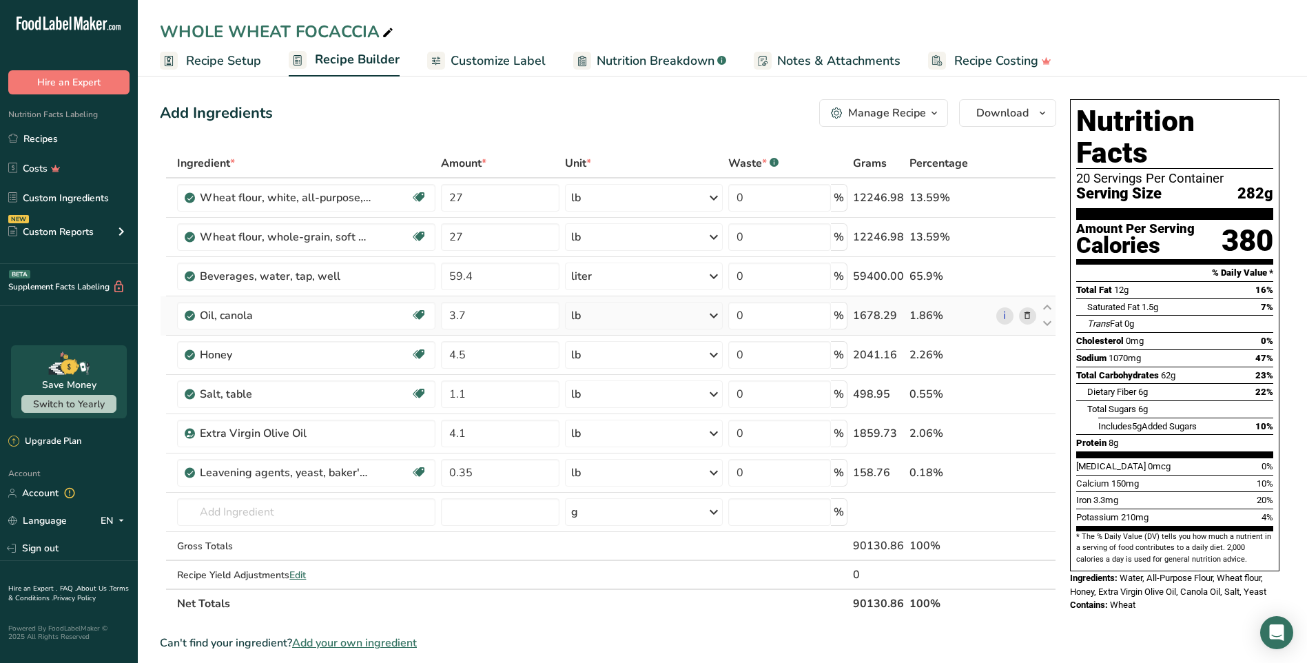
drag, startPoint x: 715, startPoint y: 280, endPoint x: 724, endPoint y: 299, distance: 20.6
click at [715, 280] on icon at bounding box center [714, 276] width 17 height 25
drag, startPoint x: 750, startPoint y: 644, endPoint x: 748, endPoint y: 631, distance: 13.9
click at [750, 641] on div "Can't find your ingredient? Add your own ingredient" at bounding box center [608, 643] width 896 height 17
drag, startPoint x: 221, startPoint y: 63, endPoint x: 590, endPoint y: 483, distance: 559.1
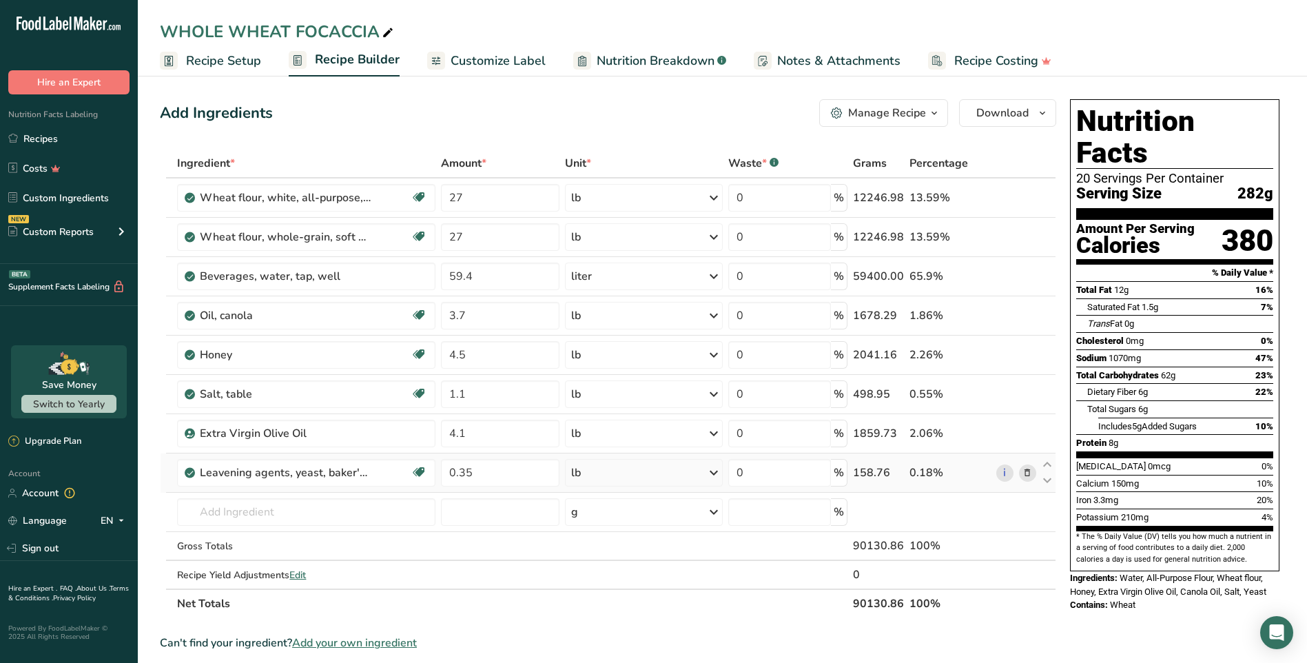
click at [222, 61] on span "Recipe Setup" at bounding box center [223, 61] width 75 height 19
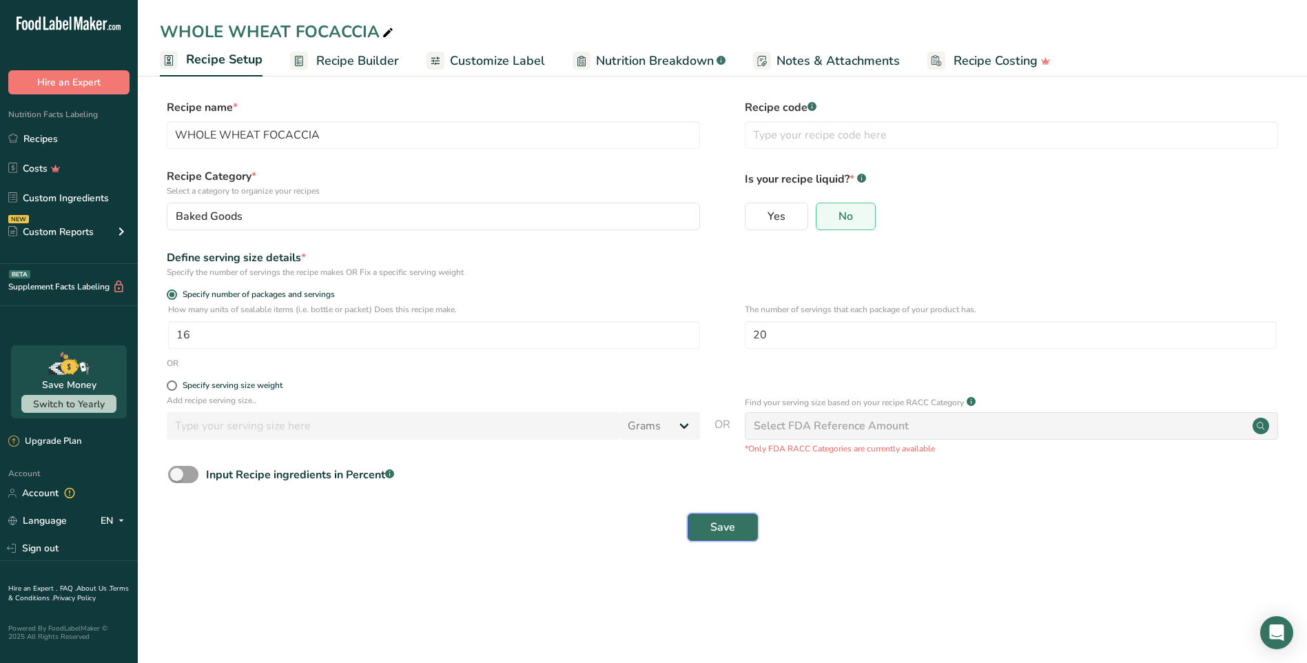
drag, startPoint x: 720, startPoint y: 533, endPoint x: 998, endPoint y: 436, distance: 294.9
click at [720, 533] on span "Save" at bounding box center [722, 527] width 25 height 17
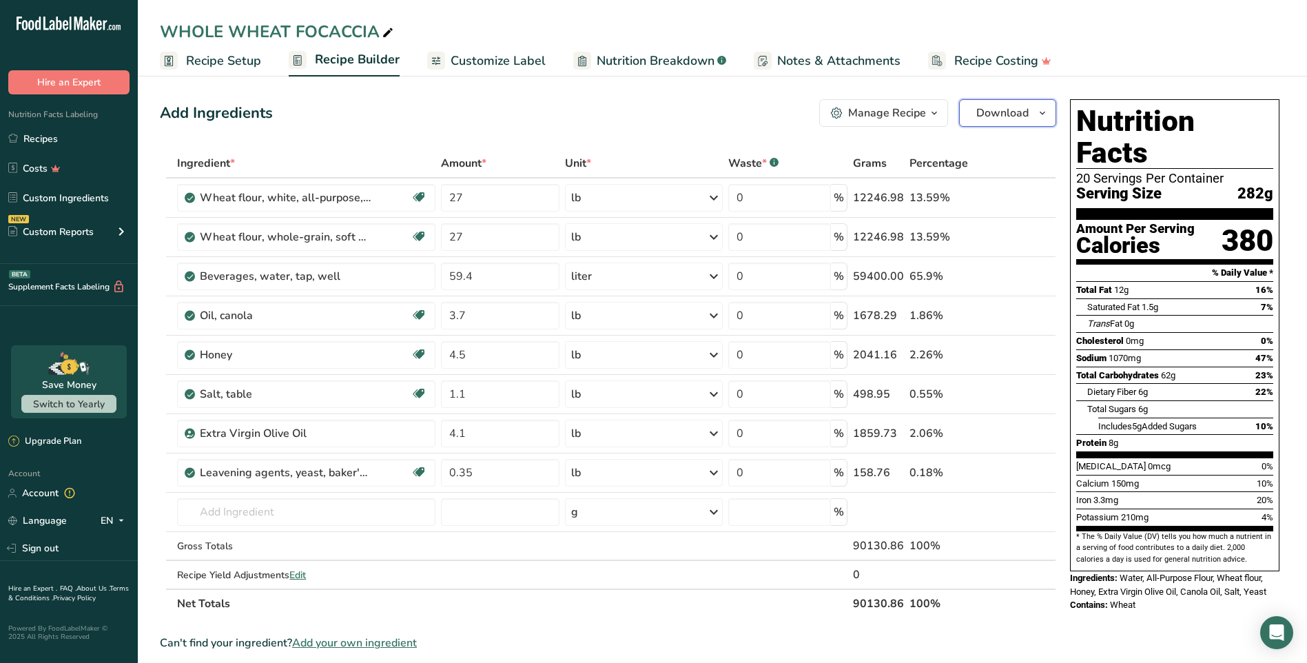
click at [1027, 118] on span "Download" at bounding box center [1002, 113] width 52 height 17
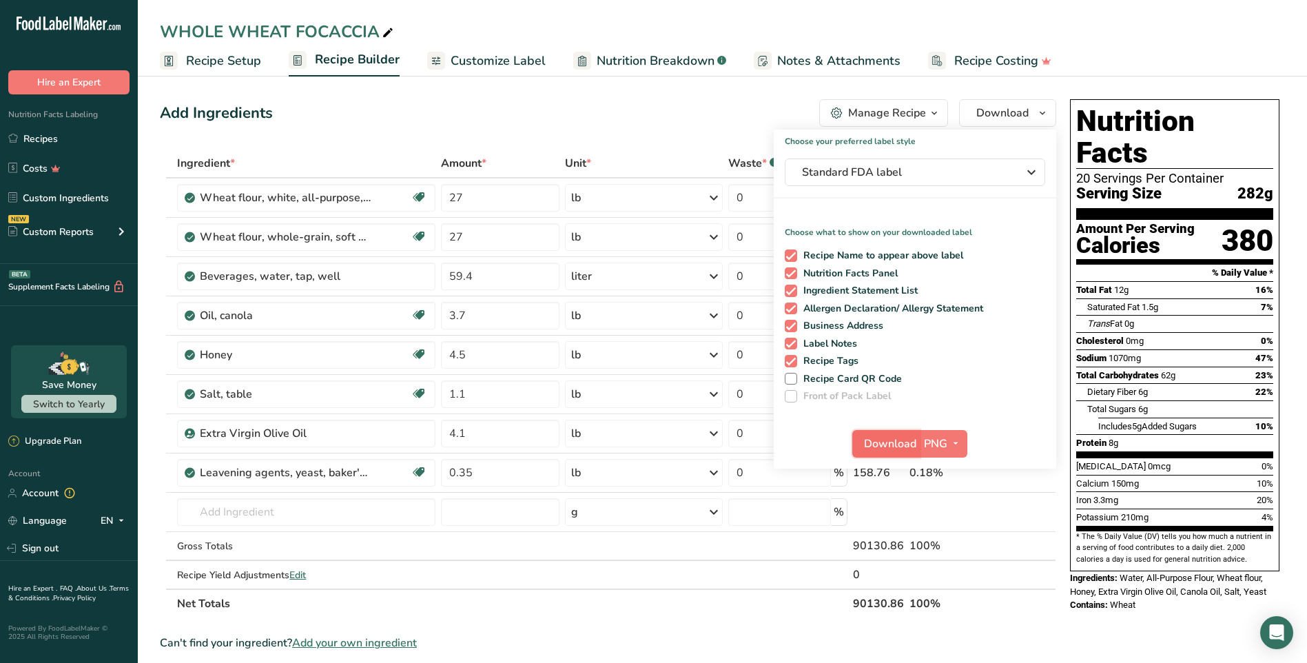
click at [890, 448] on span "Download" at bounding box center [890, 444] width 52 height 17
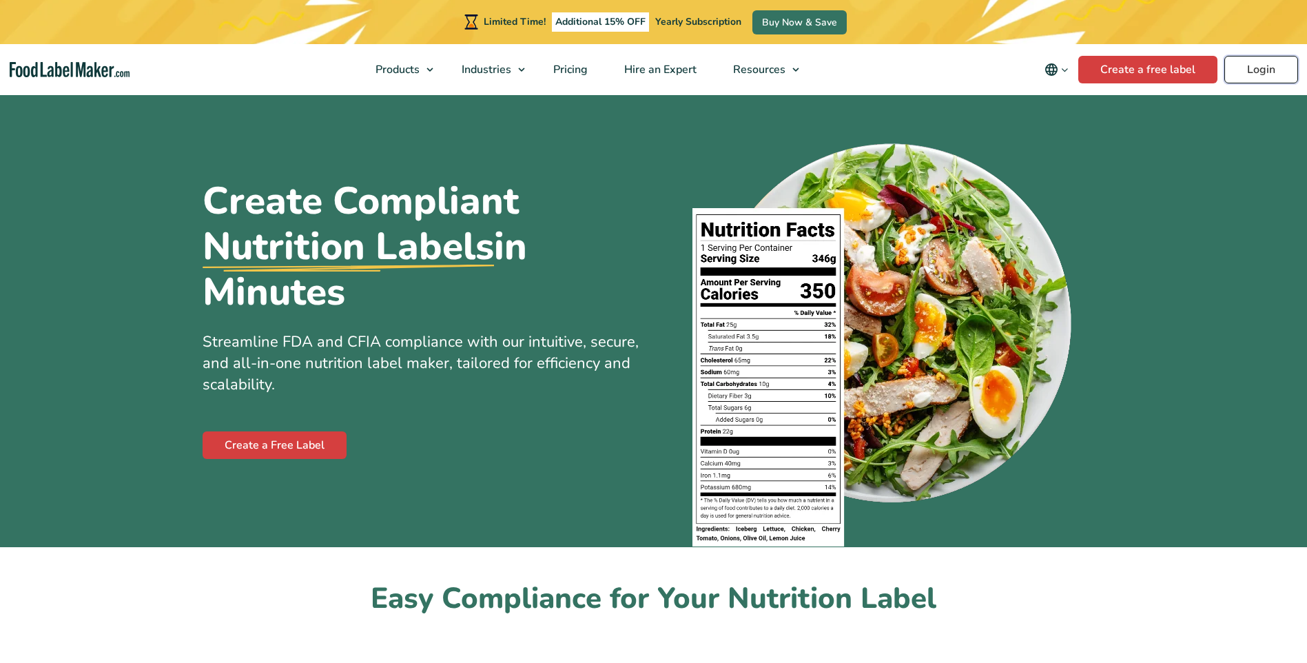
click at [1269, 71] on link "Login" at bounding box center [1262, 70] width 74 height 28
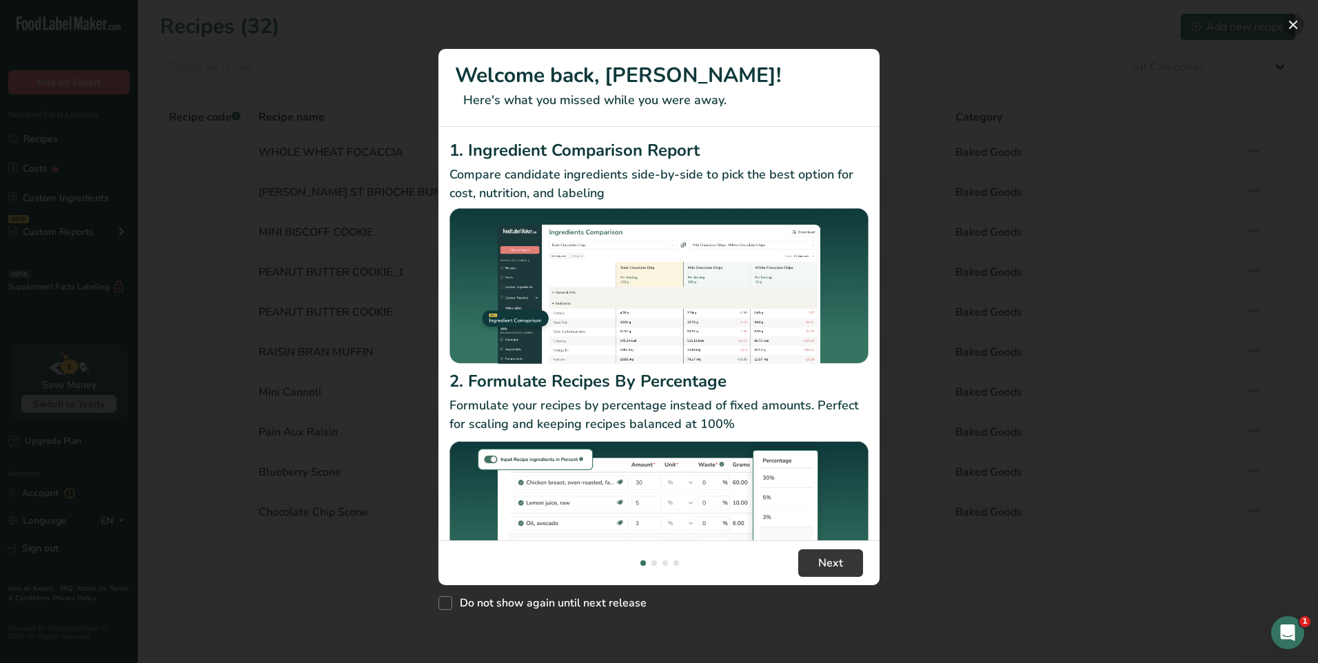
click at [1294, 25] on button "New Features" at bounding box center [1293, 25] width 22 height 22
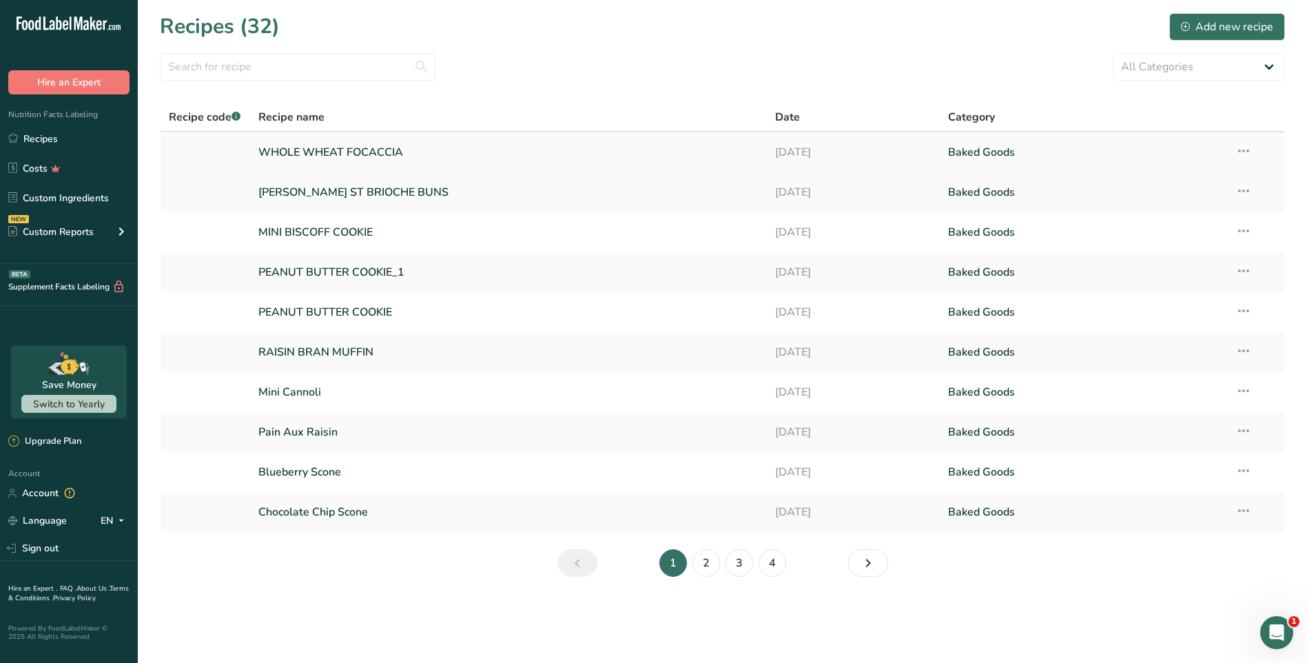
click at [459, 161] on link "WHOLE WHEAT FOCACCIA" at bounding box center [508, 152] width 501 height 29
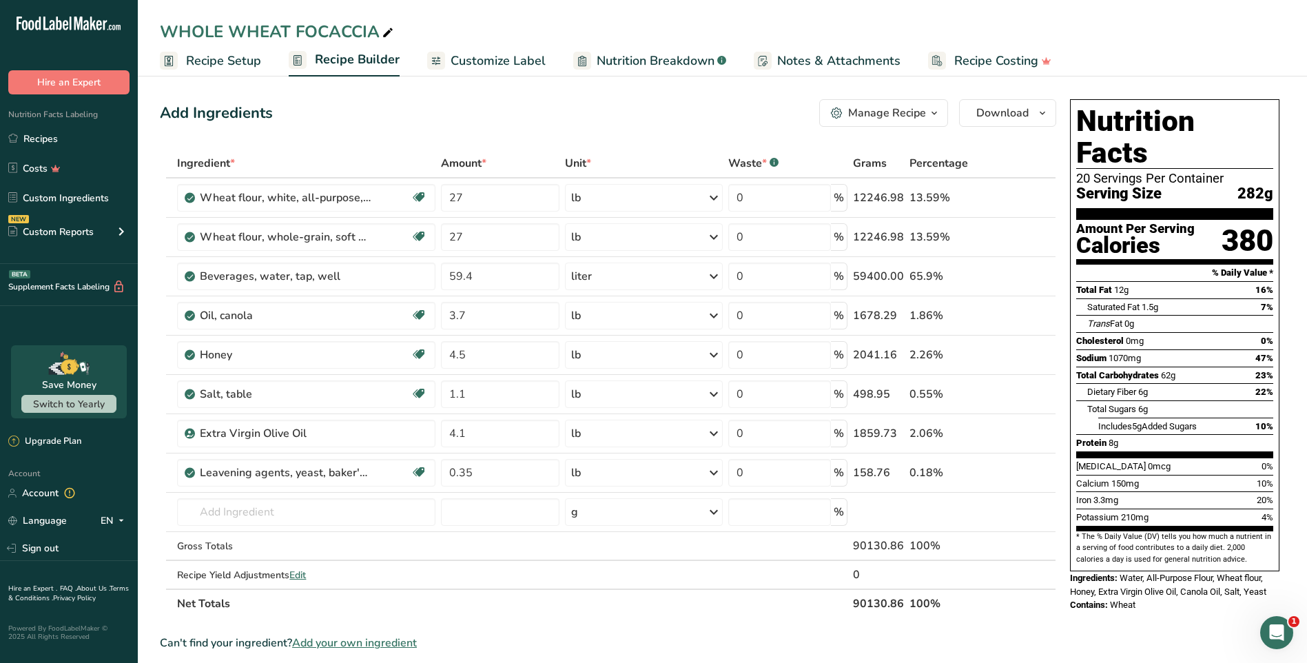
click at [223, 60] on span "Recipe Setup" at bounding box center [223, 61] width 75 height 19
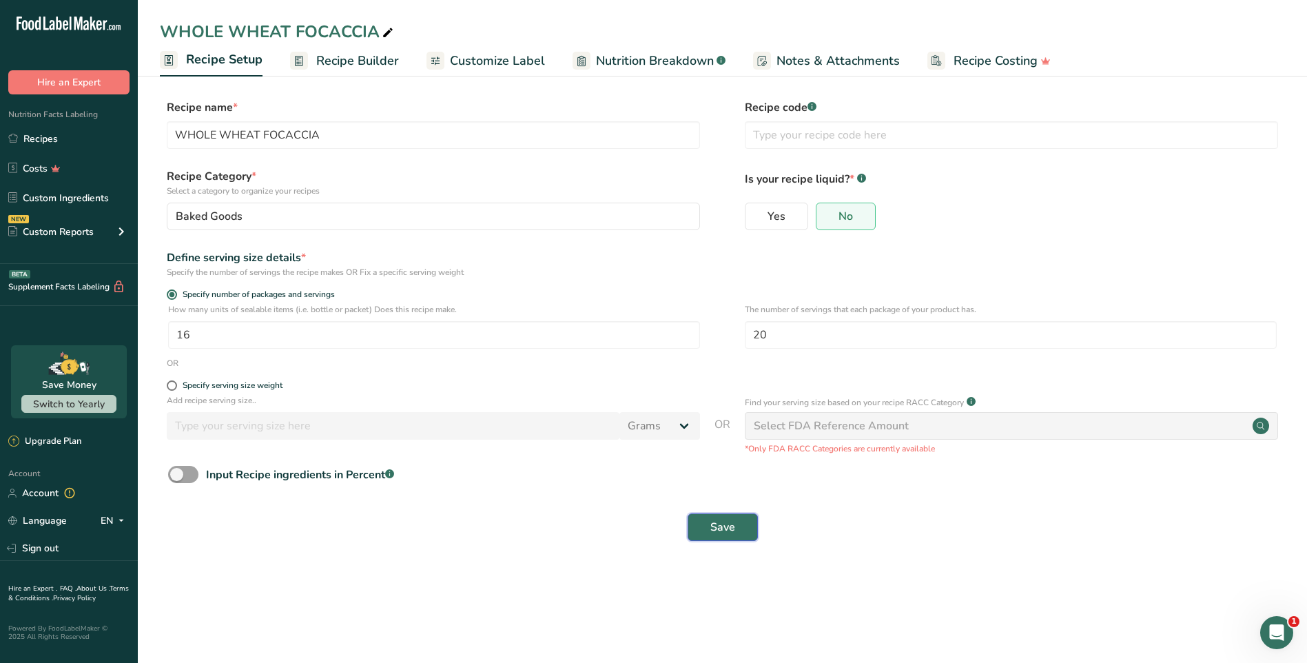
drag, startPoint x: 718, startPoint y: 528, endPoint x: 809, endPoint y: 542, distance: 92.0
click at [718, 527] on span "Save" at bounding box center [722, 527] width 25 height 17
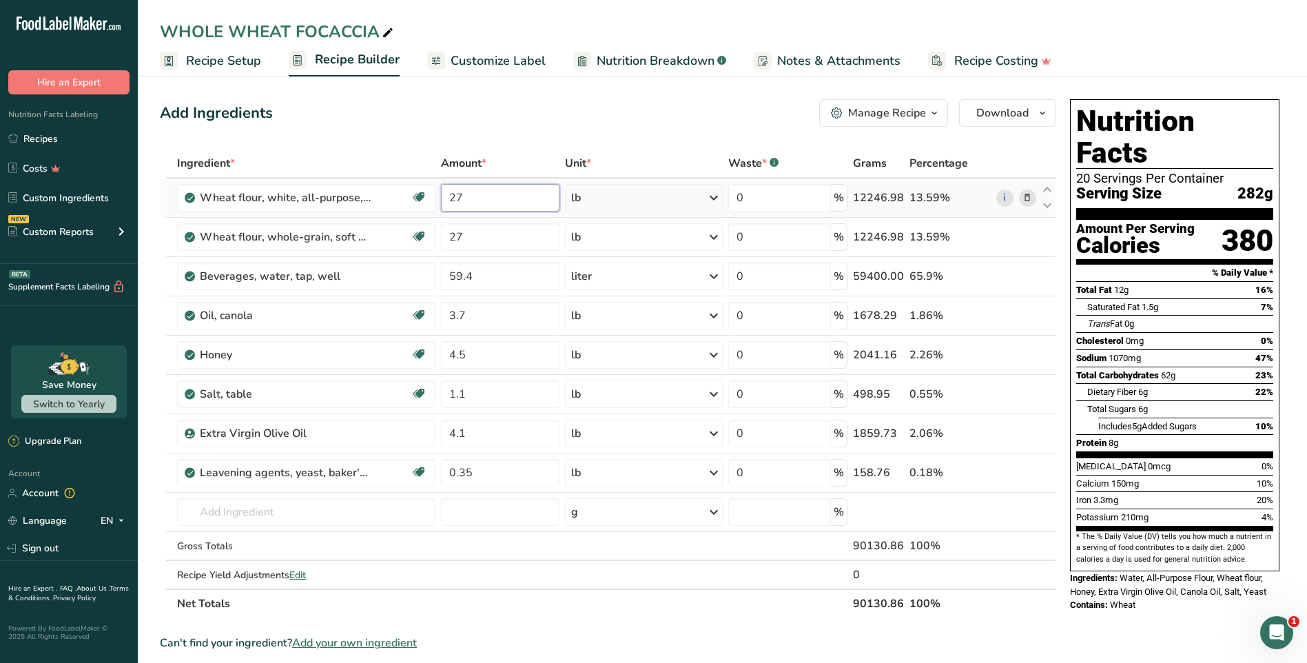
click at [522, 202] on input "27" at bounding box center [500, 198] width 119 height 28
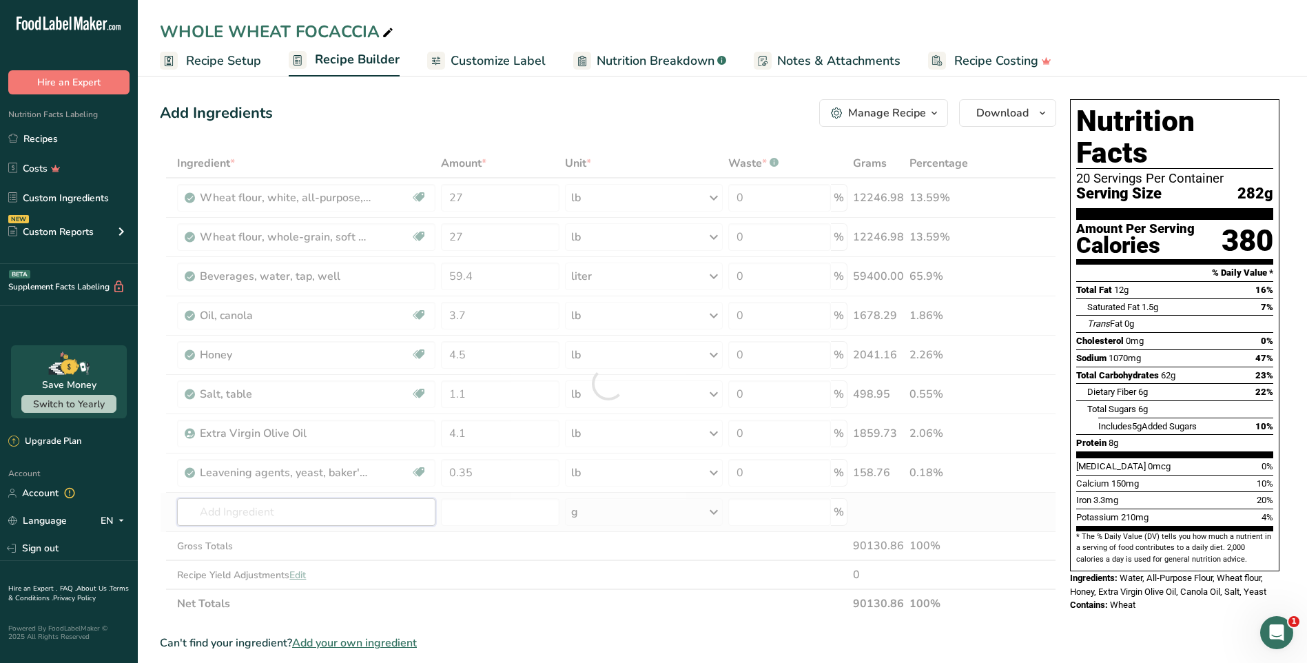
click at [332, 509] on div "Ingredient * Amount * Unit * Waste * .a-a{fill:#347362;}.b-a{fill:#fff;} Grams …" at bounding box center [608, 383] width 896 height 469
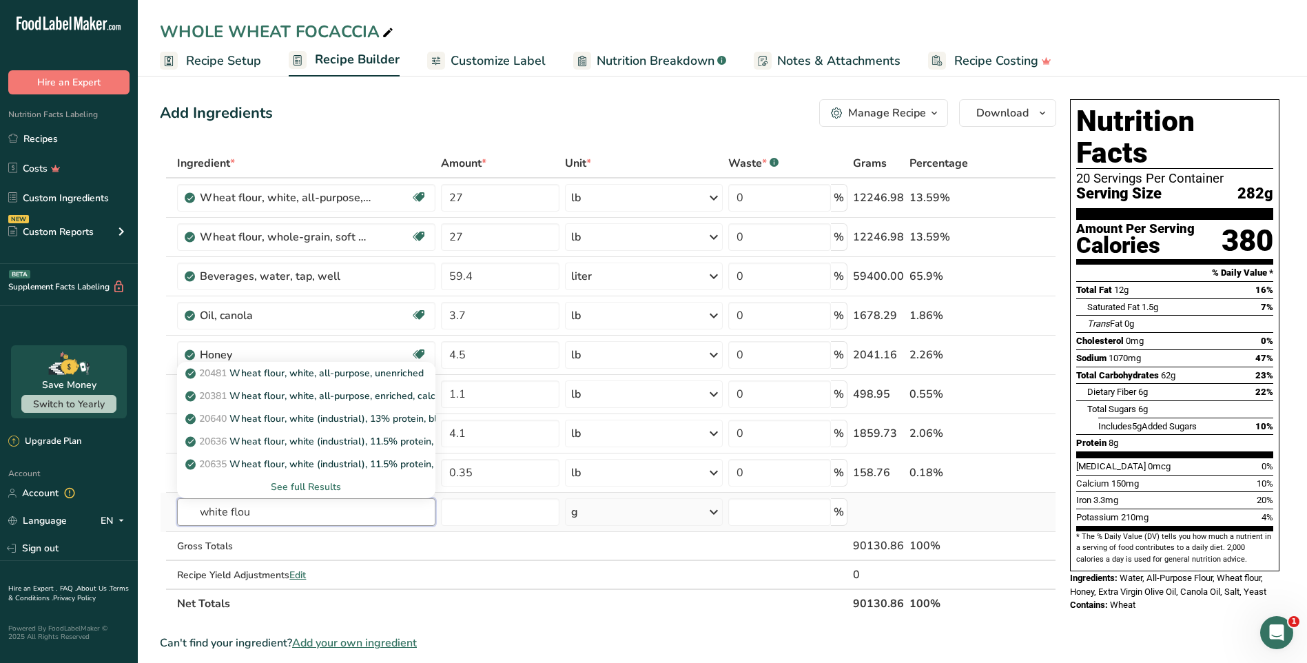
type input "white flou"
click at [291, 486] on div "See full Results" at bounding box center [306, 487] width 236 height 14
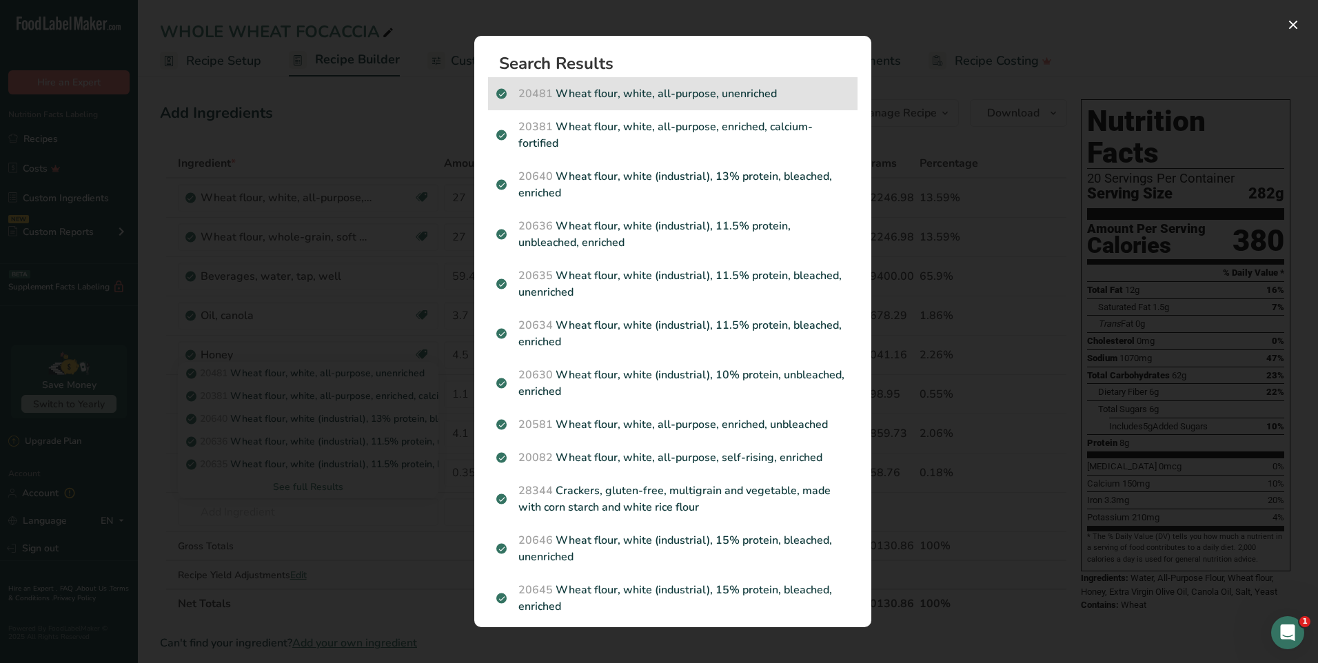
click at [646, 92] on p "20481 Wheat flour, white, all-purpose, unenriched" at bounding box center [672, 93] width 353 height 17
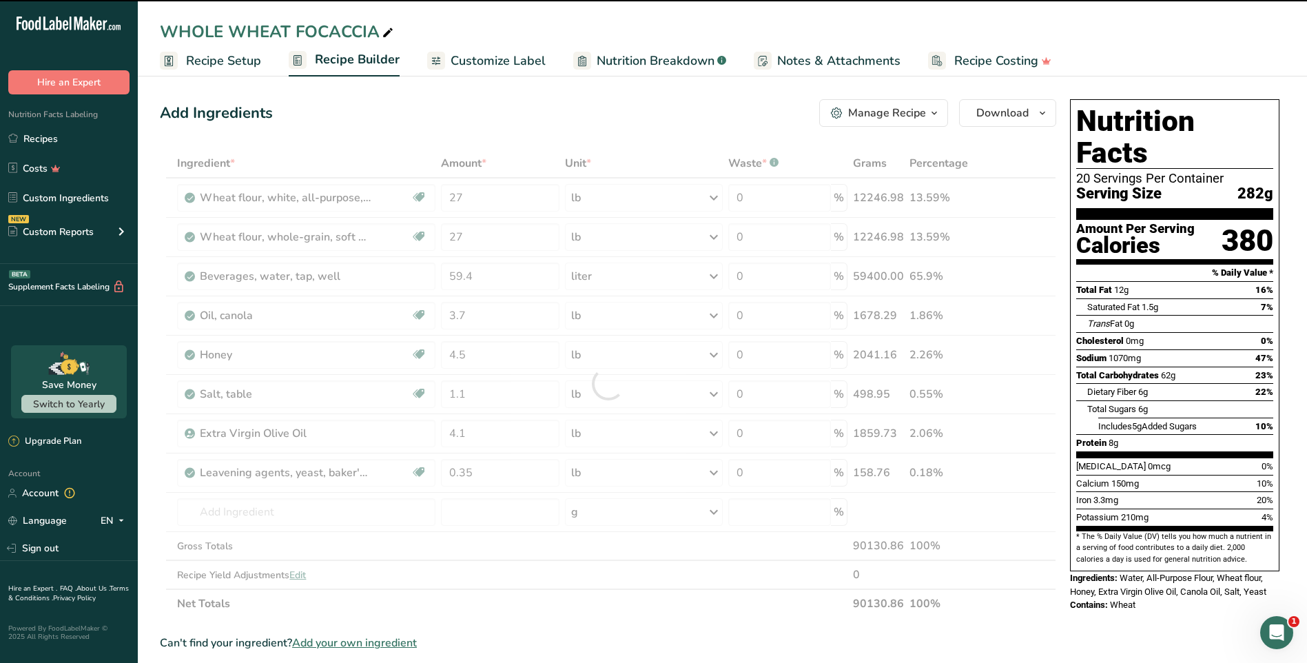
type input "0"
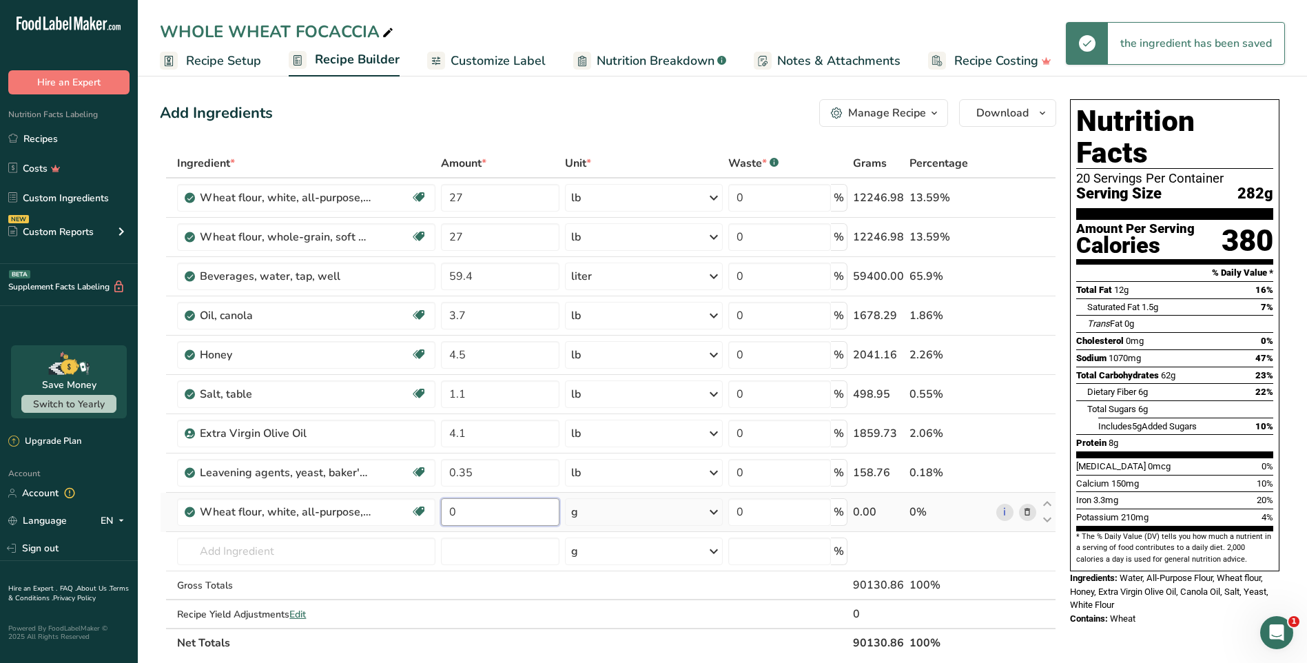
click at [522, 516] on input "0" at bounding box center [500, 512] width 119 height 28
type input "7"
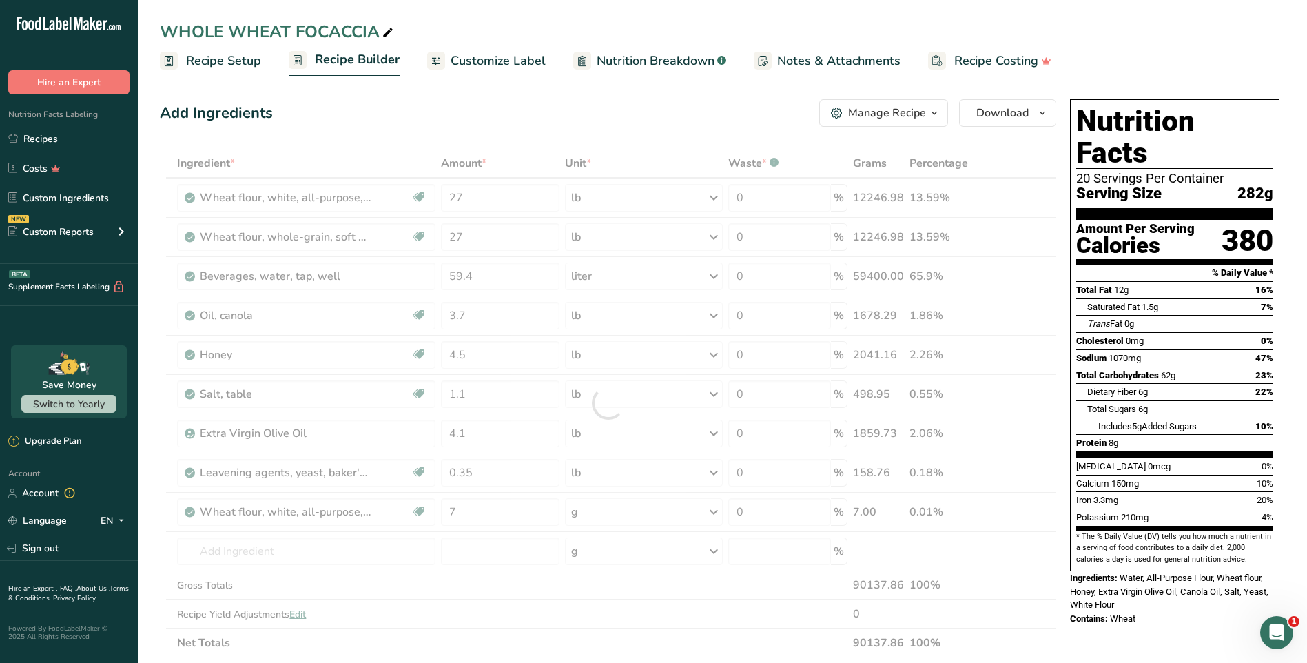
click at [716, 513] on div "Ingredient * Amount * Unit * Waste * .a-a{fill:#347362;}.b-a{fill:#fff;} Grams …" at bounding box center [608, 403] width 896 height 509
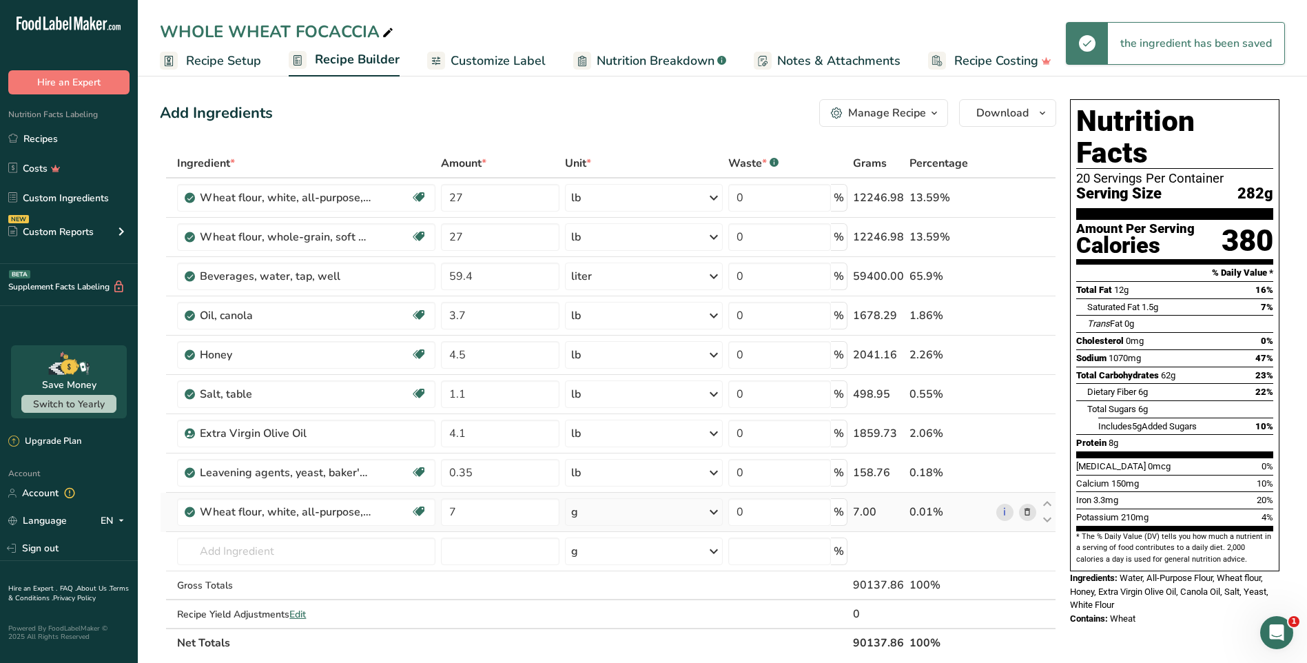
click at [714, 512] on icon at bounding box center [714, 512] width 17 height 25
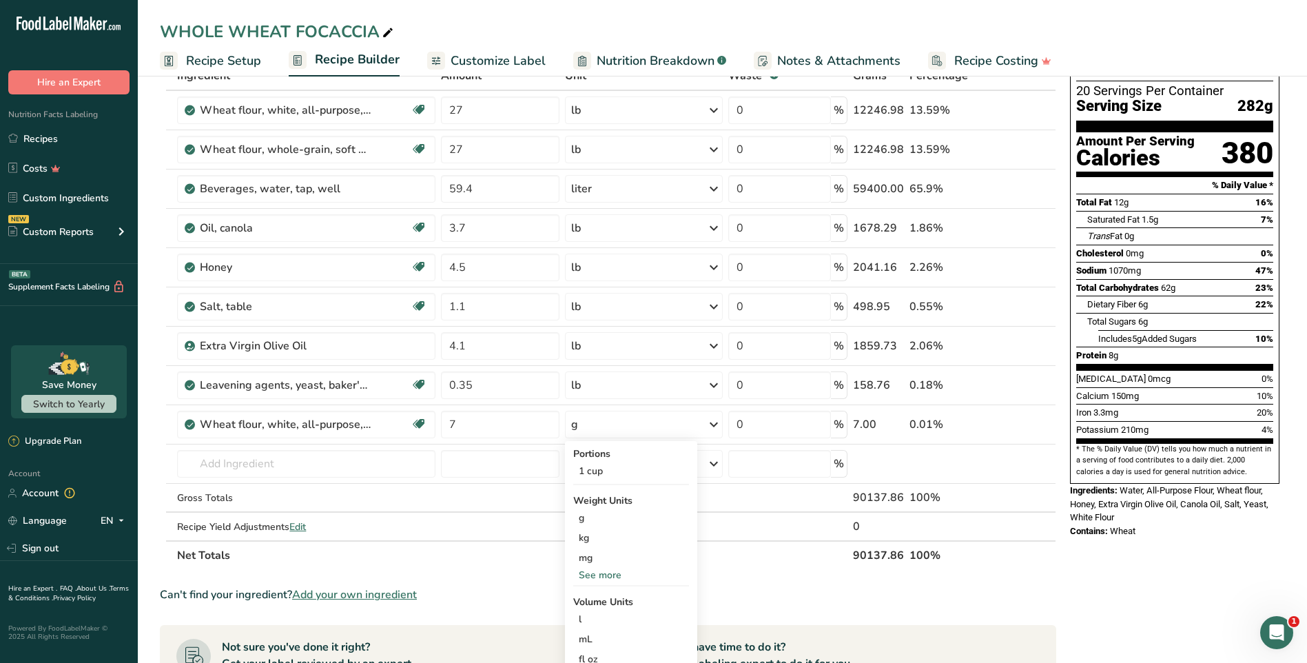
scroll to position [276, 0]
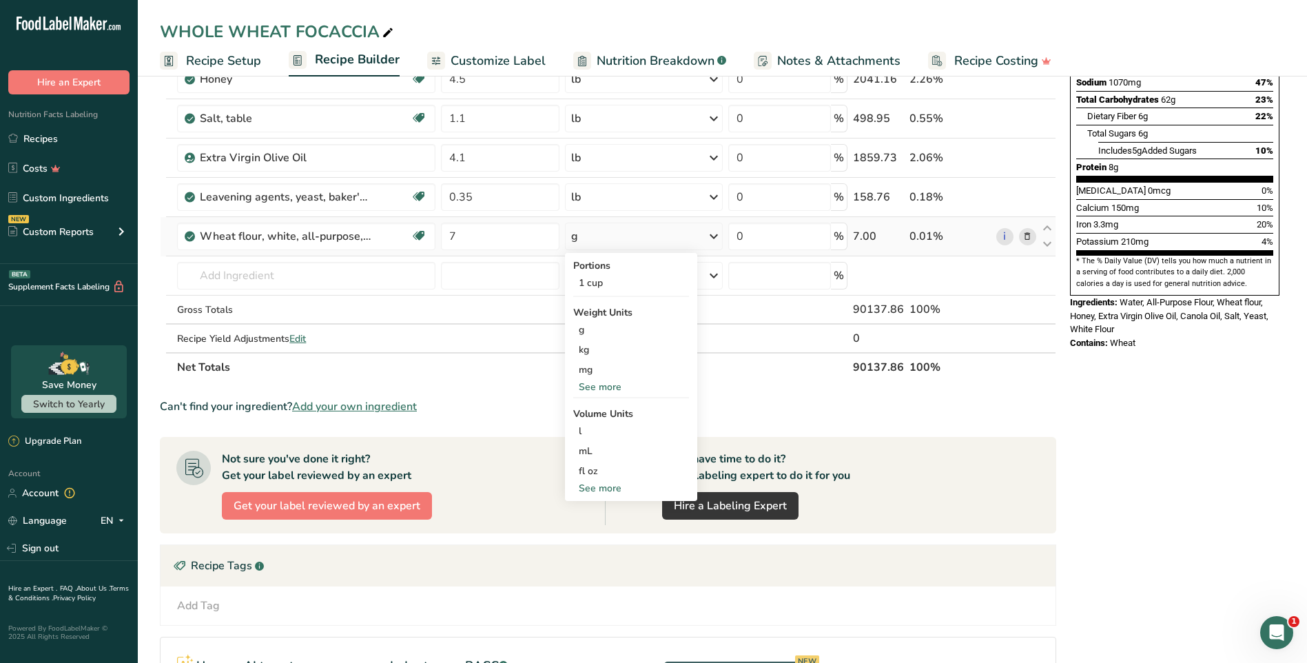
click at [613, 383] on div "See more" at bounding box center [631, 387] width 116 height 14
click at [586, 407] on div "lb" at bounding box center [631, 410] width 116 height 20
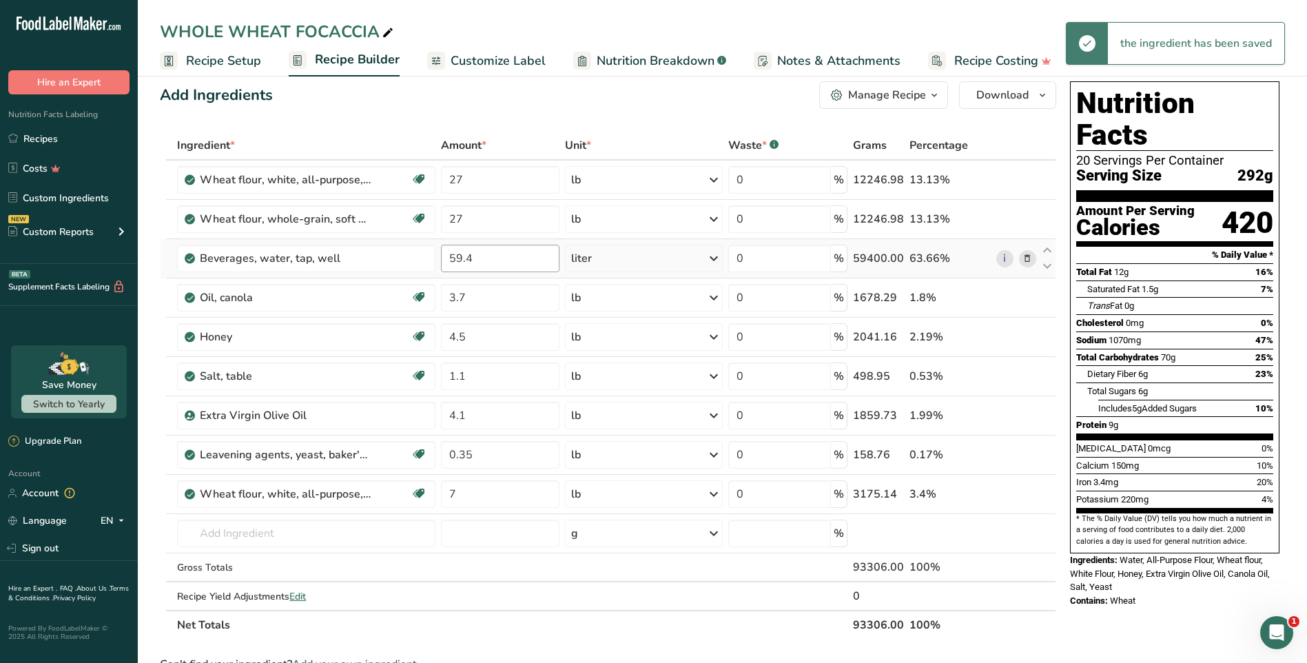
scroll to position [0, 0]
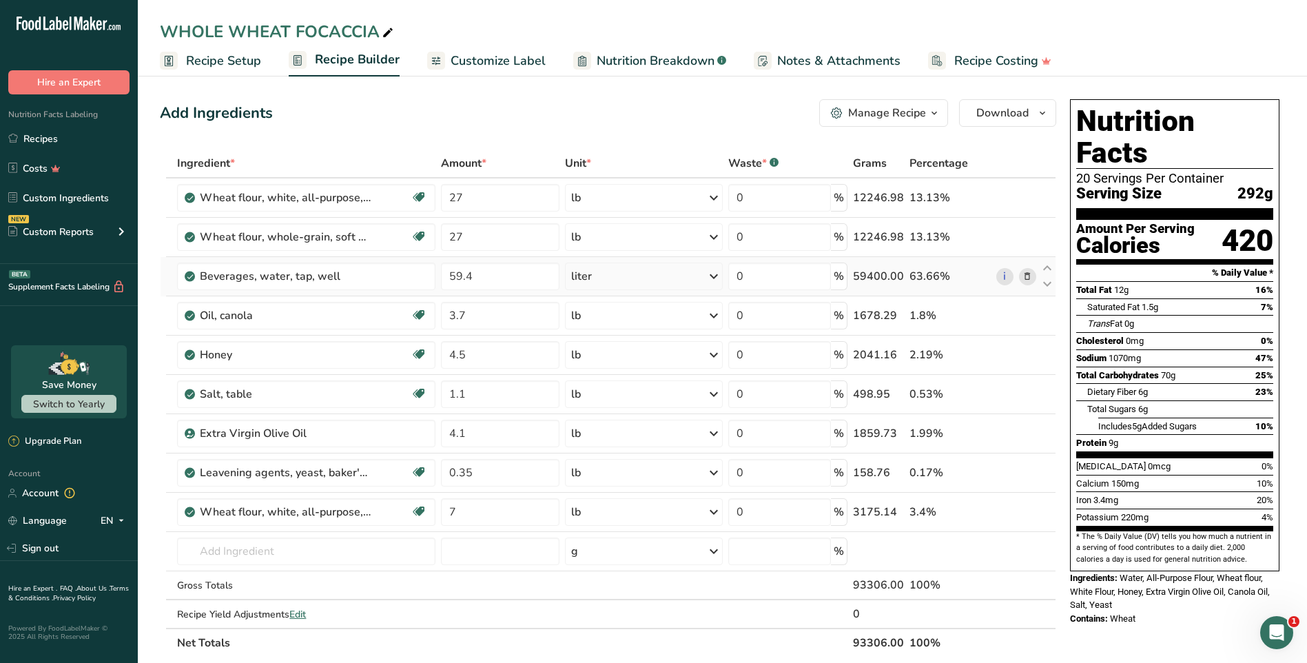
click at [715, 274] on icon at bounding box center [714, 276] width 17 height 25
click at [610, 466] on div "See more" at bounding box center [631, 467] width 116 height 14
click at [592, 491] on div "lb" at bounding box center [631, 490] width 116 height 20
click at [507, 281] on input "59.4" at bounding box center [500, 277] width 119 height 28
type input "5"
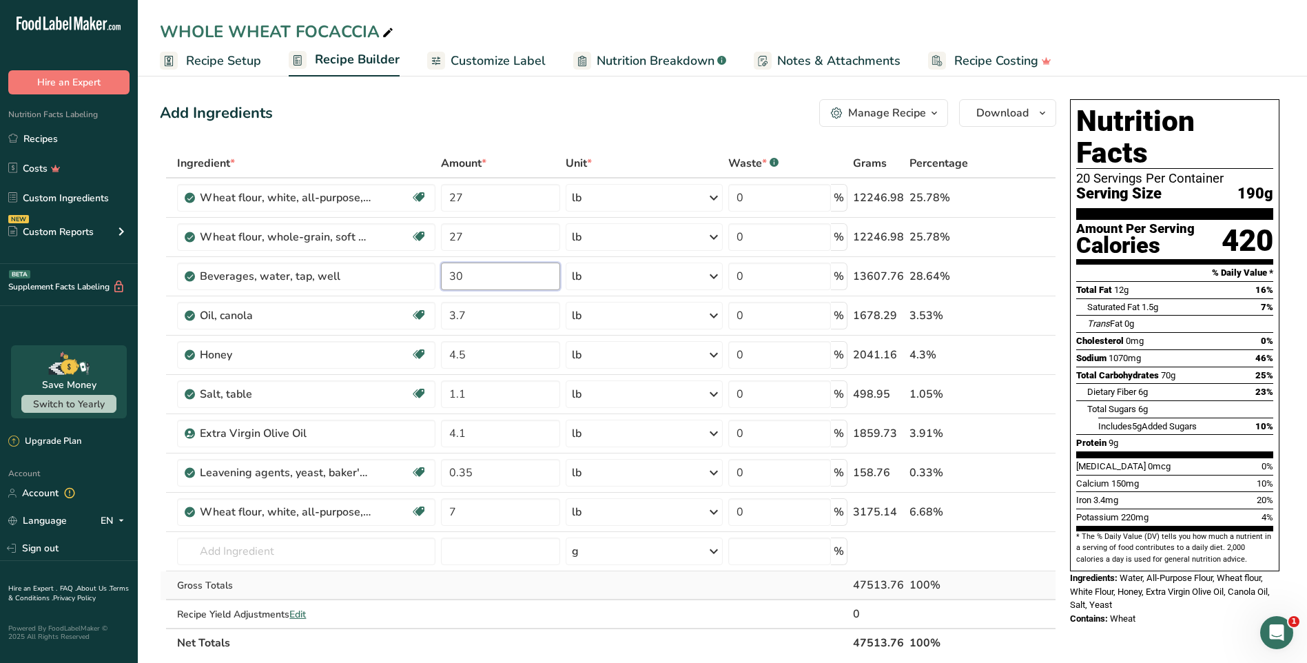
type input "30"
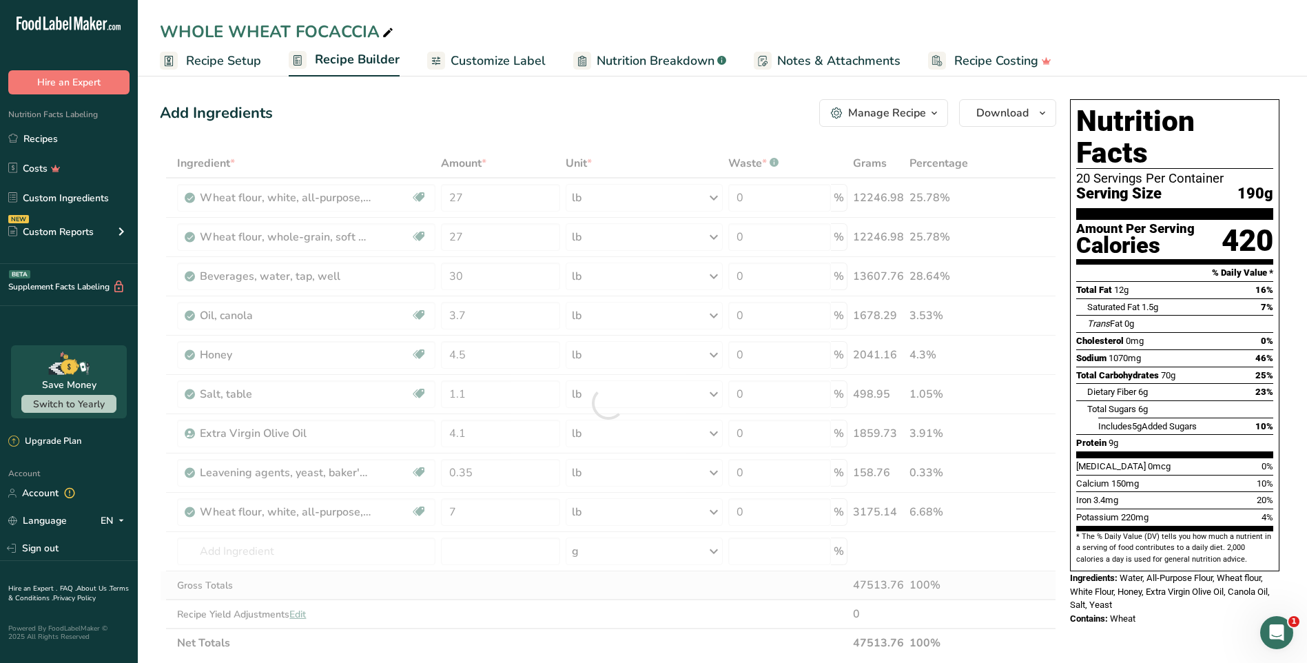
drag, startPoint x: 602, startPoint y: 599, endPoint x: 706, endPoint y: 608, distance: 105.2
click at [603, 599] on div "Ingredient * Amount * Unit * Waste * .a-a{fill:#347362;}.b-a{fill:#fff;} Grams …" at bounding box center [608, 403] width 896 height 509
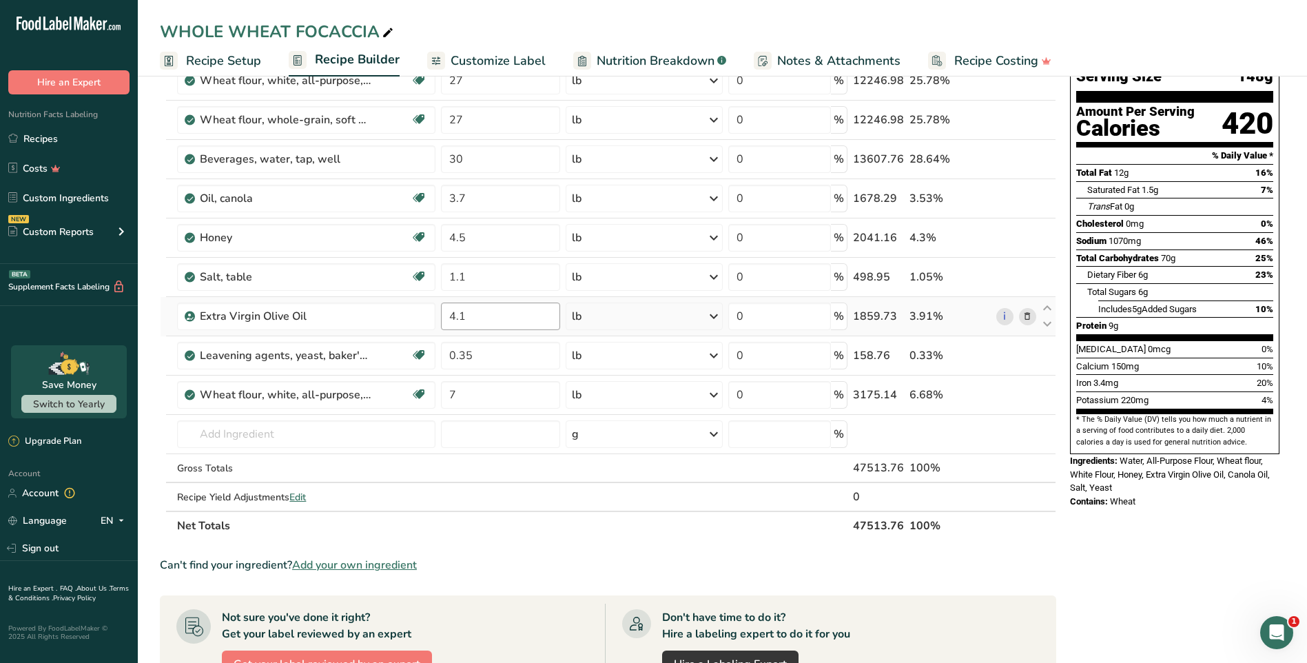
scroll to position [138, 0]
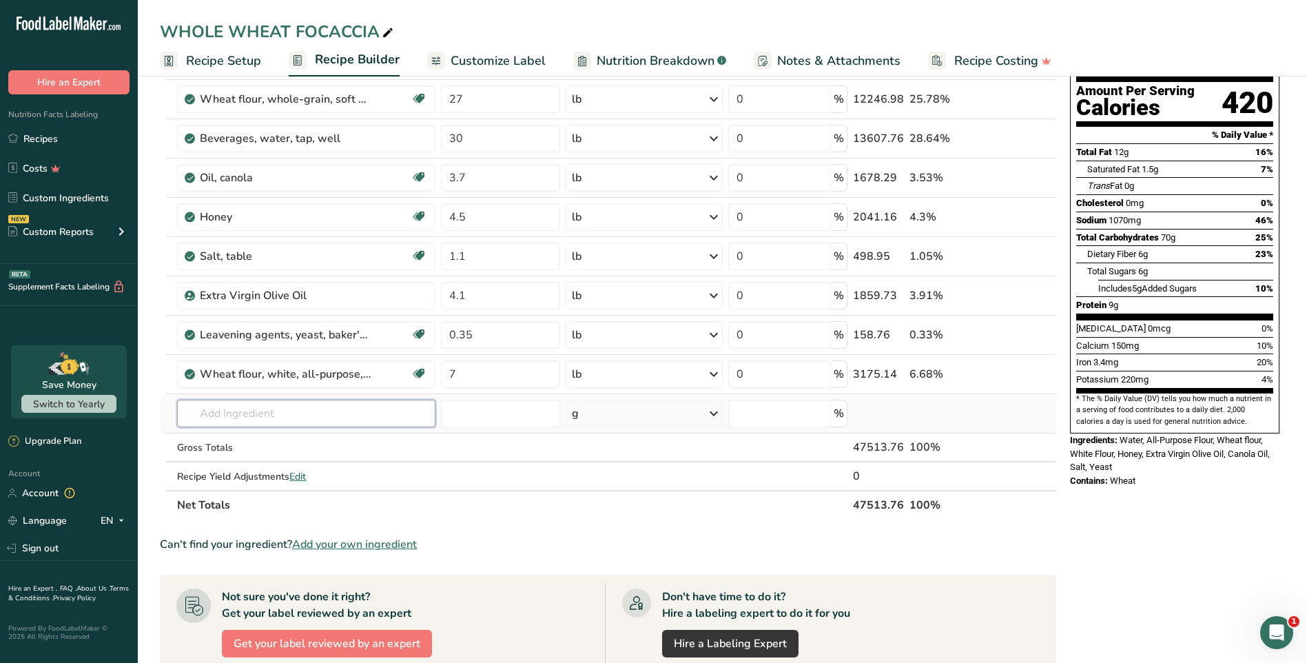
click at [313, 417] on input "text" at bounding box center [306, 414] width 258 height 28
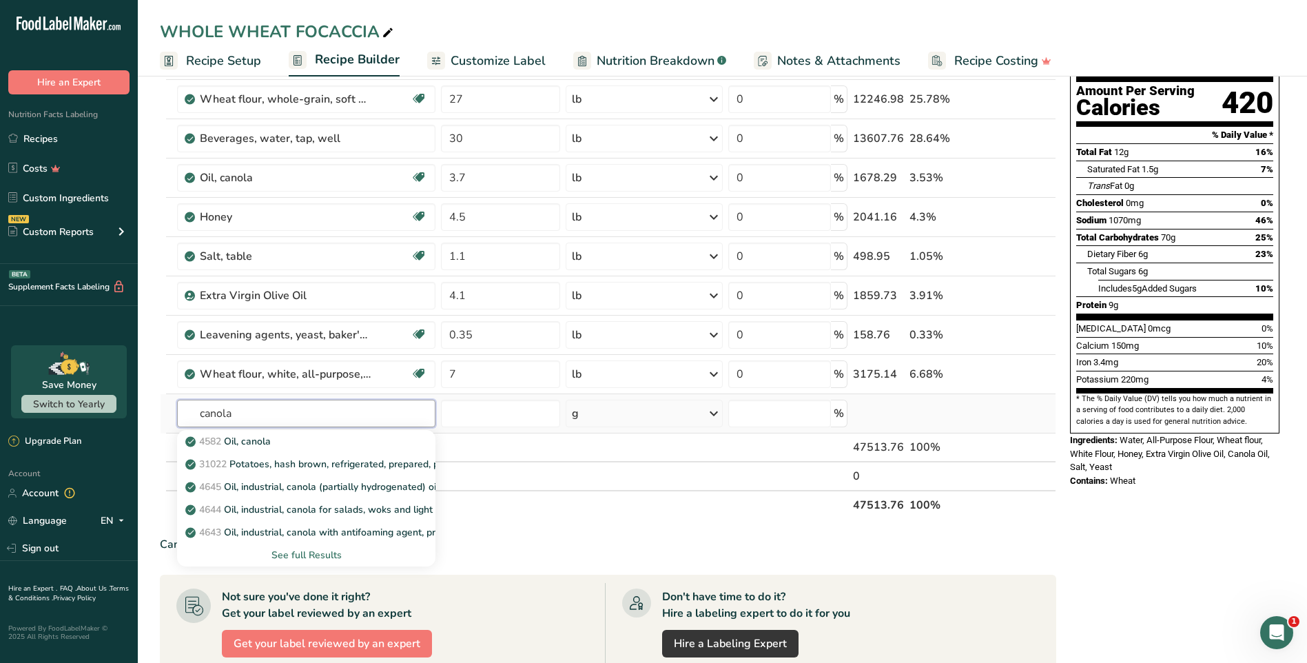
type input "canola"
click at [318, 553] on div "See full Results" at bounding box center [306, 555] width 236 height 14
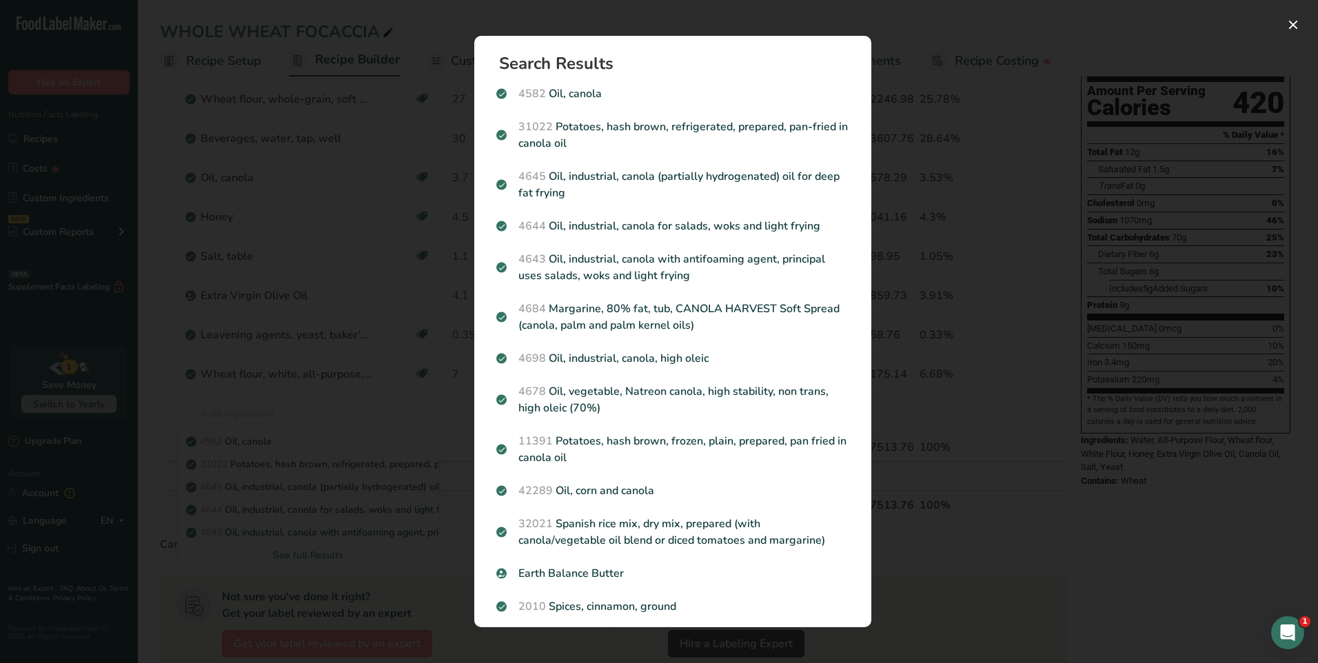
click at [1088, 548] on div "Search results modal" at bounding box center [659, 331] width 1318 height 663
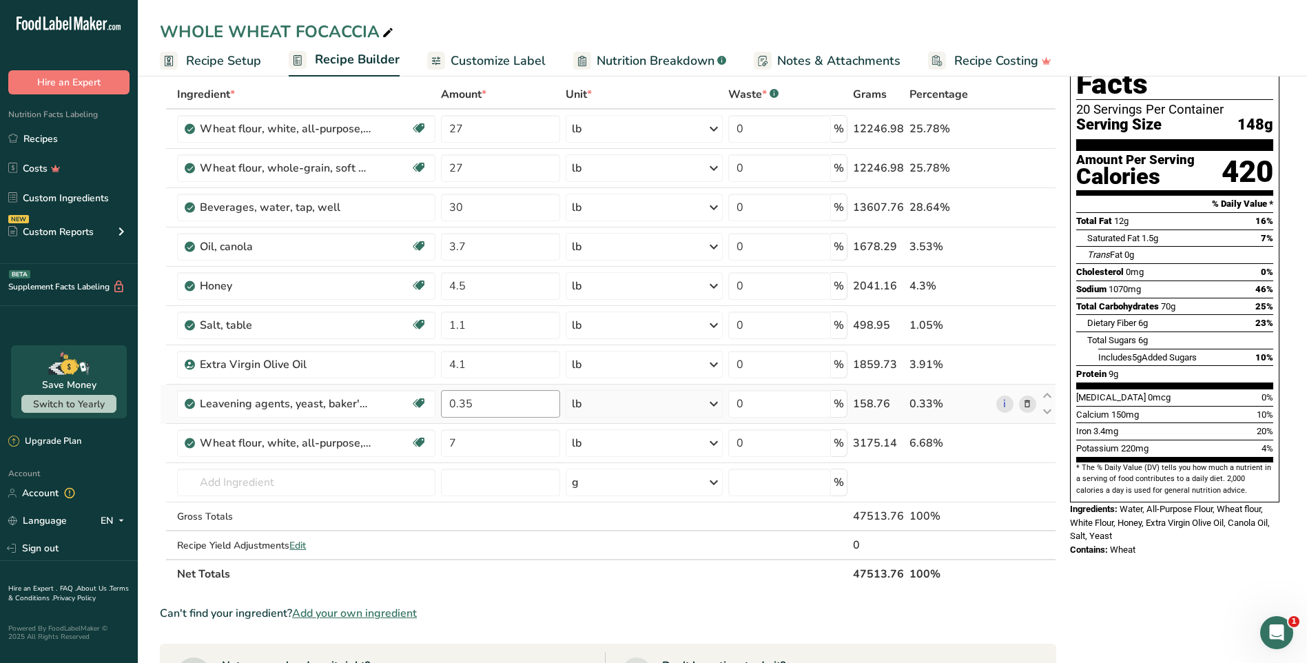
scroll to position [0, 0]
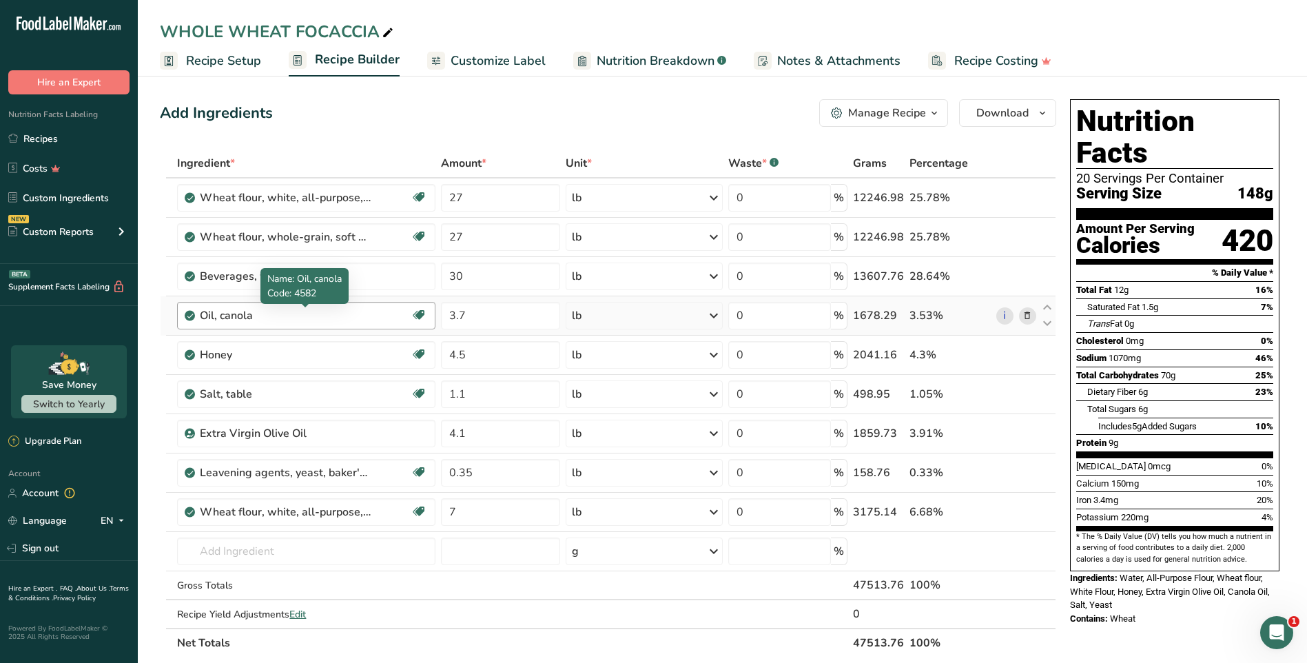
click at [309, 321] on div "Oil, canola" at bounding box center [286, 315] width 172 height 17
click at [308, 560] on input "text" at bounding box center [306, 551] width 258 height 28
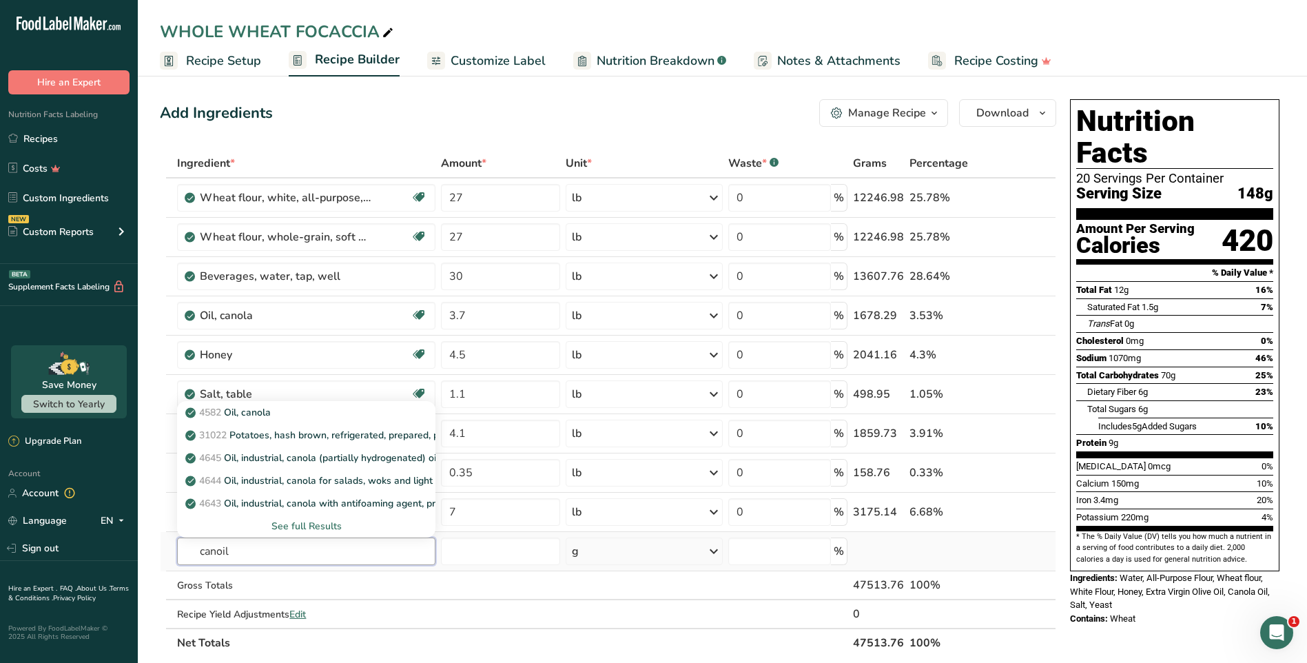
type input "canoil"
drag, startPoint x: 317, startPoint y: 528, endPoint x: 496, endPoint y: 516, distance: 179.5
click at [317, 527] on div "See full Results" at bounding box center [306, 526] width 236 height 14
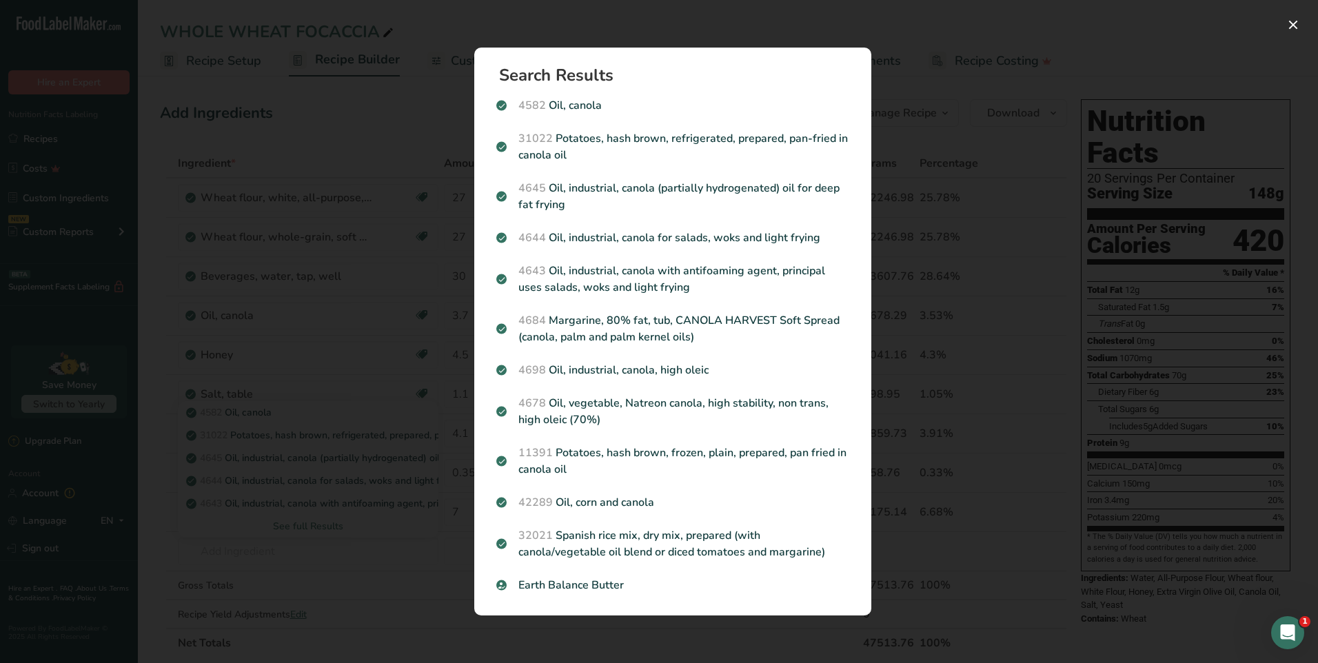
click at [1027, 208] on div "Search results modal" at bounding box center [659, 331] width 1318 height 663
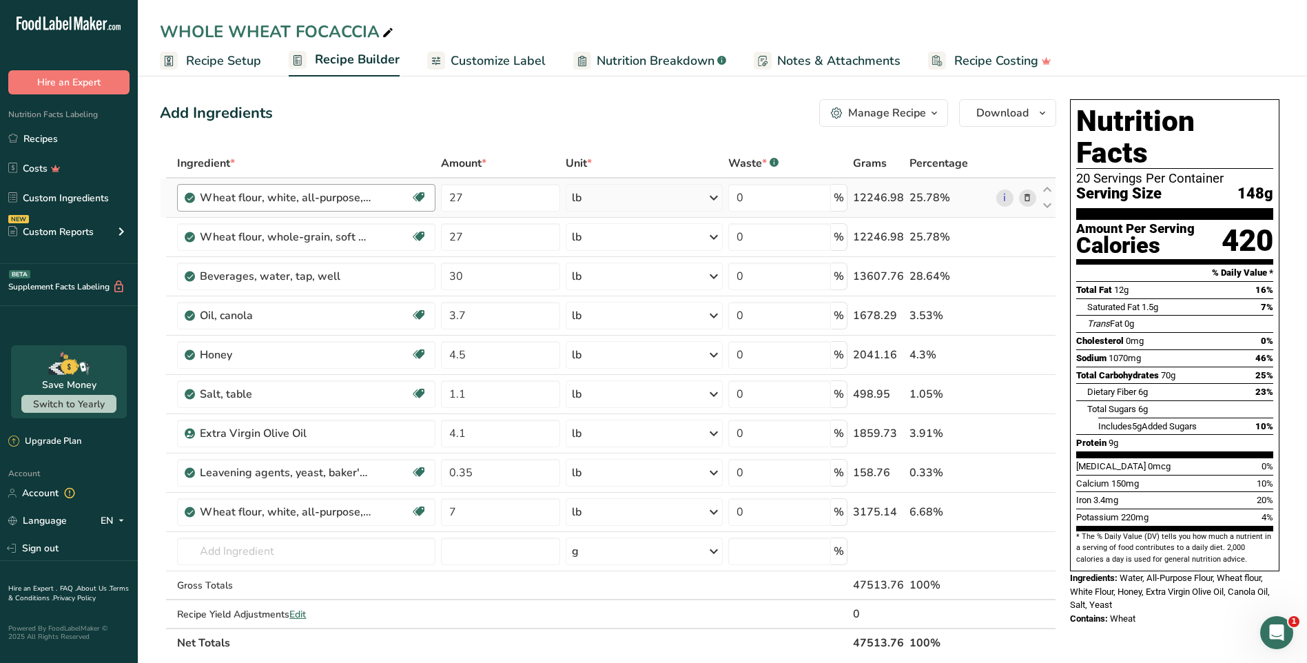
drag, startPoint x: 215, startPoint y: 65, endPoint x: 358, endPoint y: 189, distance: 190.0
click at [215, 65] on span "Recipe Setup" at bounding box center [223, 61] width 75 height 19
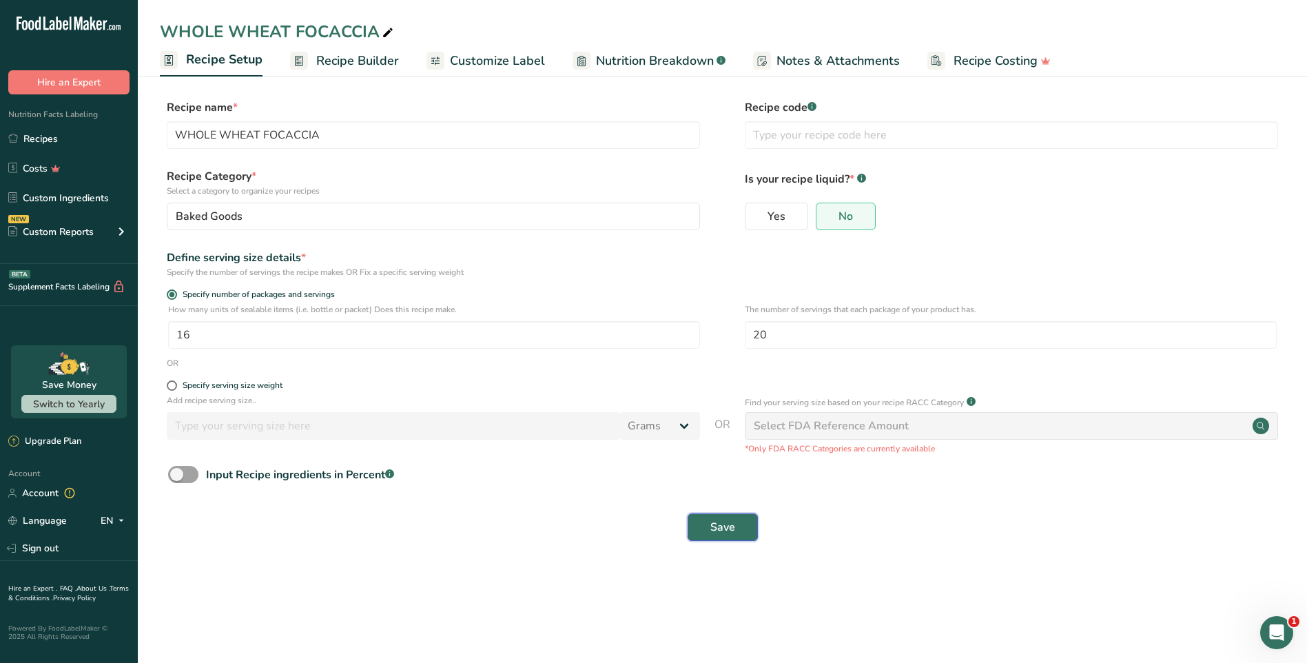
click at [718, 524] on span "Save" at bounding box center [722, 527] width 25 height 17
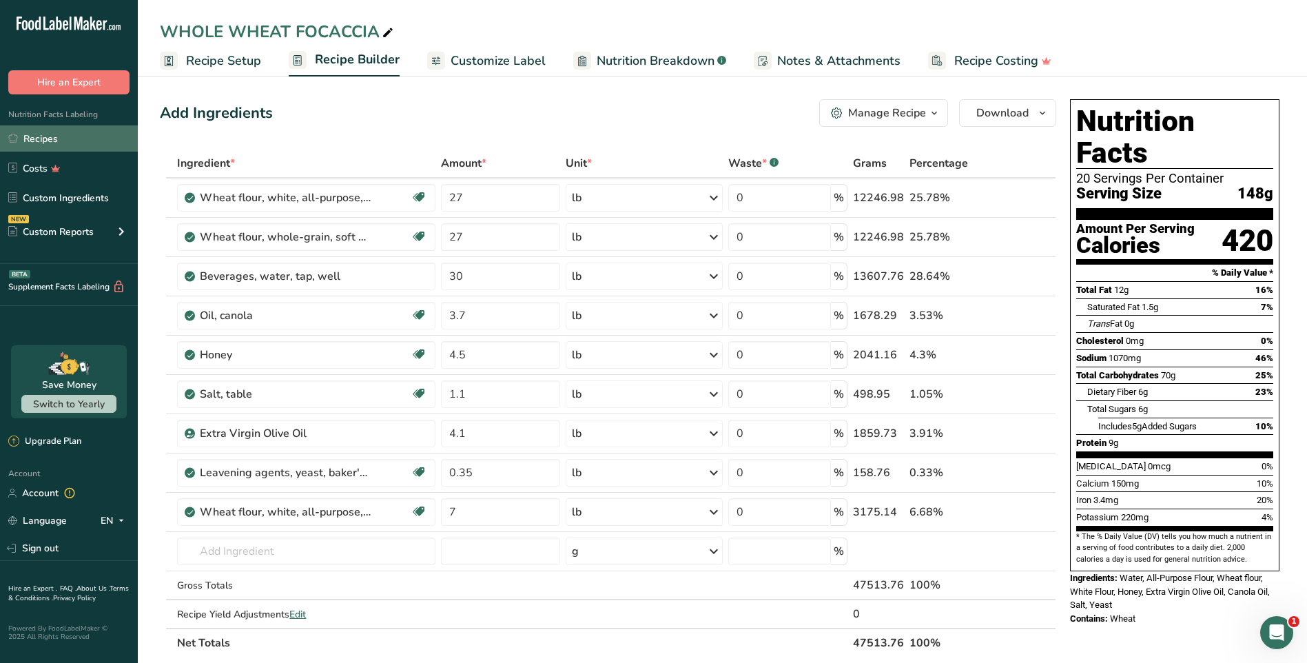
click at [74, 139] on link "Recipes" at bounding box center [69, 138] width 138 height 26
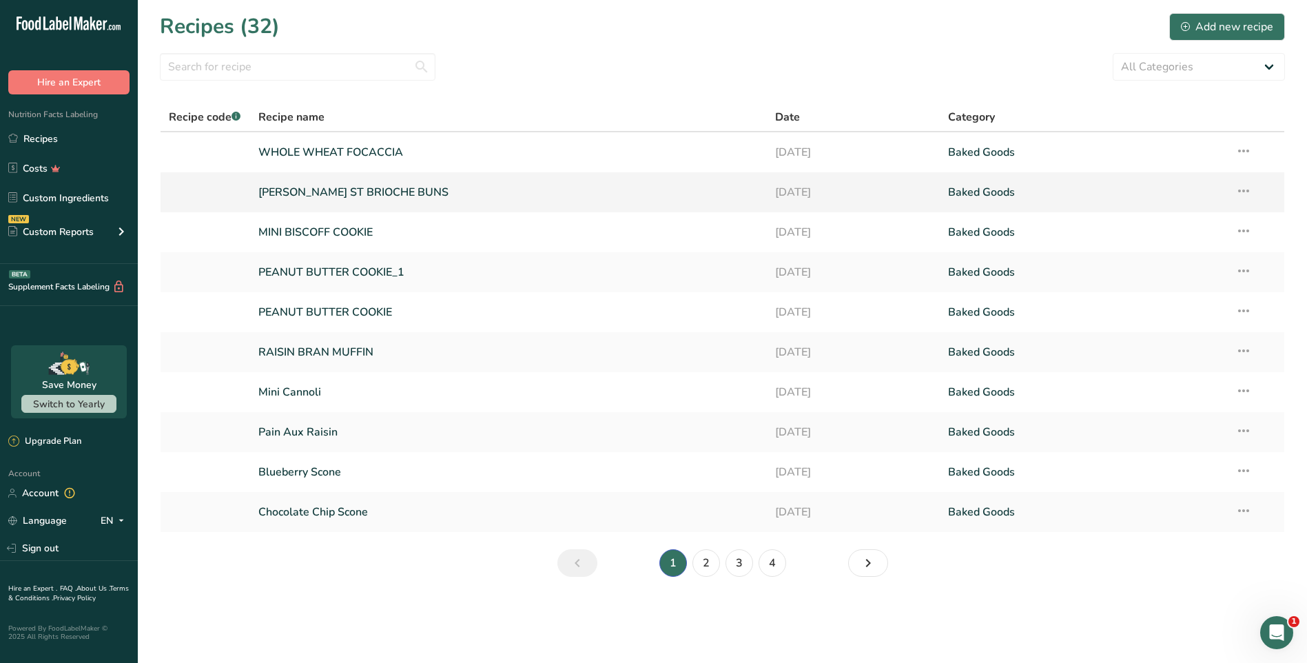
click at [637, 189] on link "SMITH ST BRIOCHE BUNS" at bounding box center [508, 192] width 501 height 29
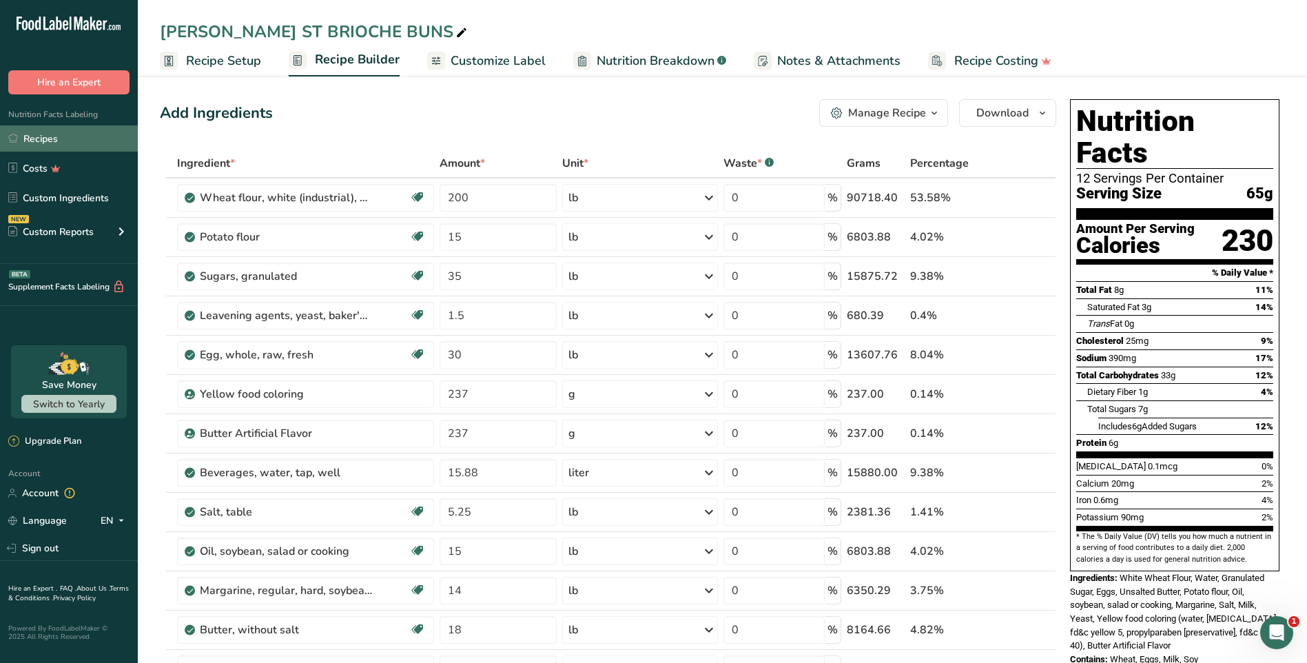
click at [34, 140] on link "Recipes" at bounding box center [69, 138] width 138 height 26
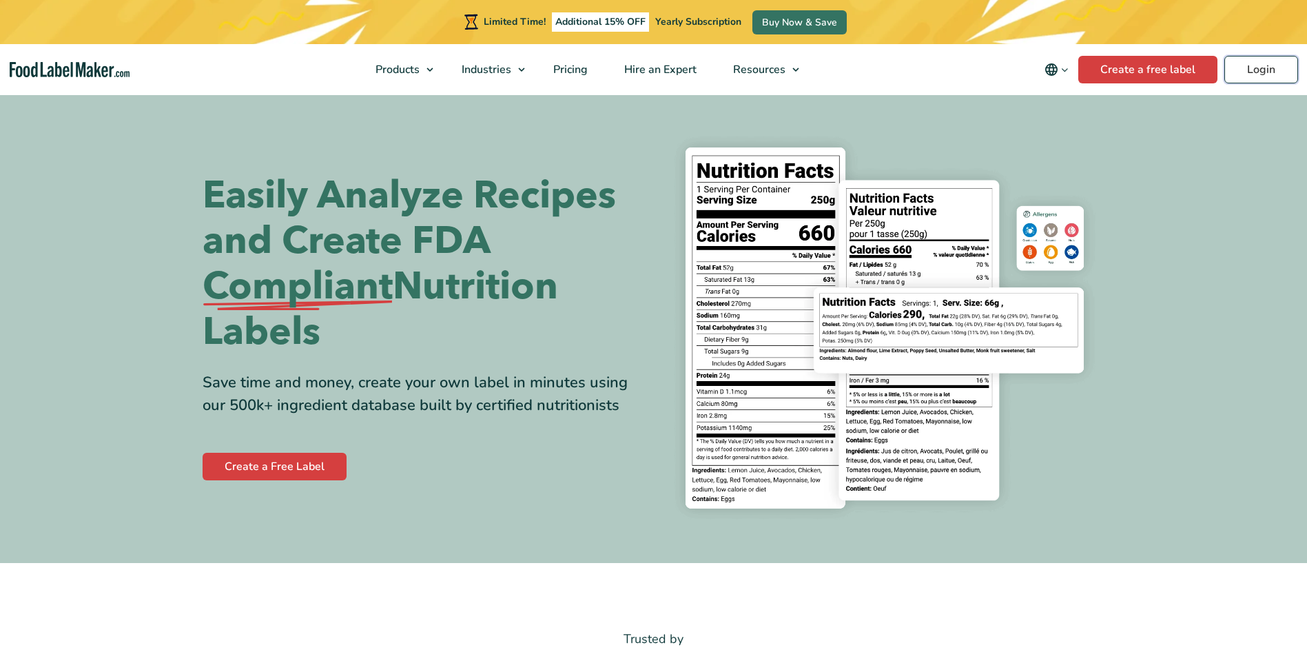
click at [1257, 68] on link "Login" at bounding box center [1262, 70] width 74 height 28
click at [1267, 74] on link "Login" at bounding box center [1262, 70] width 74 height 28
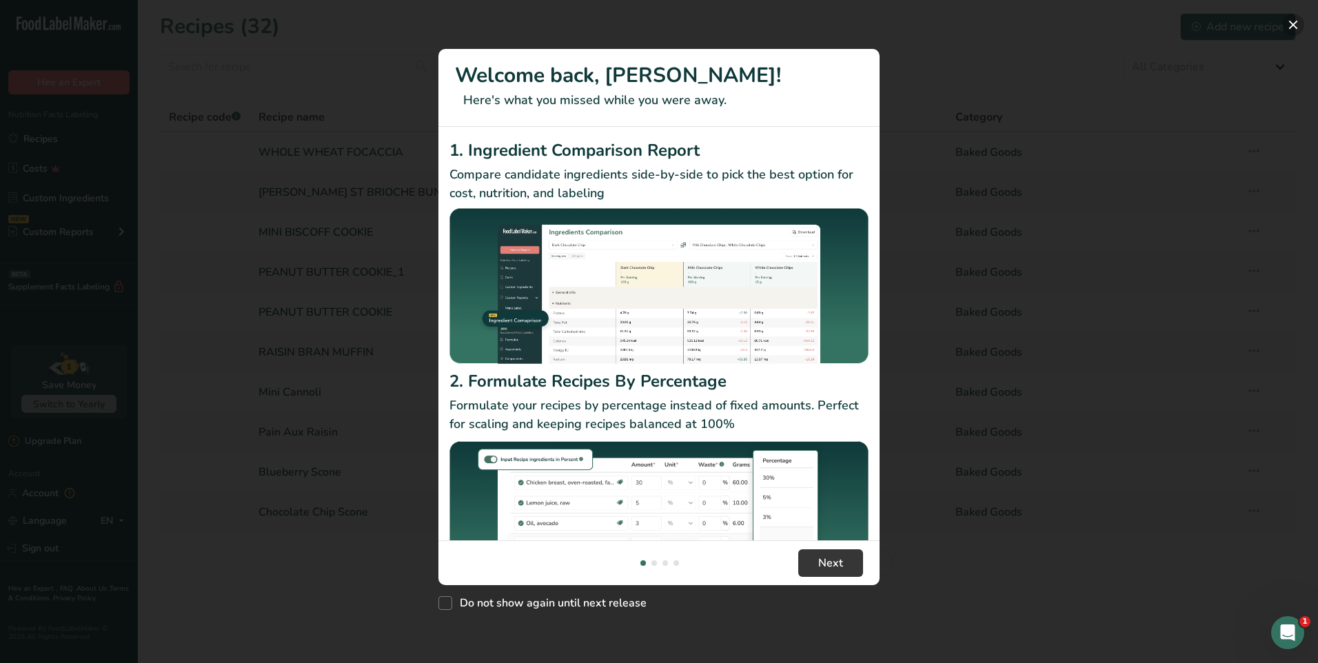
click at [1291, 24] on button "New Features" at bounding box center [1293, 25] width 22 height 22
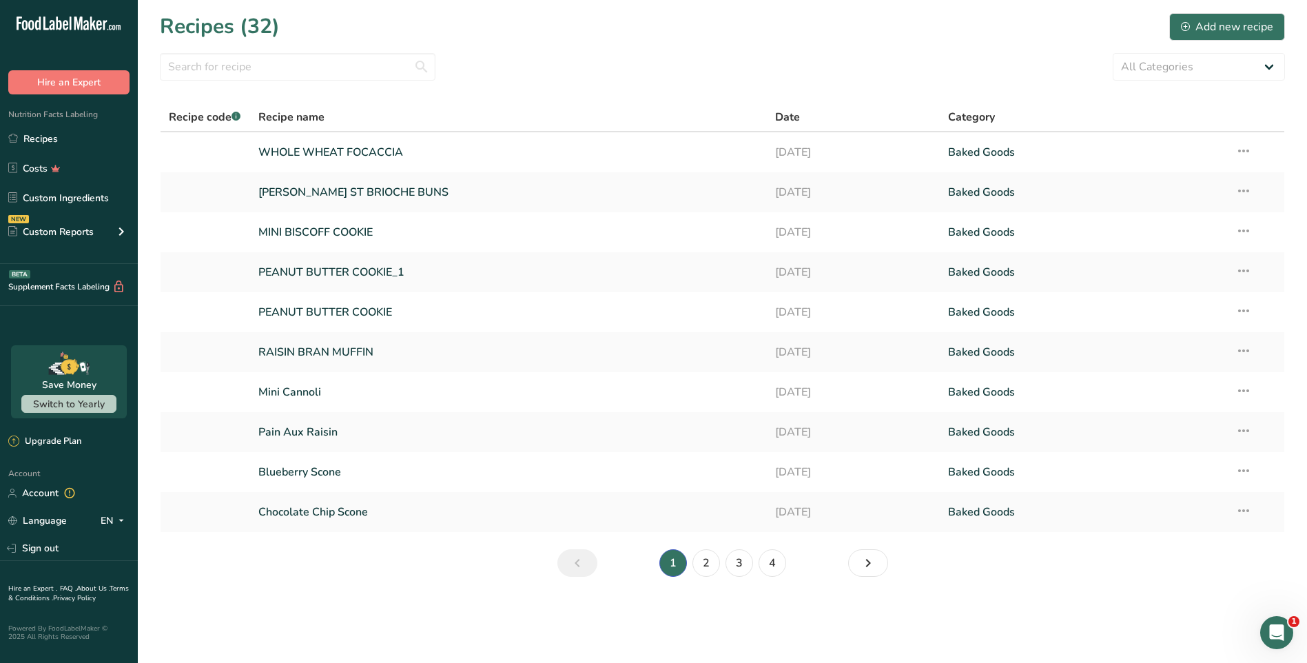
click at [919, 37] on div "Recipes (32) Add new recipe" at bounding box center [722, 26] width 1125 height 31
click at [32, 549] on link "Sign out" at bounding box center [69, 548] width 138 height 24
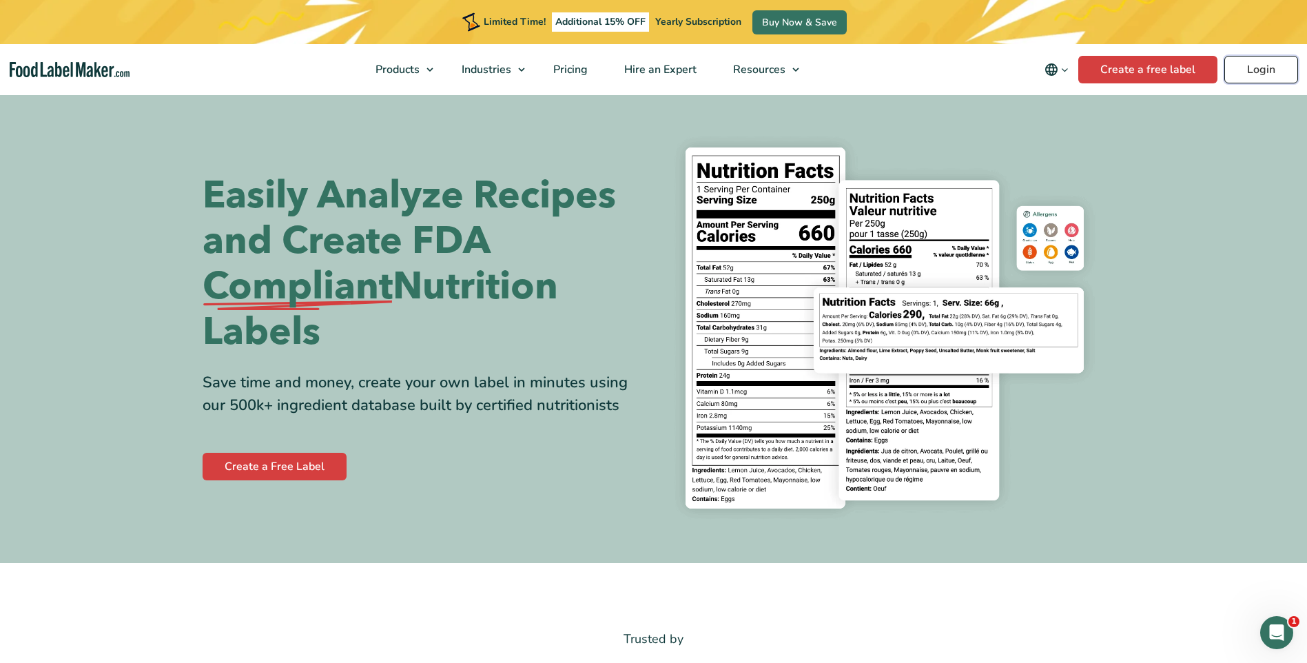
click at [1259, 66] on link "Login" at bounding box center [1262, 70] width 74 height 28
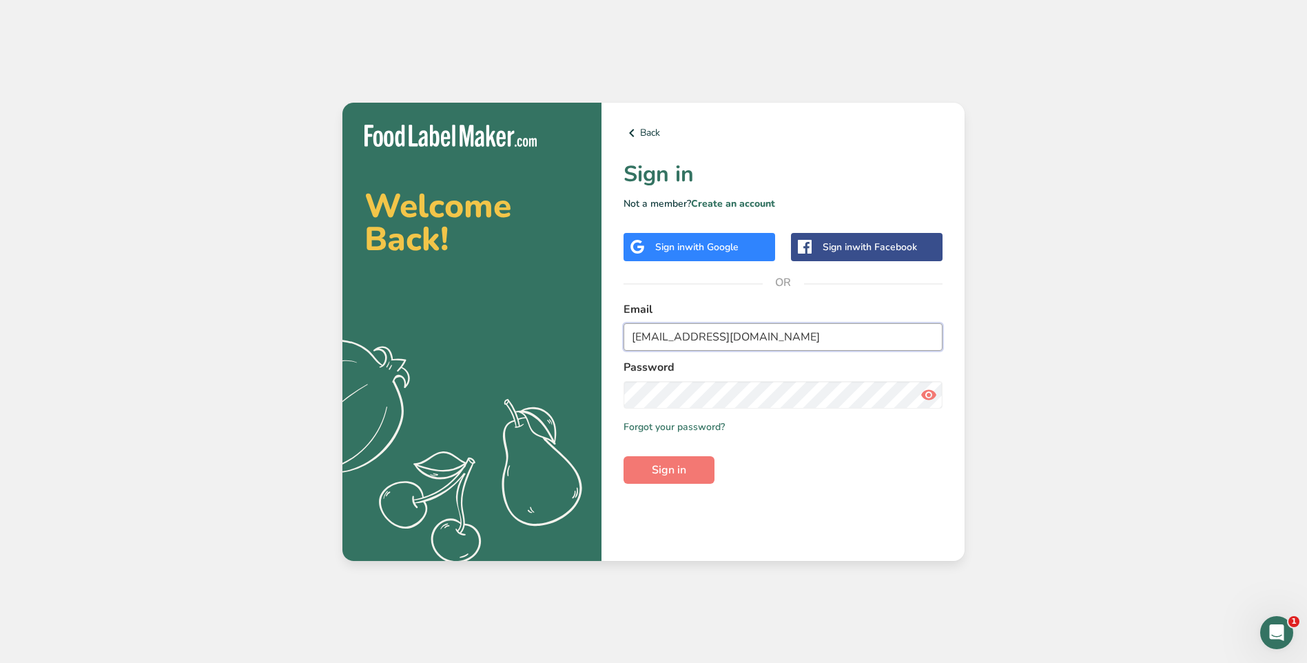
drag, startPoint x: 759, startPoint y: 334, endPoint x: 526, endPoint y: 316, distance: 232.9
click at [533, 321] on section "Welcome Back! .a{fill:#f5f3ed;} Back Sign in Not a member? Create an account Si…" at bounding box center [653, 332] width 622 height 458
type input "[EMAIL_ADDRESS][DOMAIN_NAME]"
click at [436, 365] on section "Welcome Back! .a{fill:#f5f3ed;} Back Sign in Not a member? Create an account Si…" at bounding box center [653, 332] width 622 height 458
click at [850, 526] on div "Back Sign in Not a member? Create an account Sign in with Google Sign in with F…" at bounding box center [783, 332] width 363 height 458
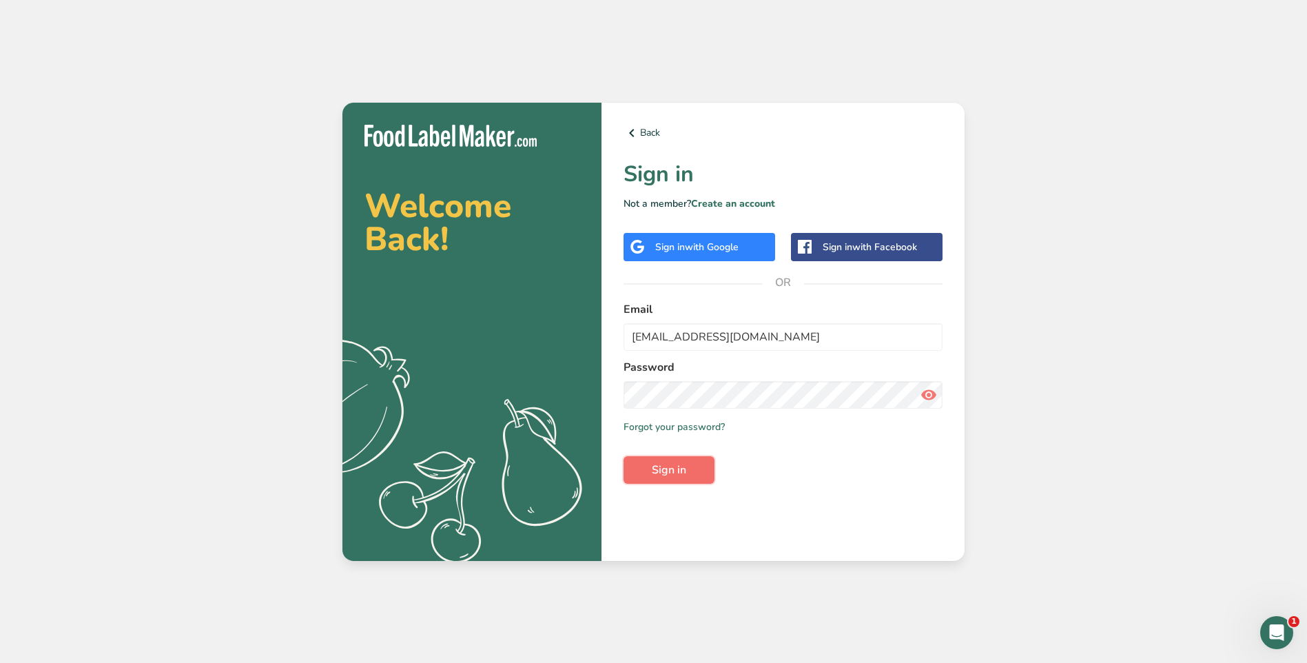
click at [673, 465] on span "Sign in" at bounding box center [669, 470] width 34 height 17
click at [689, 427] on link "Forgot your password?" at bounding box center [674, 427] width 101 height 14
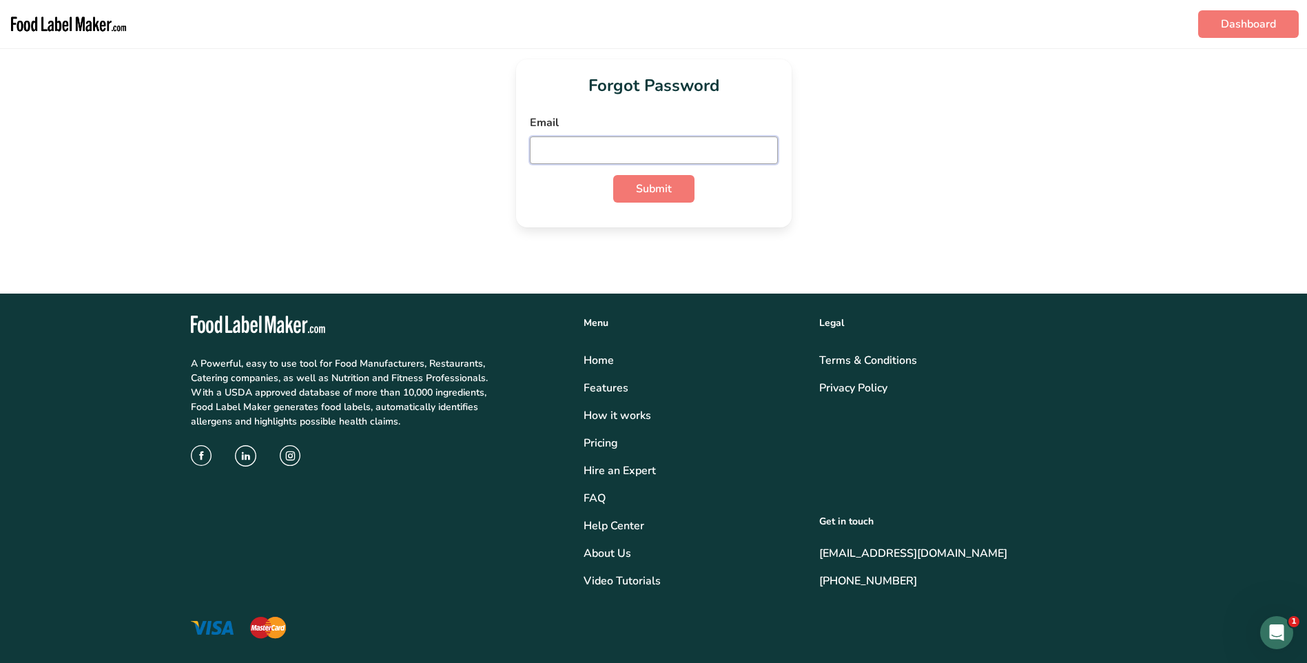
click at [544, 141] on input "email" at bounding box center [654, 150] width 248 height 28
type input "[EMAIL_ADDRESS][DOMAIN_NAME]"
click at [653, 189] on span "Submit" at bounding box center [654, 189] width 36 height 17
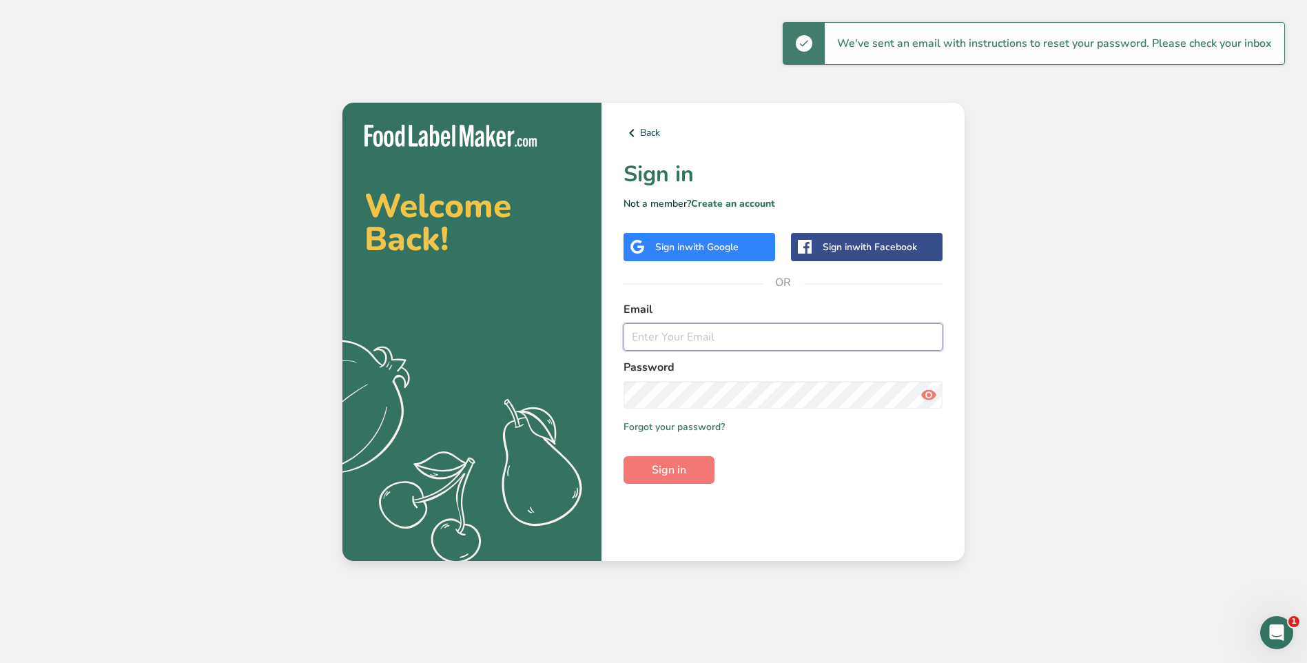
type input "[EMAIL_ADDRESS][DOMAIN_NAME]"
drag, startPoint x: 779, startPoint y: 334, endPoint x: 437, endPoint y: 270, distance: 348.3
click at [455, 289] on section "Welcome Back! .a{fill:#f5f3ed;} Back Sign in Not a member? Create an account Si…" at bounding box center [653, 332] width 622 height 458
type input "[EMAIL_ADDRESS][DOMAIN_NAME]"
click at [542, 391] on section "Welcome Back! .a{fill:#f5f3ed;} Back Sign in Not a member? Create an account Si…" at bounding box center [653, 332] width 622 height 458
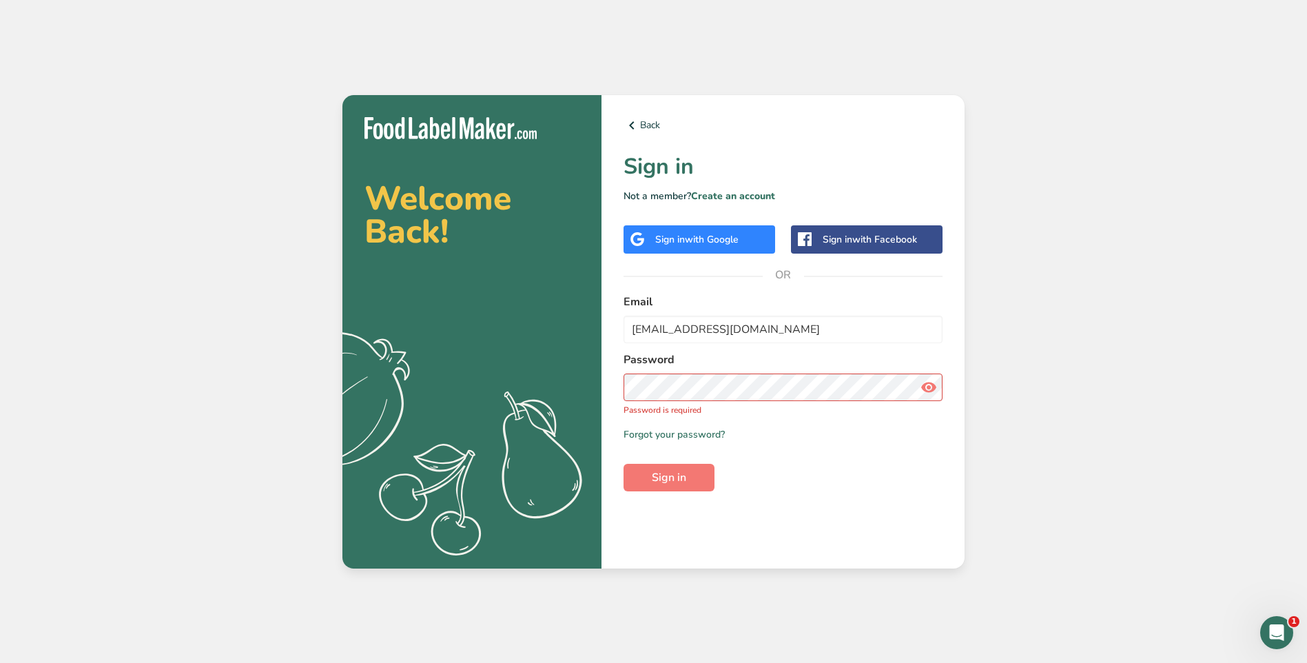
drag, startPoint x: 661, startPoint y: 515, endPoint x: 661, endPoint y: 506, distance: 8.3
click at [662, 513] on div "Back Sign in Not a member? Create an account Sign in with Google Sign in with F…" at bounding box center [783, 331] width 363 height 473
click at [646, 433] on link "Forgot your password?" at bounding box center [674, 434] width 101 height 14
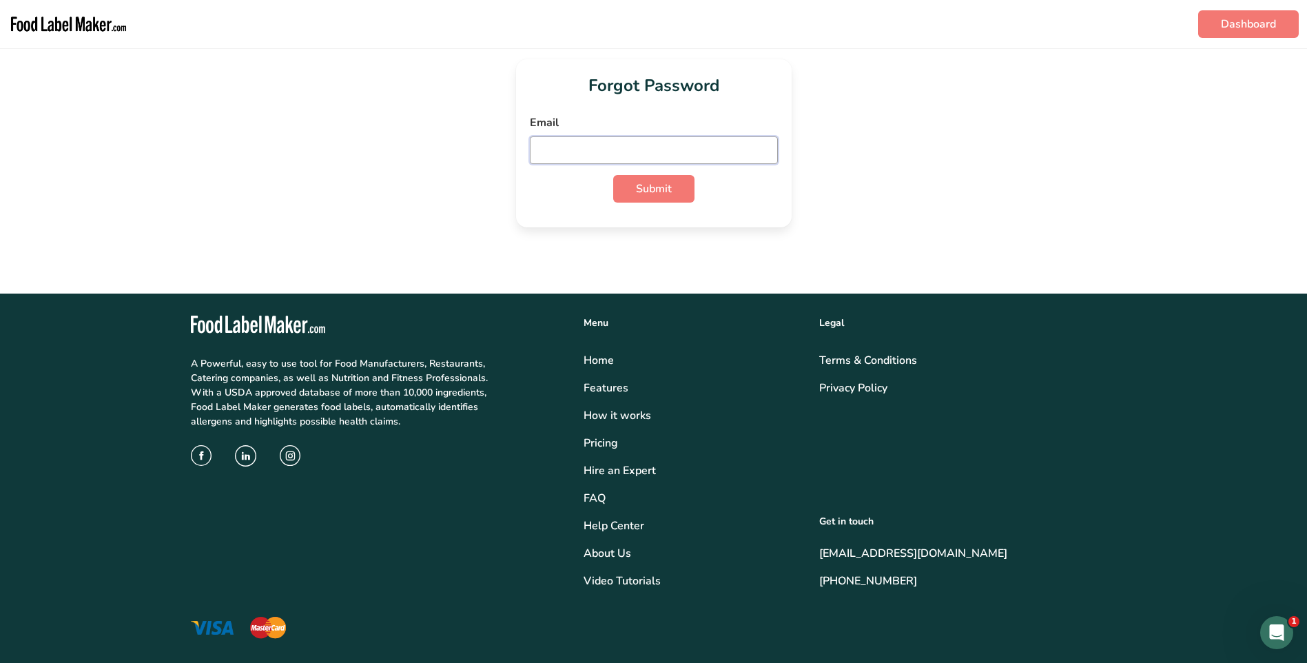
click at [541, 152] on input "email" at bounding box center [654, 150] width 248 height 28
type input "[EMAIL_ADDRESS][DOMAIN_NAME]"
click at [646, 184] on span "Submit" at bounding box center [654, 189] width 36 height 17
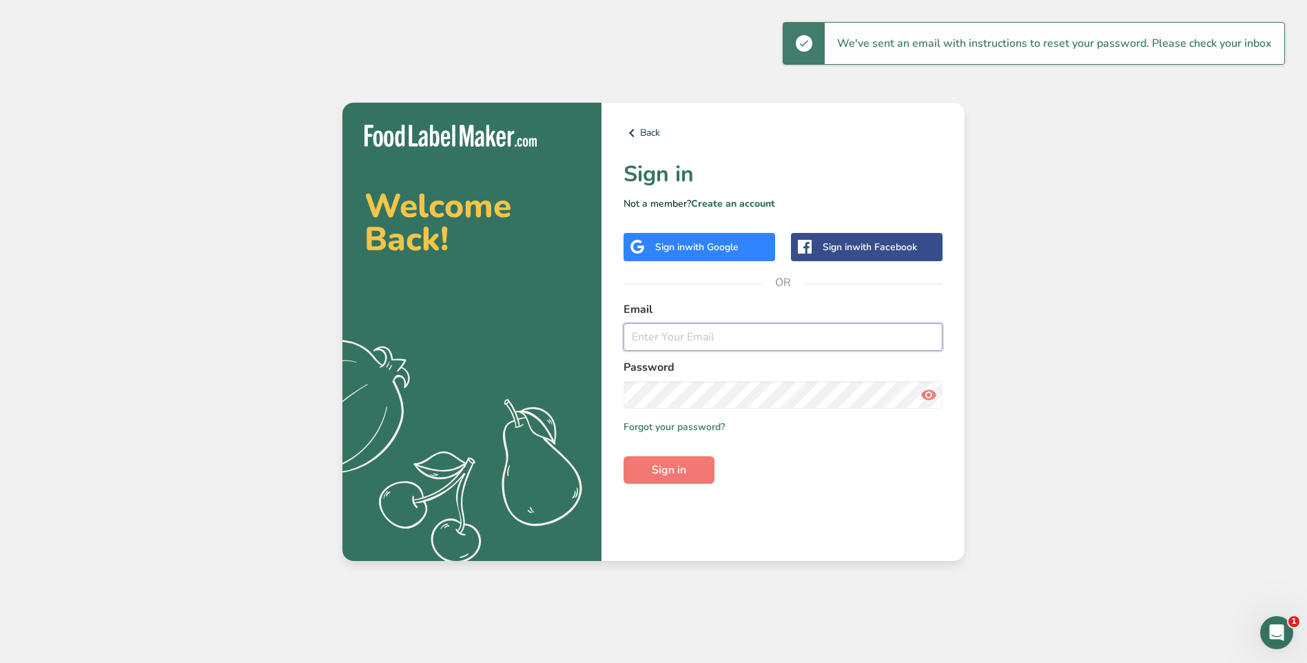
type input "[EMAIL_ADDRESS][DOMAIN_NAME]"
click at [654, 132] on link "Back" at bounding box center [783, 133] width 319 height 17
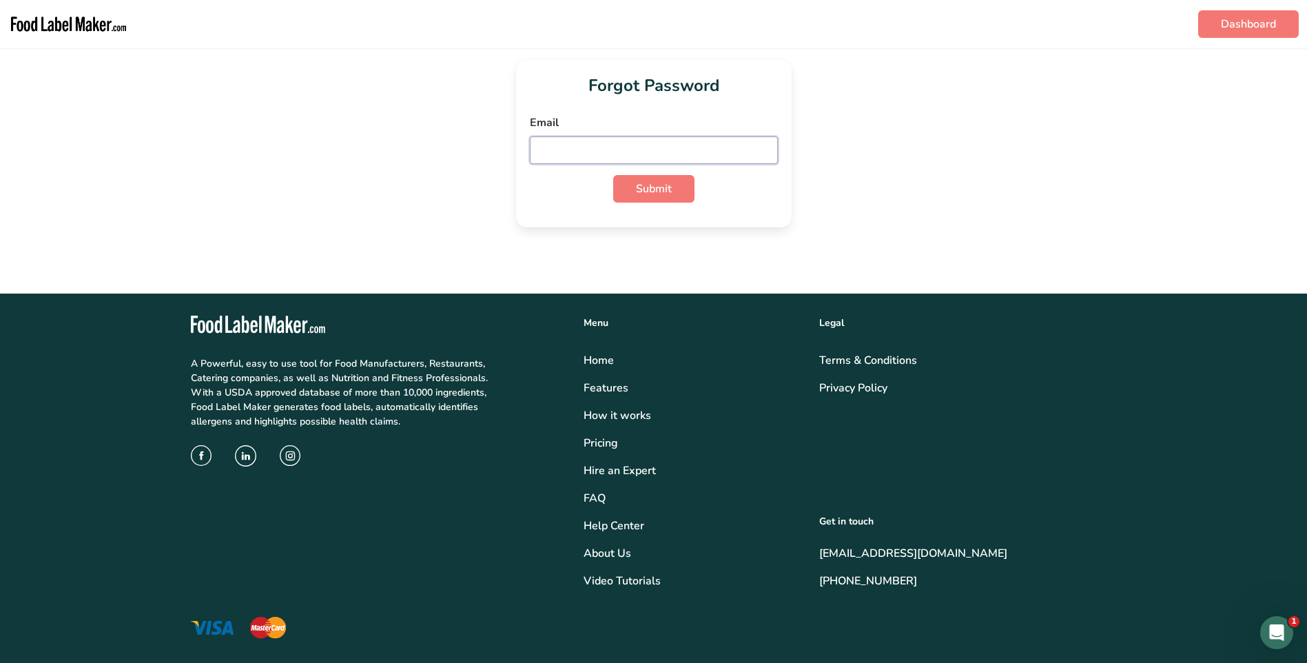
click at [626, 147] on input "email" at bounding box center [654, 150] width 248 height 28
type input "[EMAIL_ADDRESS][DOMAIN_NAME]"
click at [642, 192] on span "Submit" at bounding box center [654, 189] width 36 height 17
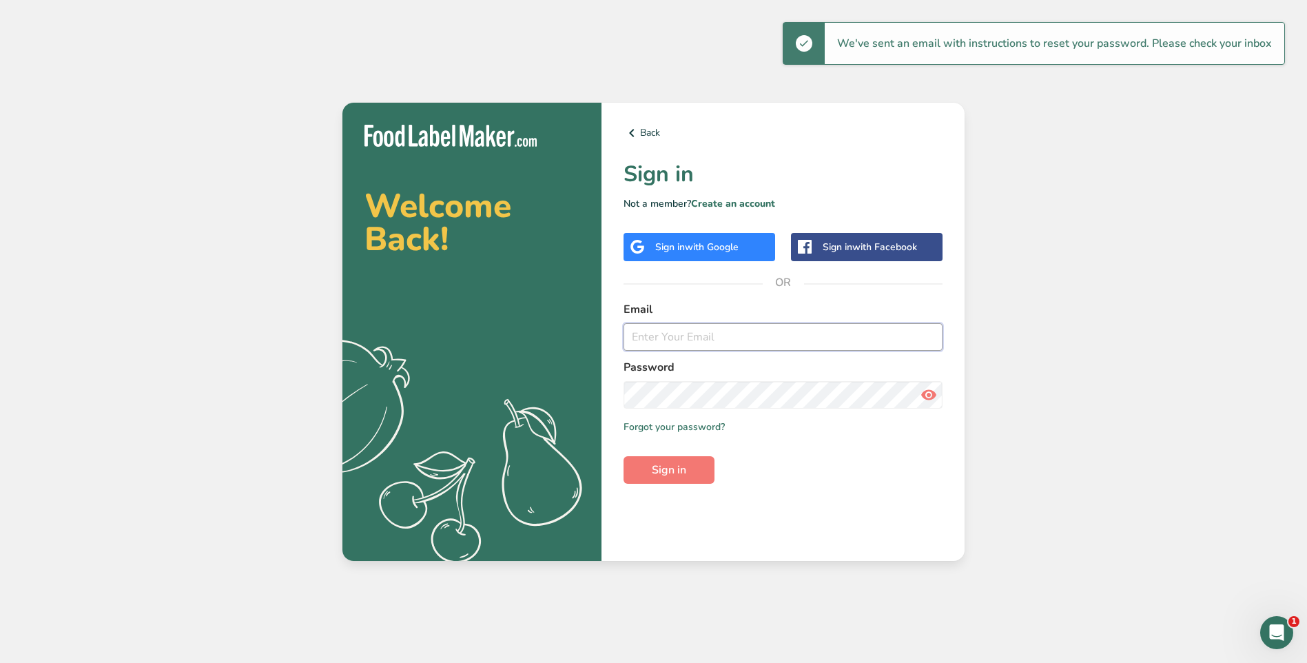
type input "[EMAIL_ADDRESS][DOMAIN_NAME]"
drag, startPoint x: 780, startPoint y: 340, endPoint x: 550, endPoint y: 327, distance: 230.6
click at [550, 327] on section "Welcome Back! .a{fill:#f5f3ed;} Back Sign in Not a member? Create an account Si…" at bounding box center [653, 332] width 622 height 458
type input "[EMAIL_ADDRESS][DOMAIN_NAME]"
click at [555, 371] on section "Welcome Back! .a{fill:#f5f3ed;} Back Sign in Not a member? Create an account Si…" at bounding box center [653, 332] width 622 height 458
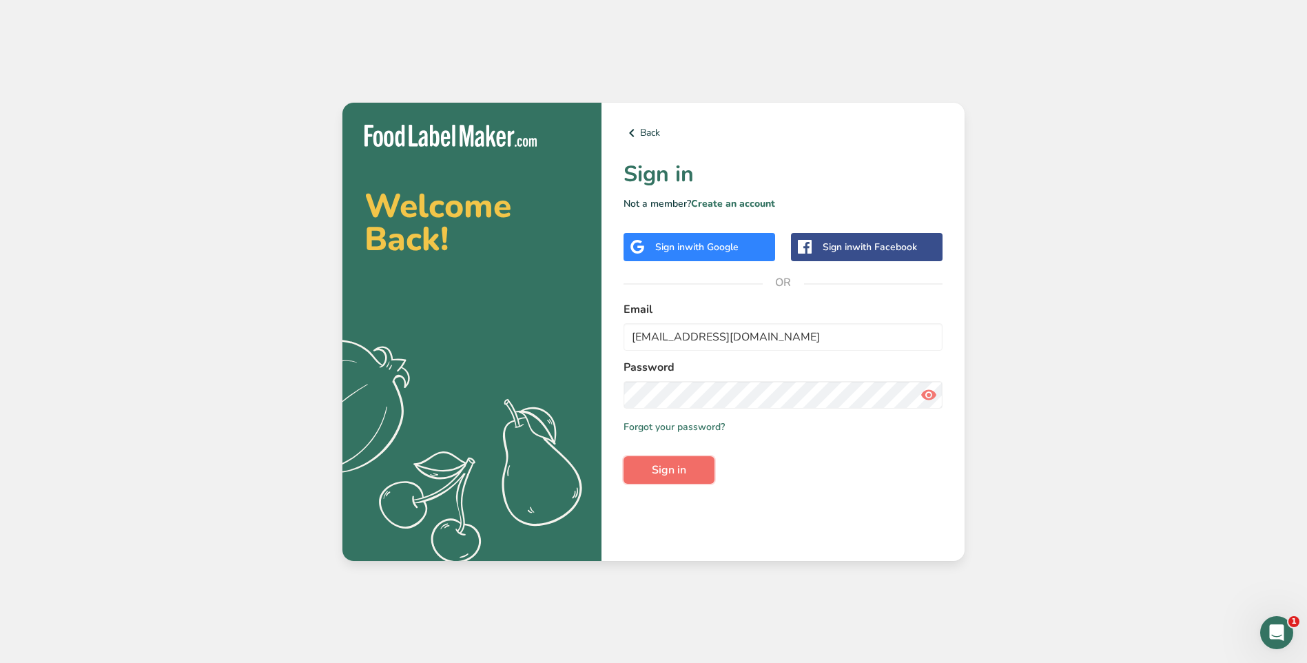
click at [690, 471] on button "Sign in" at bounding box center [669, 470] width 91 height 28
click at [643, 423] on link "Forgot your password?" at bounding box center [674, 427] width 101 height 14
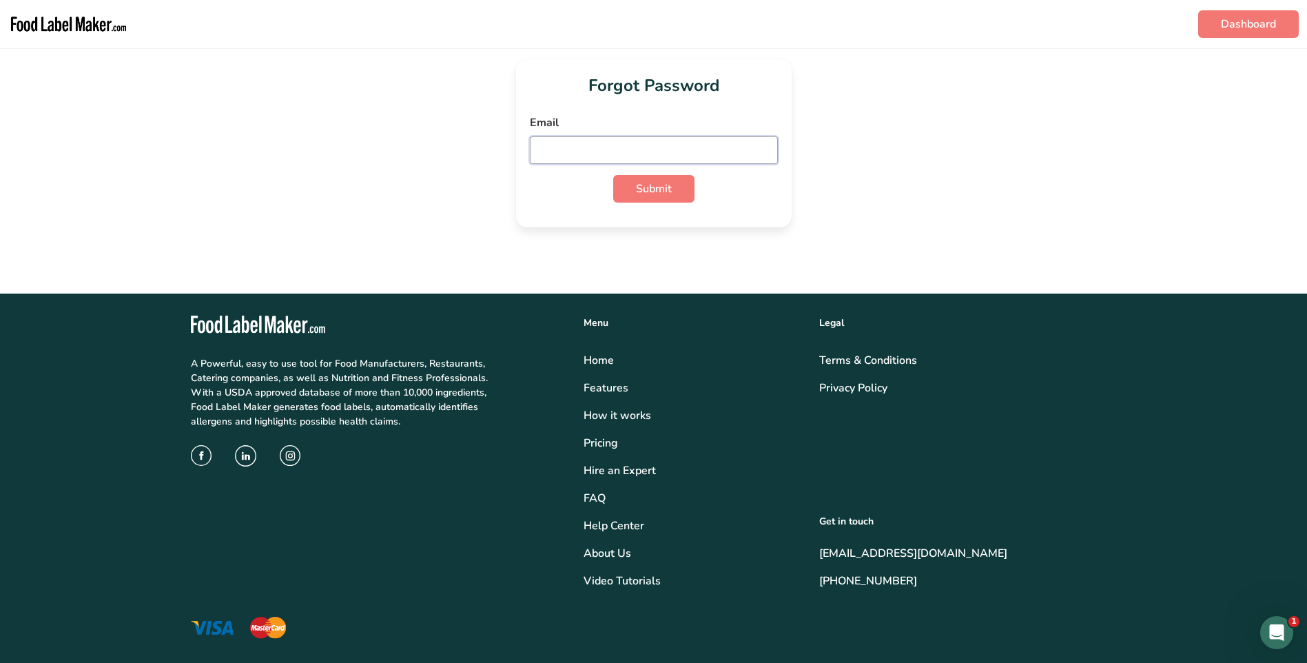
click at [542, 146] on input "email" at bounding box center [654, 150] width 248 height 28
type input "0"
